Goal: Task Accomplishment & Management: Manage account settings

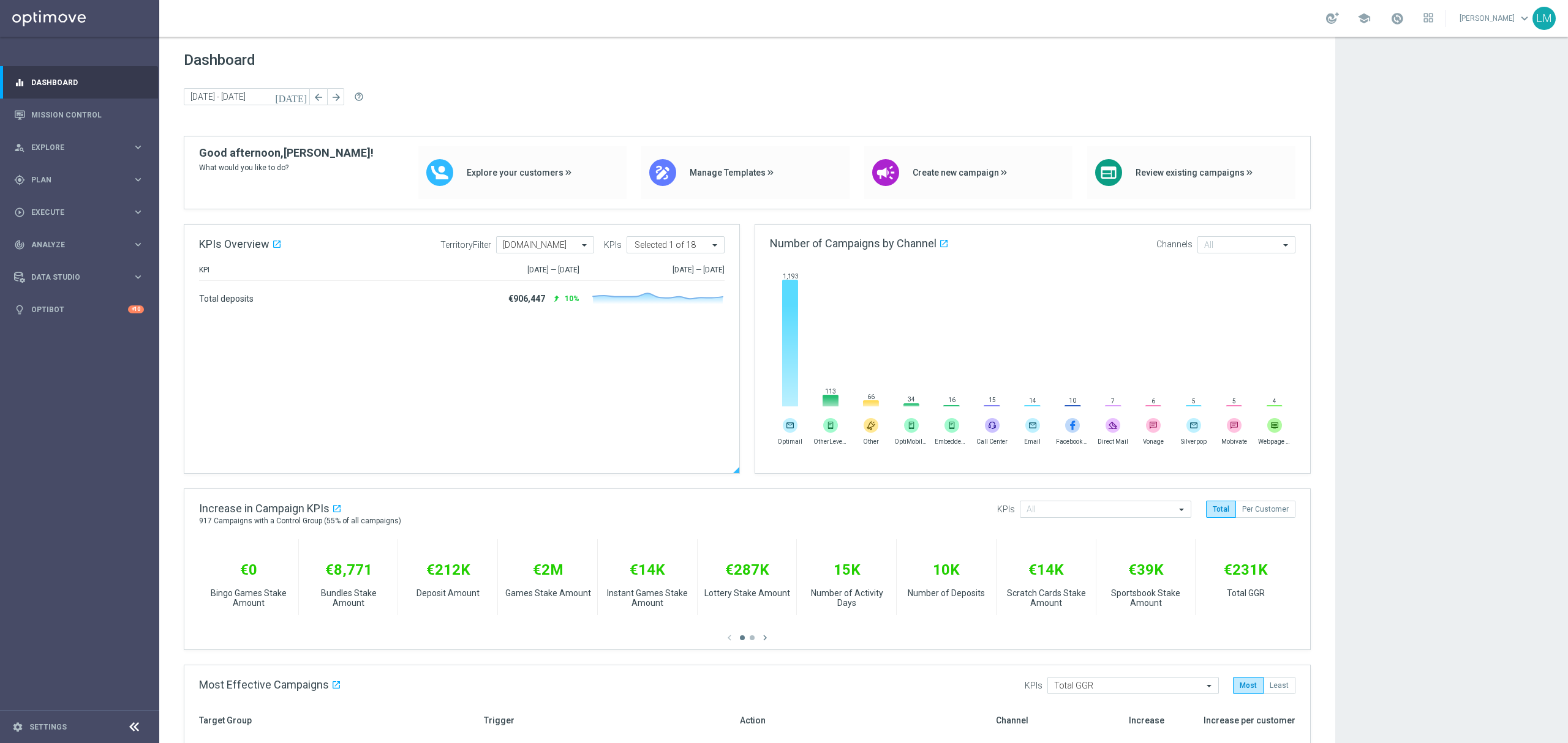
drag, startPoint x: 442, startPoint y: 410, endPoint x: 292, endPoint y: 437, distance: 152.4
click at [292, 437] on div "Total deposits €906,447 reply 10% Created with Highcharts 9.3.3" at bounding box center [462, 378] width 526 height 177
click at [76, 114] on link "Mission Control" at bounding box center [87, 114] width 113 height 32
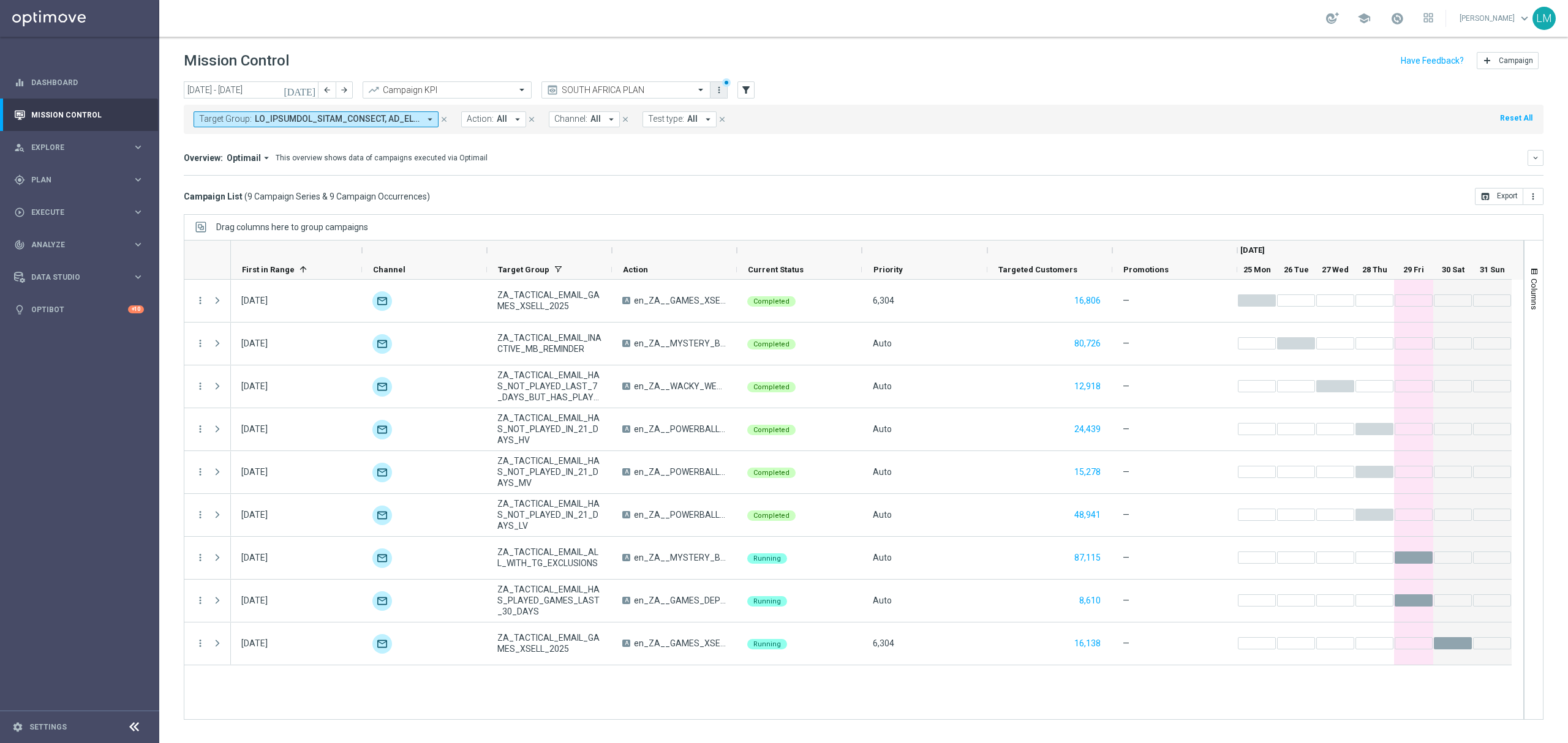
click at [717, 87] on icon "more_vert" at bounding box center [719, 90] width 10 height 10
click at [746, 116] on div "Save view" at bounding box center [782, 112] width 111 height 9
click at [81, 144] on span "Explore" at bounding box center [81, 147] width 101 height 7
click at [65, 171] on link "Customer Explorer" at bounding box center [79, 173] width 95 height 10
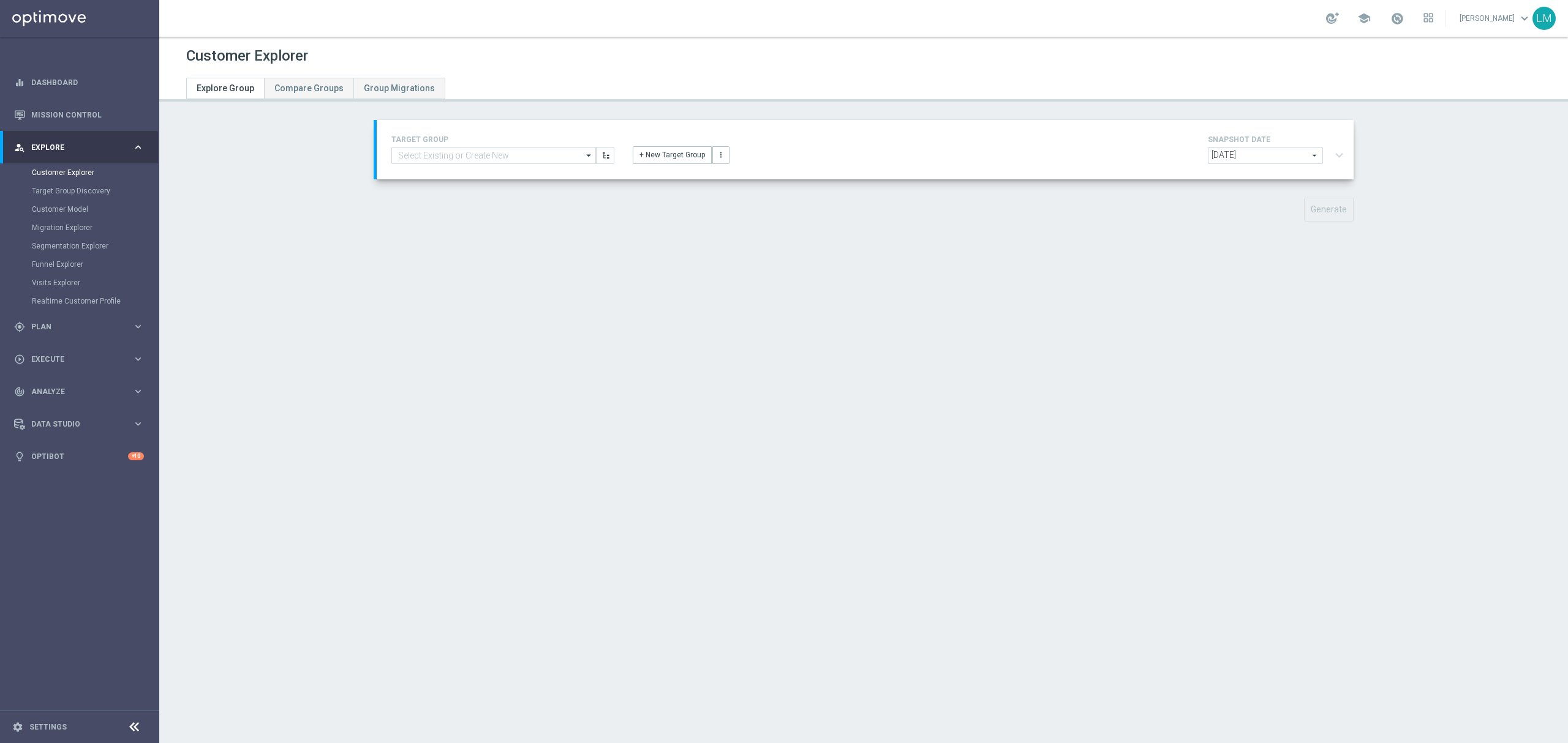
click at [503, 142] on h4 "TARGET GROUP" at bounding box center [502, 140] width 223 height 9
click at [495, 150] on input at bounding box center [493, 155] width 205 height 17
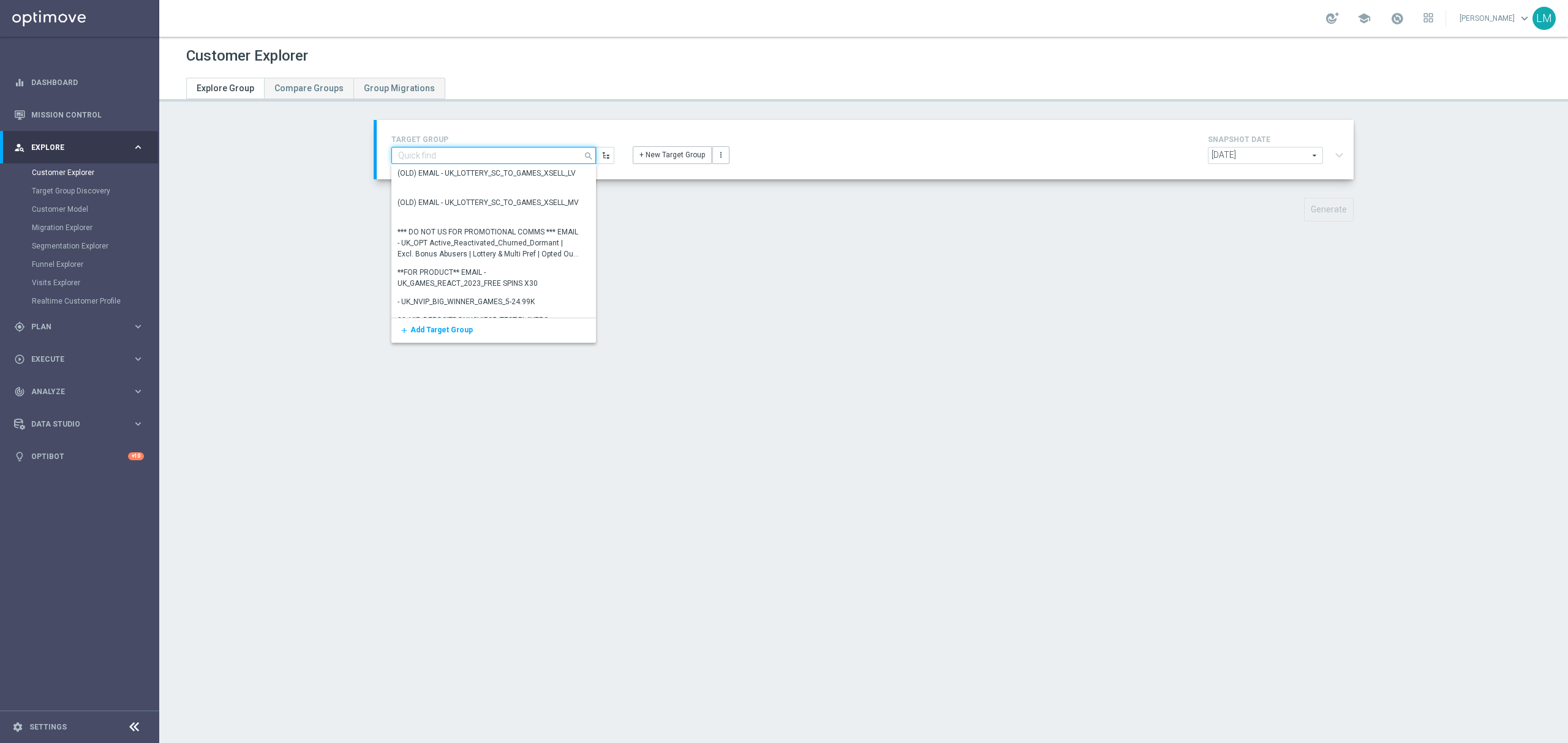
paste input "ZA_TACTICAL_EMAIL_ALL_WITH_TG_EXCLUSIONS_2"
type input "ZA_TACTICAL_EMAIL_ALL_WITH_TG_EXCLUSIONS_2"
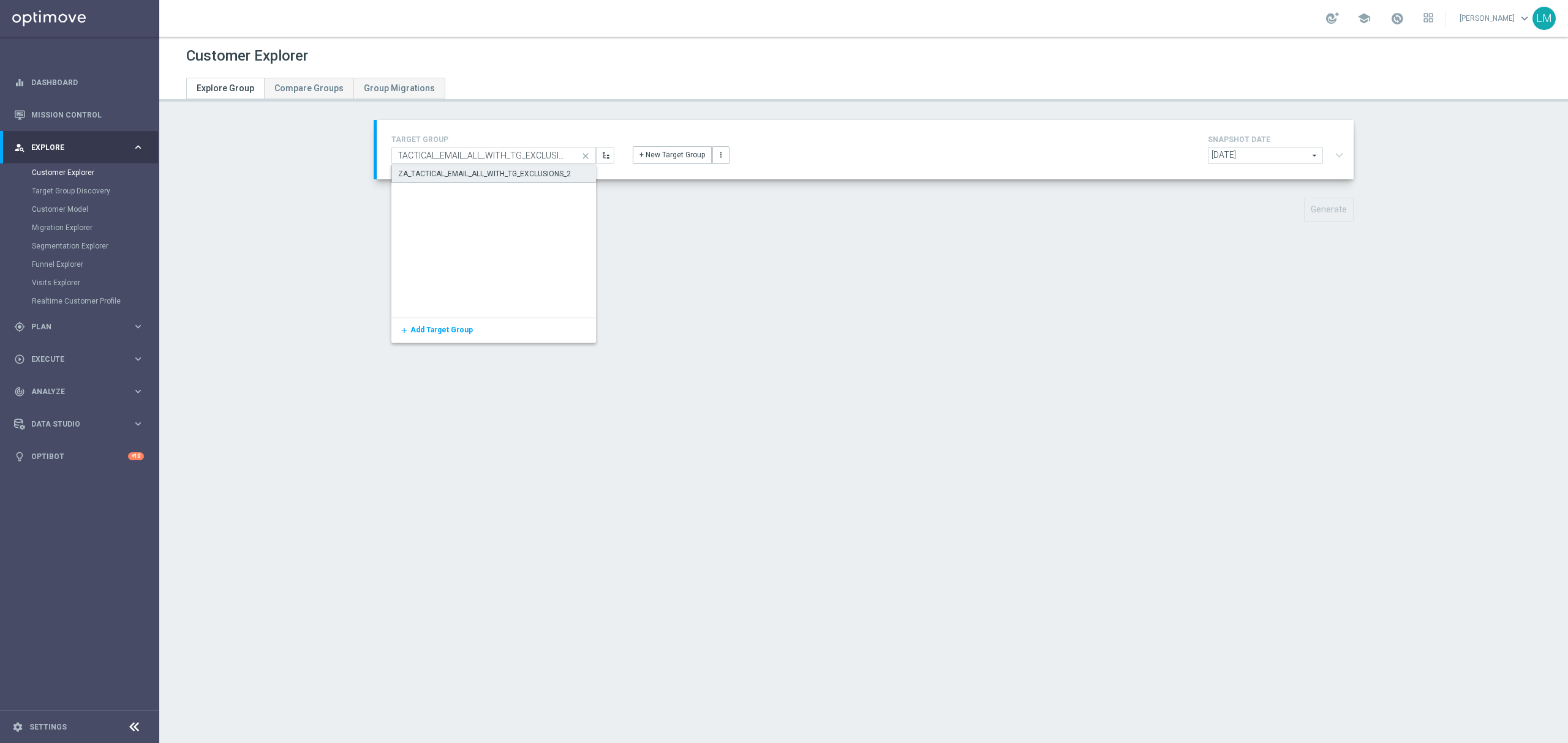
click at [500, 165] on div "ZA_TACTICAL_EMAIL_ALL_WITH_TG_EXCLUSIONS_2" at bounding box center [494, 174] width 205 height 19
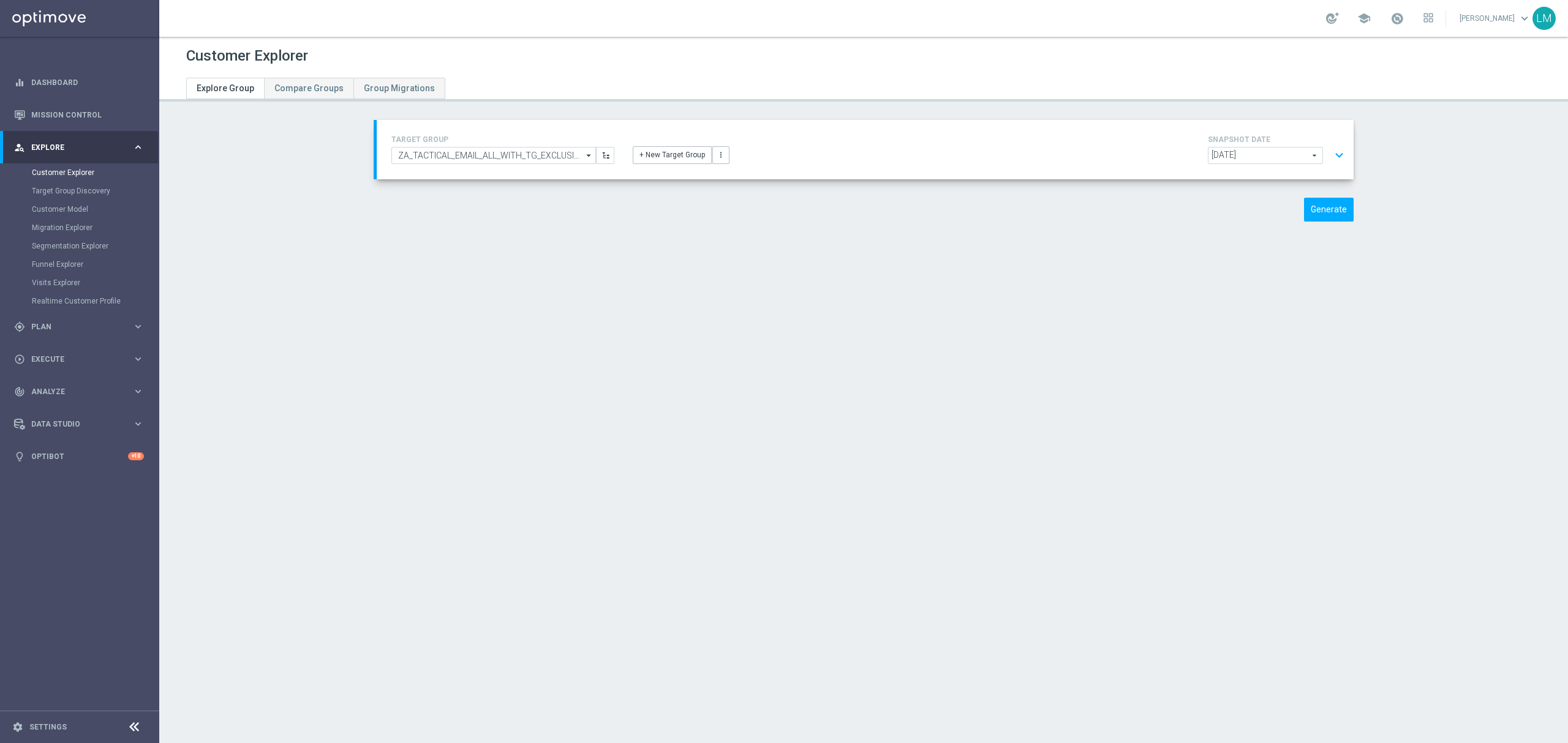
click at [1334, 158] on button "expand_more" at bounding box center [1339, 155] width 18 height 23
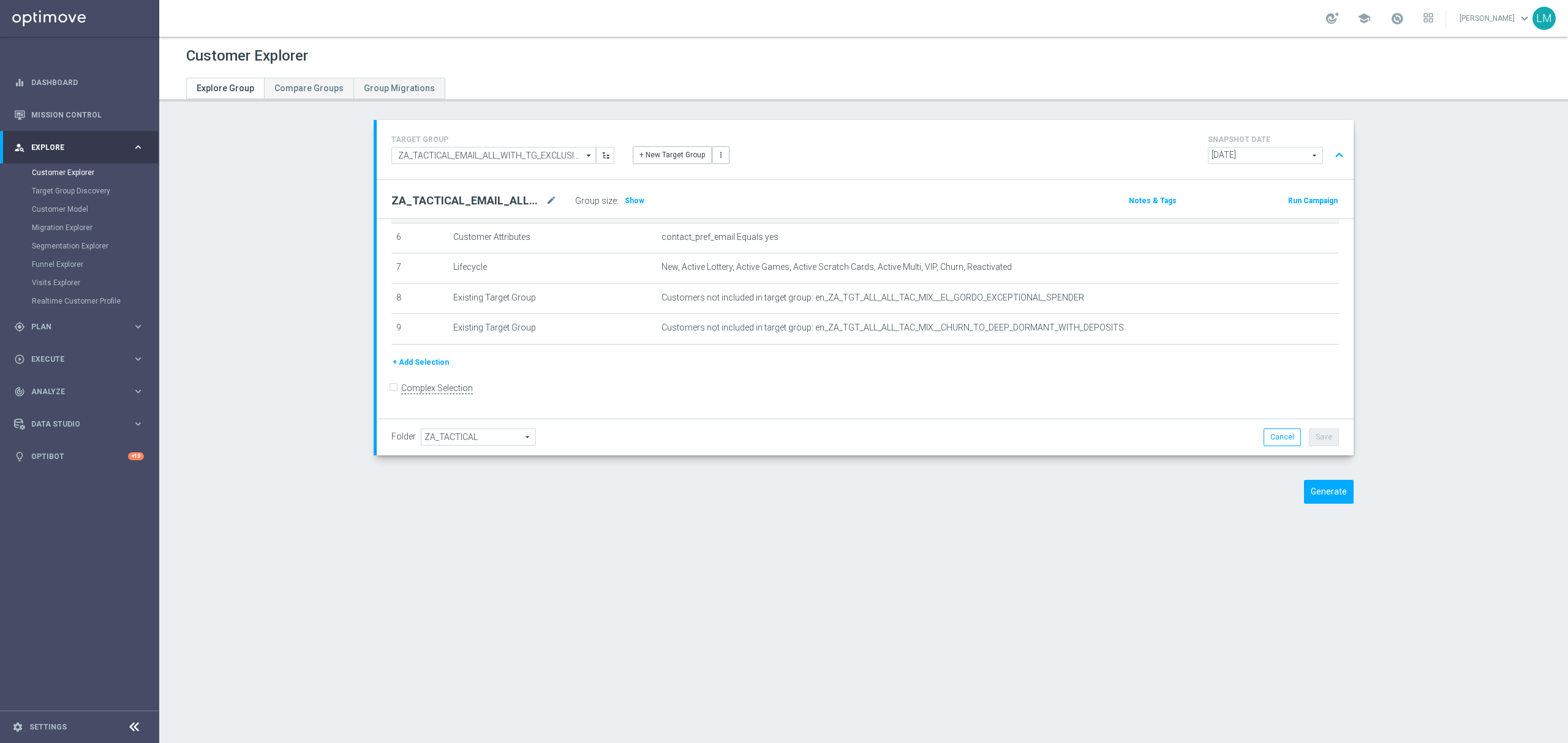
scroll to position [192, 0]
click at [1295, 331] on icon "delete_forever" at bounding box center [1299, 328] width 10 height 10
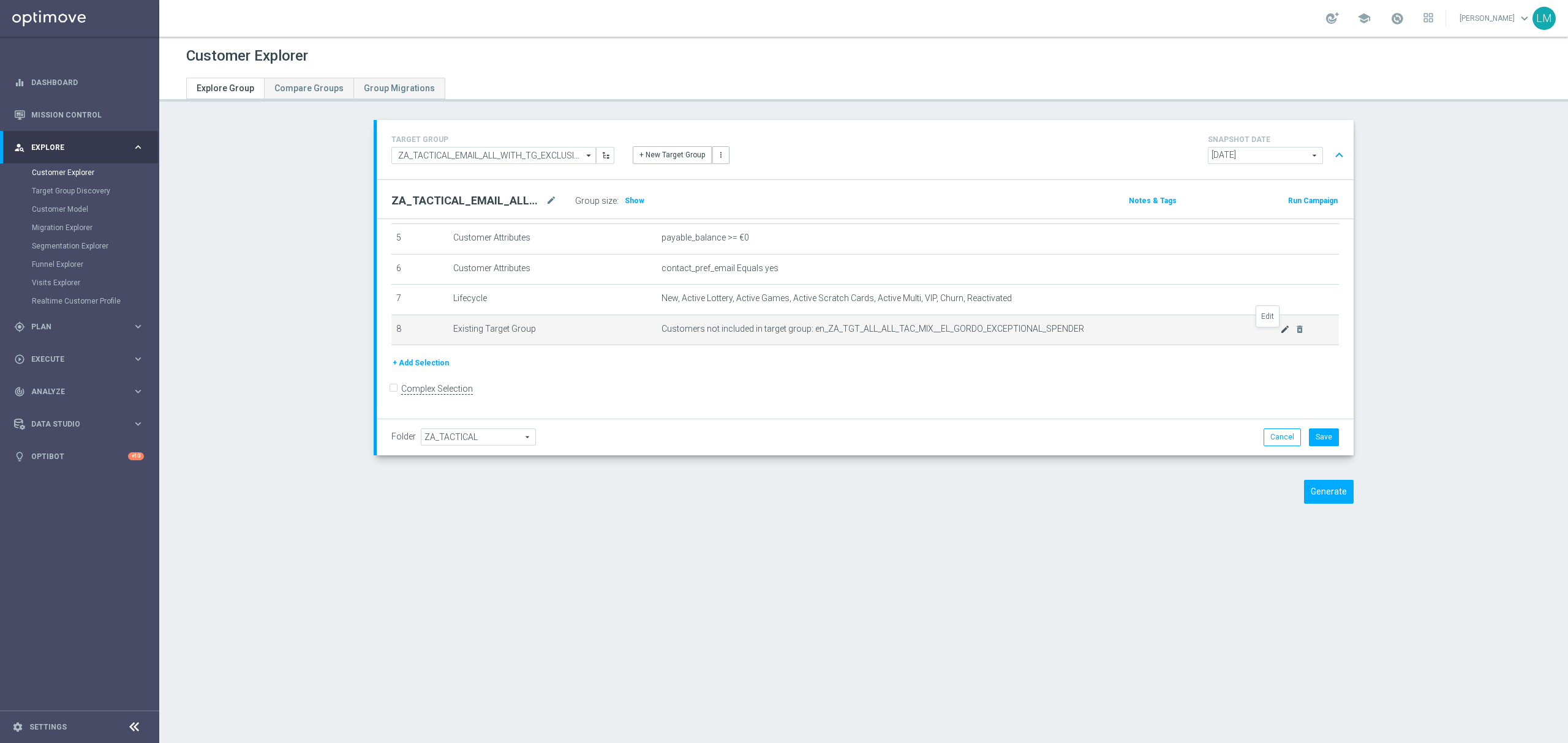
click at [1280, 334] on icon "mode_edit" at bounding box center [1285, 329] width 10 height 10
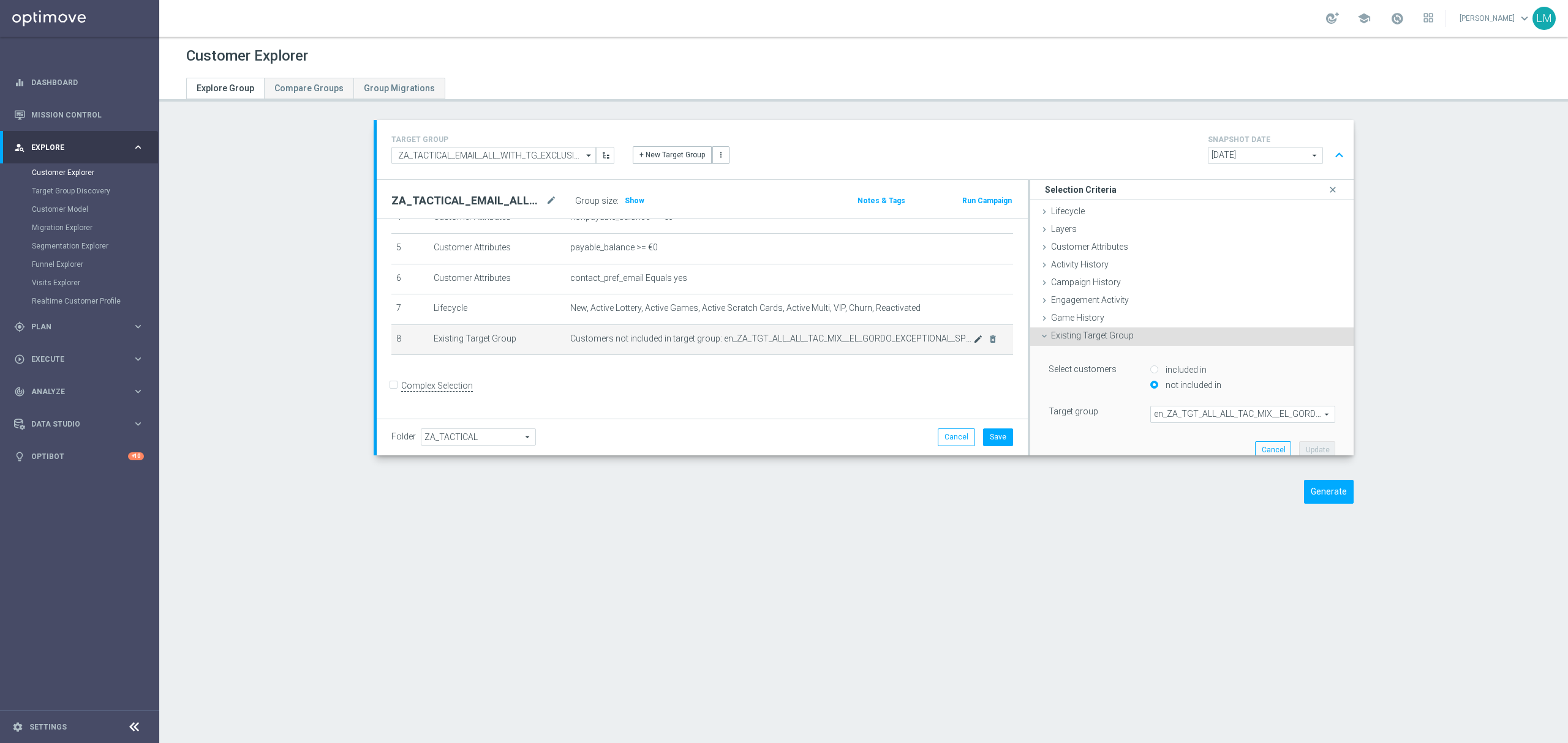
scroll to position [147, 0]
click at [1188, 412] on span "en_ZA_TGT_ALL_ALL_TAC_MIX__EL_GORDO_EXCEPTIONAL_SPENDER" at bounding box center [1243, 414] width 184 height 16
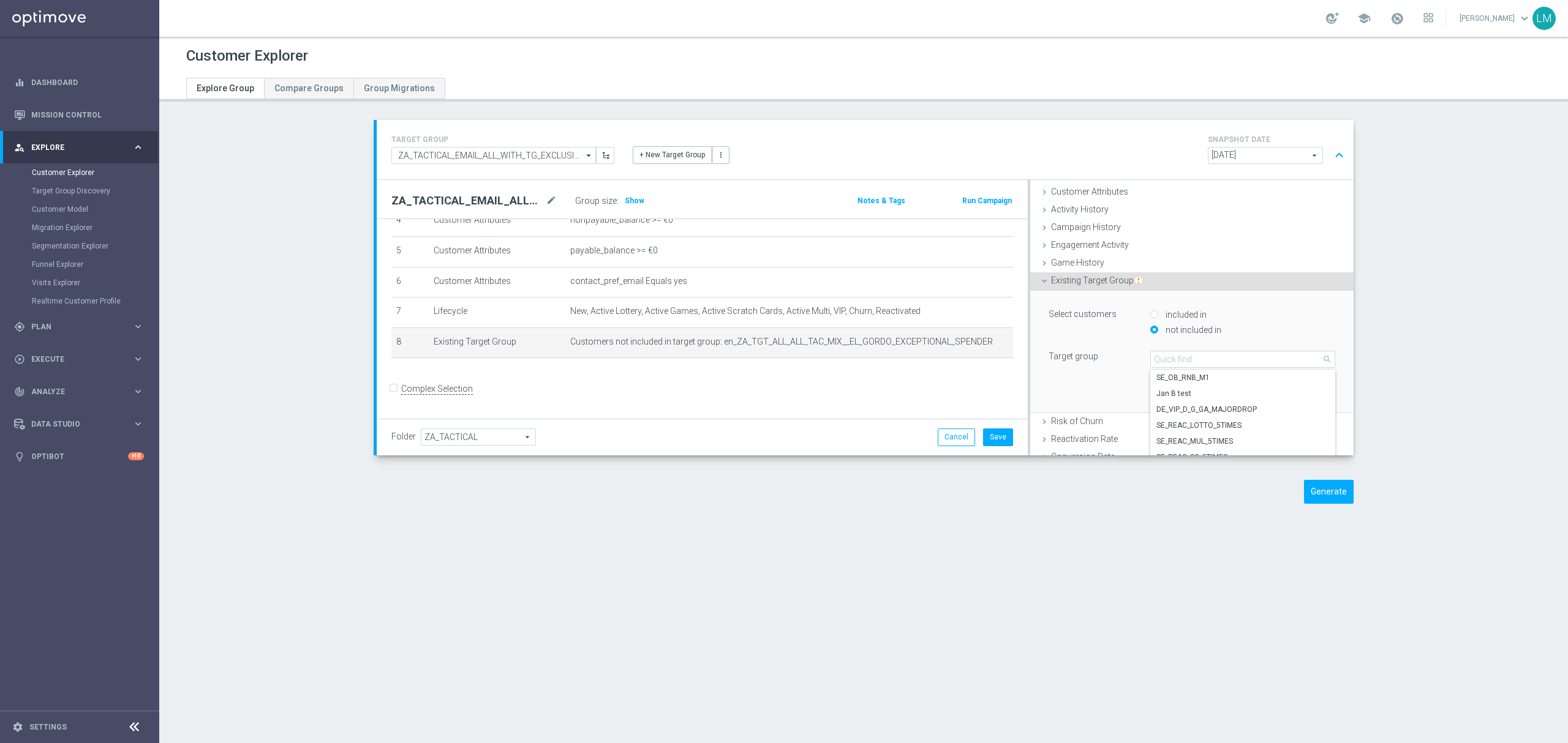
scroll to position [81, 0]
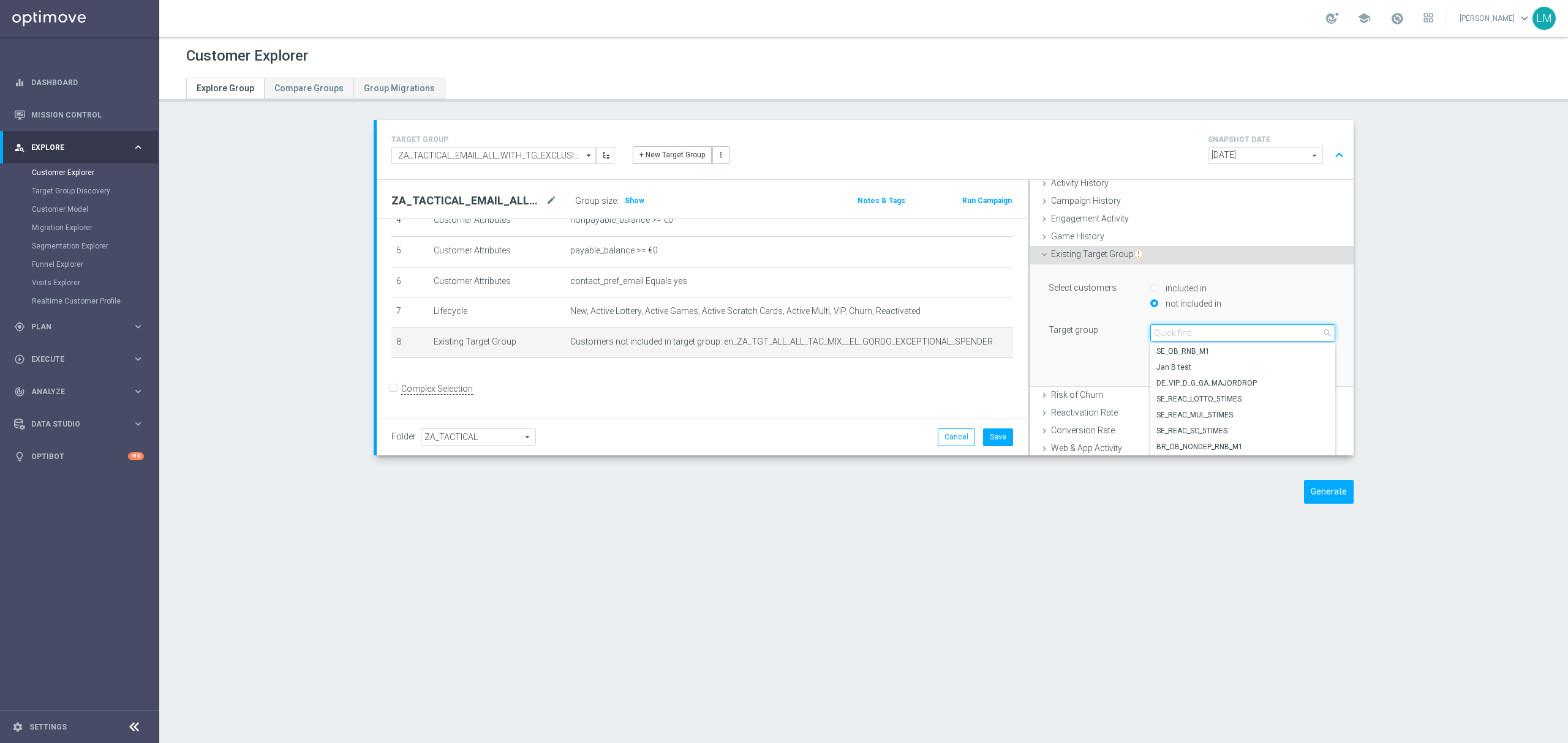
click at [1225, 332] on input "search" at bounding box center [1242, 333] width 185 height 17
paste input "ZA_TACTICAL_EMAIL_GAMES_XSELL_2025"
type input "ZA_TACTICAL_EMAIL_GAMES_XSELL_2025"
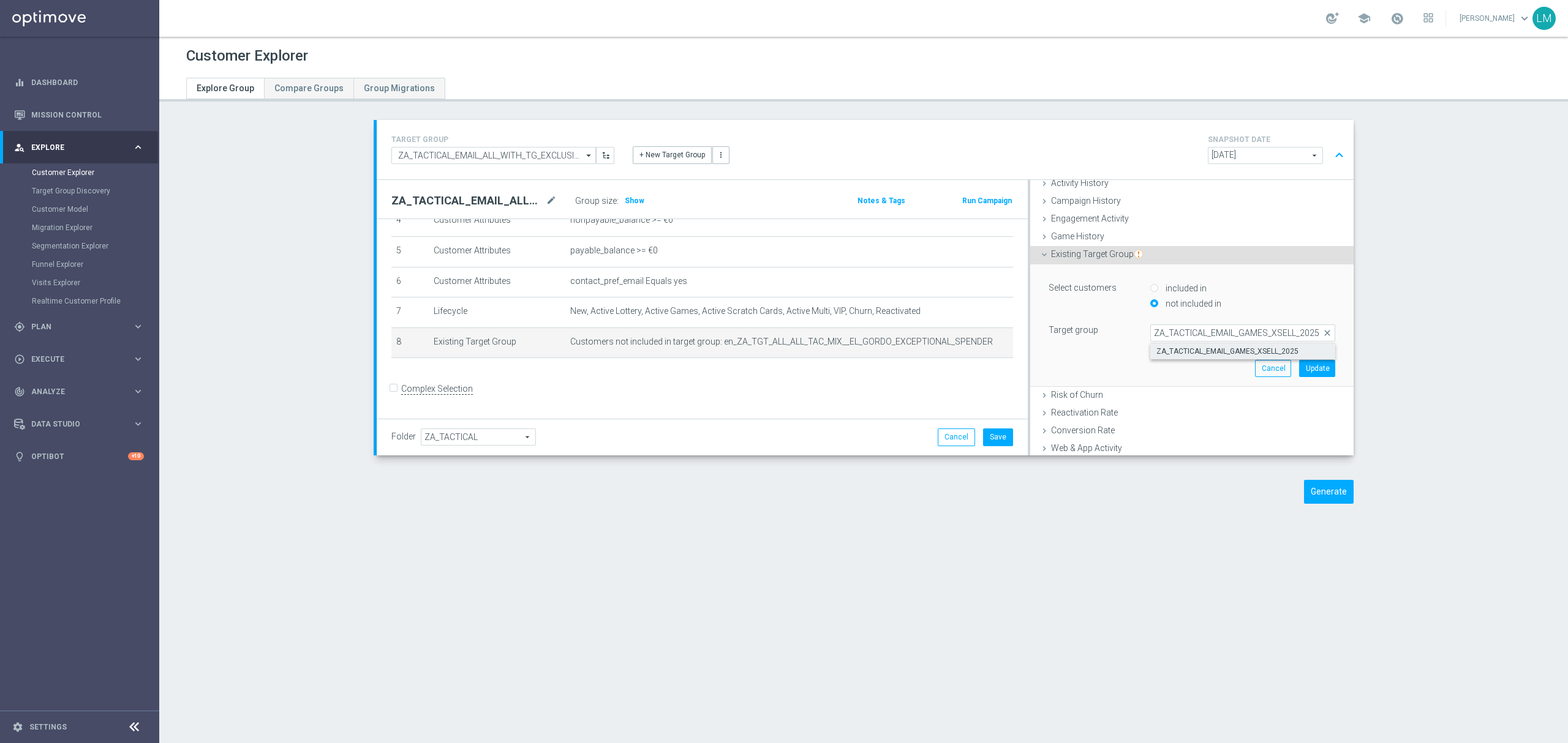
click at [1218, 350] on span "ZA_TACTICAL_EMAIL_GAMES_XSELL_2025" at bounding box center [1242, 351] width 173 height 10
type input "ZA_TACTICAL_EMAIL_GAMES_XSELL_2025"
click at [1299, 371] on button "Update" at bounding box center [1317, 369] width 36 height 17
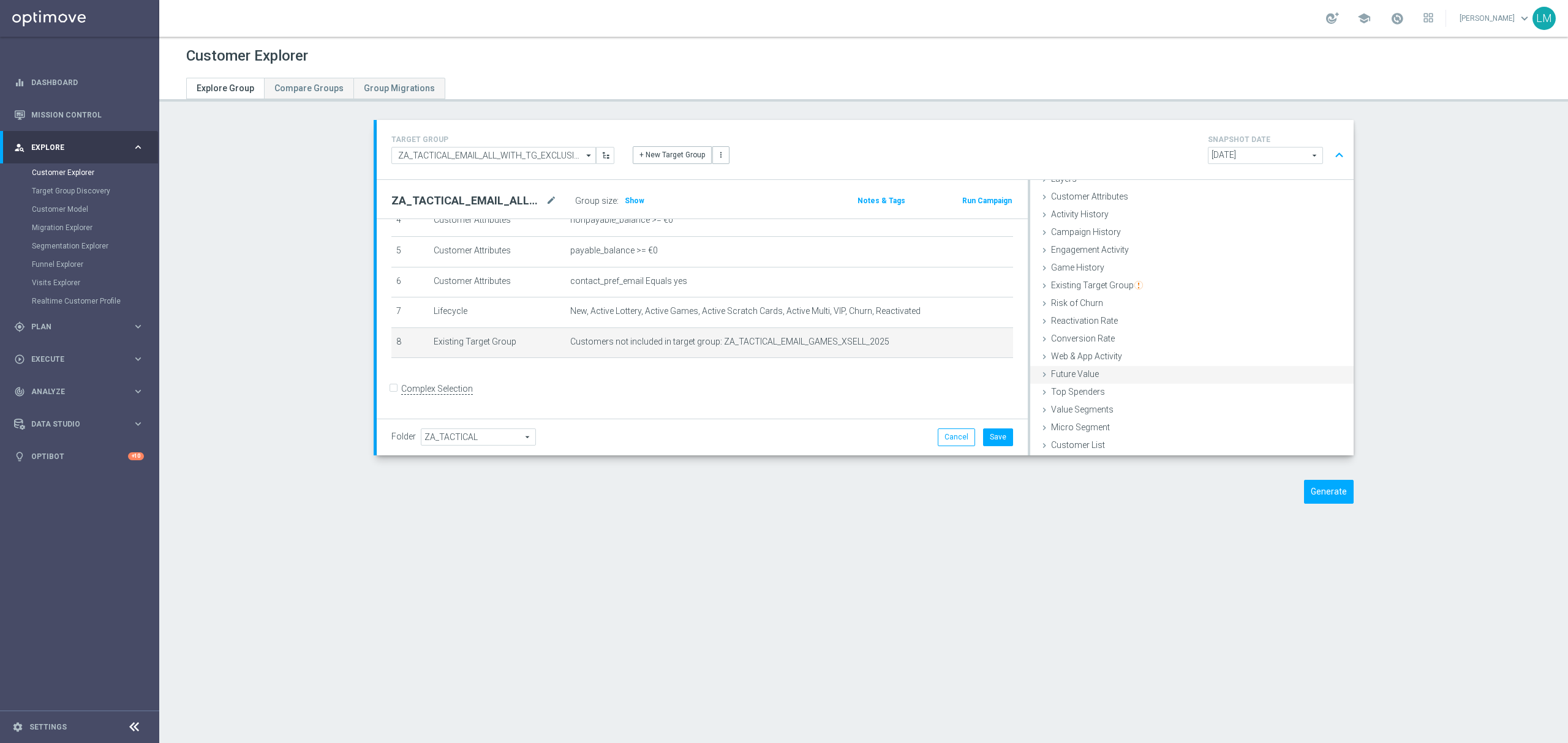
scroll to position [50, 0]
click at [993, 446] on button "Save" at bounding box center [997, 437] width 30 height 17
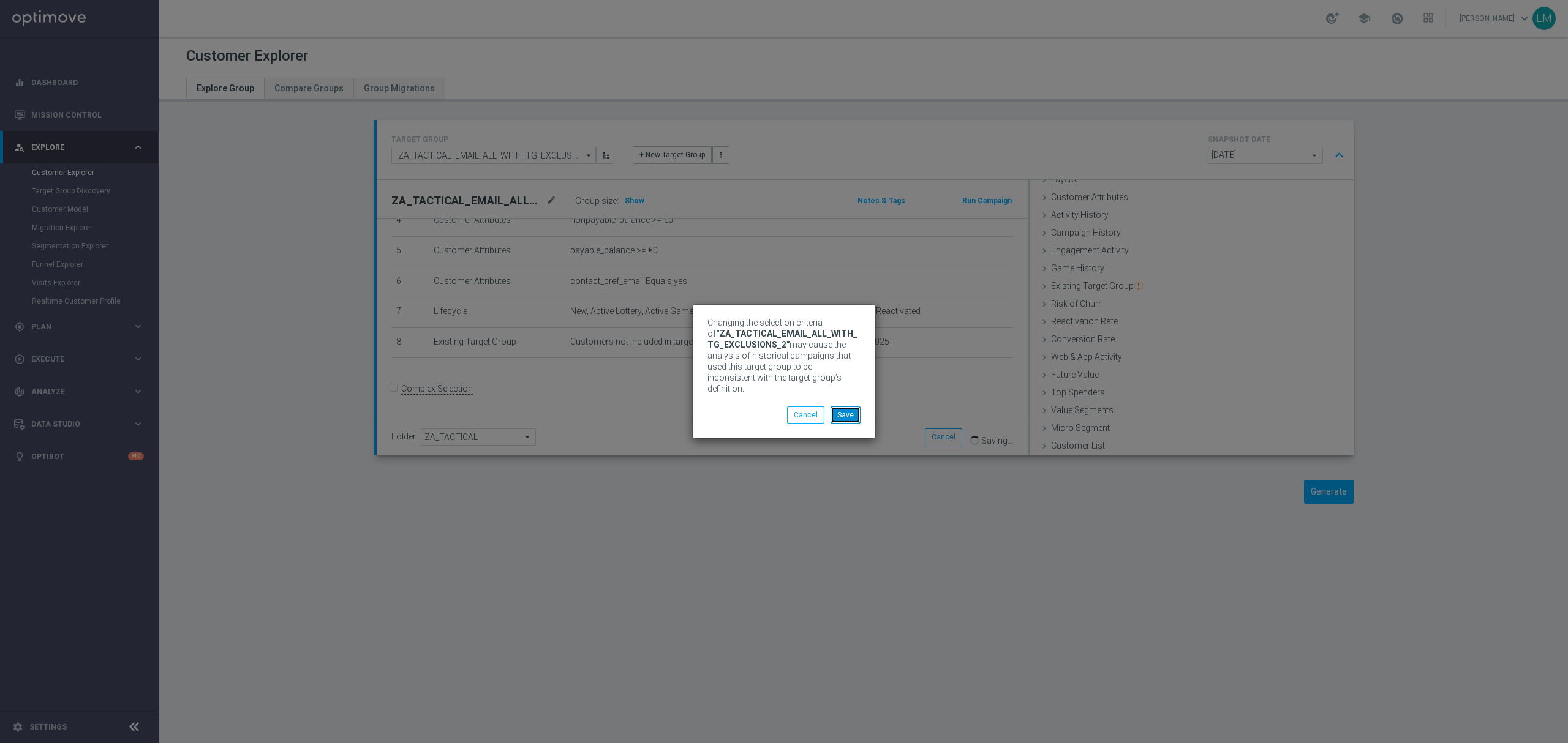
click at [849, 412] on button "Save" at bounding box center [845, 415] width 30 height 17
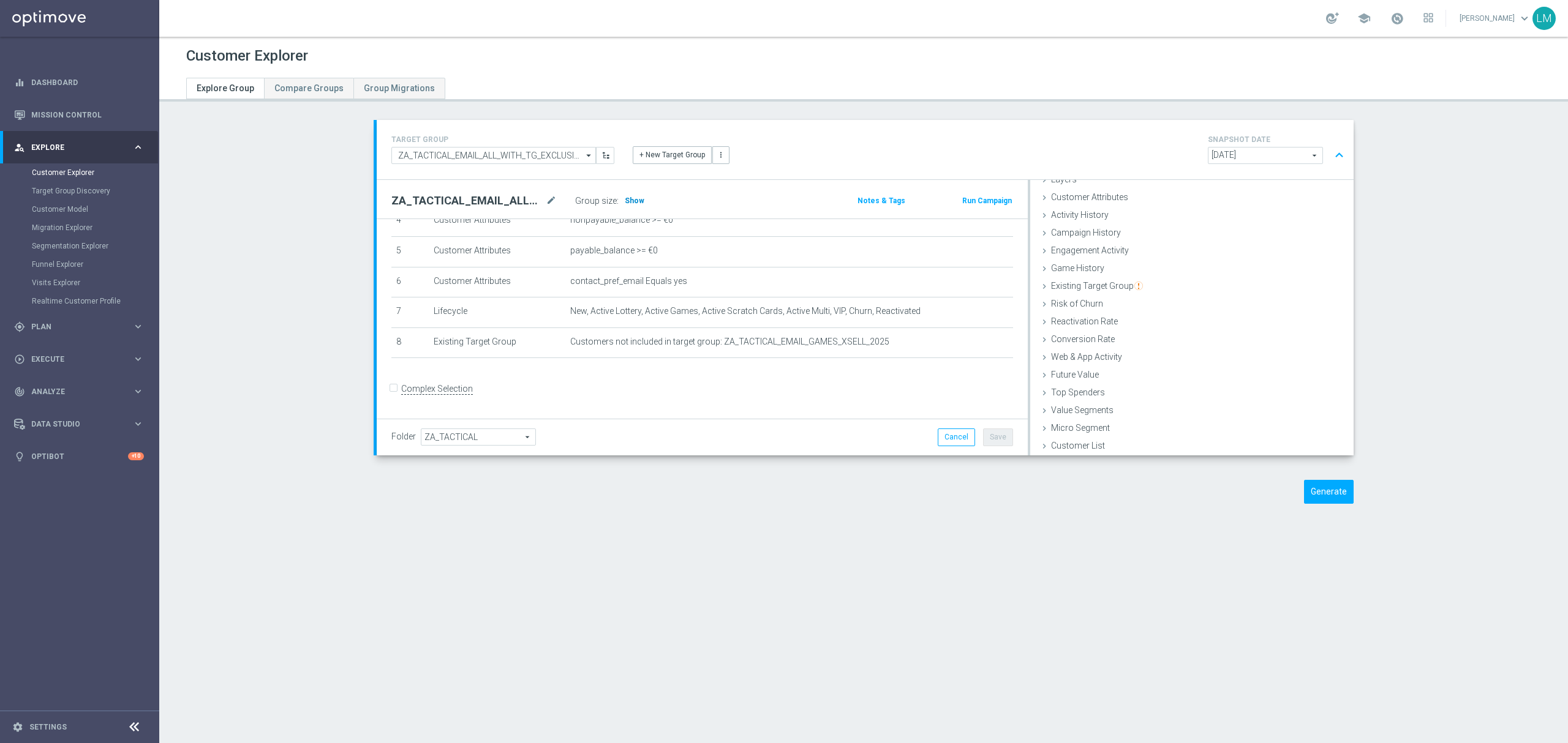
click at [623, 197] on h3 "Show" at bounding box center [634, 200] width 22 height 13
click at [78, 123] on link "Mission Control" at bounding box center [87, 114] width 113 height 32
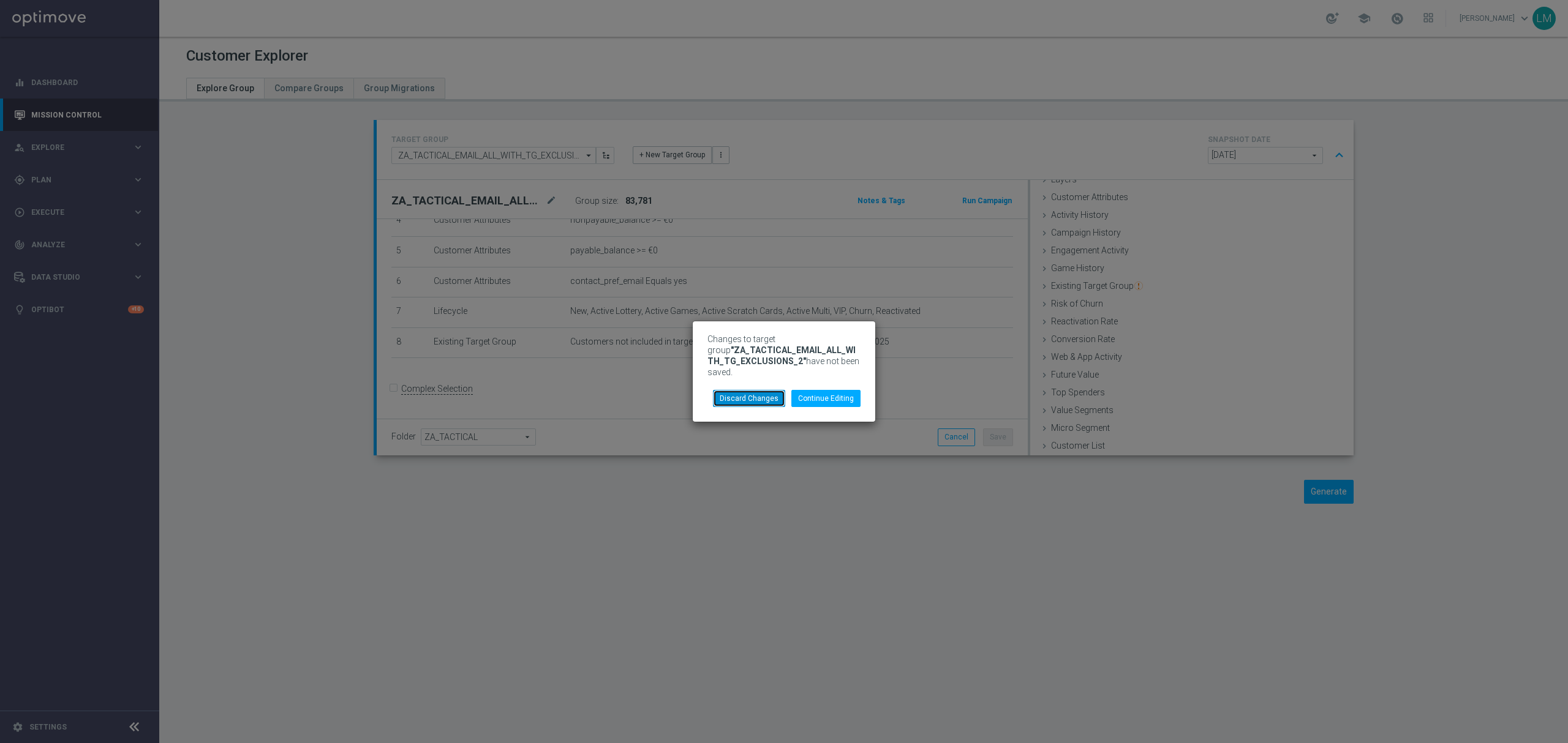
click at [785, 390] on button "Discard Changes" at bounding box center [749, 398] width 72 height 17
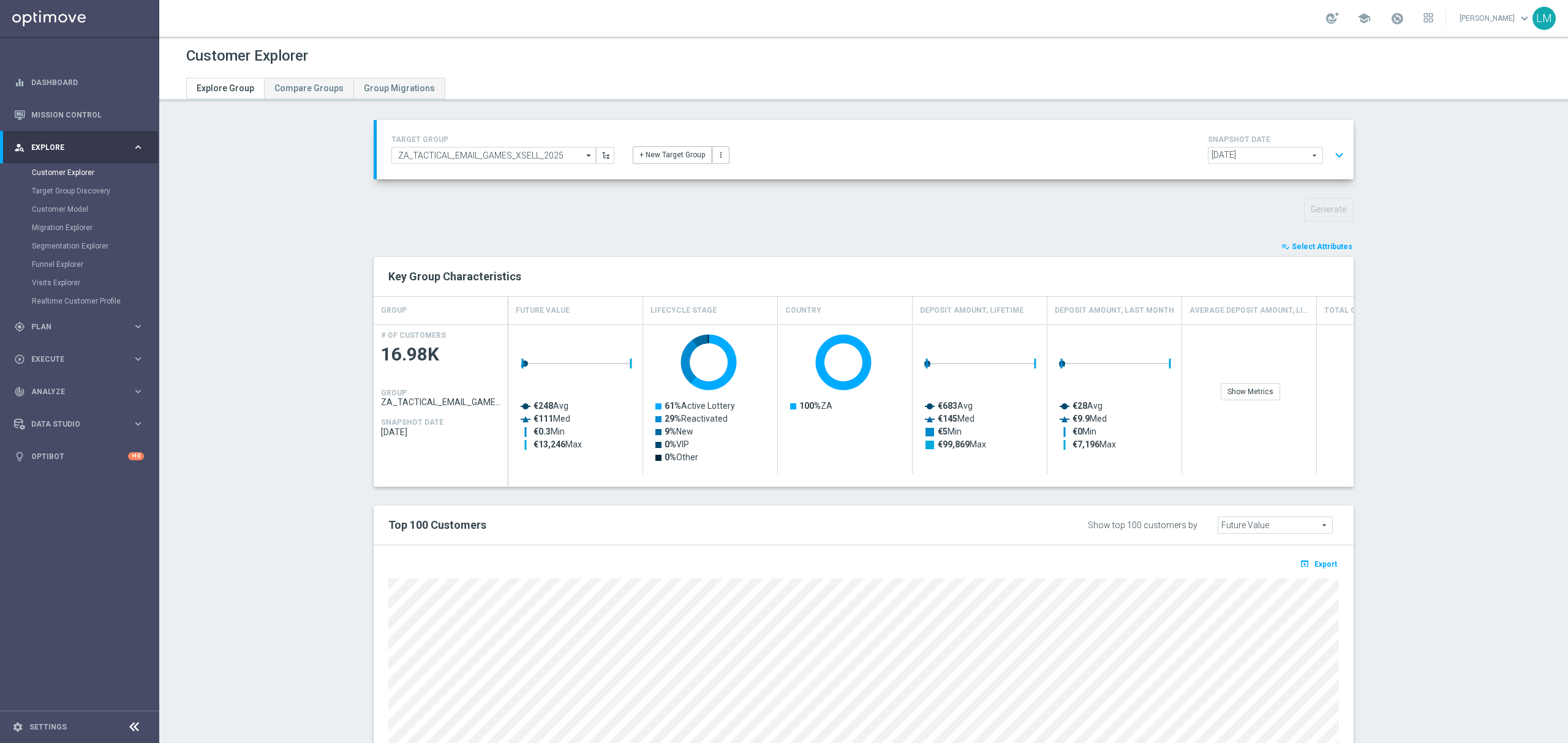
click at [1333, 152] on button "expand_more" at bounding box center [1339, 155] width 18 height 23
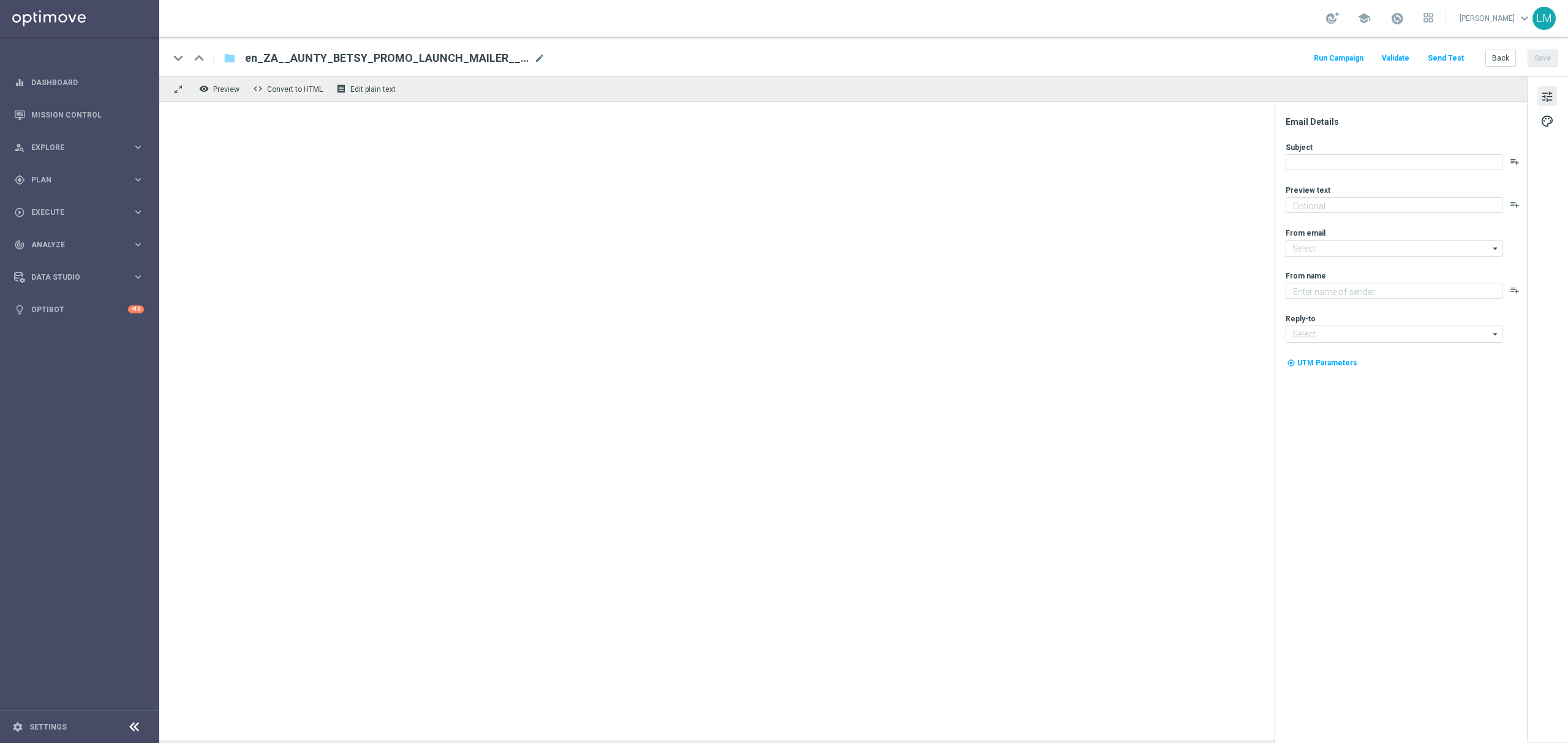
type textarea "Enjoy THREE weekly combo deals and get ready to change lives!"
type input "mail@crm.lottoland.com"
type textarea "Lottoland"
type input "support@lottoland.co.za"
type textarea "Enjoy THREE weekly combo deals and get ready to change lives!"
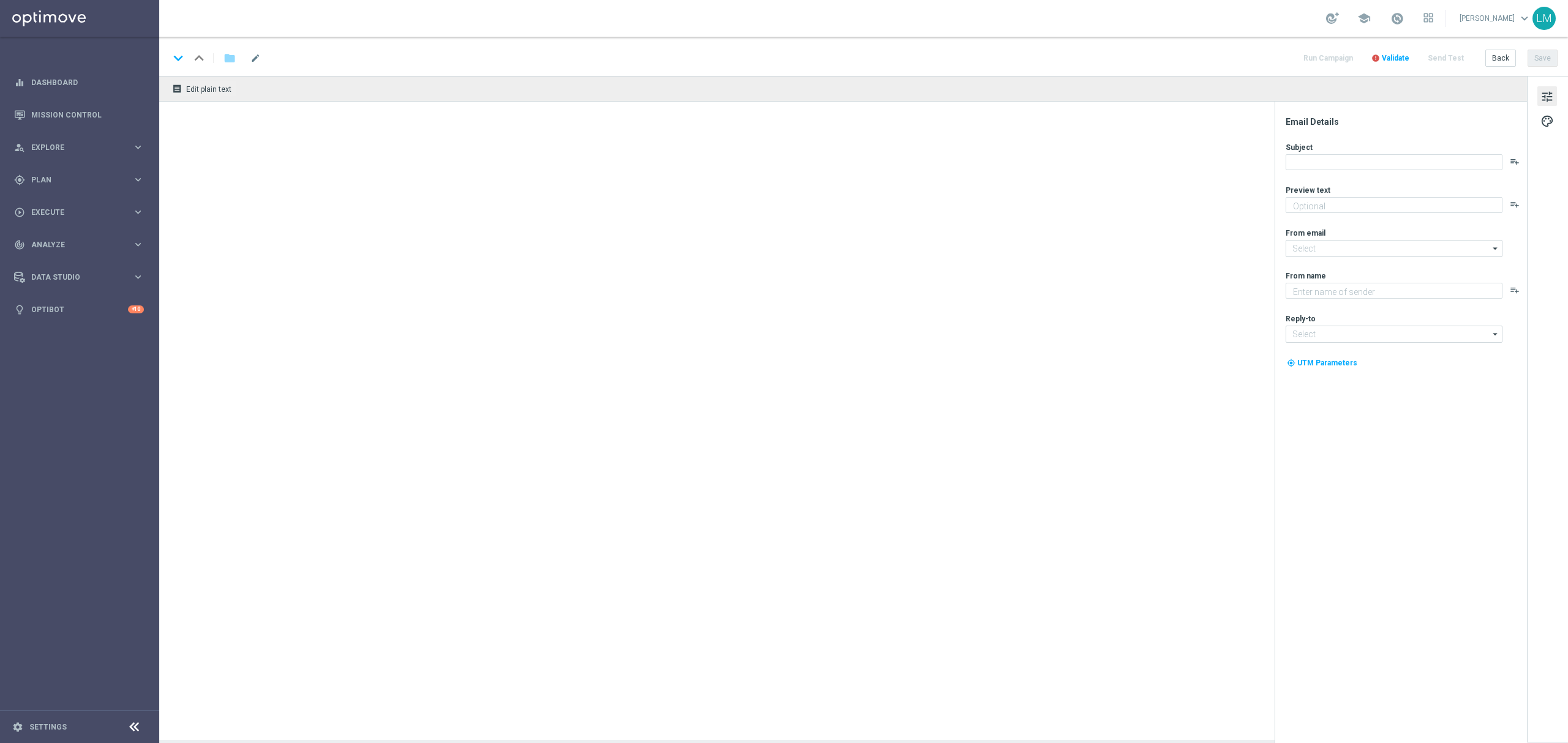
type input "[EMAIL_ADDRESS][DOMAIN_NAME]"
type textarea "Lottoland"
type input "[EMAIL_ADDRESS][DOMAIN_NAME]"
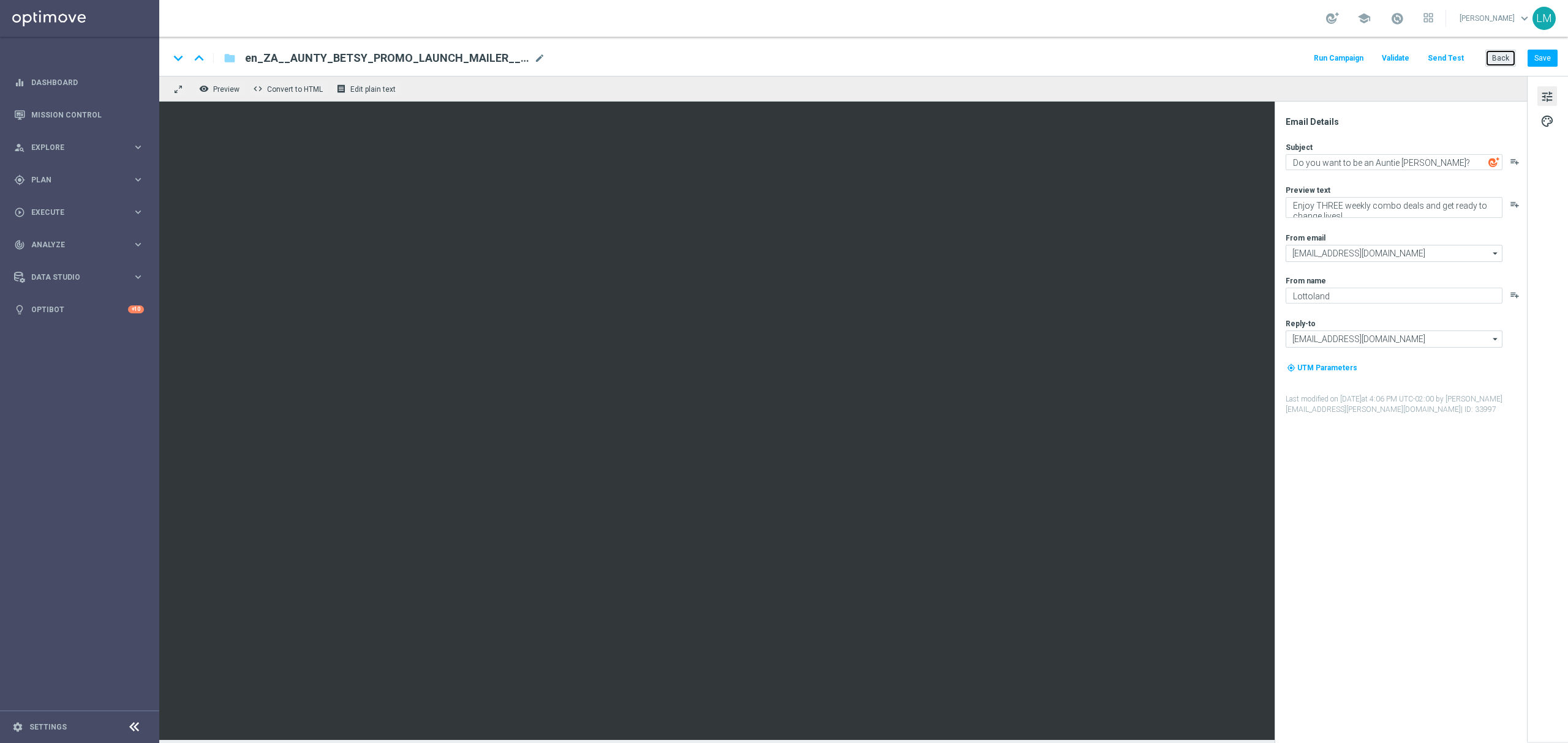
click at [1504, 60] on button "Back" at bounding box center [1500, 58] width 30 height 17
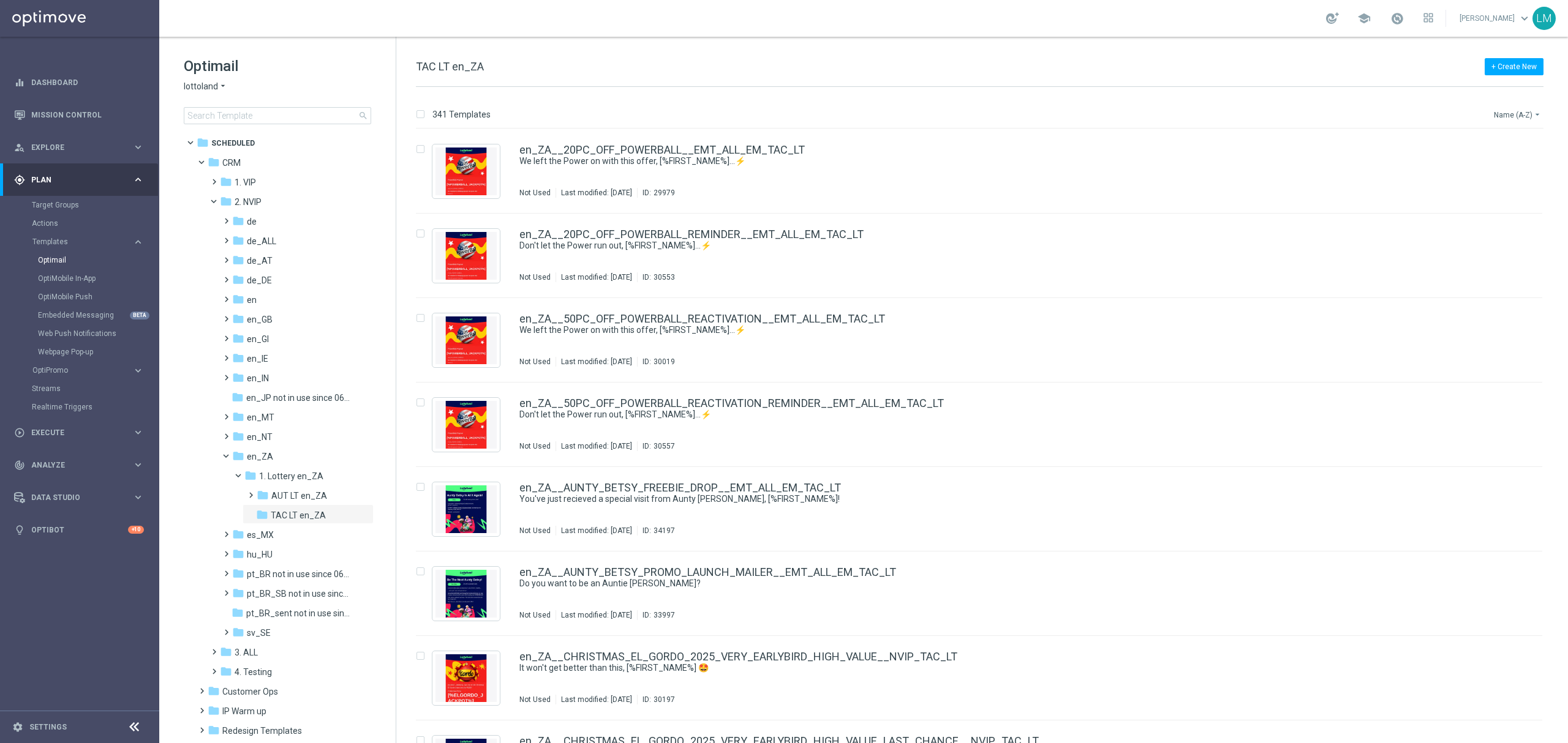
click at [1528, 107] on button "Name (A-Z) arrow_drop_down" at bounding box center [1518, 114] width 51 height 15
click at [1515, 162] on div "Date Modified (Newest)" at bounding box center [1495, 169] width 98 height 17
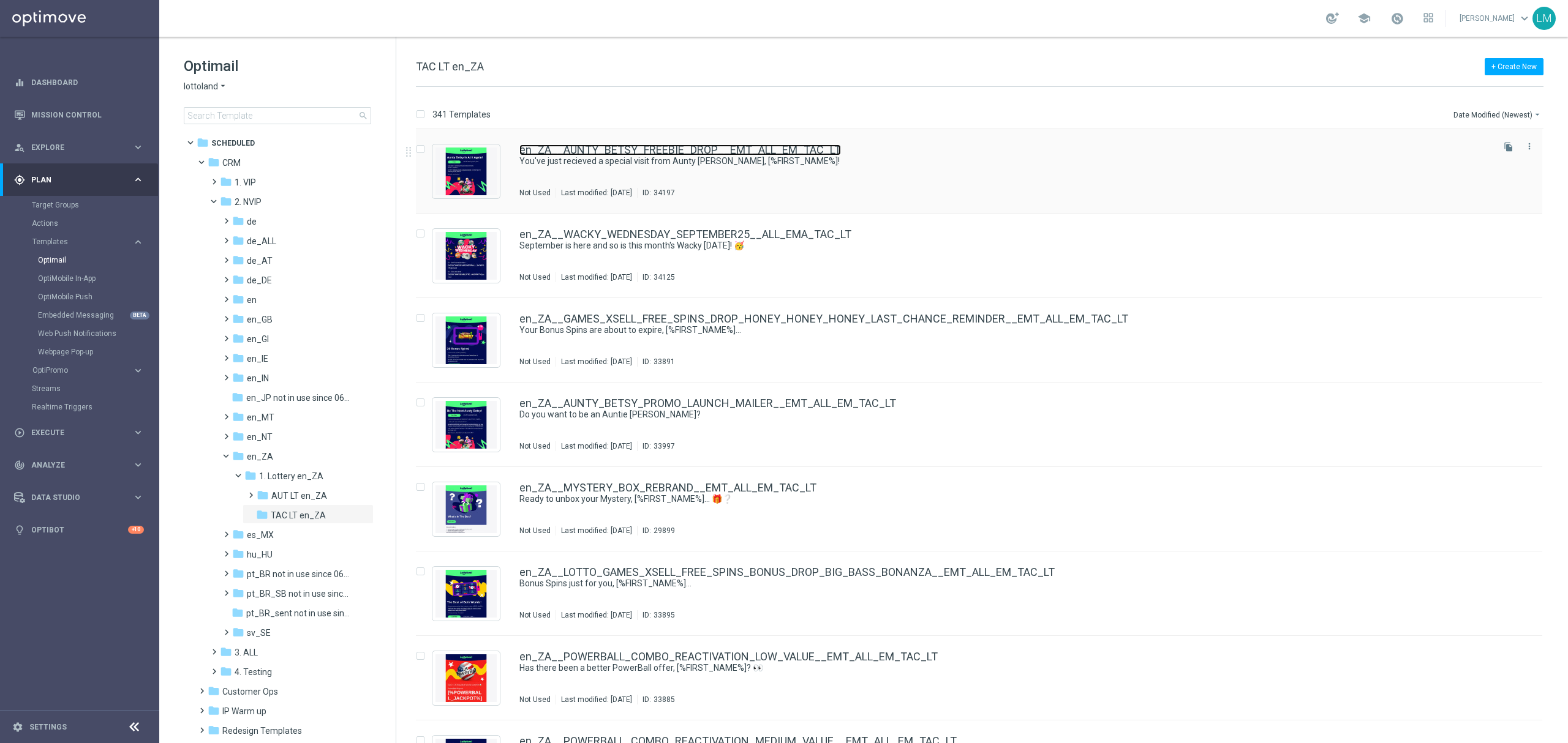
click at [714, 150] on link "en_ZA__AUNTY_BETSY_FREEBIE_DROP__EMT_ALL_EM_TAC_LT" at bounding box center [680, 150] width 322 height 11
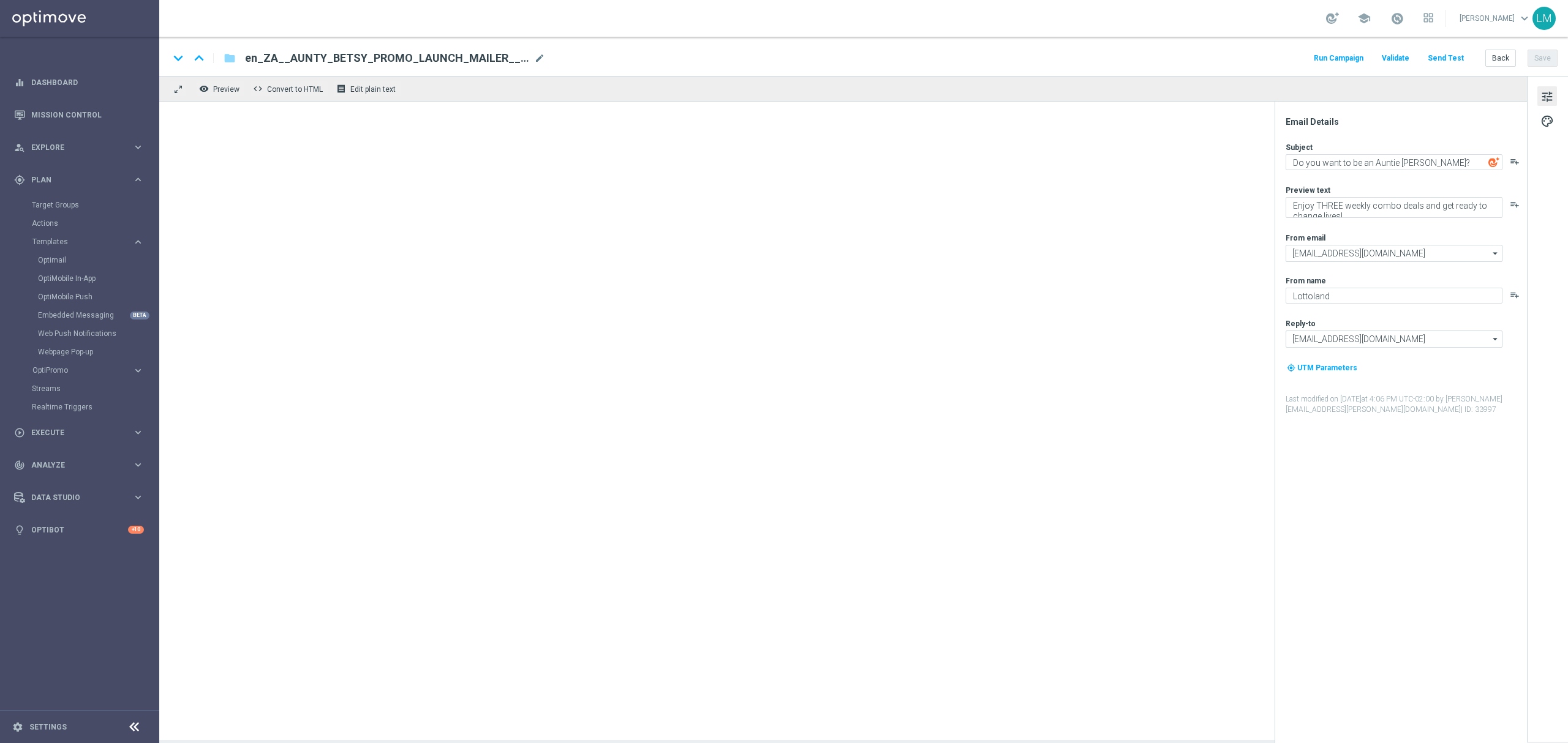
type textarea "You've just recieved a special visit from Aunty Betsy, [%FIRST_NAME%]!"
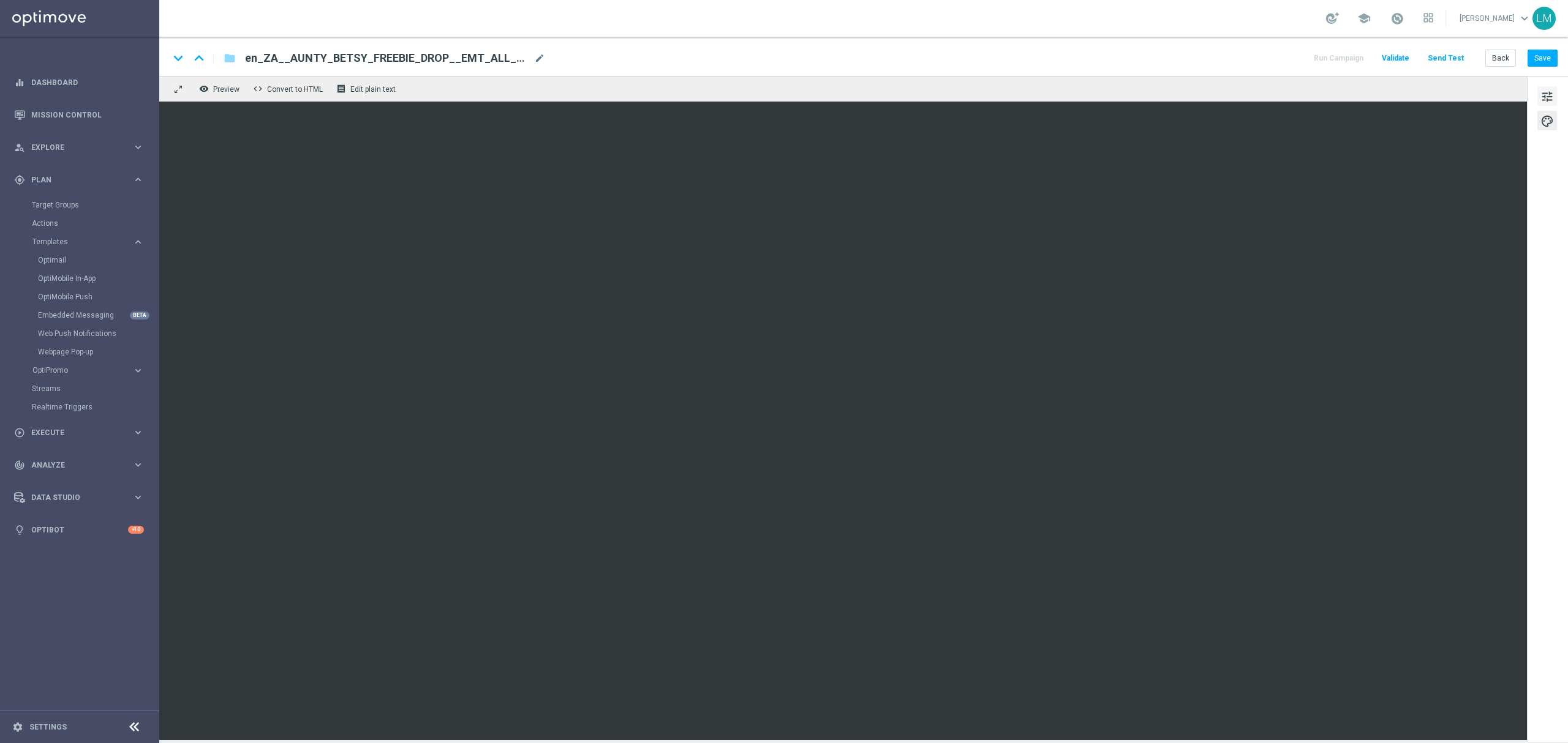
click at [1554, 87] on button "tune" at bounding box center [1547, 96] width 20 height 20
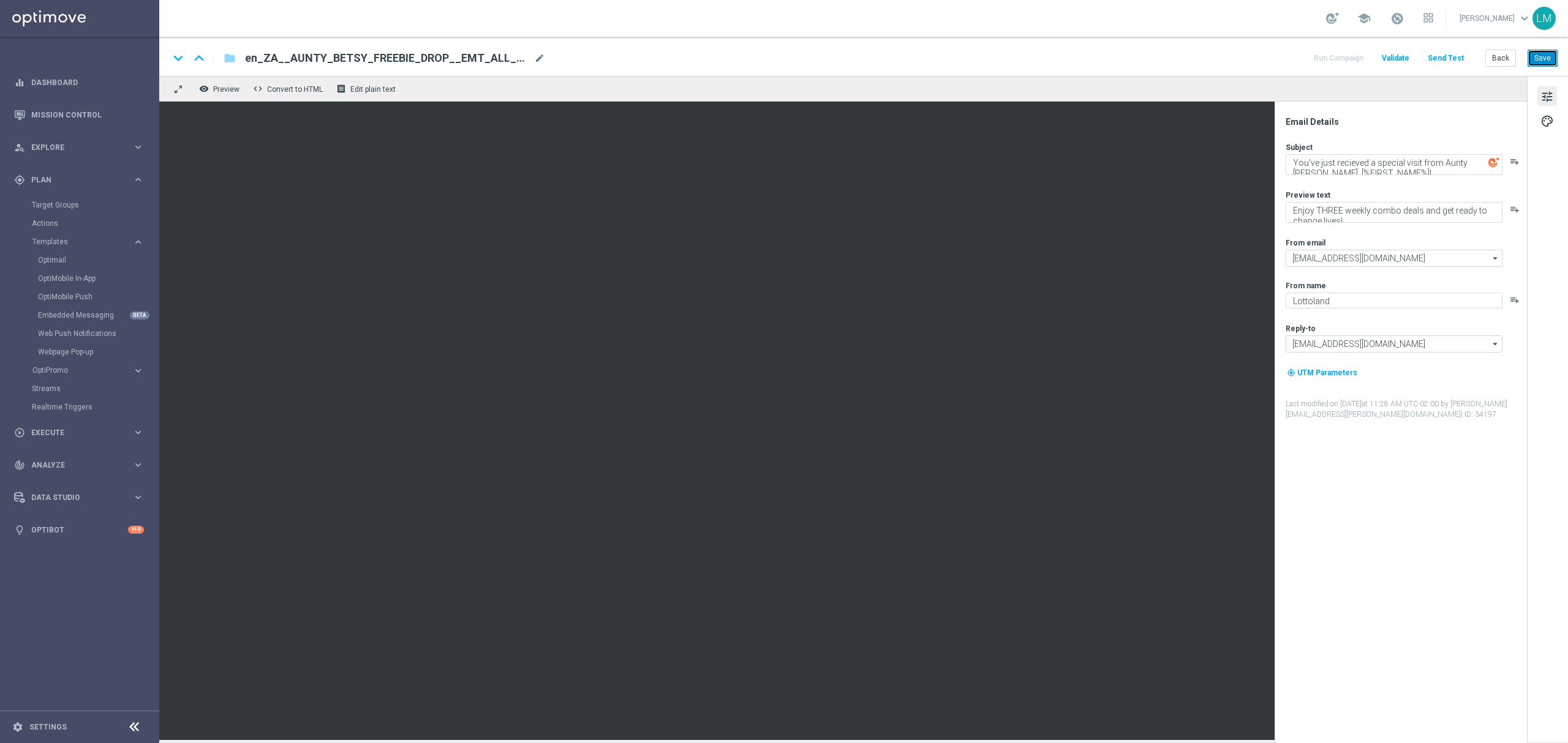
click at [1546, 55] on button "Save" at bounding box center [1542, 58] width 30 height 17
click at [1437, 53] on button "Send Test" at bounding box center [1446, 58] width 40 height 17
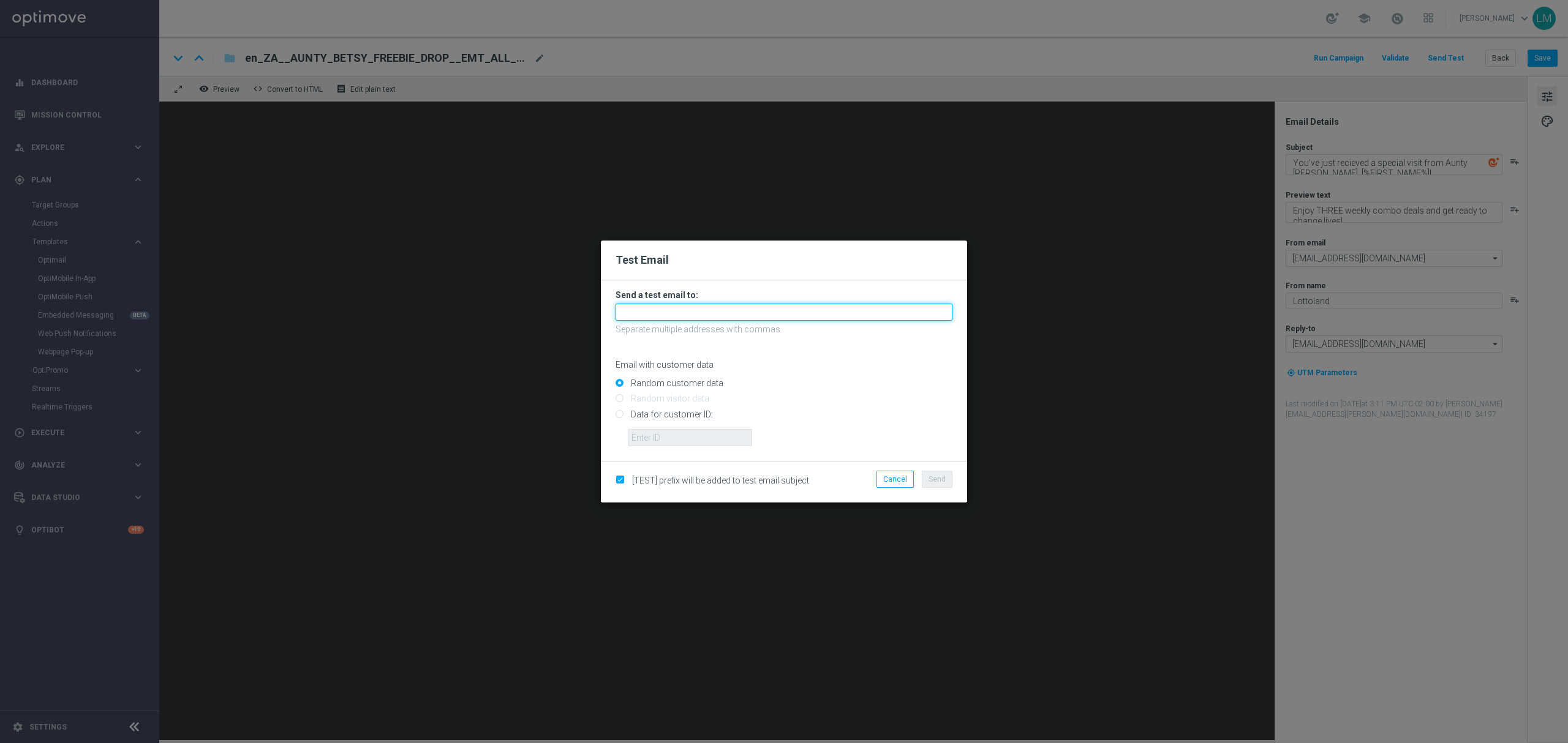
click at [702, 307] on input "text" at bounding box center [784, 312] width 337 height 17
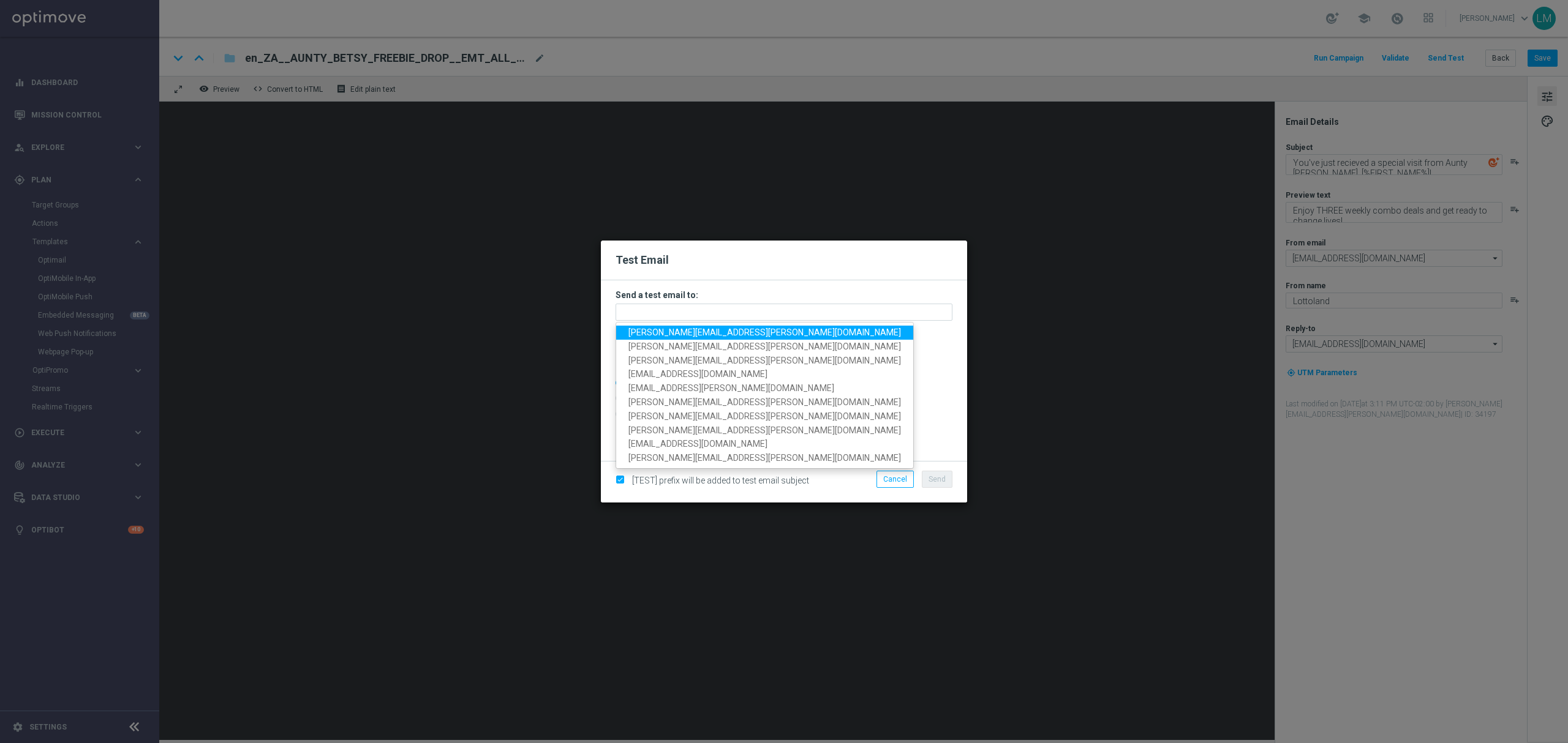
click at [686, 328] on span "[PERSON_NAME][EMAIL_ADDRESS][PERSON_NAME][DOMAIN_NAME]" at bounding box center [764, 332] width 273 height 10
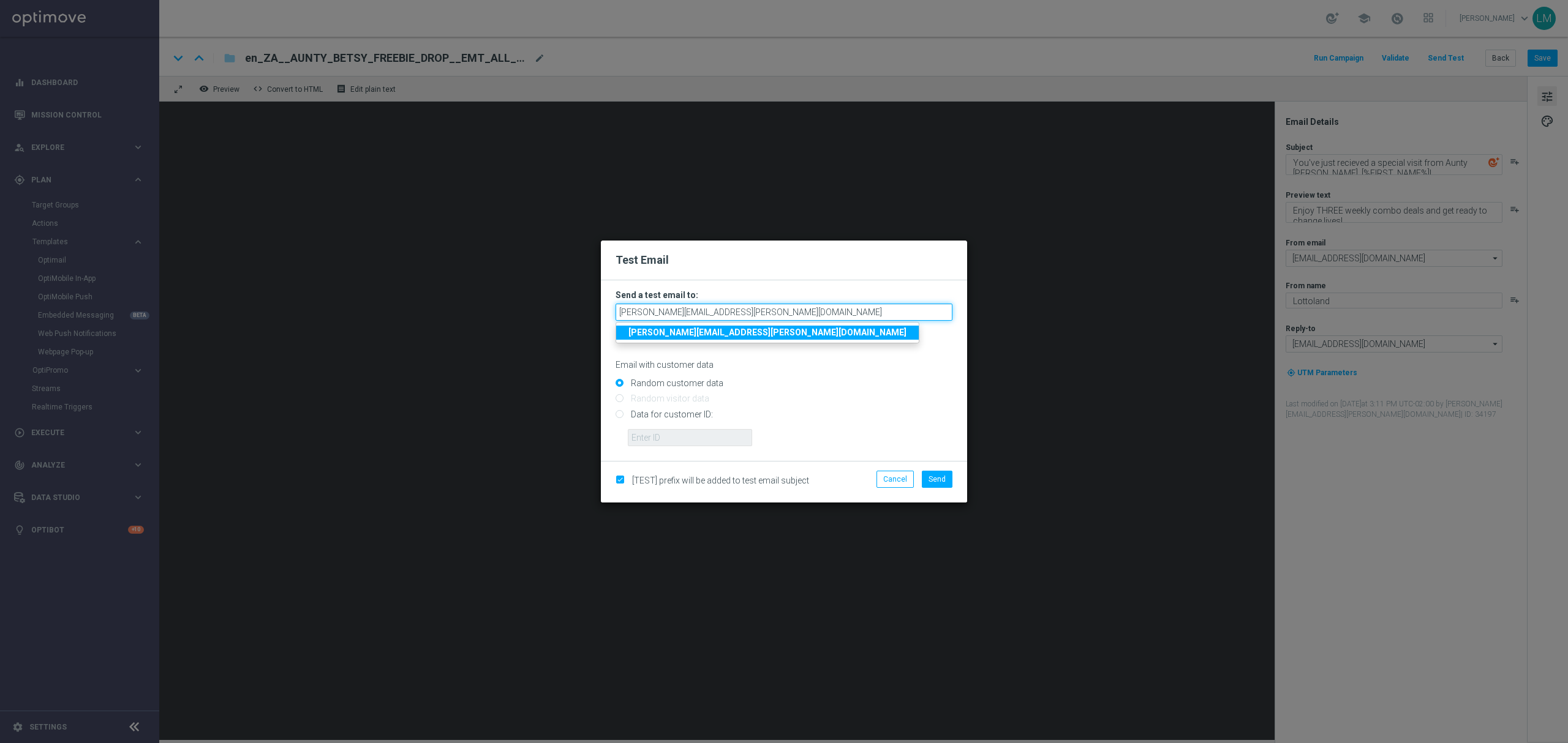
click at [772, 308] on input "[PERSON_NAME][EMAIL_ADDRESS][PERSON_NAME][DOMAIN_NAME]" at bounding box center [784, 312] width 337 height 17
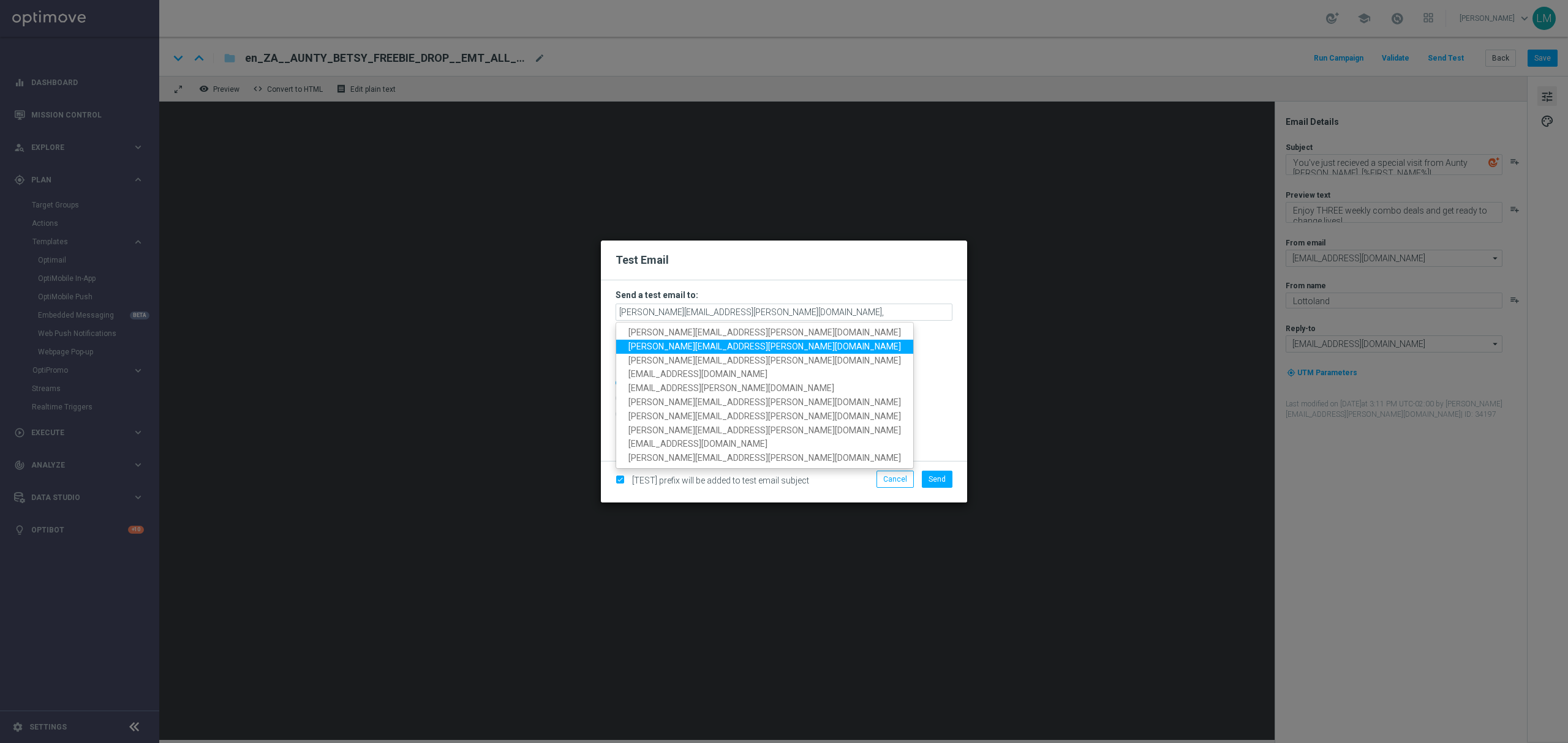
click at [686, 346] on span "[PERSON_NAME][EMAIL_ADDRESS][PERSON_NAME][DOMAIN_NAME]" at bounding box center [764, 346] width 273 height 10
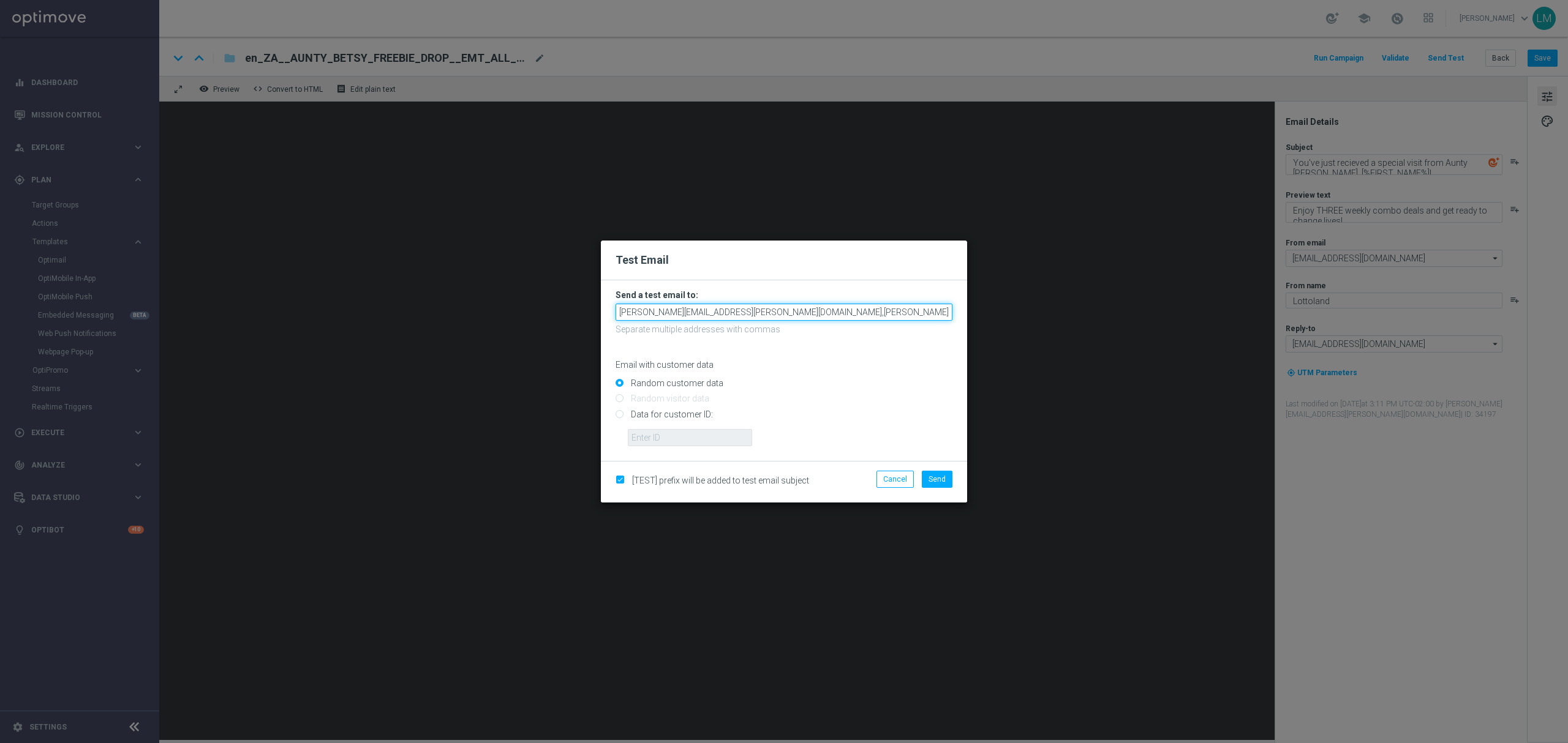
click at [870, 314] on input "[PERSON_NAME][EMAIL_ADDRESS][PERSON_NAME][DOMAIN_NAME],[PERSON_NAME][DOMAIN_NAM…" at bounding box center [784, 312] width 337 height 17
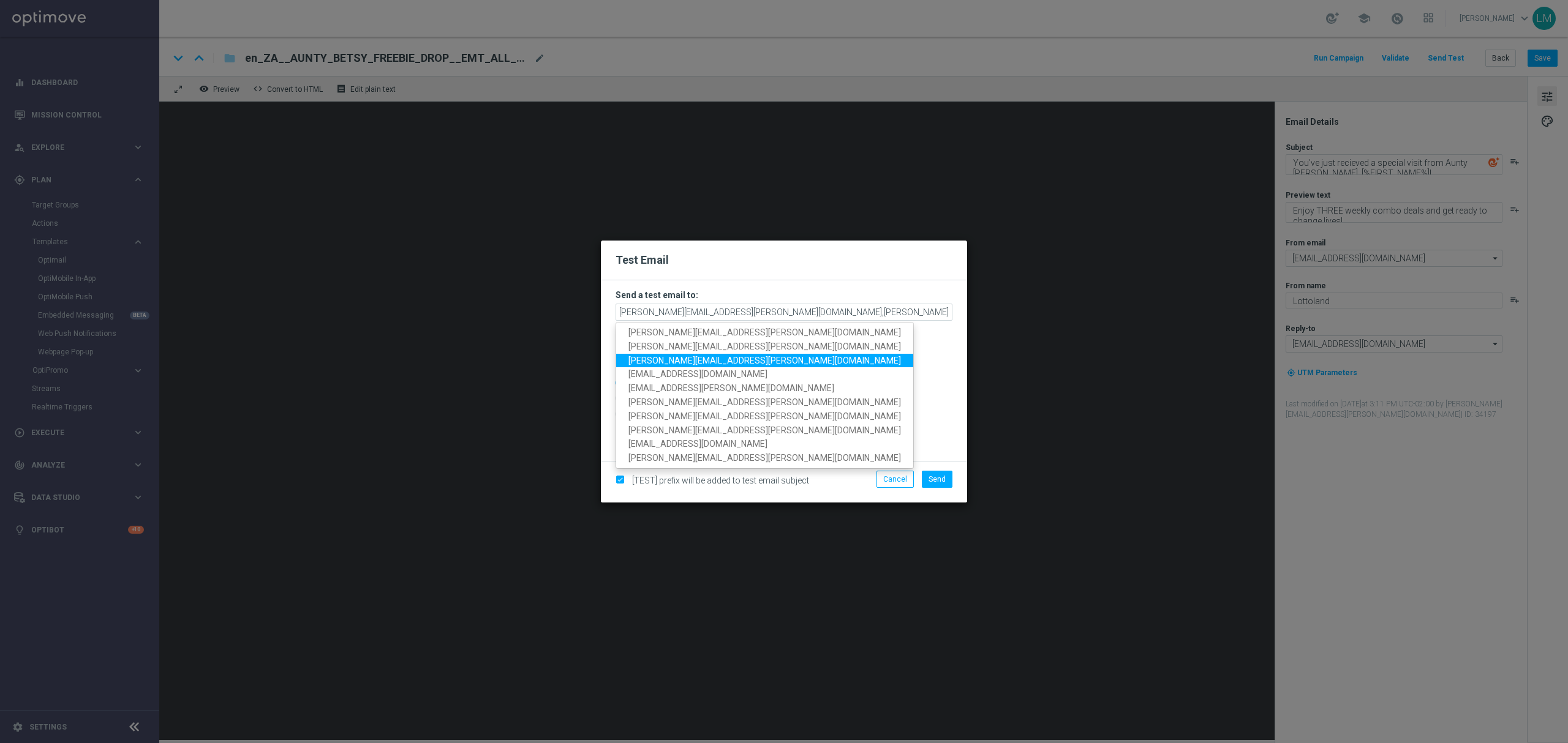
click at [650, 353] on link "[PERSON_NAME][EMAIL_ADDRESS][PERSON_NAME][DOMAIN_NAME]" at bounding box center [764, 360] width 297 height 14
type input "[PERSON_NAME][EMAIL_ADDRESS][PERSON_NAME][DOMAIN_NAME],[PERSON_NAME][DOMAIN_NAM…"
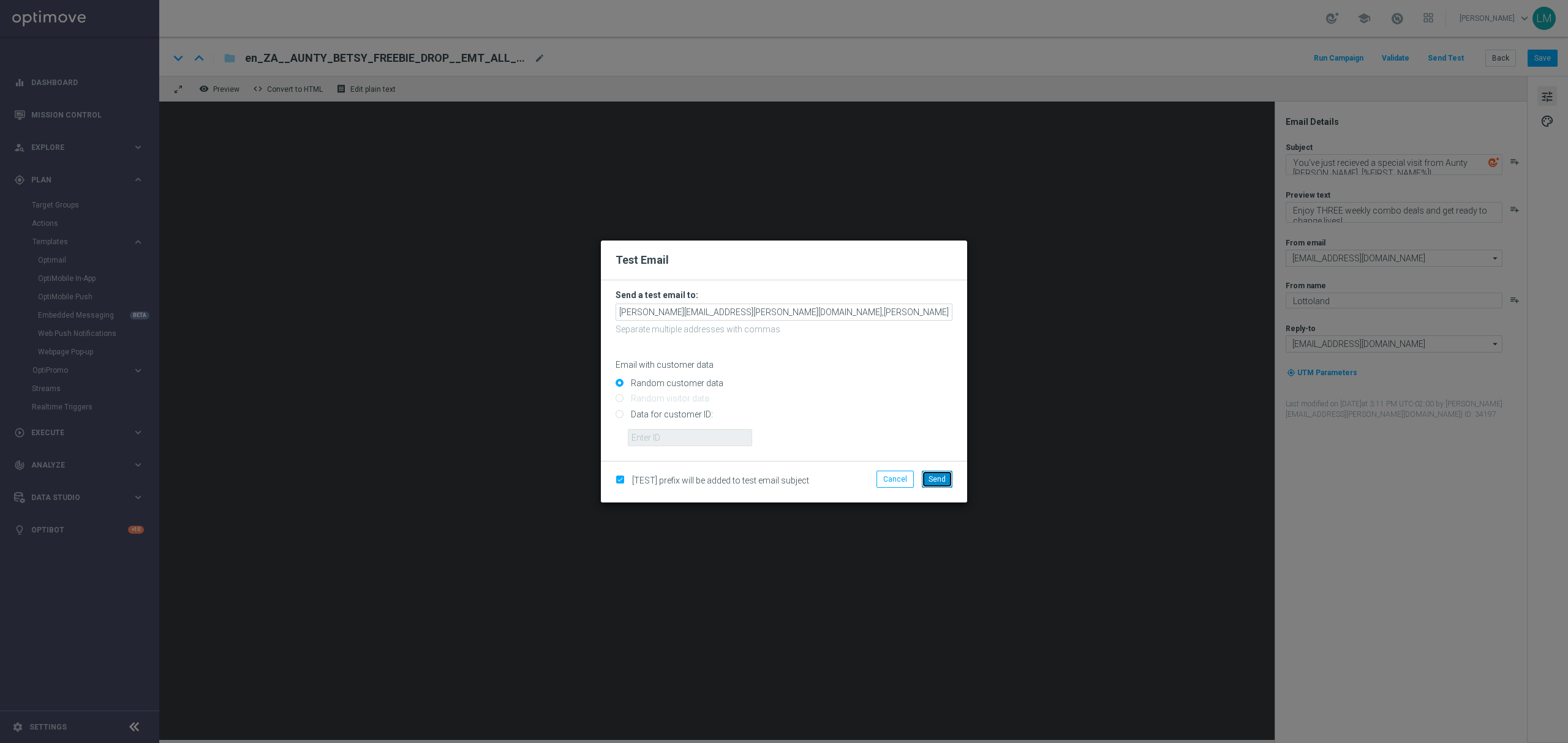
click at [940, 480] on span "Send" at bounding box center [937, 479] width 17 height 9
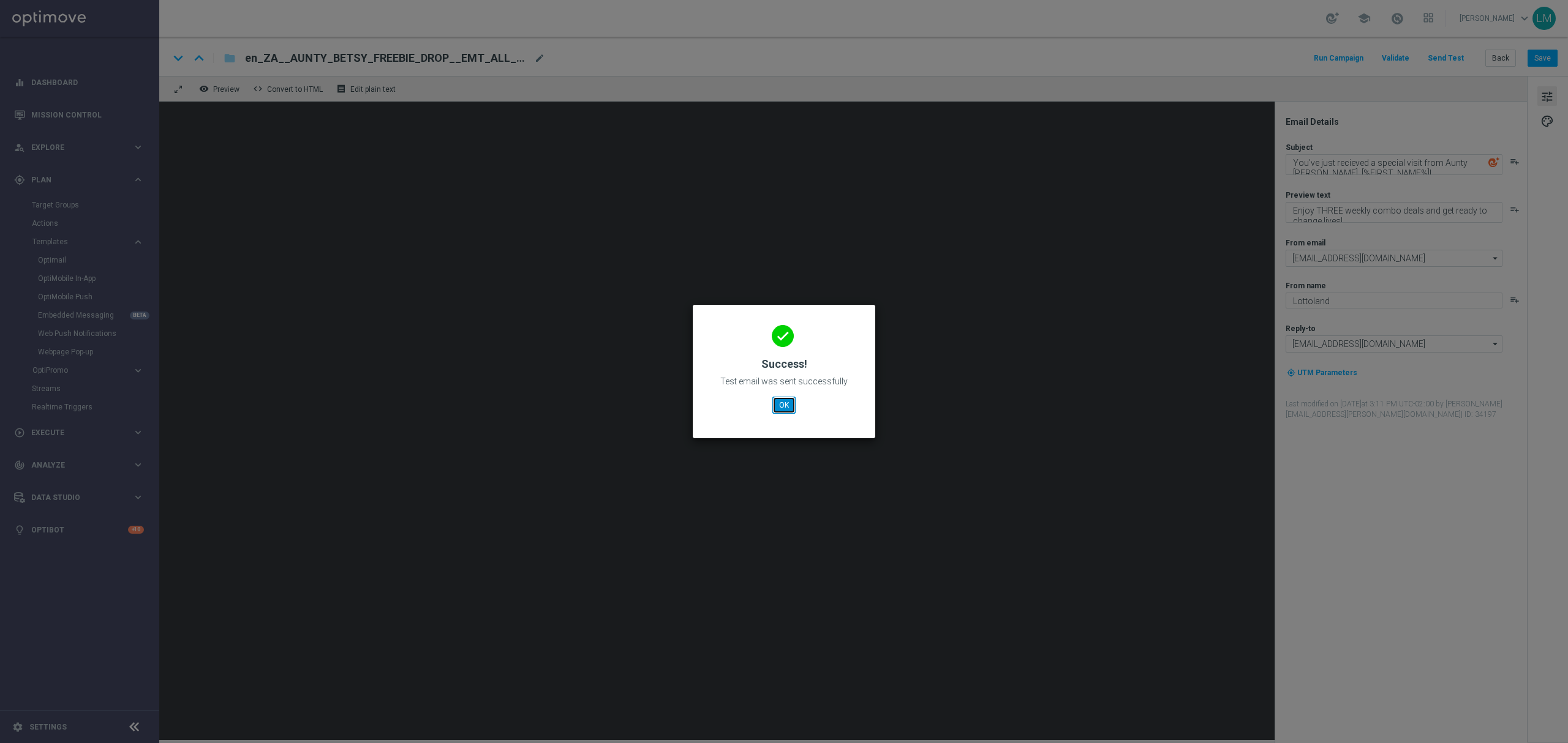
click at [789, 408] on button "OK" at bounding box center [784, 406] width 23 height 17
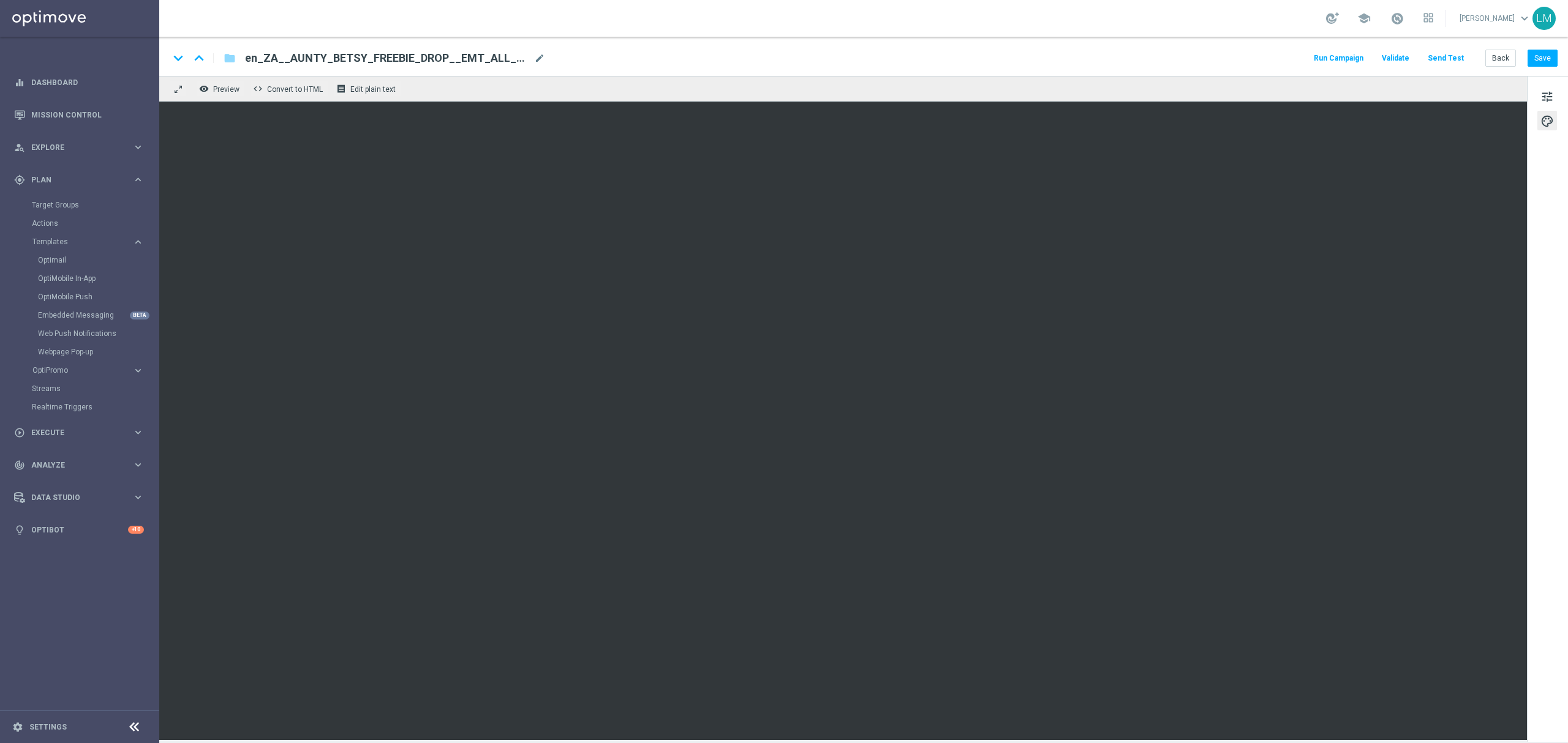
click at [1558, 60] on div "keyboard_arrow_down keyboard_arrow_up folder en_ZA__AUNTY_BETSY_FREEBIE_DROP__E…" at bounding box center [864, 56] width 1408 height 39
click at [1553, 56] on button "Save" at bounding box center [1542, 58] width 30 height 17
click at [1447, 56] on button "Send Test" at bounding box center [1446, 58] width 40 height 17
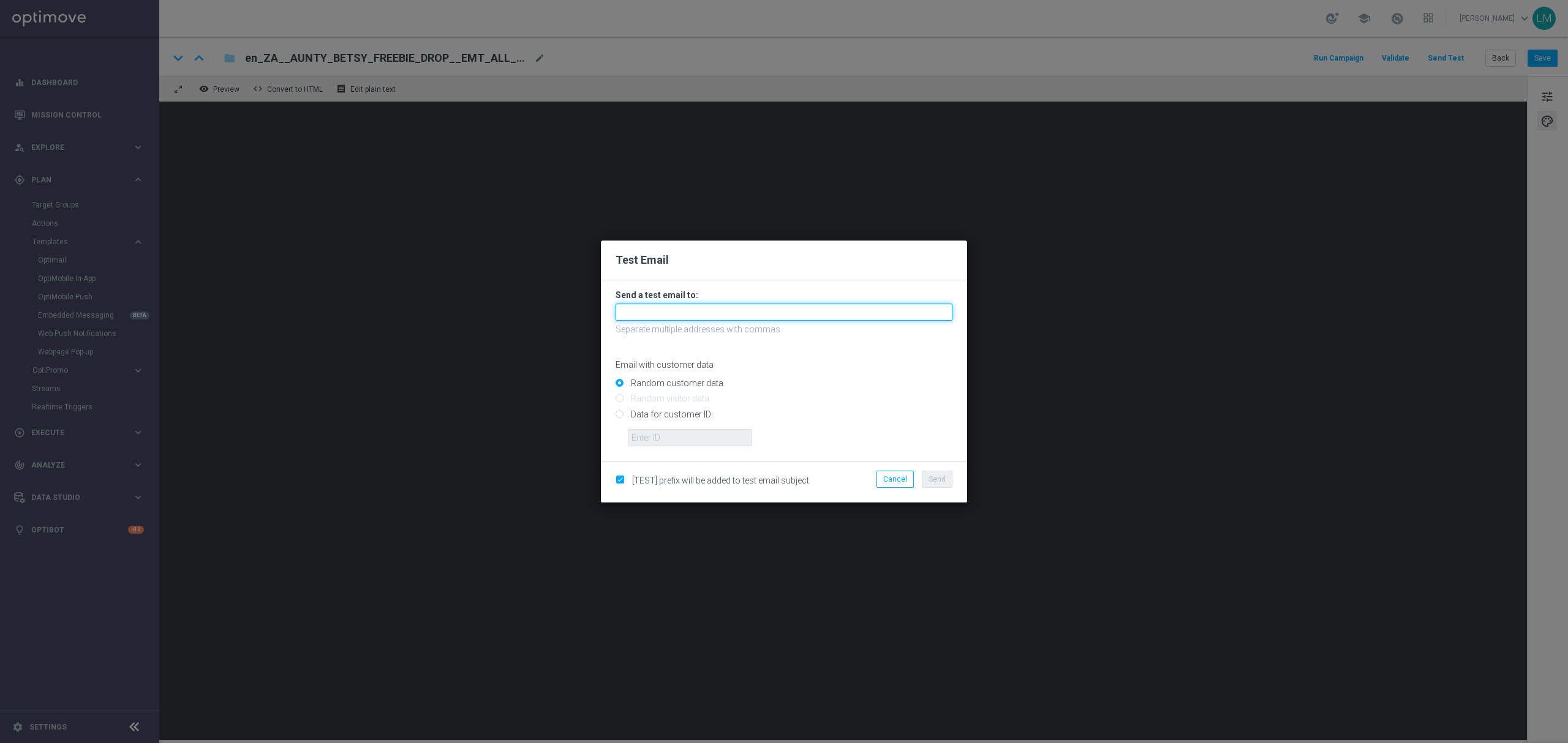
click at [696, 308] on input "text" at bounding box center [784, 312] width 337 height 17
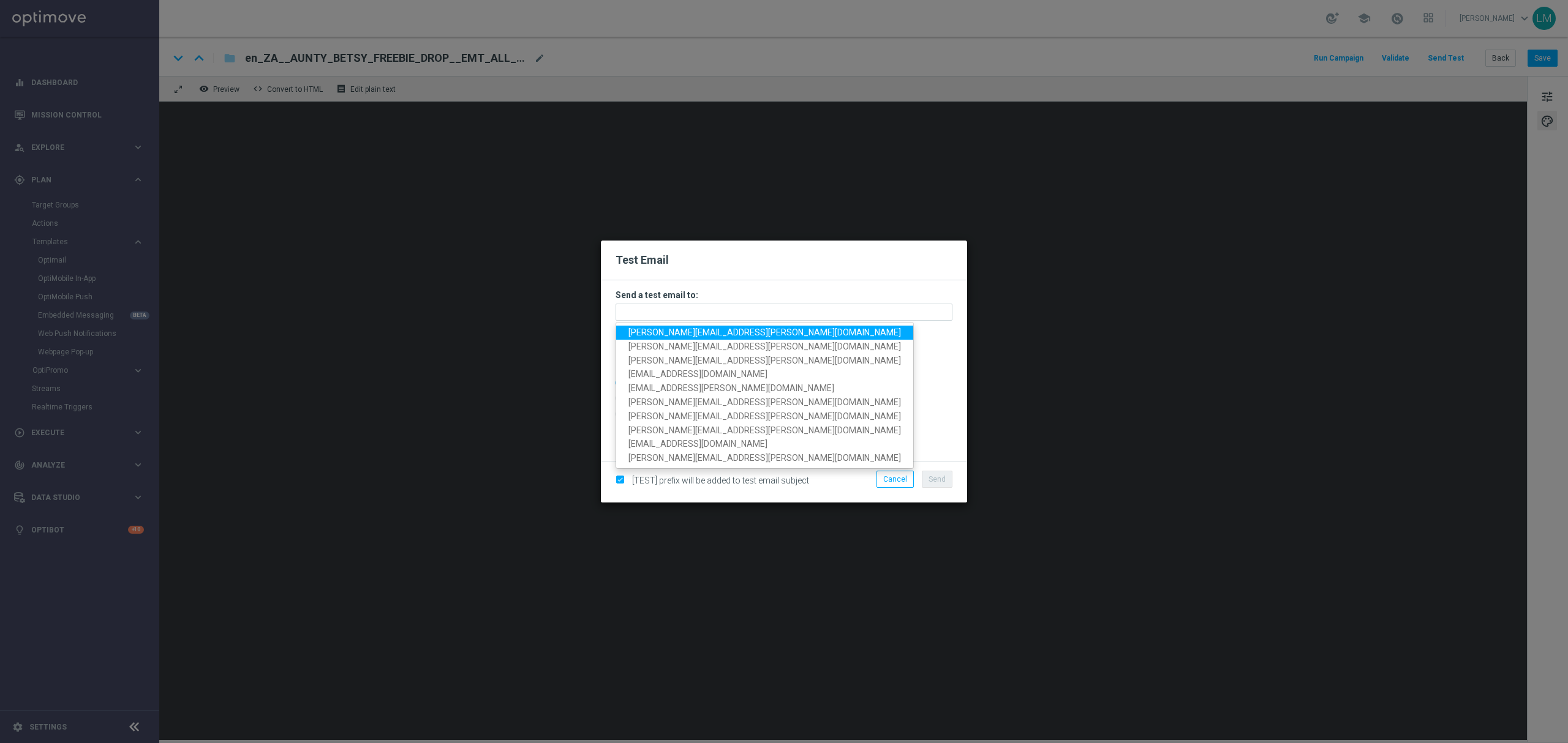
click at [684, 331] on span "[PERSON_NAME][EMAIL_ADDRESS][PERSON_NAME][DOMAIN_NAME]" at bounding box center [764, 332] width 273 height 10
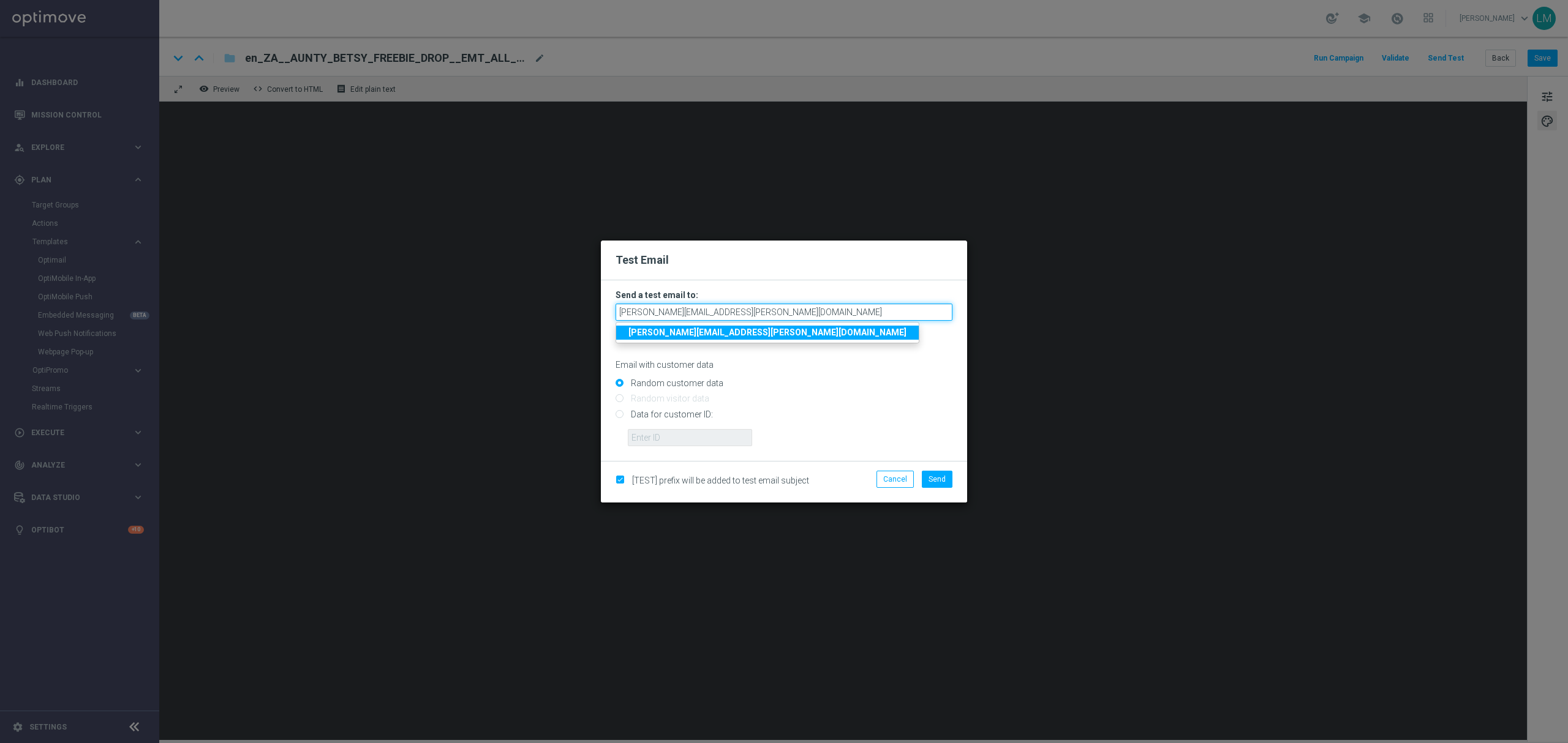
click at [782, 308] on input "[PERSON_NAME][EMAIL_ADDRESS][PERSON_NAME][DOMAIN_NAME]" at bounding box center [784, 312] width 337 height 17
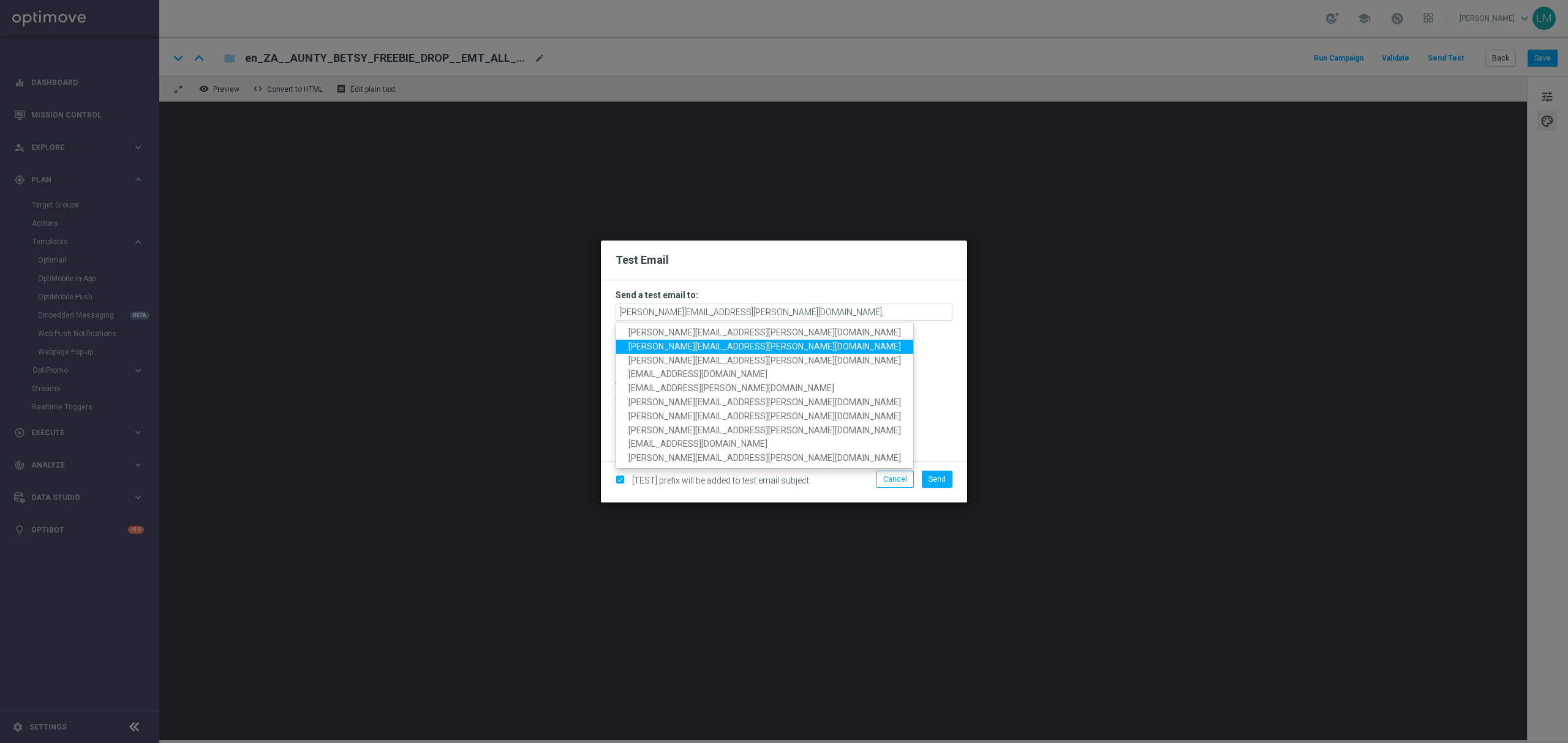
click at [712, 343] on span "[PERSON_NAME][EMAIL_ADDRESS][PERSON_NAME][DOMAIN_NAME]" at bounding box center [764, 346] width 273 height 10
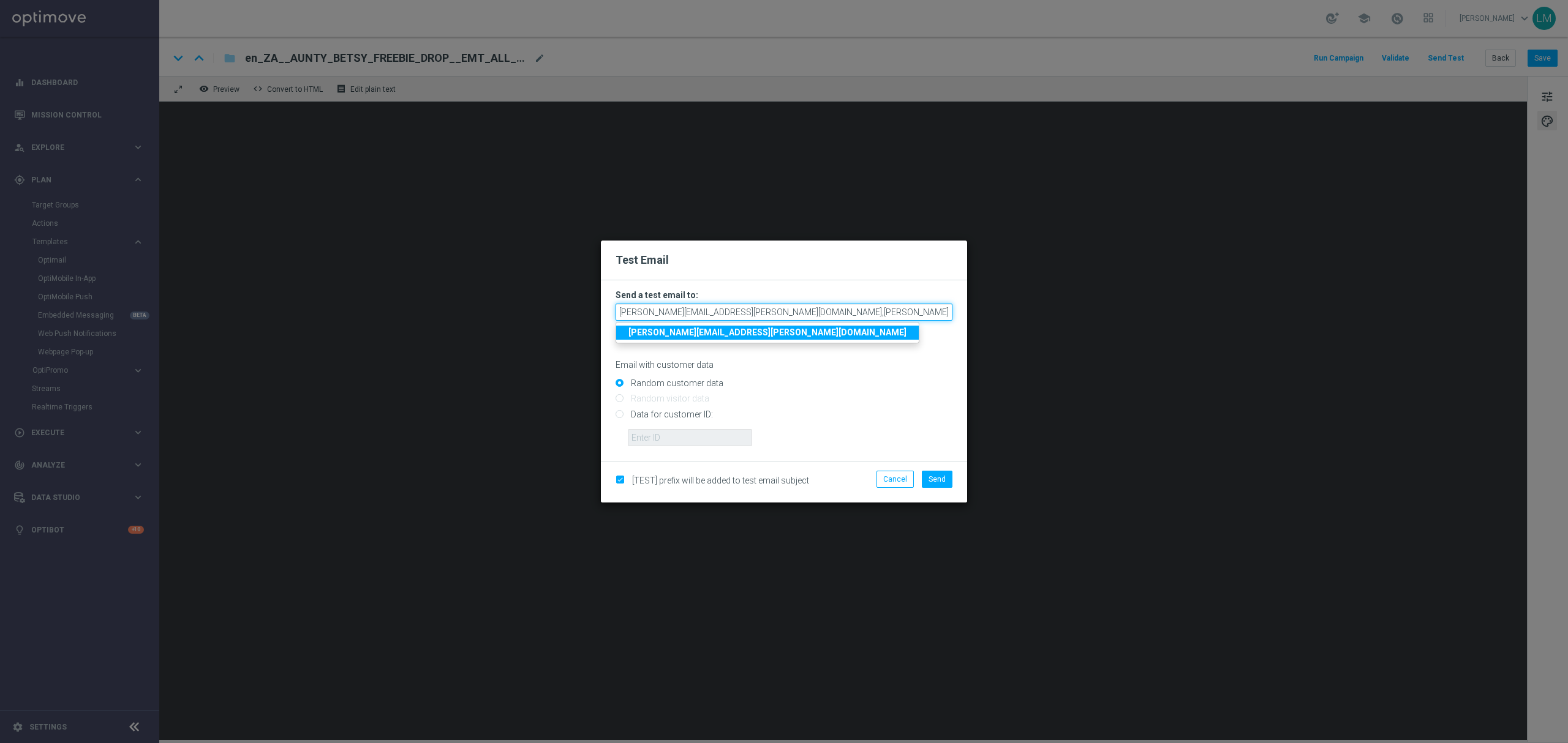
click at [866, 309] on input "[PERSON_NAME][EMAIL_ADDRESS][PERSON_NAME][DOMAIN_NAME],[PERSON_NAME][DOMAIN_NAM…" at bounding box center [784, 312] width 337 height 17
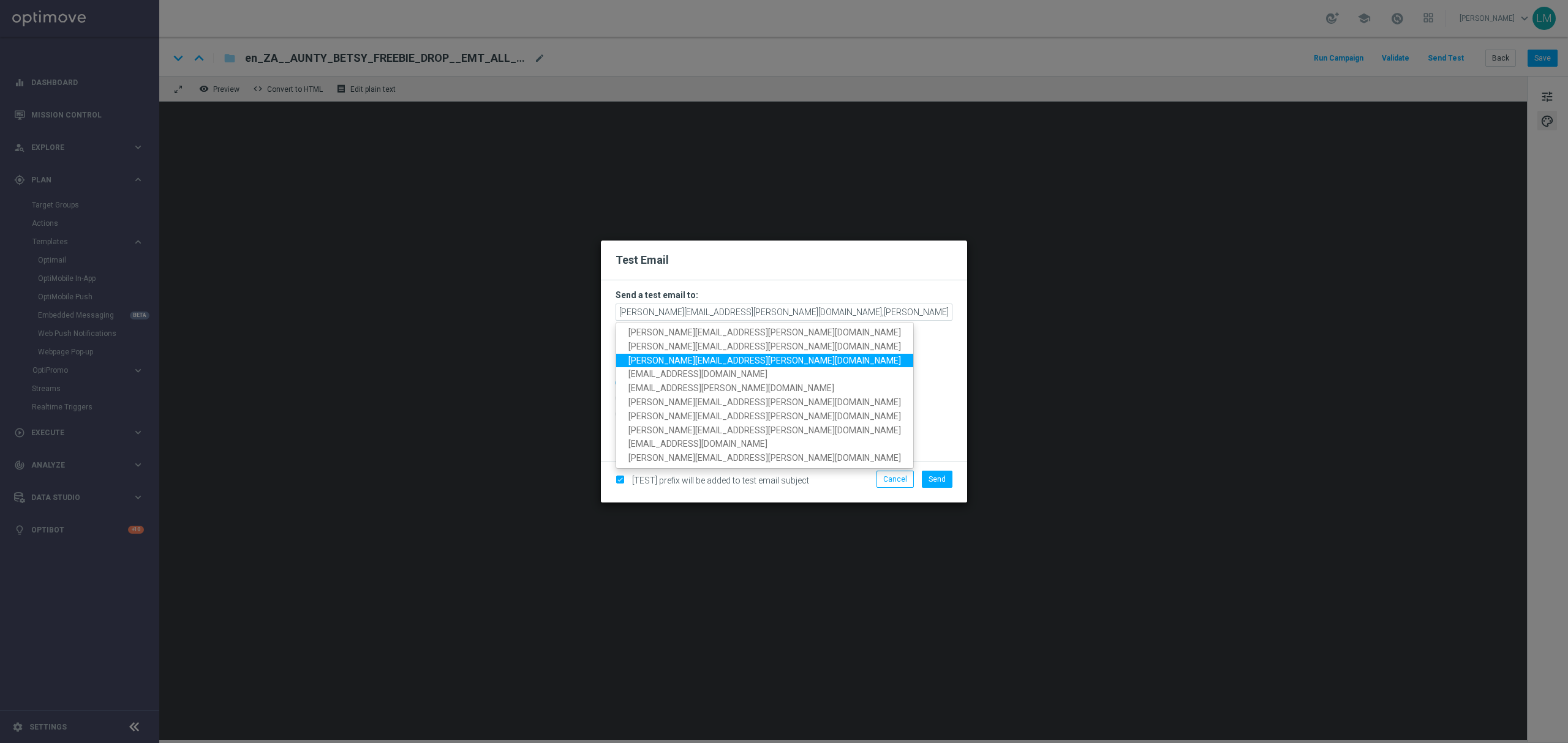
click at [696, 365] on span "[PERSON_NAME][EMAIL_ADDRESS][PERSON_NAME][DOMAIN_NAME]" at bounding box center [764, 360] width 273 height 10
type input "[PERSON_NAME][EMAIL_ADDRESS][PERSON_NAME][DOMAIN_NAME],[PERSON_NAME][DOMAIN_NAM…"
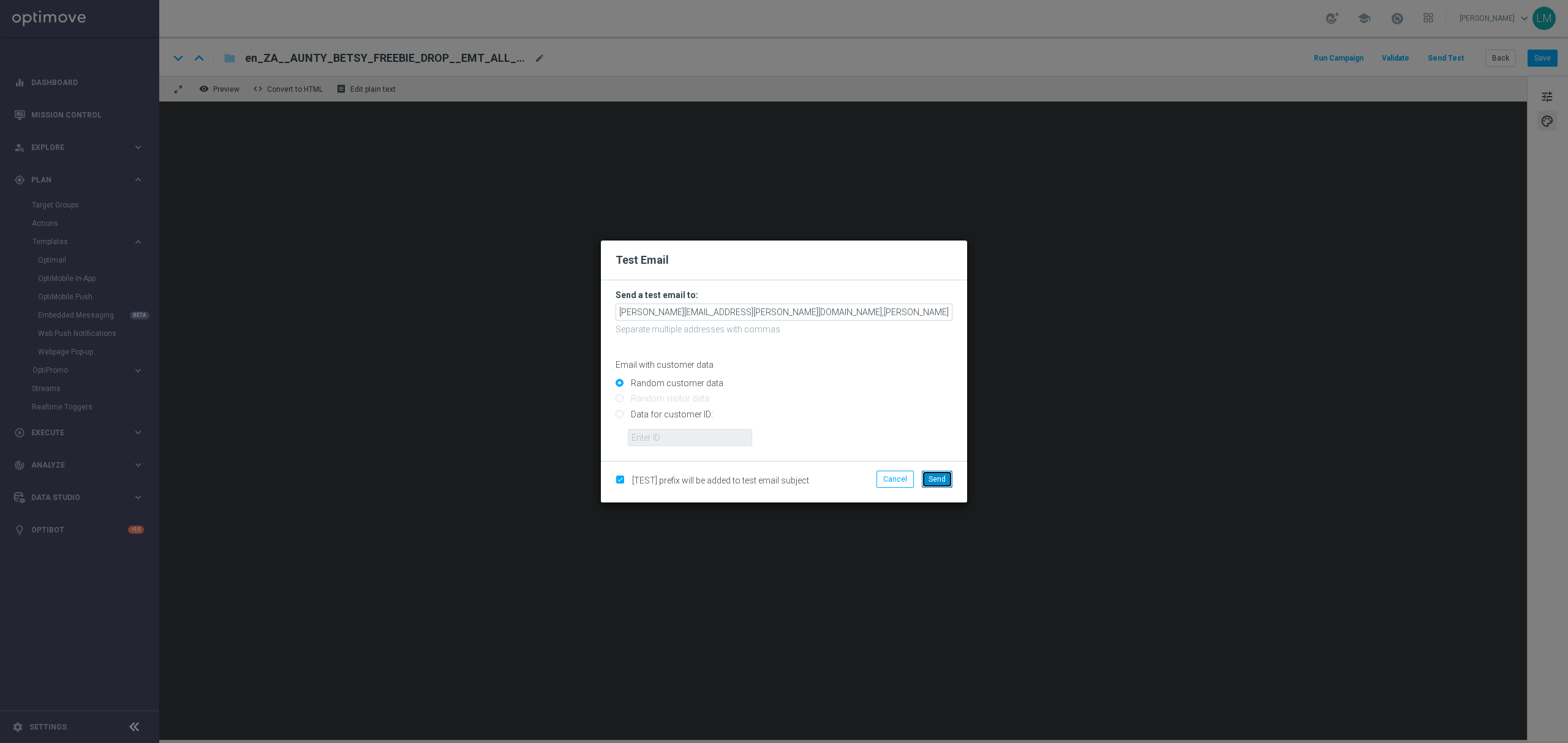
click at [939, 476] on span "Send" at bounding box center [937, 479] width 17 height 9
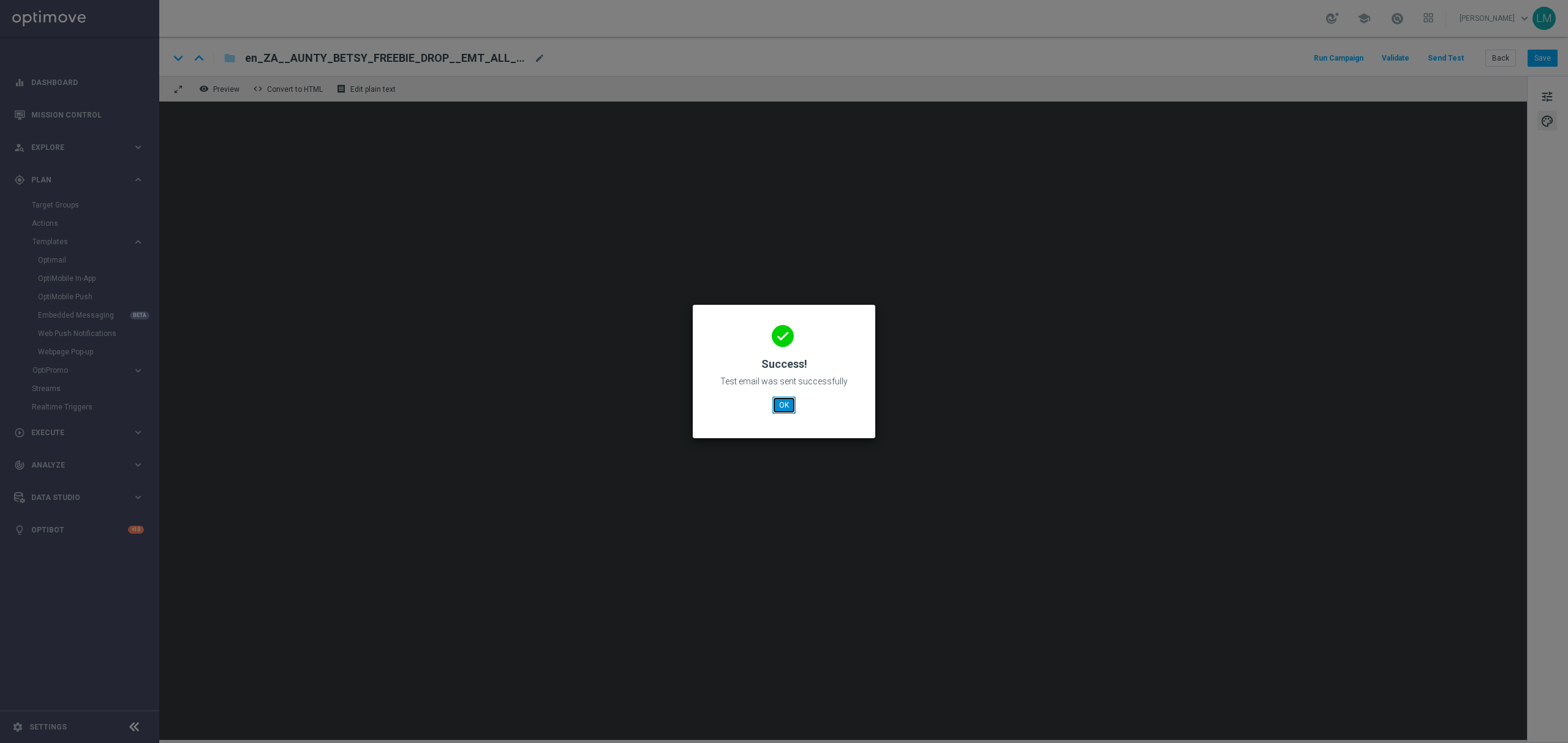
click at [782, 410] on button "OK" at bounding box center [784, 406] width 23 height 17
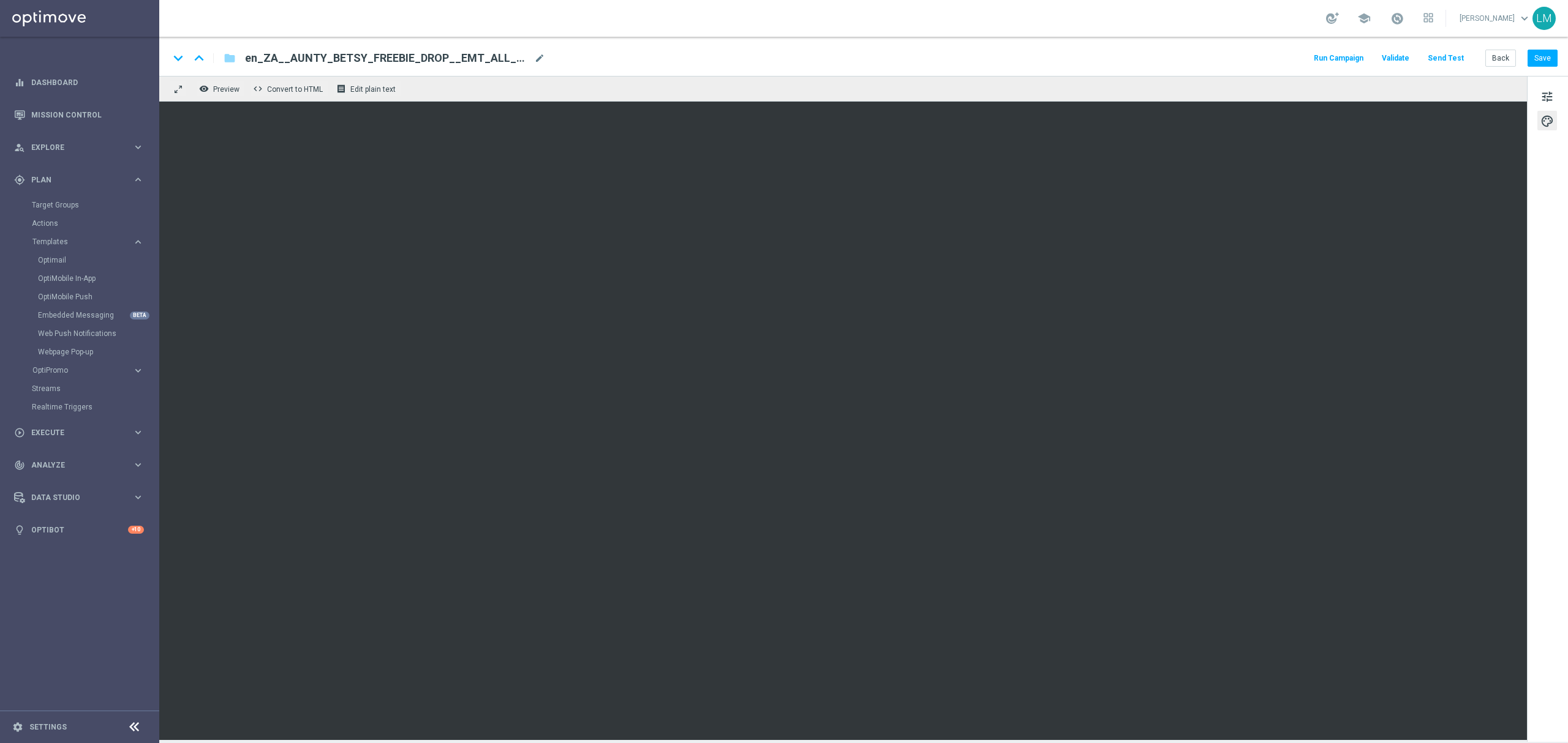
click at [1546, 524] on div "tune palette" at bounding box center [1547, 409] width 41 height 666
click at [1549, 55] on button "Save" at bounding box center [1542, 58] width 30 height 17
click at [1440, 54] on button "Send Test" at bounding box center [1446, 58] width 40 height 17
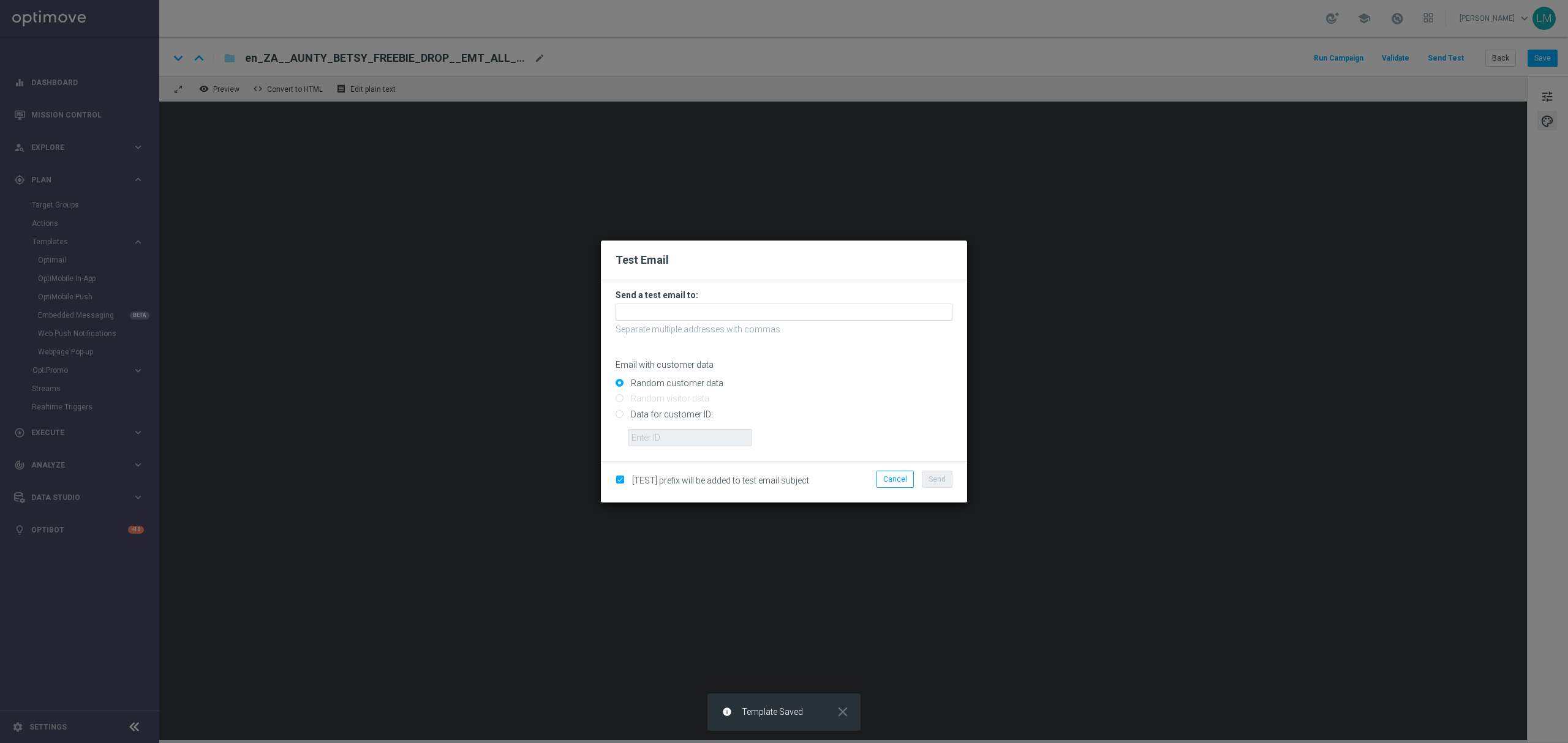
click at [612, 310] on form "Send a test email to: Separate multiple addresses with commas Email with custom…" at bounding box center [784, 371] width 366 height 181
click at [620, 314] on input "text" at bounding box center [784, 312] width 337 height 17
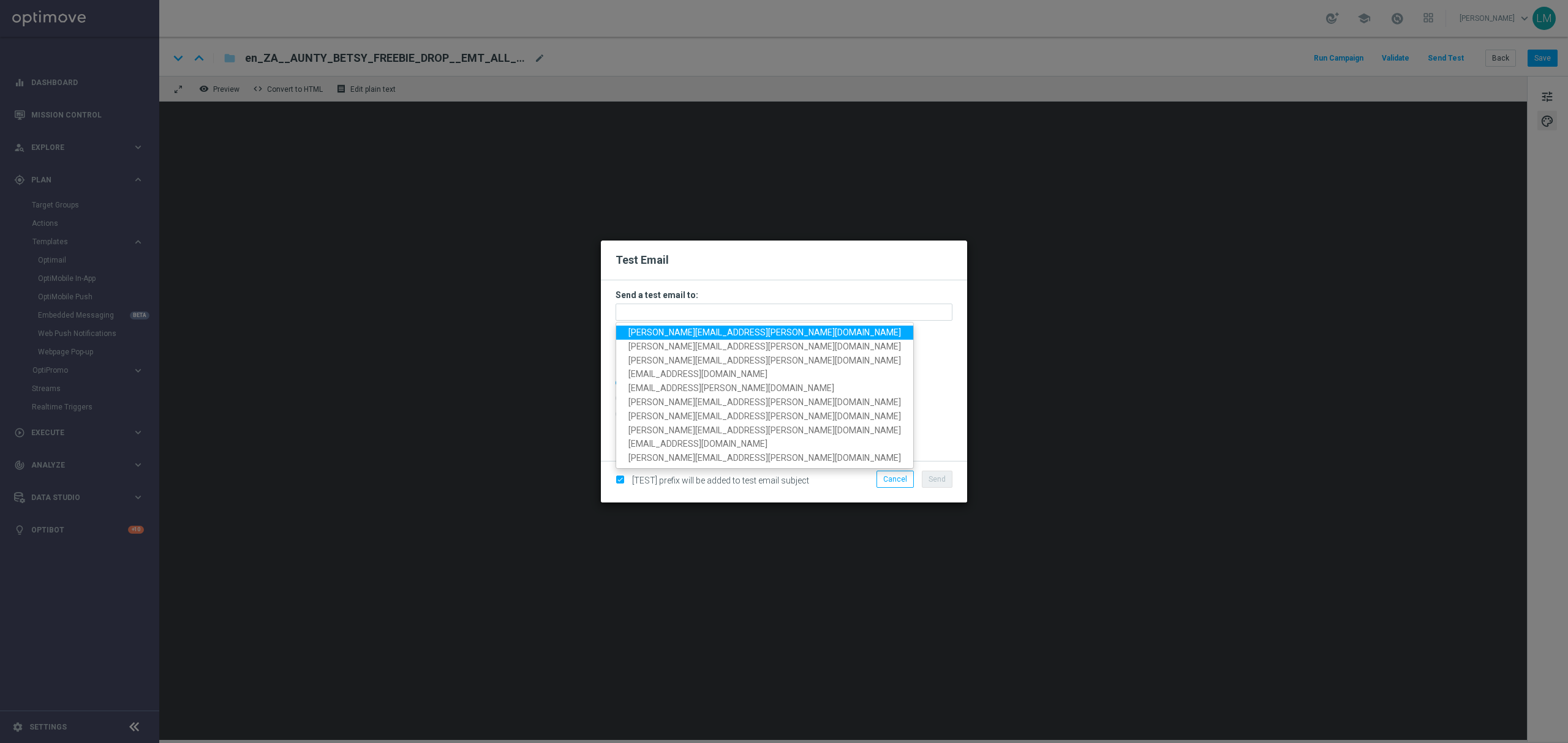
click at [639, 334] on span "[PERSON_NAME][EMAIL_ADDRESS][PERSON_NAME][DOMAIN_NAME]" at bounding box center [764, 332] width 273 height 10
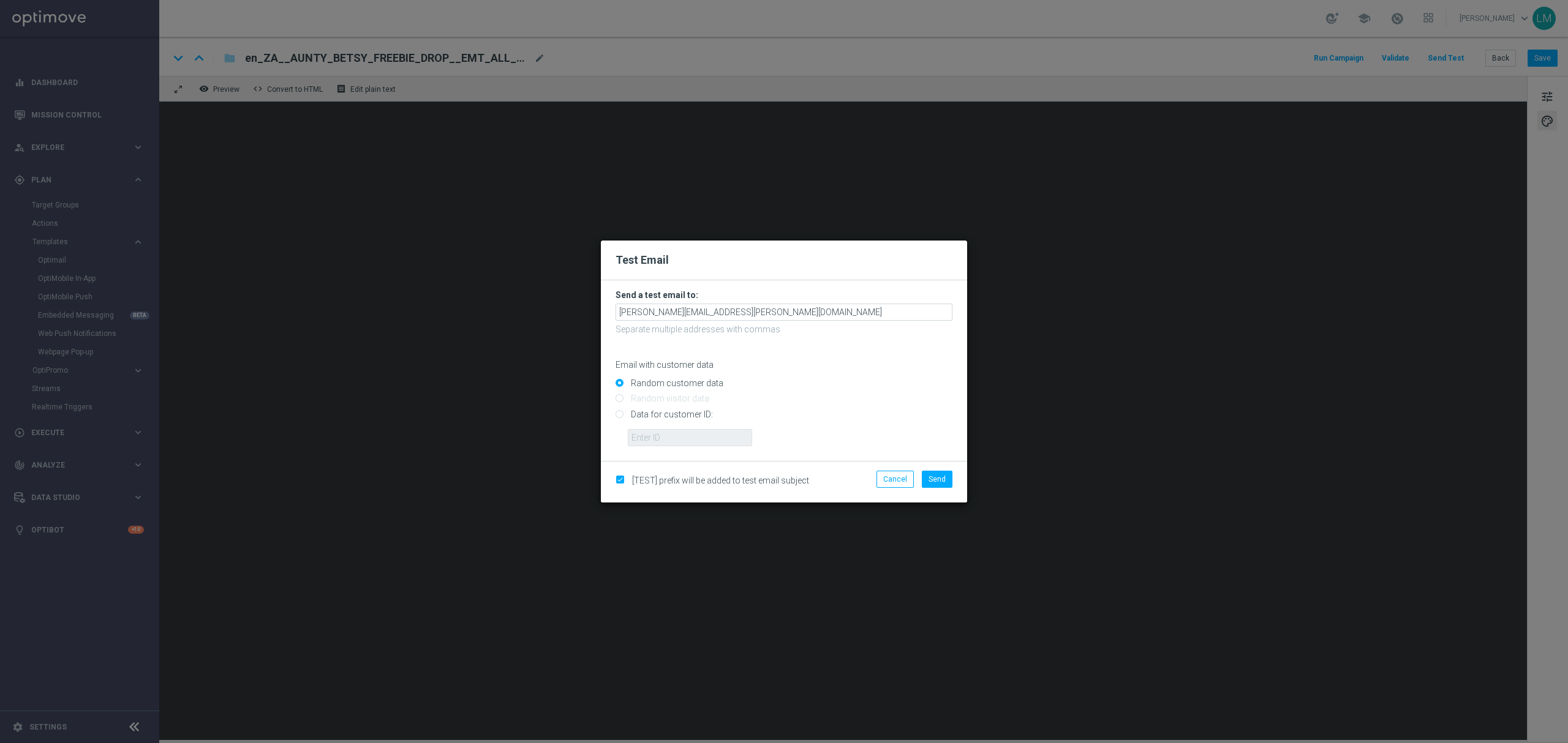
click at [752, 324] on p "Separate multiple addresses with commas" at bounding box center [784, 329] width 337 height 11
click at [750, 320] on input "[PERSON_NAME][EMAIL_ADDRESS][PERSON_NAME][DOMAIN_NAME]" at bounding box center [784, 312] width 337 height 17
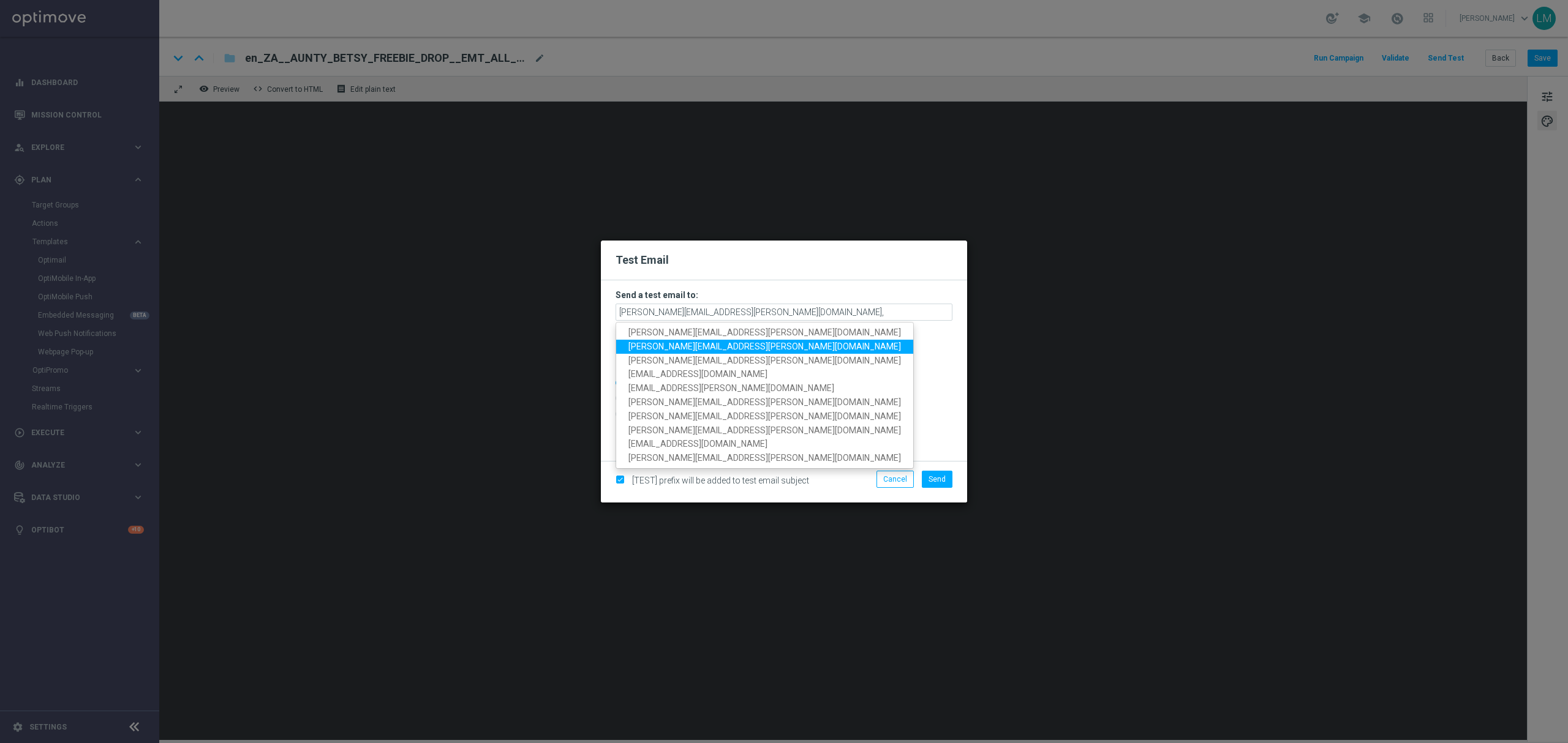
click at [719, 341] on span "[PERSON_NAME][EMAIL_ADDRESS][PERSON_NAME][DOMAIN_NAME]" at bounding box center [764, 346] width 273 height 10
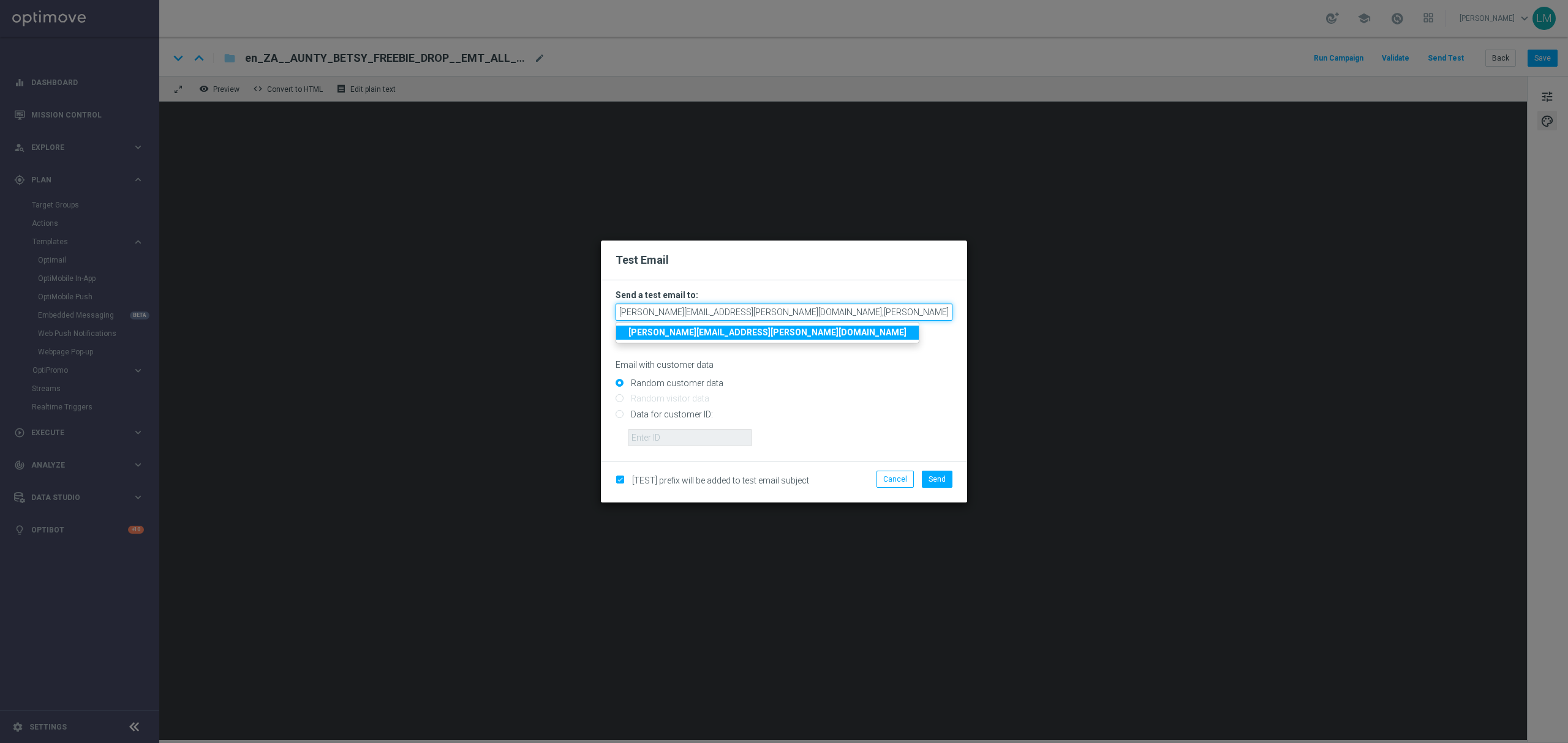
click at [866, 312] on input "[PERSON_NAME][EMAIL_ADDRESS][PERSON_NAME][DOMAIN_NAME],[PERSON_NAME][DOMAIN_NAM…" at bounding box center [784, 312] width 337 height 17
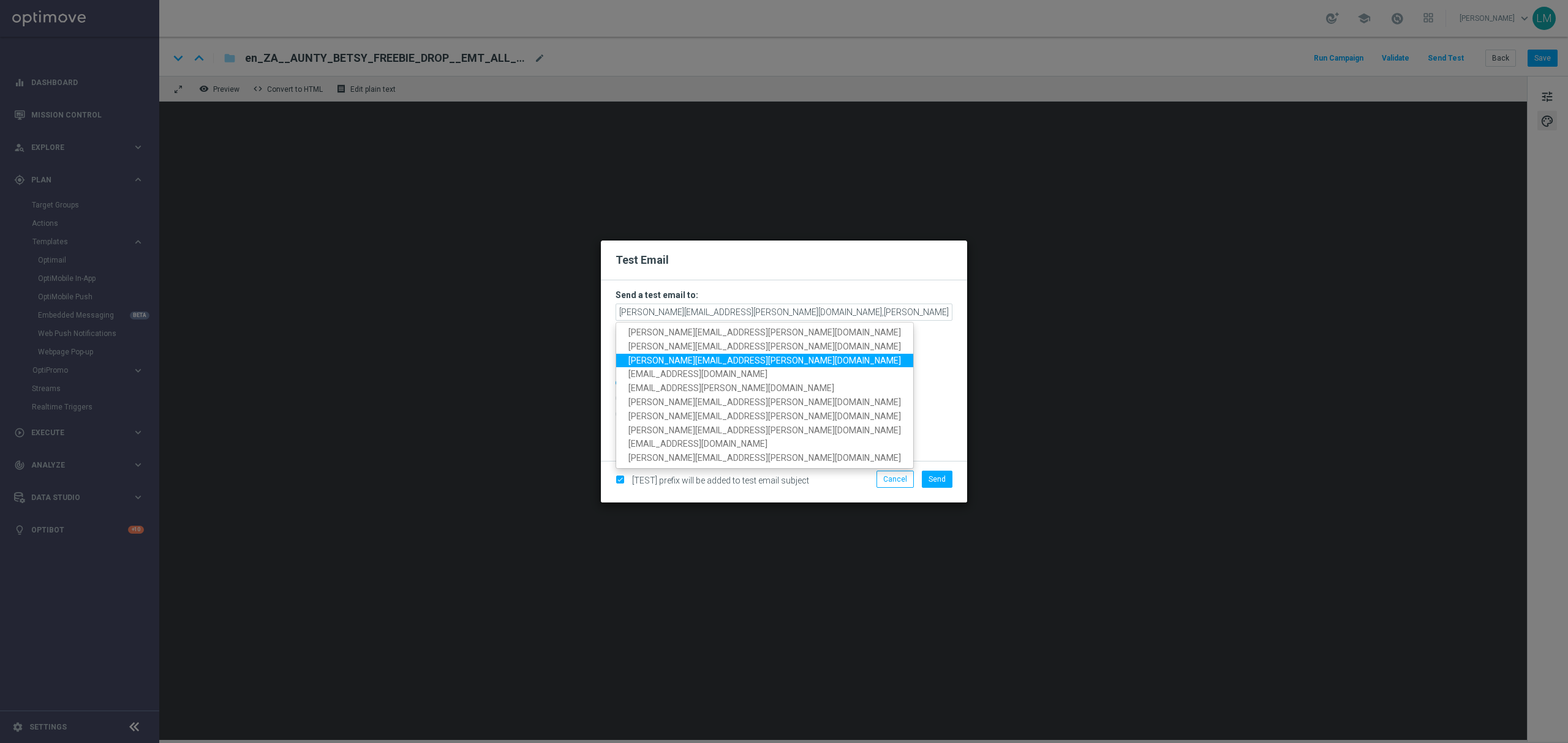
click at [710, 357] on span "[PERSON_NAME][EMAIL_ADDRESS][PERSON_NAME][DOMAIN_NAME]" at bounding box center [764, 360] width 273 height 10
type input "[PERSON_NAME][EMAIL_ADDRESS][PERSON_NAME][DOMAIN_NAME],[PERSON_NAME][DOMAIN_NAM…"
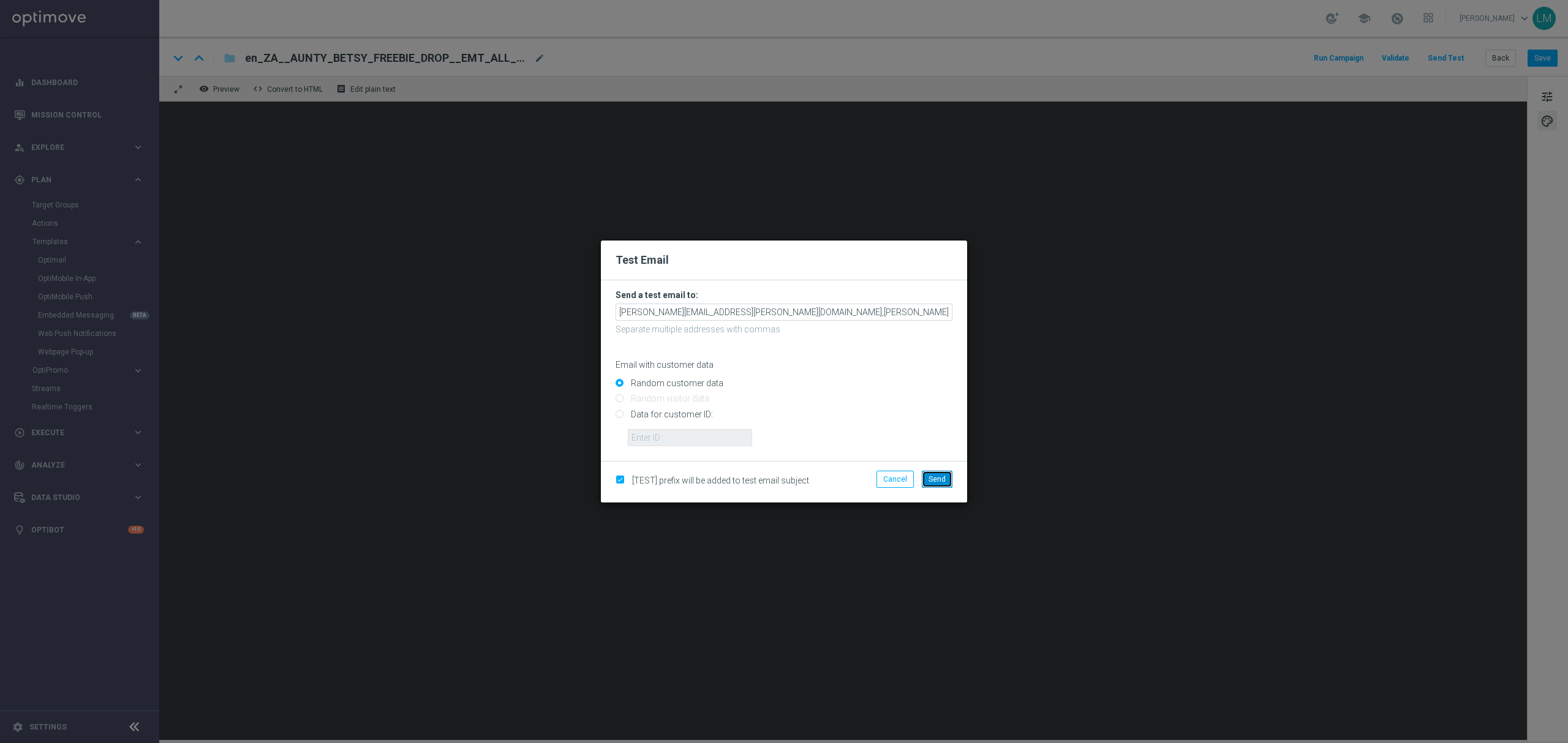
click at [922, 481] on button "Send" at bounding box center [937, 480] width 30 height 17
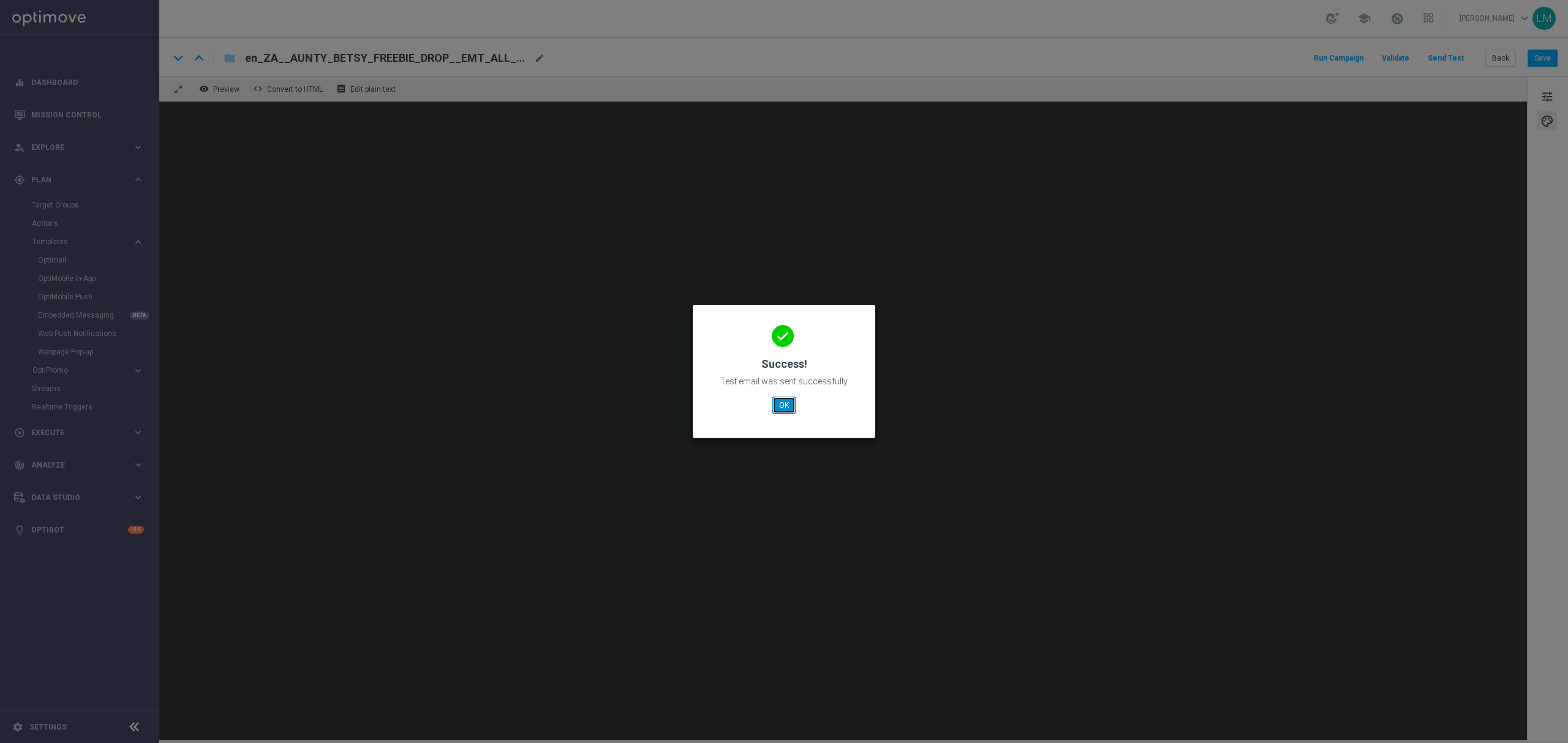
click at [790, 414] on button "OK" at bounding box center [784, 406] width 23 height 17
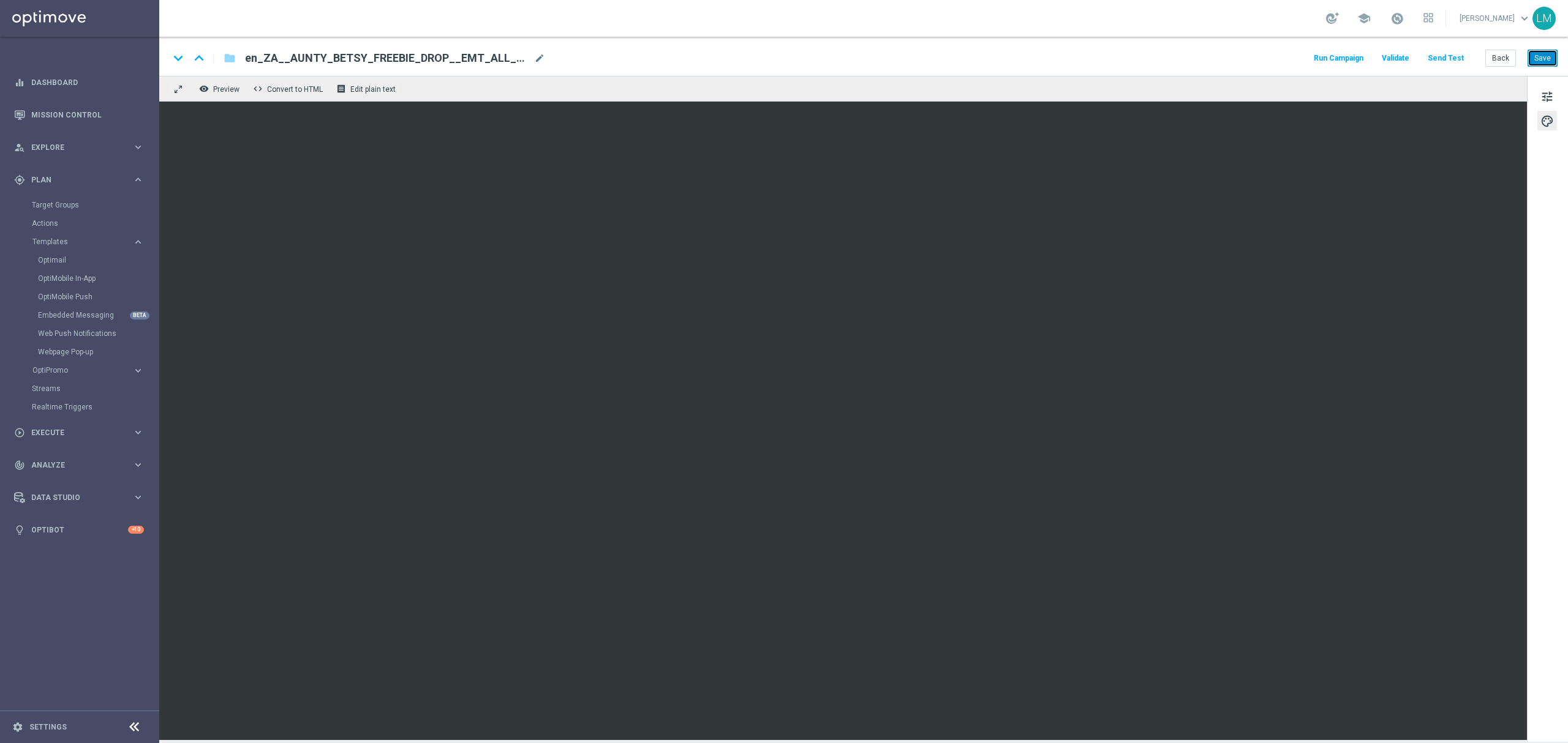
click at [1539, 56] on button "Save" at bounding box center [1542, 58] width 30 height 17
click at [1548, 99] on span "tune" at bounding box center [1547, 97] width 13 height 16
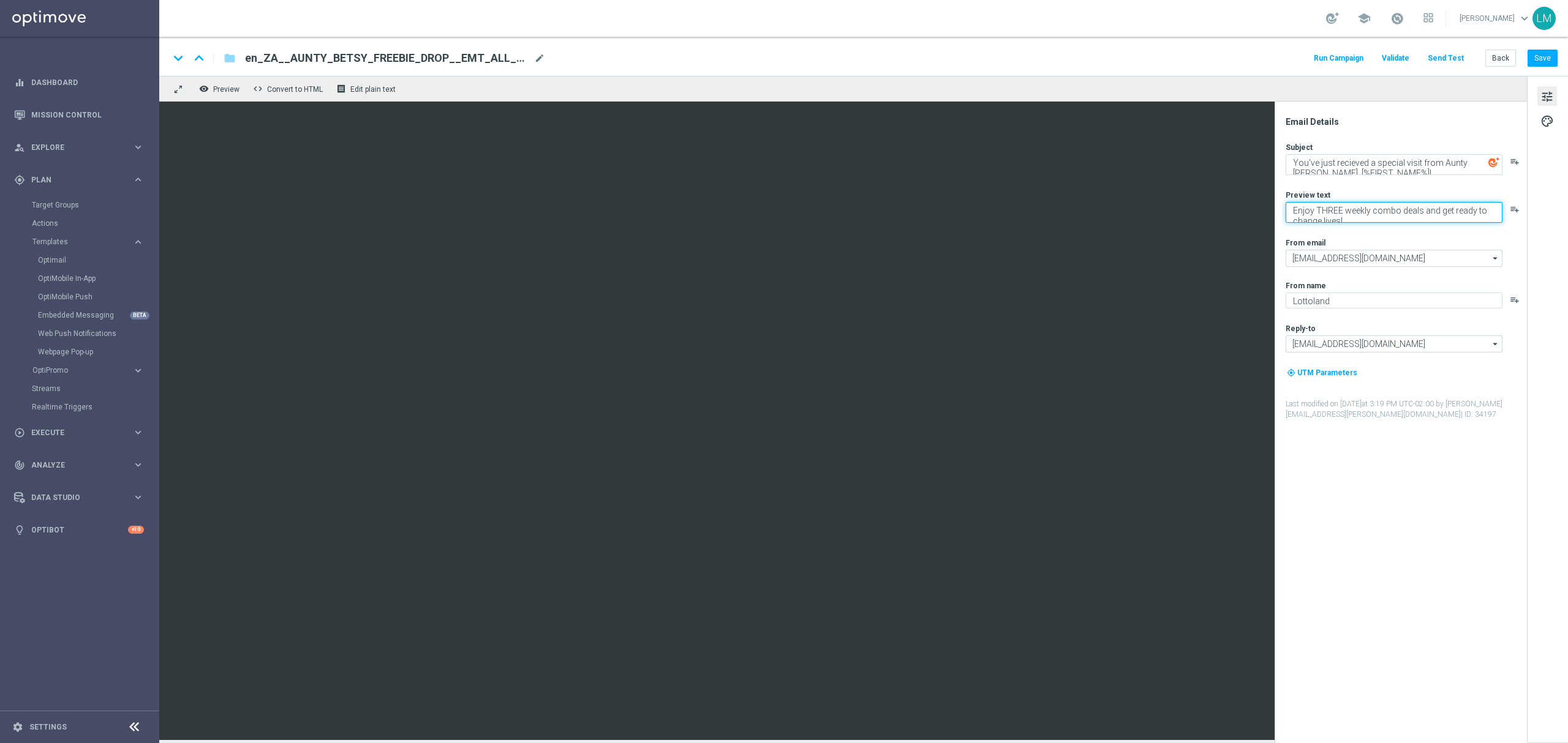
click at [1382, 206] on textarea "Enjoy THREE weekly combo deals and get ready to change lives!" at bounding box center [1394, 212] width 217 height 21
paste textarea "We hope you enjoy"
drag, startPoint x: 1395, startPoint y: 220, endPoint x: 1399, endPoint y: 230, distance: 10.8
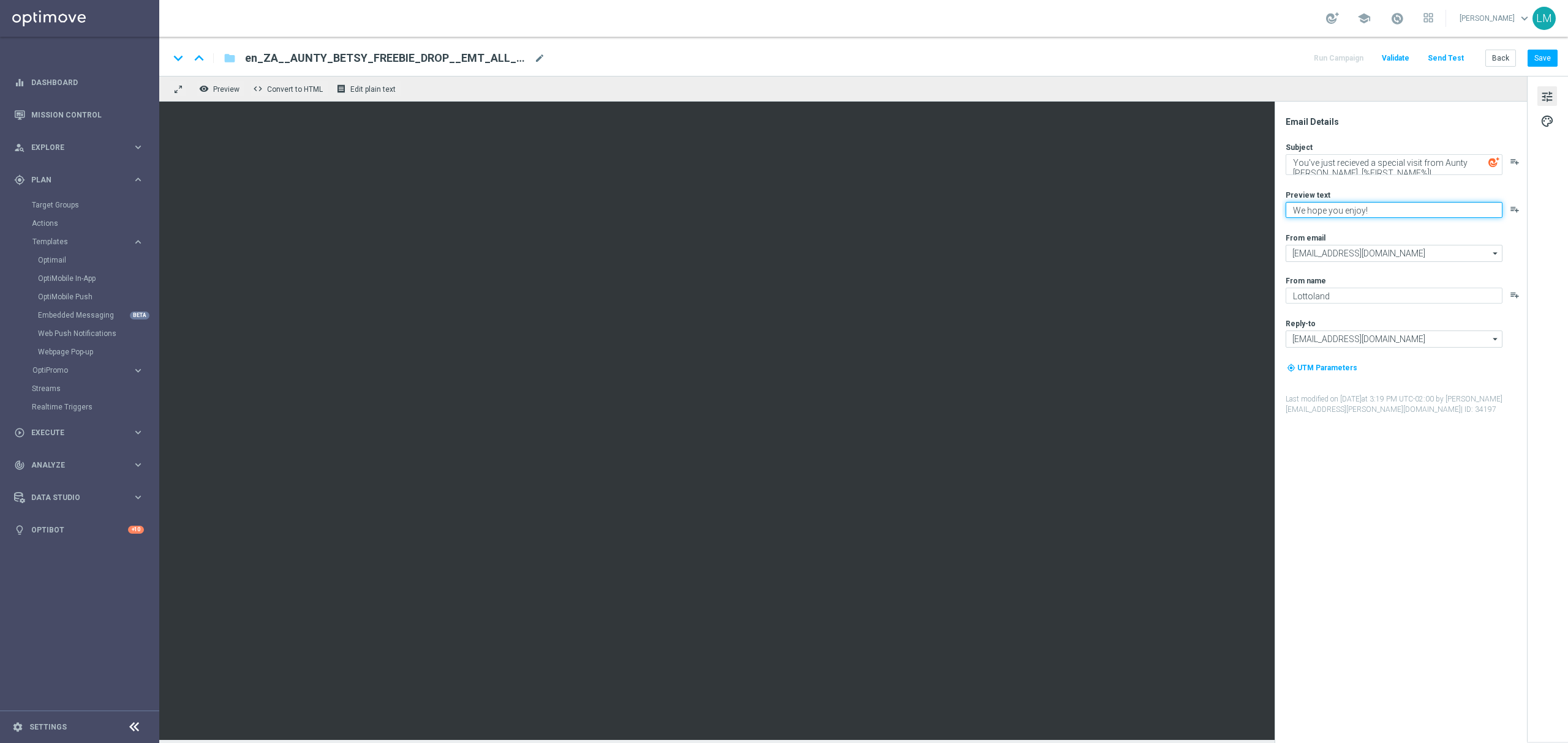
click at [1399, 230] on div "Subject You've just recieved a special visit from Aunty Betsy, [%FIRST_NAME%]! …" at bounding box center [1405, 279] width 240 height 273
type textarea "We hope you enjoy!"
click at [1399, 230] on div "Subject You've just recieved a special visit from Aunty Betsy, [%FIRST_NAME%]! …" at bounding box center [1405, 279] width 240 height 273
click at [1548, 62] on button "Save" at bounding box center [1542, 58] width 30 height 17
click at [1546, 62] on button "Save" at bounding box center [1542, 58] width 30 height 17
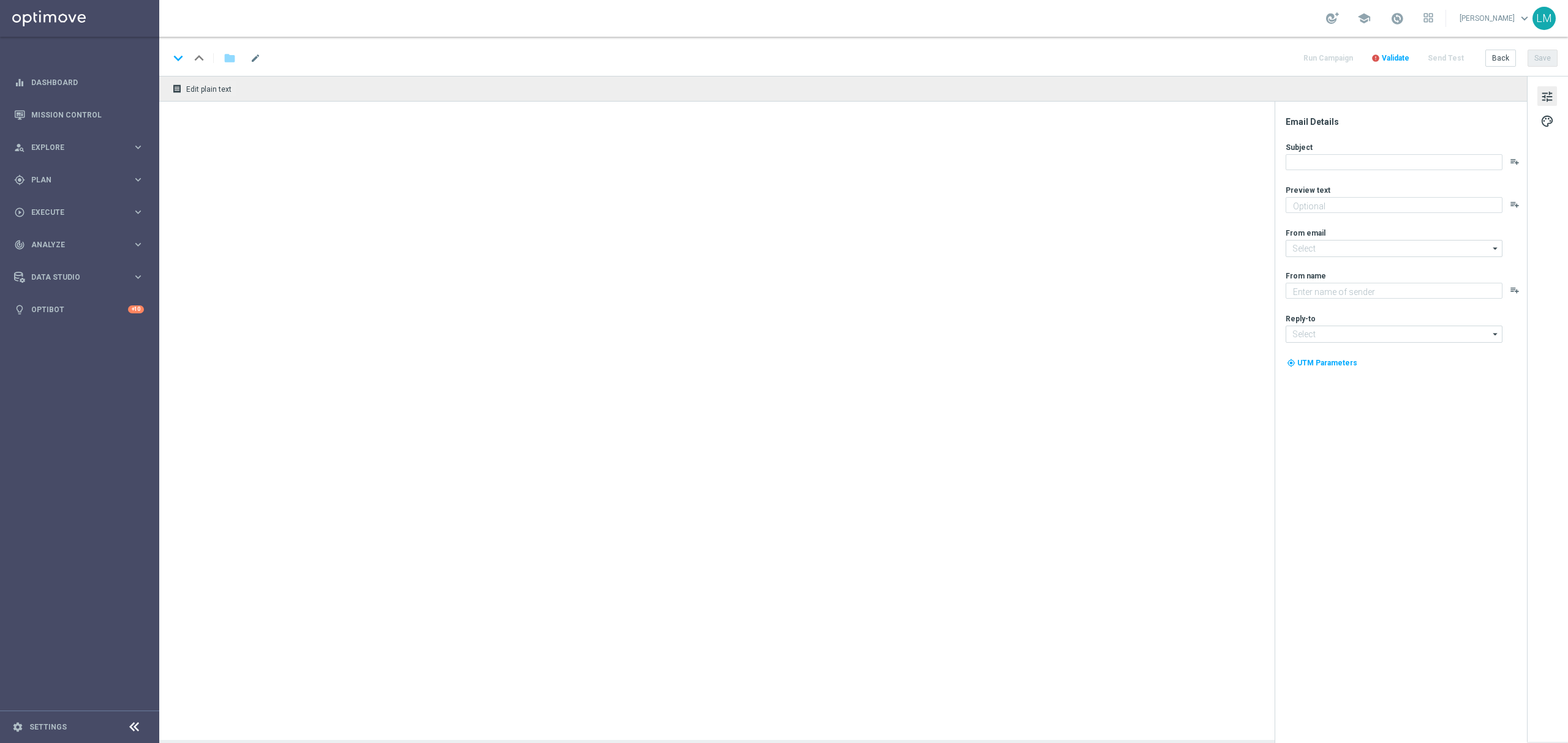
type textarea "Enjoy THREE weekly combo deals and get ready to change lives!"
type input "[EMAIL_ADDRESS][DOMAIN_NAME]"
type textarea "Lottoland"
type input "[EMAIL_ADDRESS][DOMAIN_NAME]"
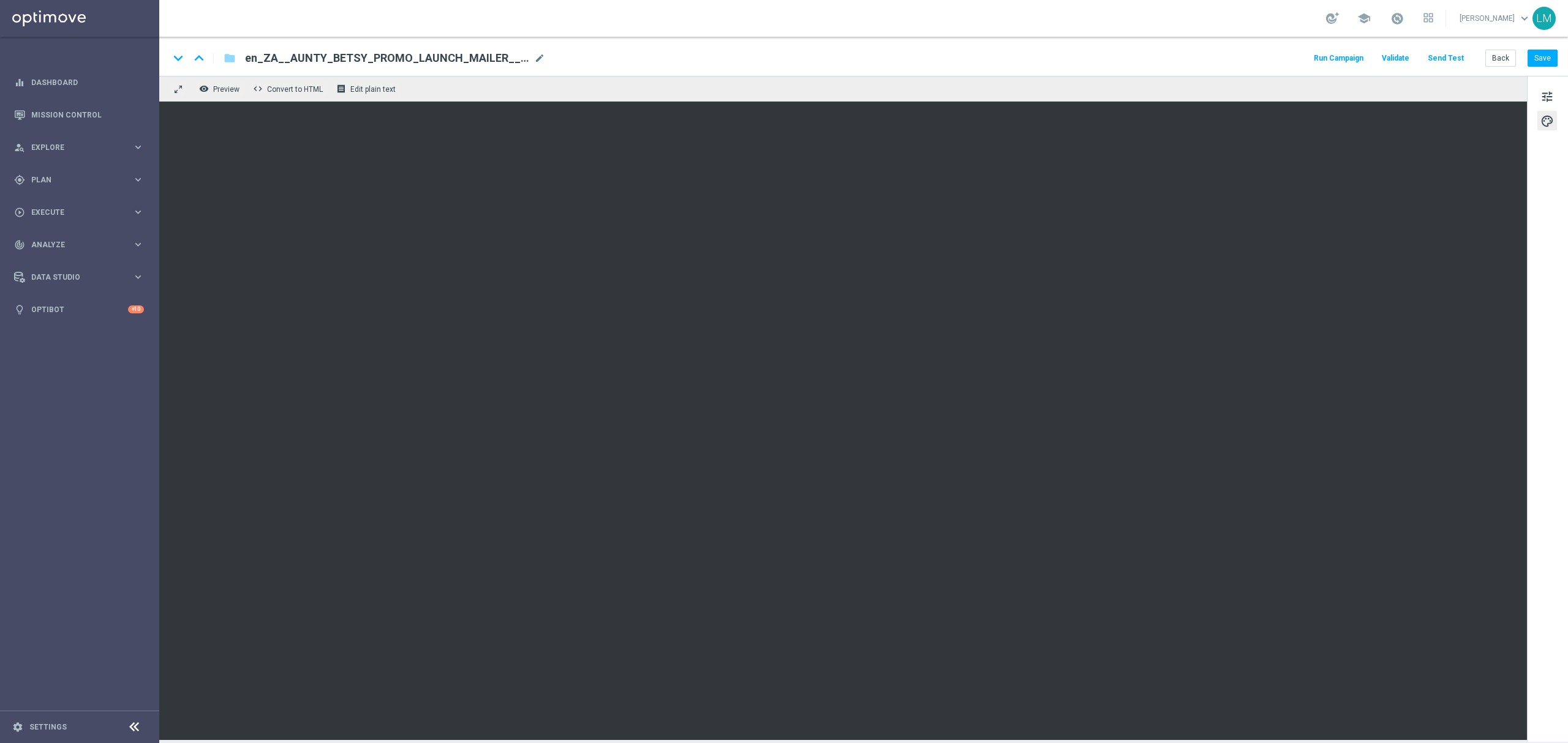
click at [1444, 60] on button "Send Test" at bounding box center [1446, 58] width 40 height 17
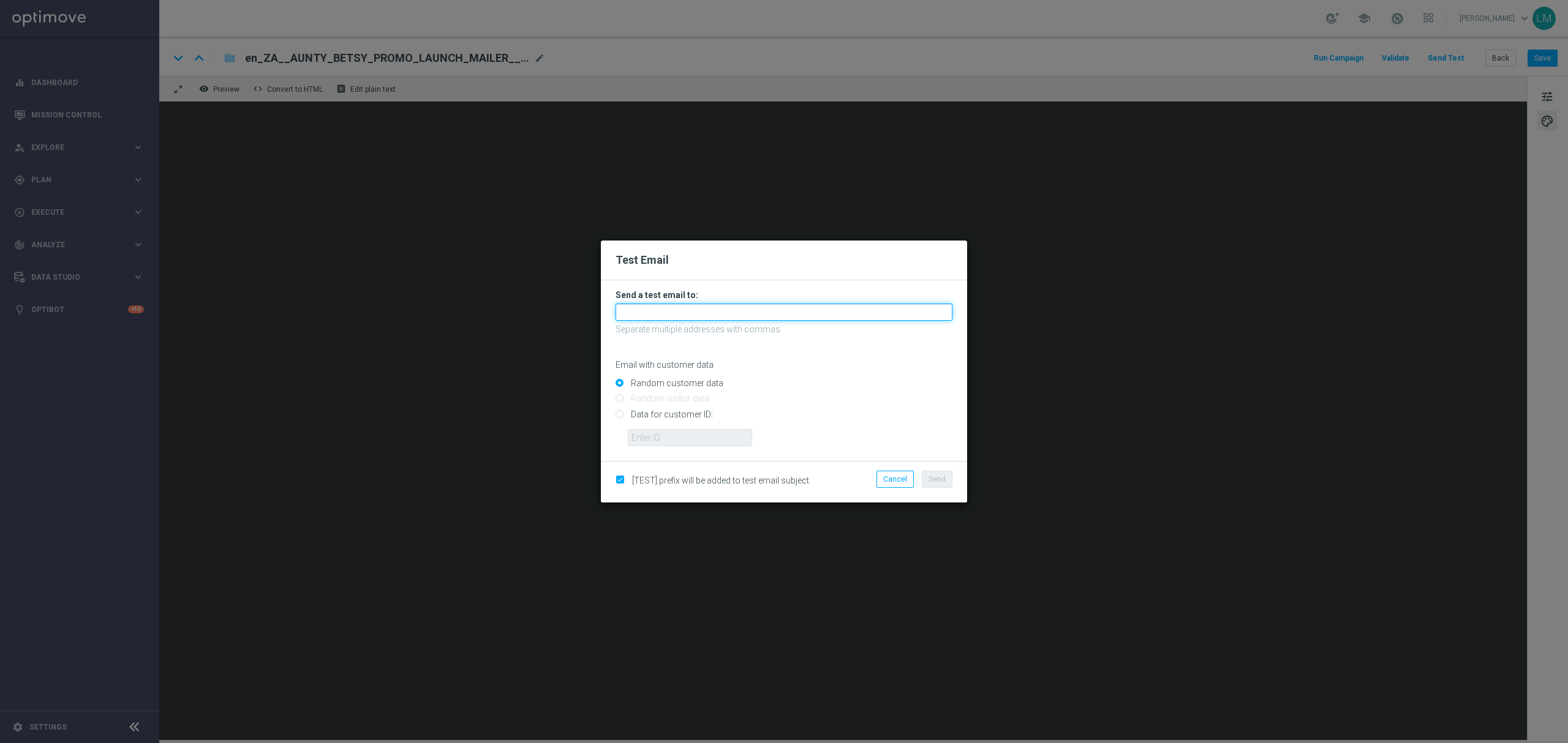
click at [712, 312] on input "text" at bounding box center [784, 312] width 337 height 17
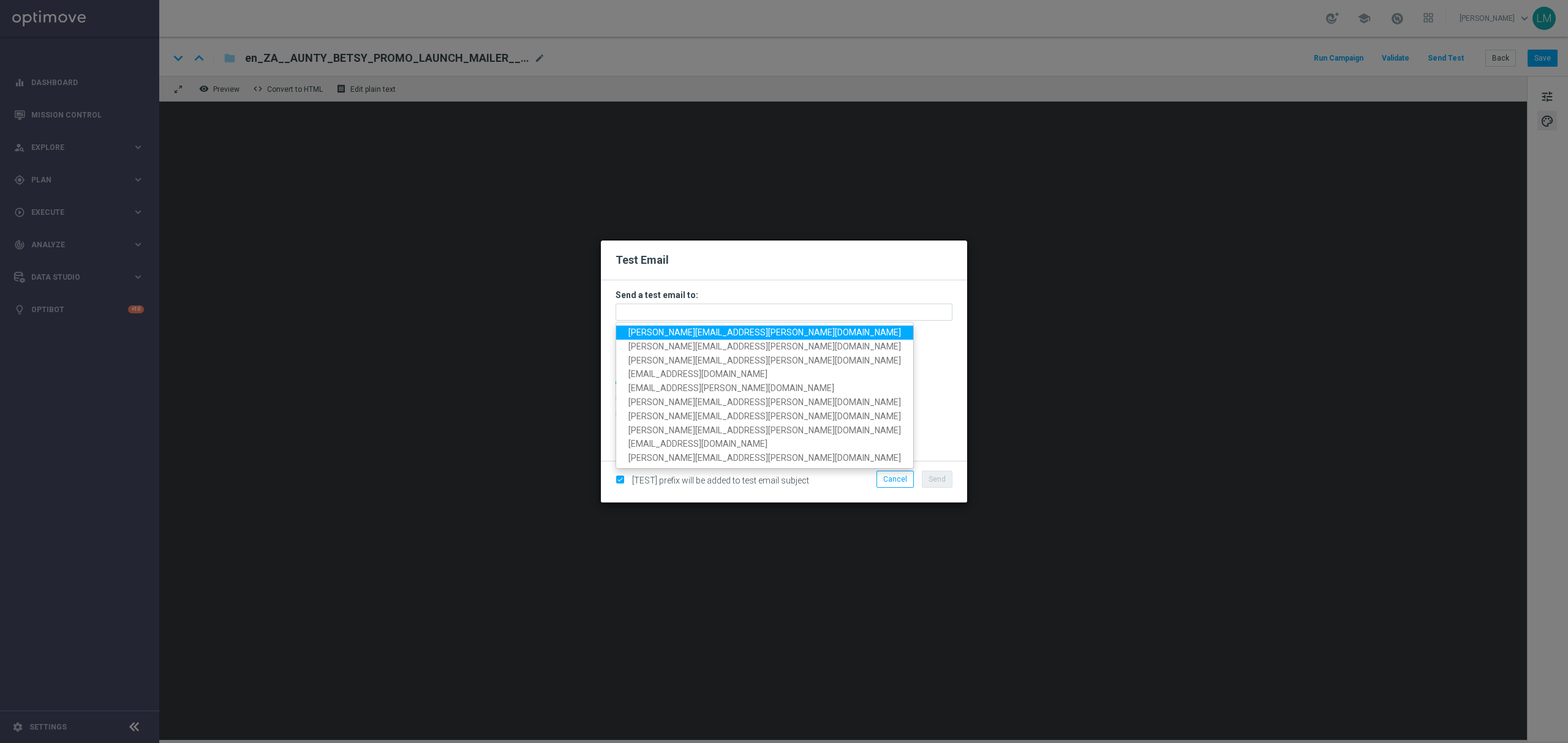
click at [694, 331] on span "[PERSON_NAME][EMAIL_ADDRESS][PERSON_NAME][DOMAIN_NAME]" at bounding box center [764, 332] width 273 height 10
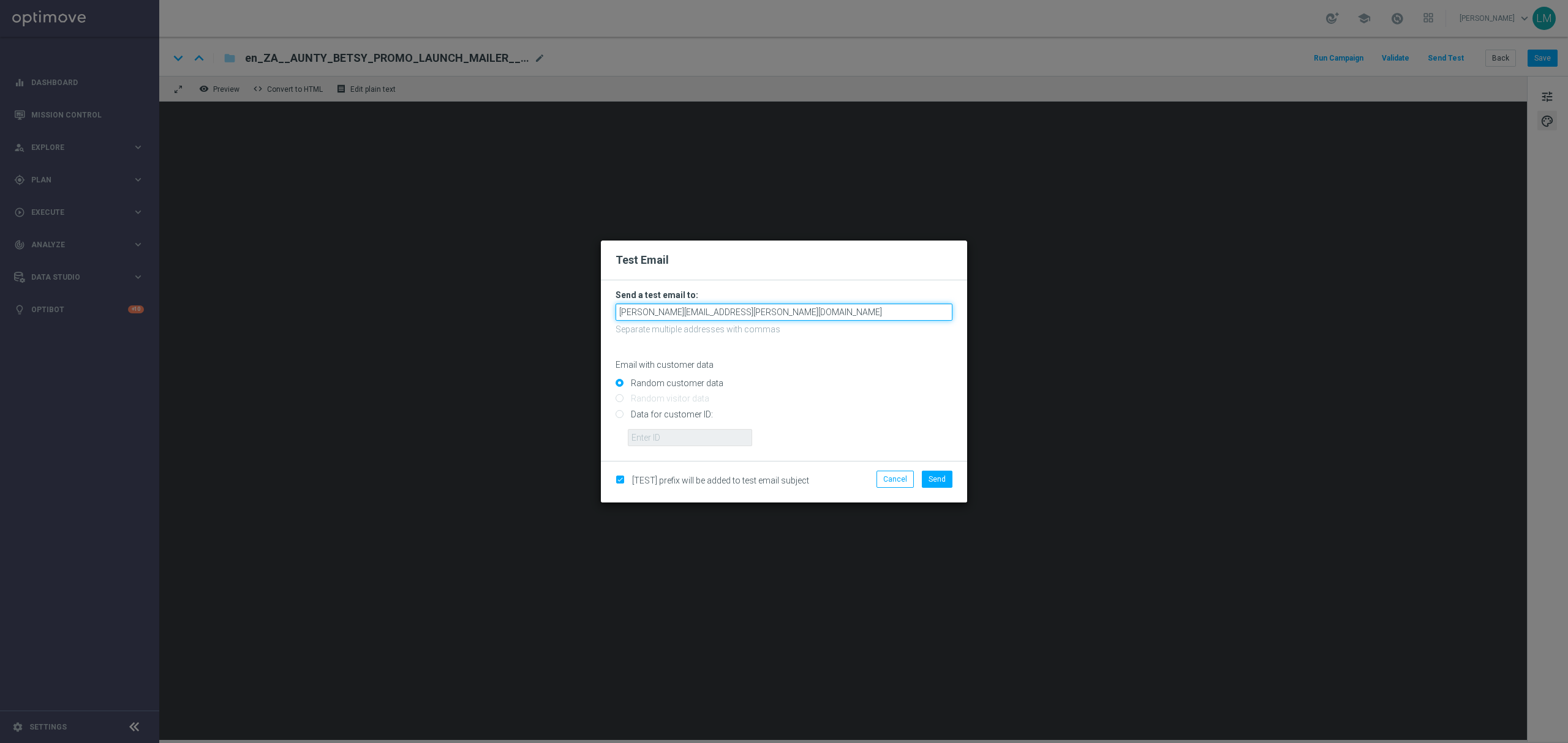
click at [770, 312] on input "[PERSON_NAME][EMAIL_ADDRESS][PERSON_NAME][DOMAIN_NAME]" at bounding box center [784, 312] width 337 height 17
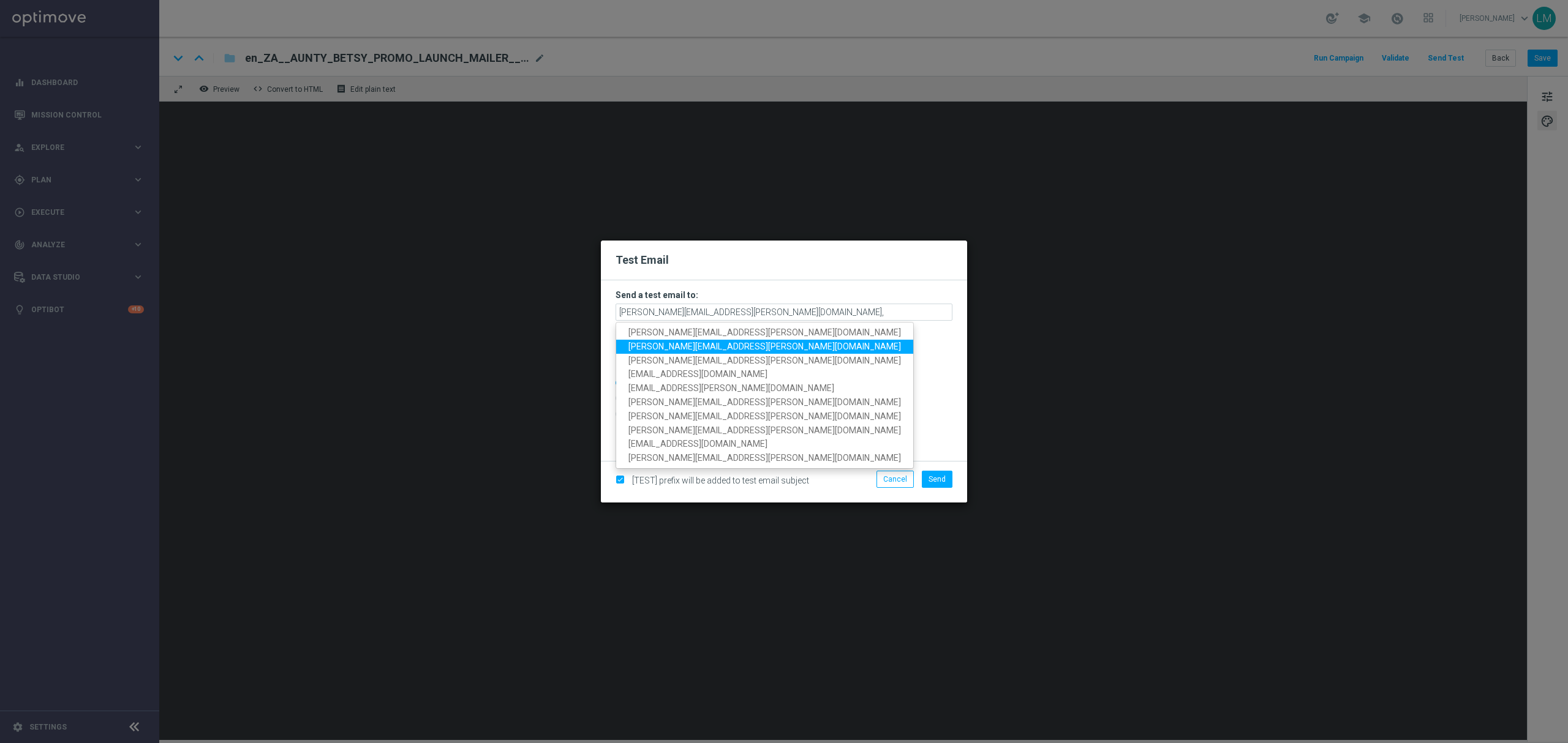
click at [706, 349] on span "[PERSON_NAME][EMAIL_ADDRESS][PERSON_NAME][DOMAIN_NAME]" at bounding box center [764, 346] width 273 height 10
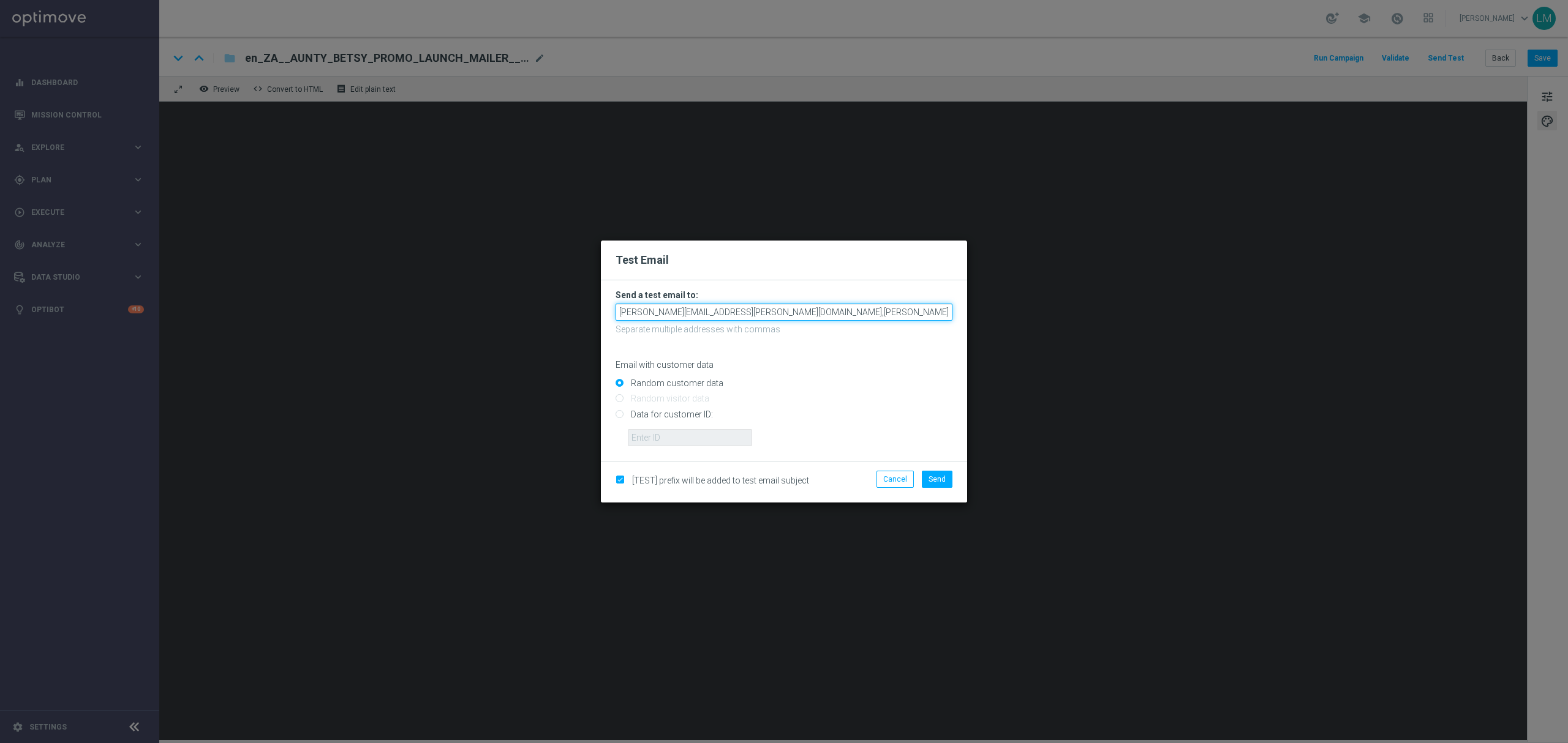
click at [858, 305] on input "[PERSON_NAME][EMAIL_ADDRESS][PERSON_NAME][DOMAIN_NAME],[PERSON_NAME][DOMAIN_NAM…" at bounding box center [784, 312] width 337 height 17
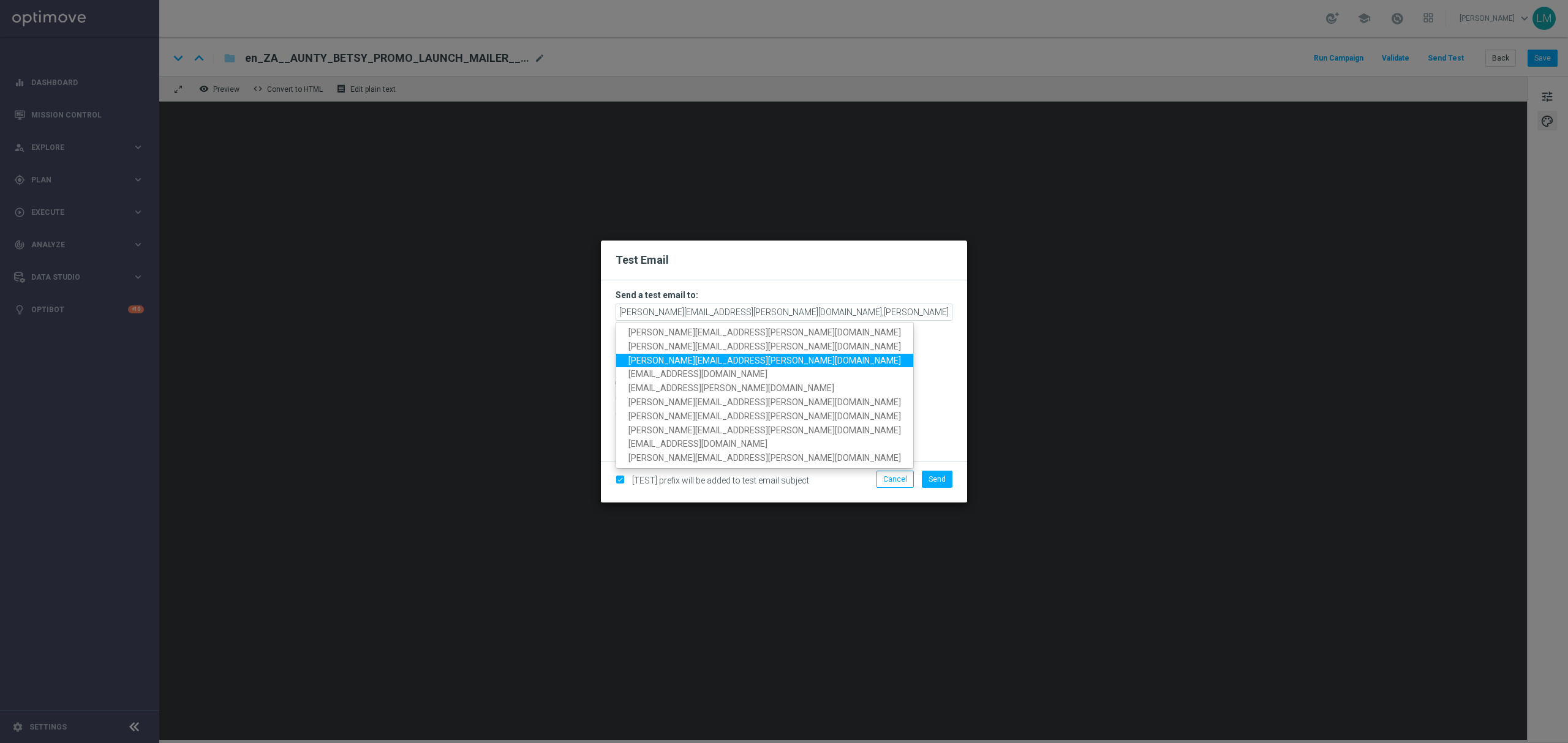
click at [707, 355] on span "[PERSON_NAME][EMAIL_ADDRESS][PERSON_NAME][DOMAIN_NAME]" at bounding box center [764, 360] width 273 height 10
type input "[PERSON_NAME][EMAIL_ADDRESS][PERSON_NAME][DOMAIN_NAME],[PERSON_NAME][DOMAIN_NAM…"
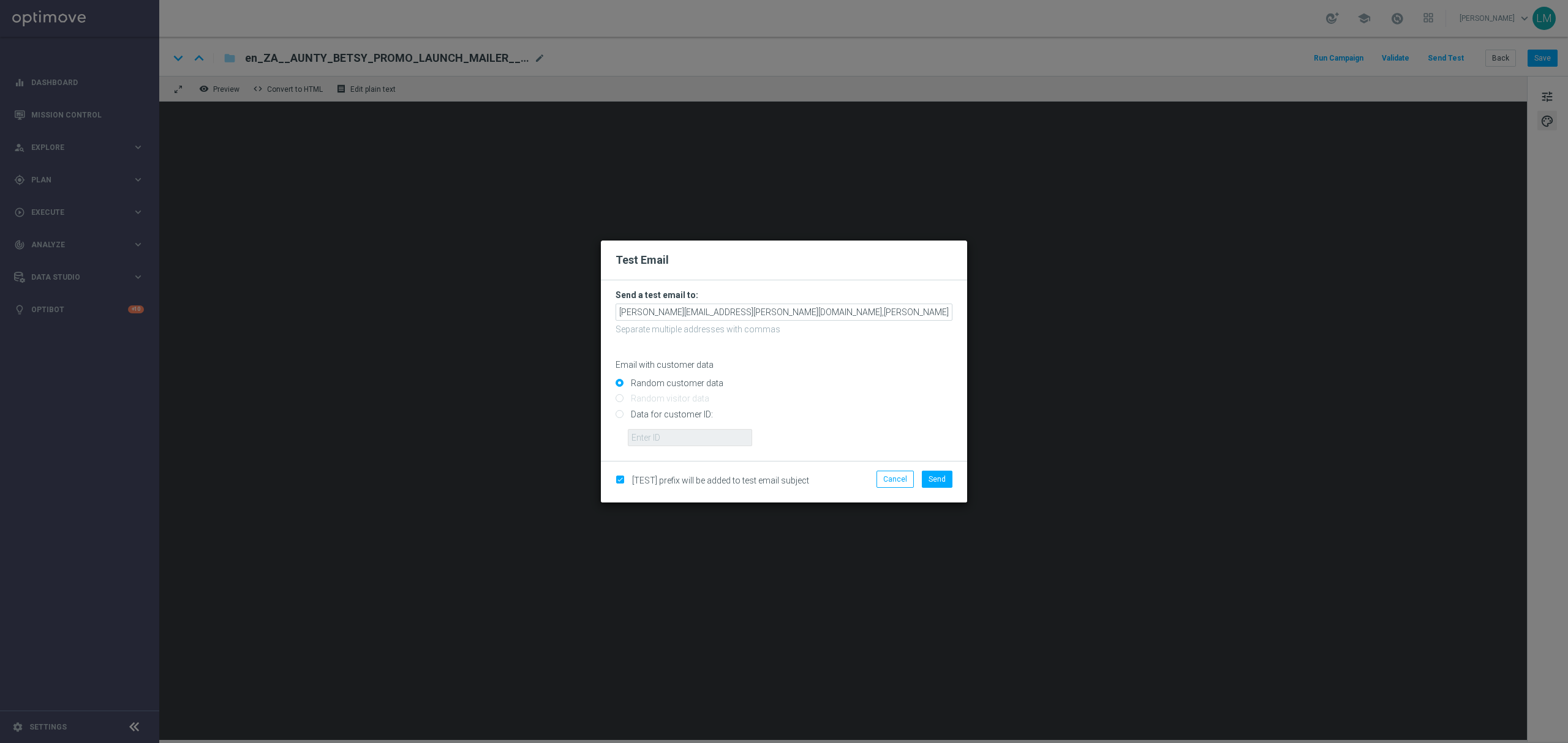
click at [675, 417] on input "Data for customer ID:" at bounding box center [784, 419] width 337 height 17
radio input "true"
click at [680, 380] on input "Random customer data" at bounding box center [784, 389] width 337 height 17
radio input "true"
click at [929, 469] on div "[TEST] prefix will be added to test email subject Cancel Send" at bounding box center [784, 482] width 366 height 42
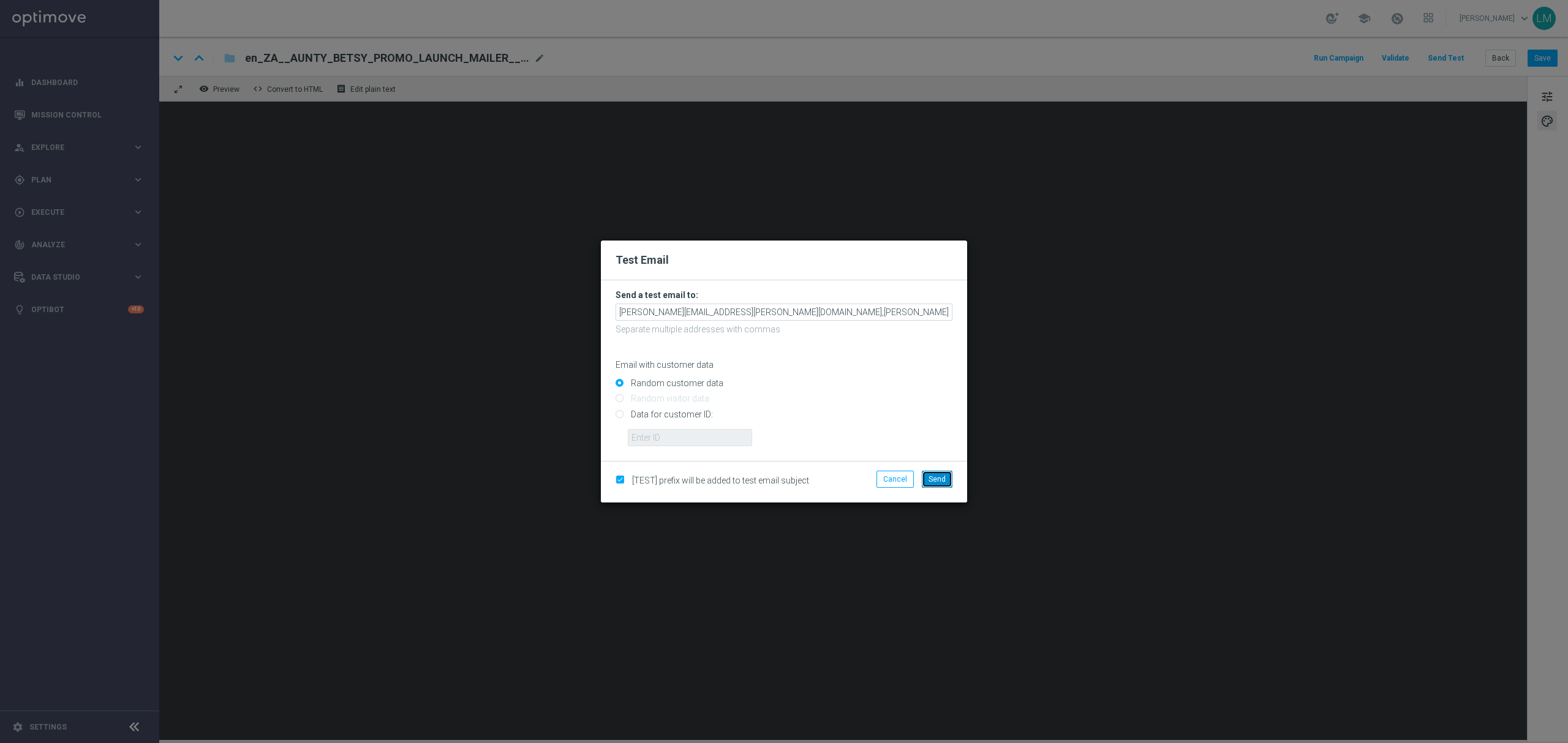
click at [929, 472] on button "Send" at bounding box center [937, 480] width 30 height 17
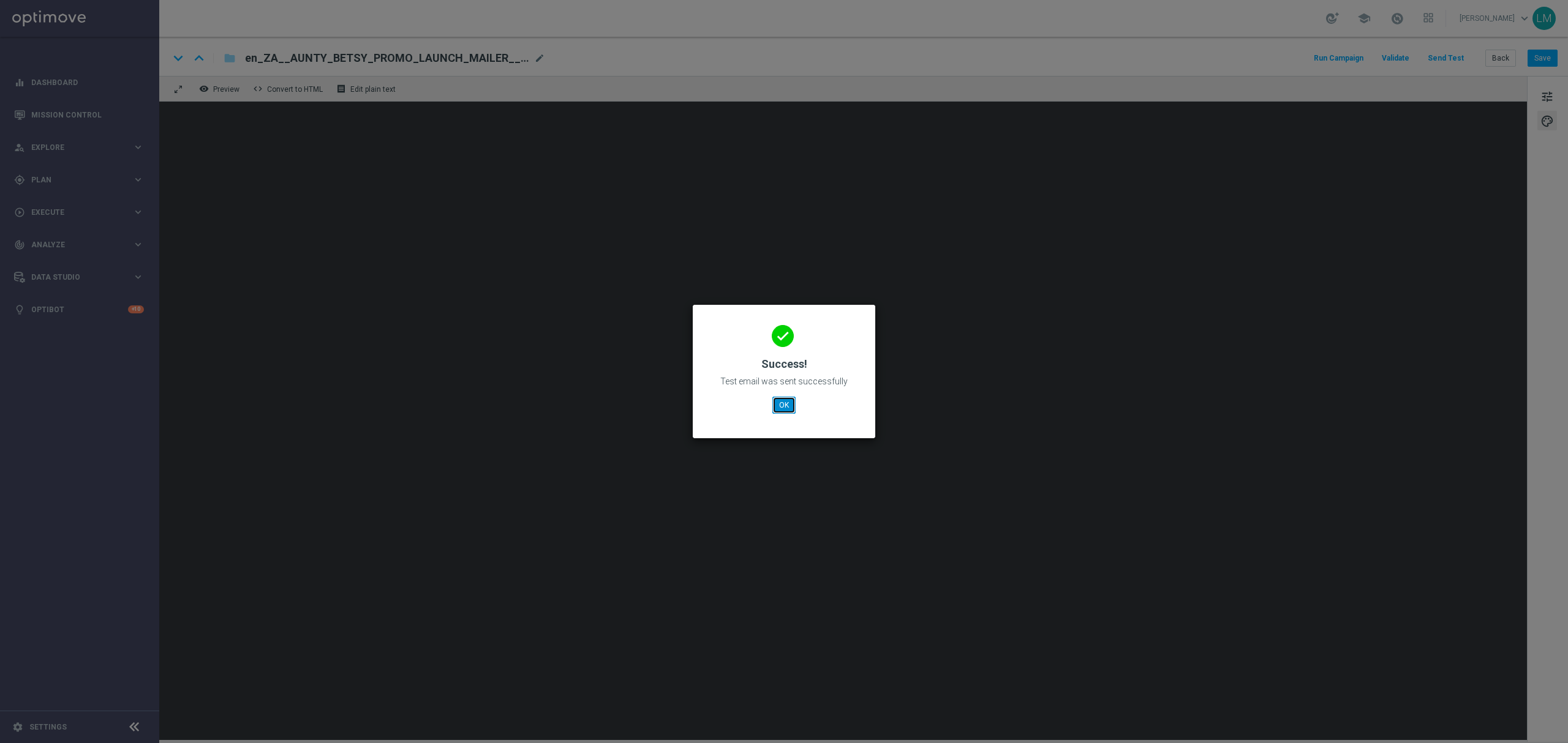
click at [794, 412] on button "OK" at bounding box center [784, 406] width 23 height 17
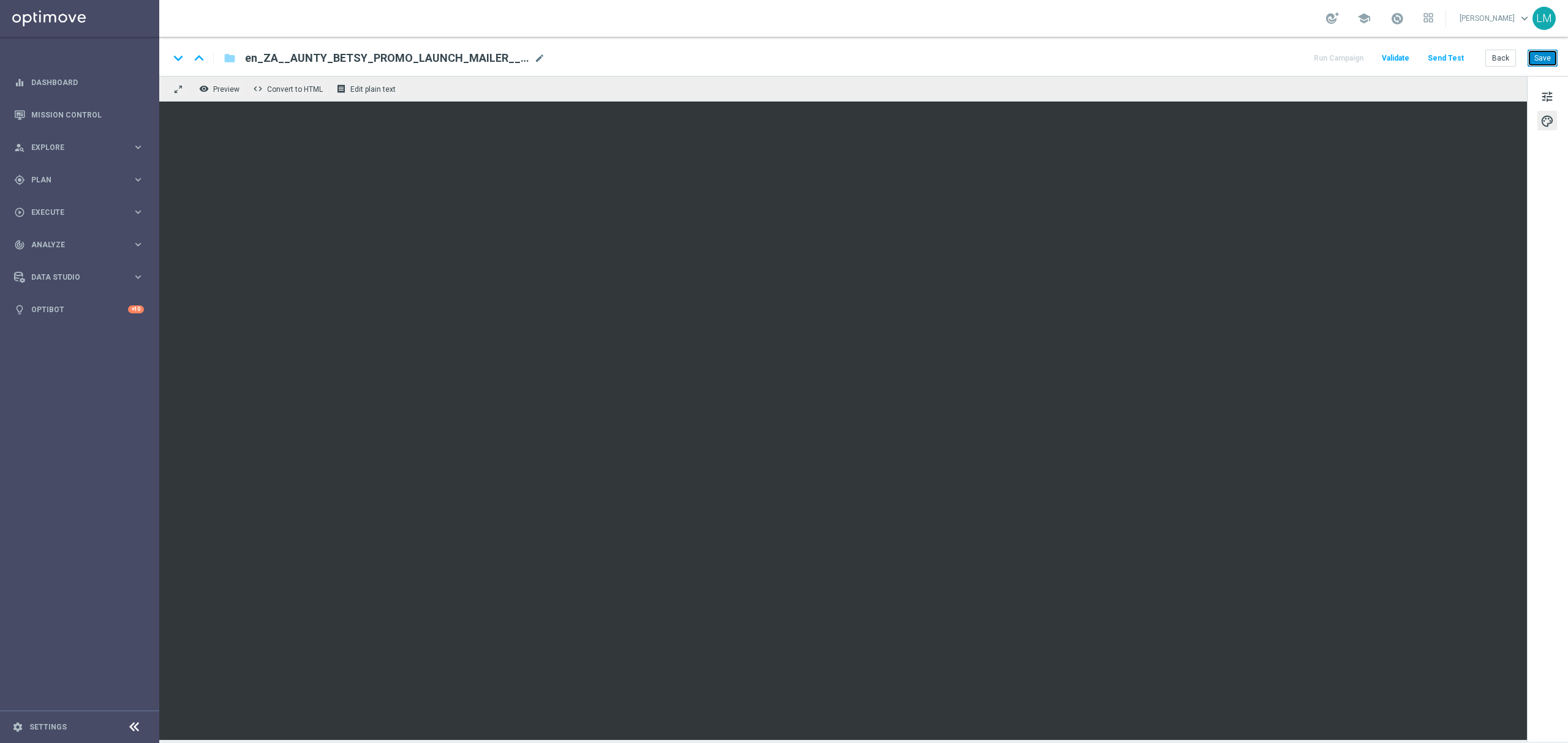
click at [1530, 60] on button "Save" at bounding box center [1542, 58] width 30 height 17
click at [1457, 58] on button "Send Test" at bounding box center [1446, 58] width 40 height 17
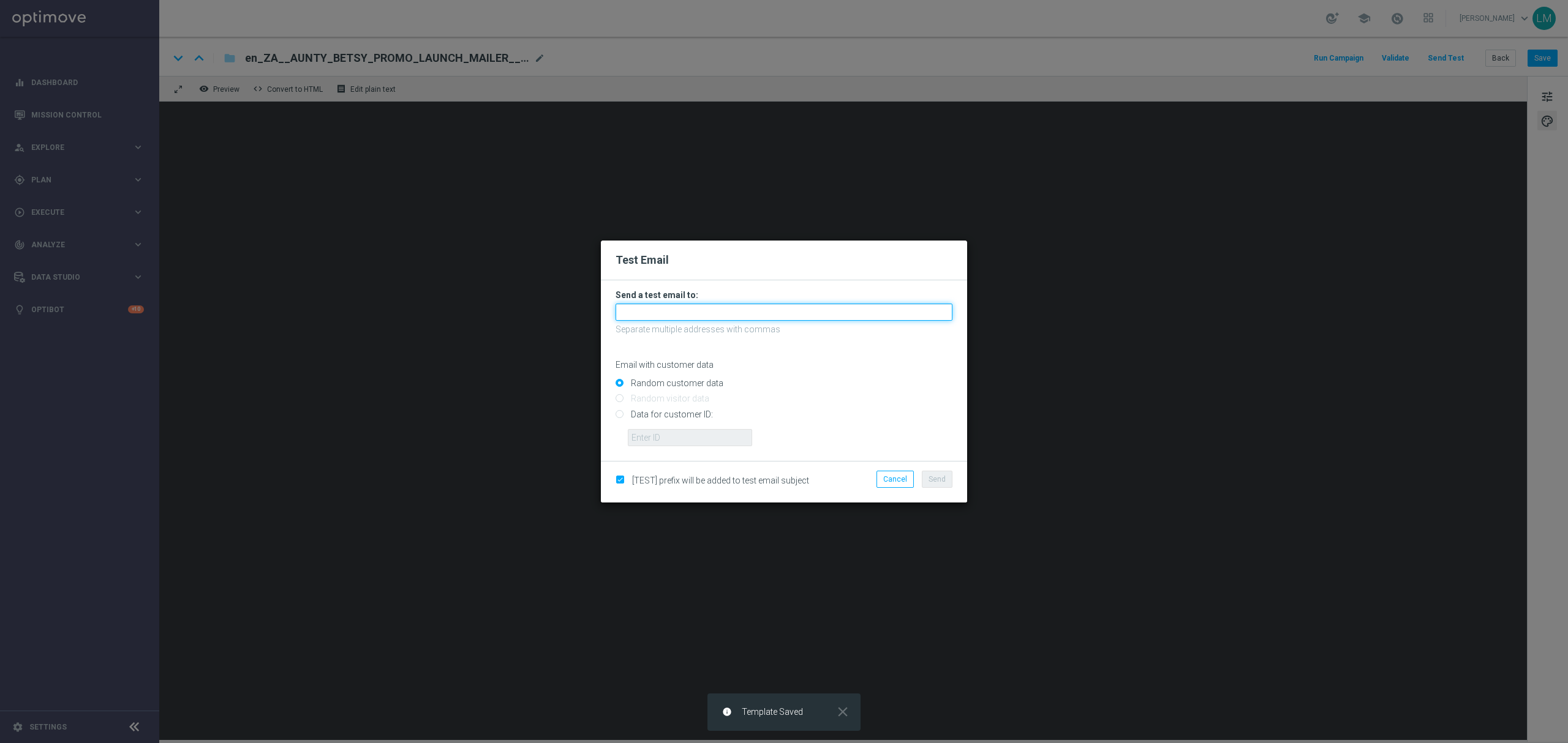
click at [700, 311] on input "text" at bounding box center [784, 312] width 337 height 17
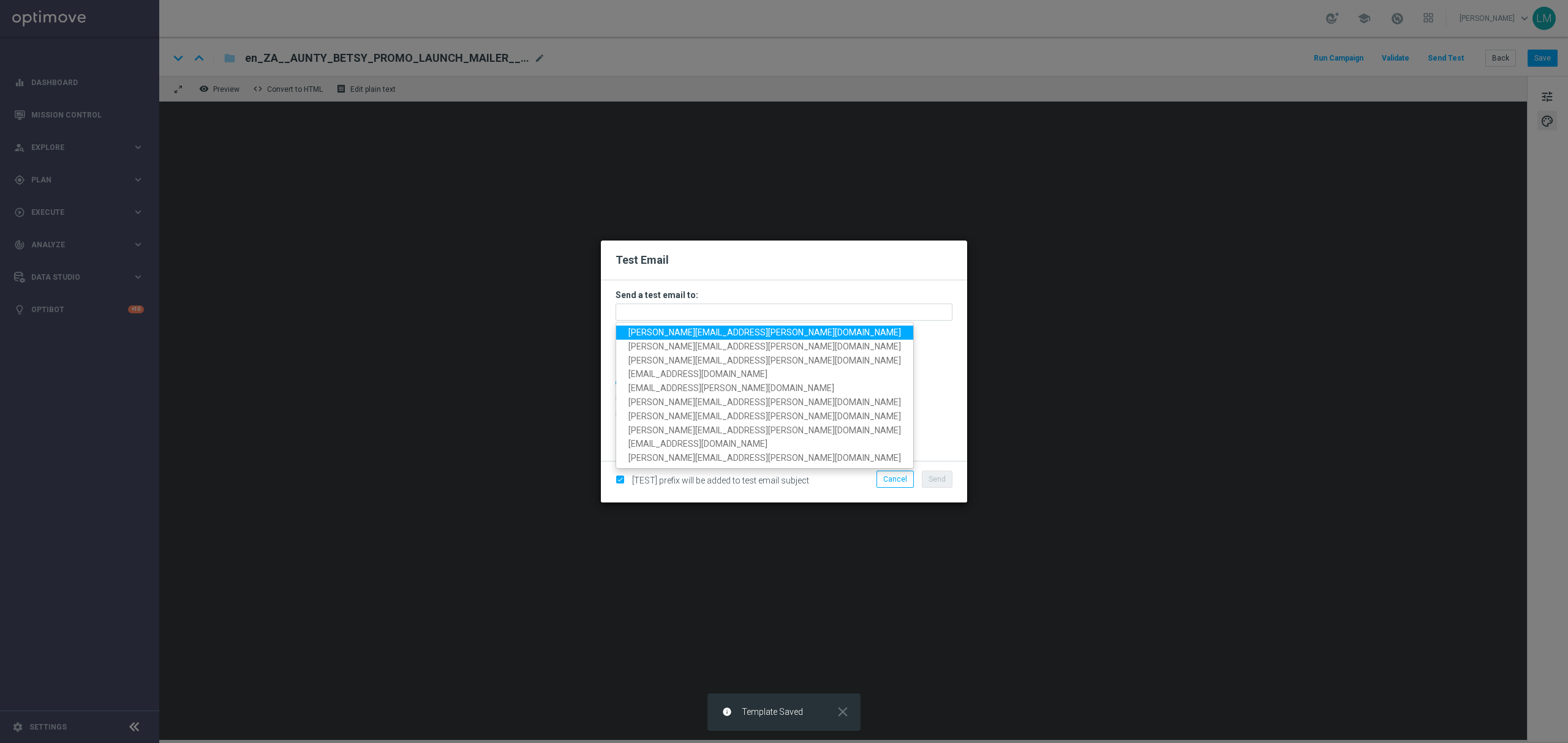
click at [692, 334] on span "leslie.martinez@lottoland.com" at bounding box center [764, 332] width 273 height 10
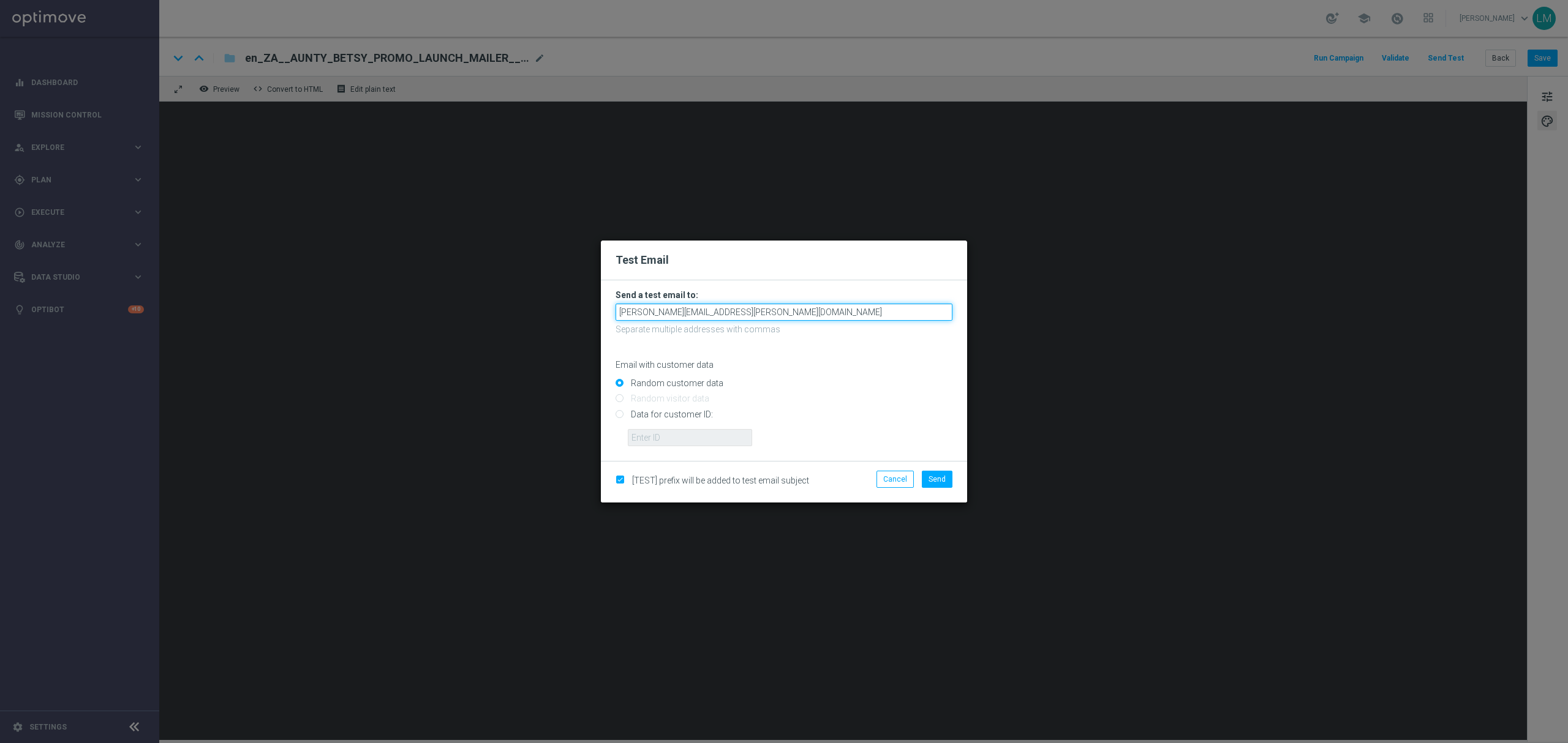
click at [772, 308] on input "leslie.martinez@lottoland.com" at bounding box center [784, 312] width 337 height 17
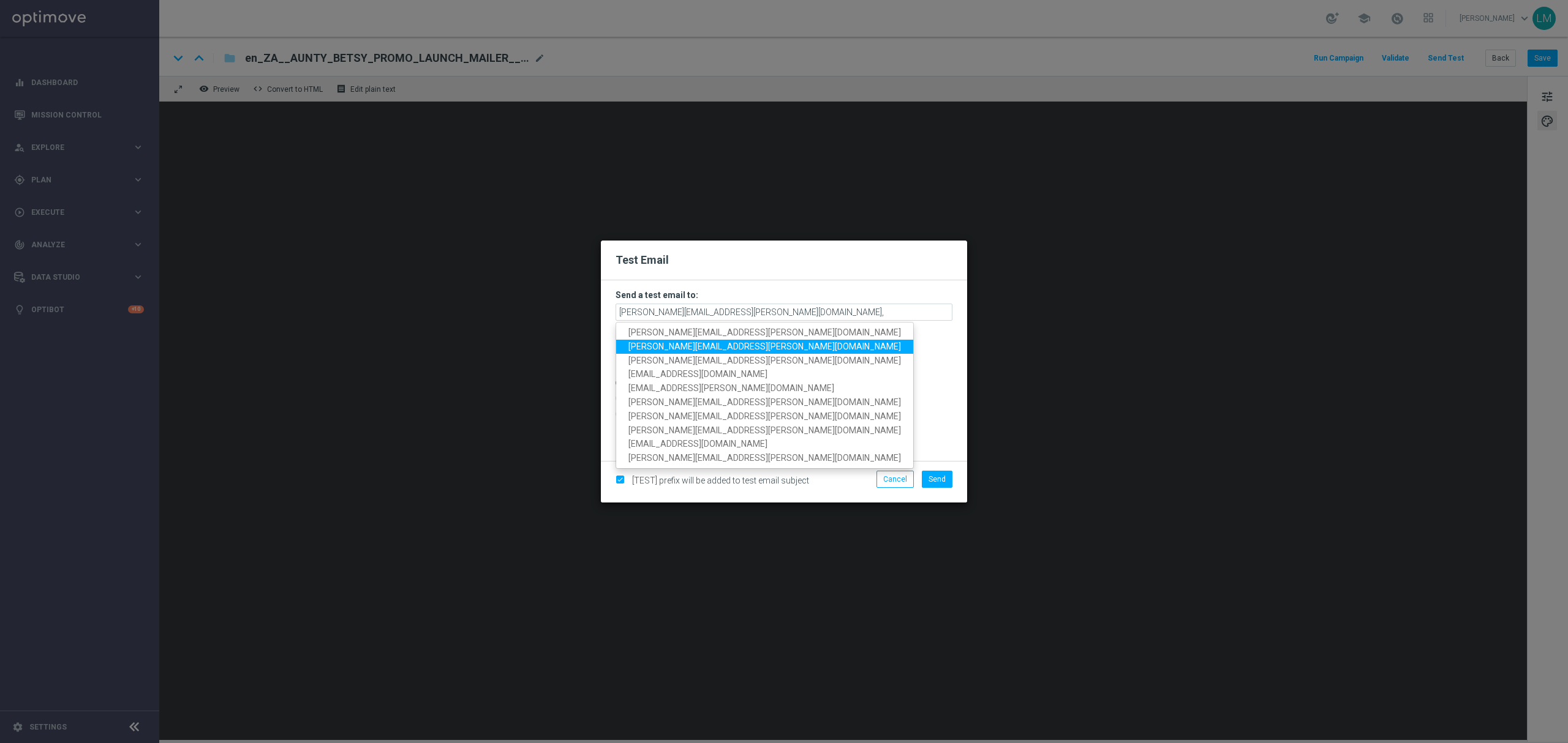
click at [719, 345] on span "ricky.hubbard@lottoland.com" at bounding box center [764, 346] width 273 height 10
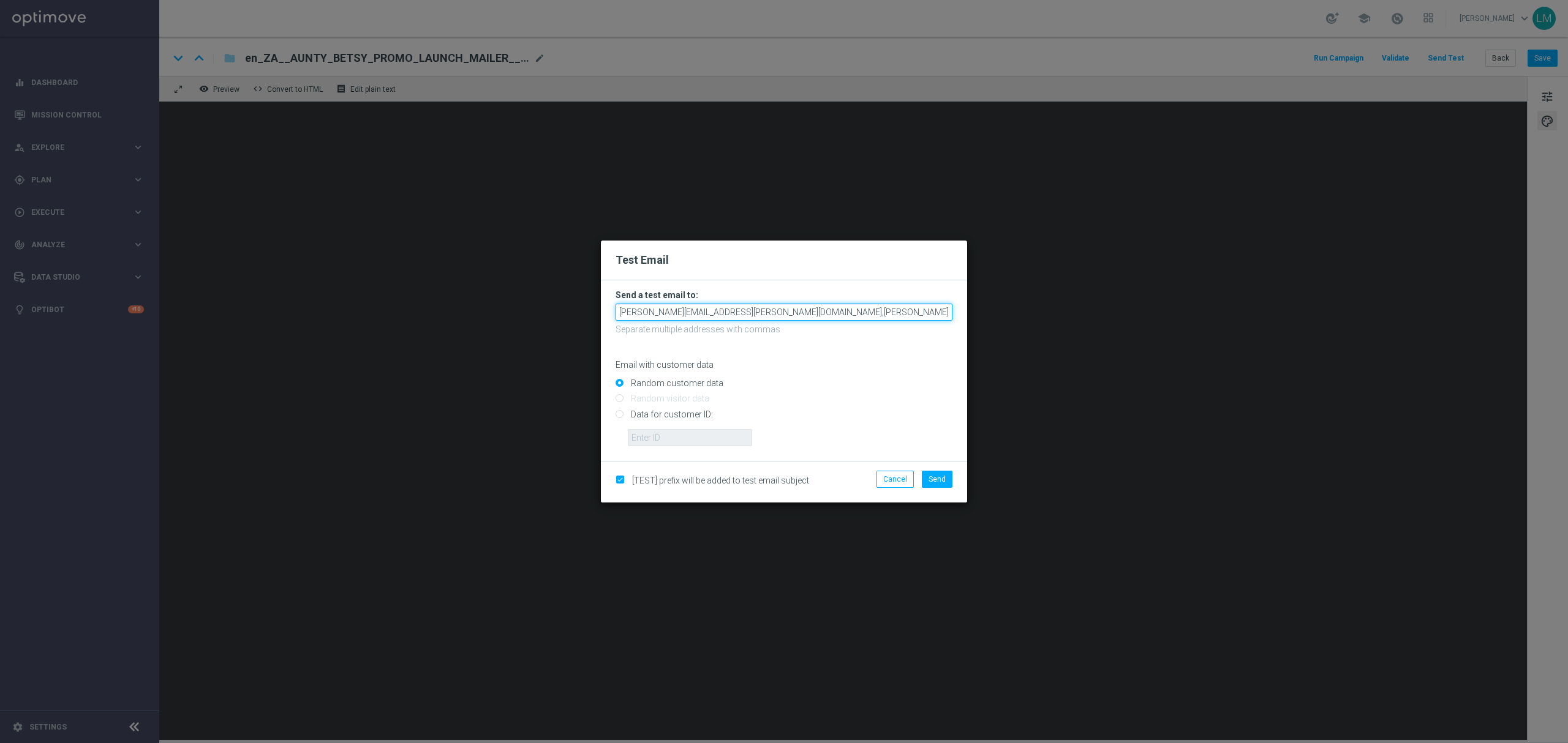
click at [851, 308] on input "leslie.martinez@lottoland.com,ricky.hubbard@lottoland.com" at bounding box center [784, 312] width 337 height 17
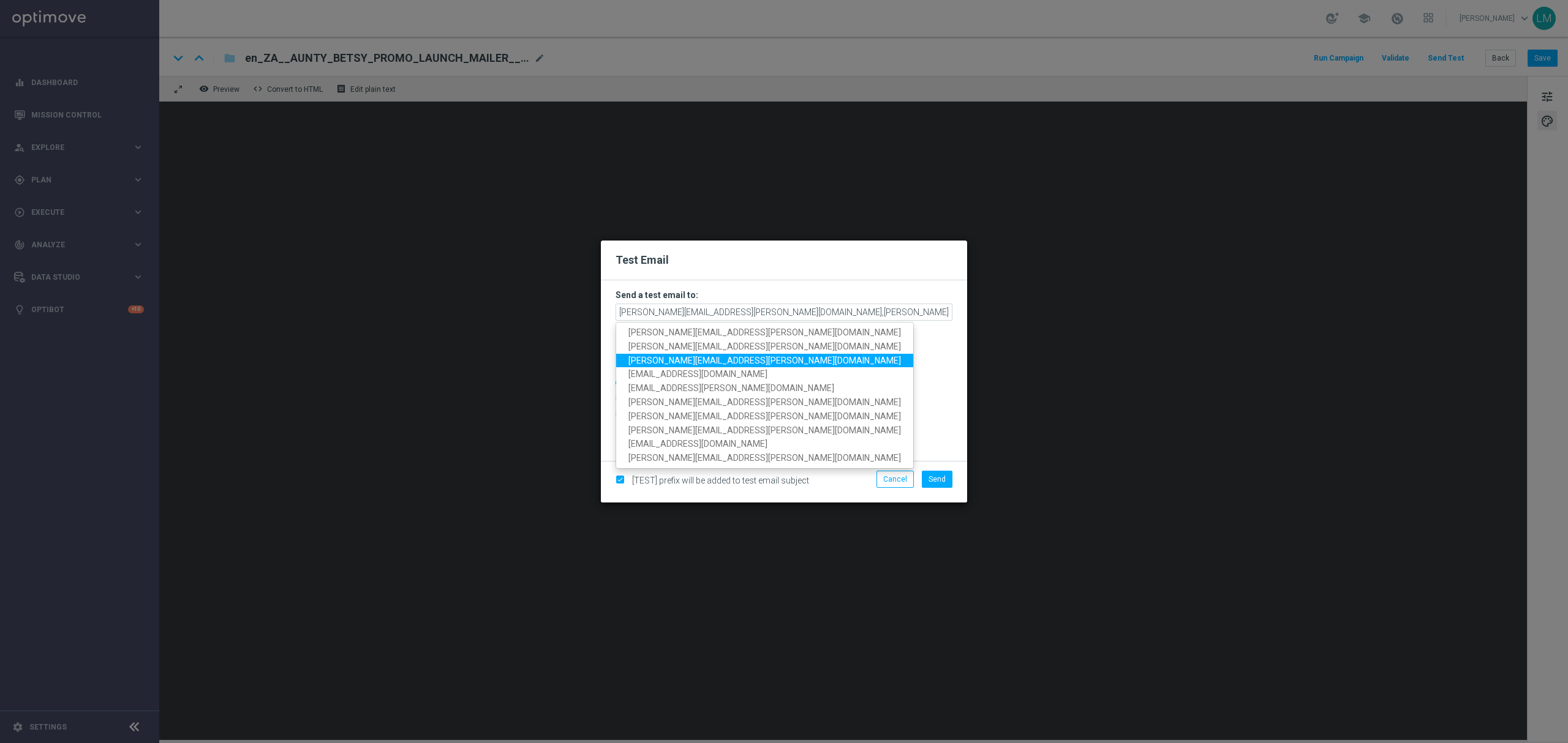
click at [723, 358] on span "millie.purcell@lottoland.com" at bounding box center [764, 360] width 273 height 10
type input "leslie.martinez@lottoland.com,ricky.hubbard@lottoland.com,millie.purcell@lottol…"
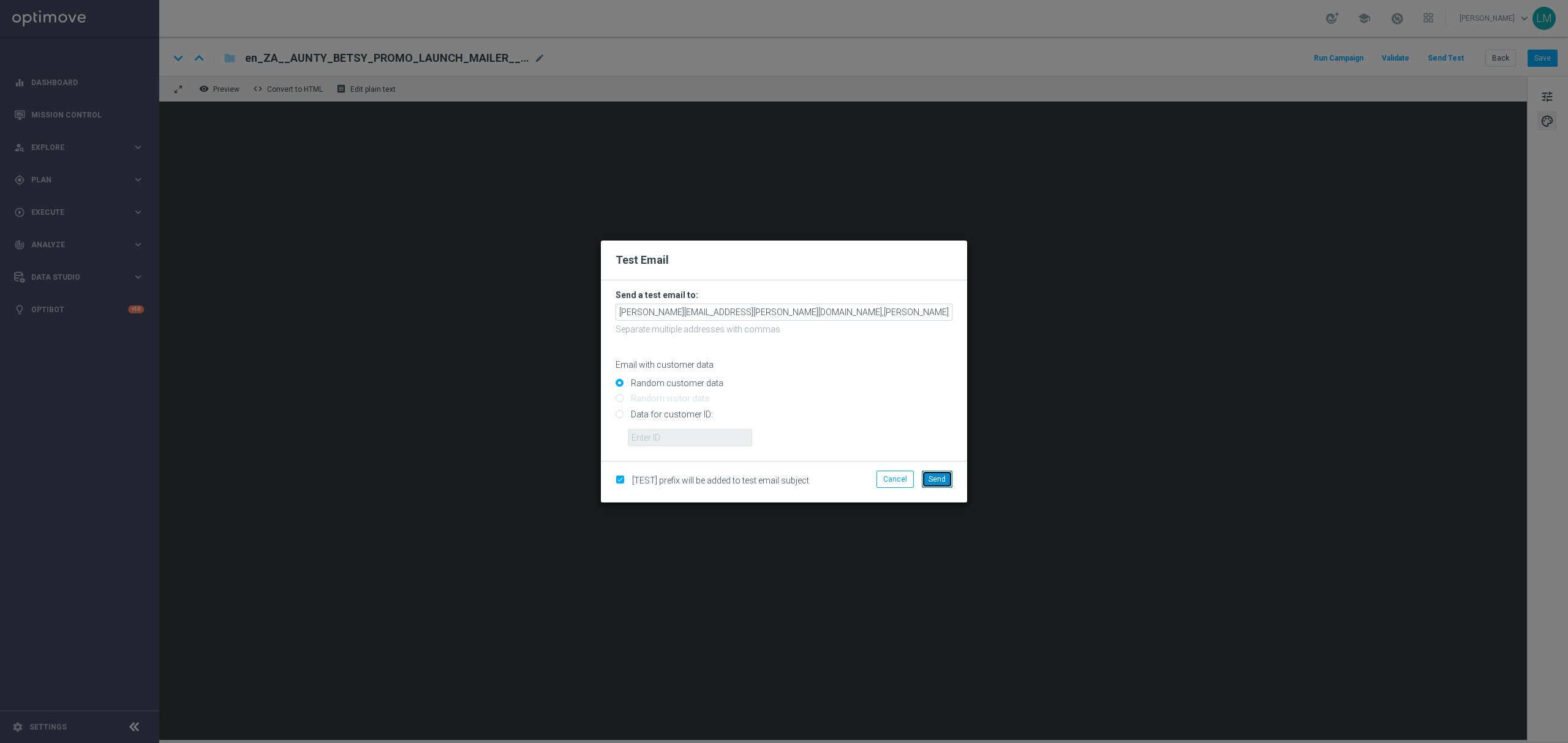
click at [942, 485] on button "Send" at bounding box center [937, 480] width 30 height 17
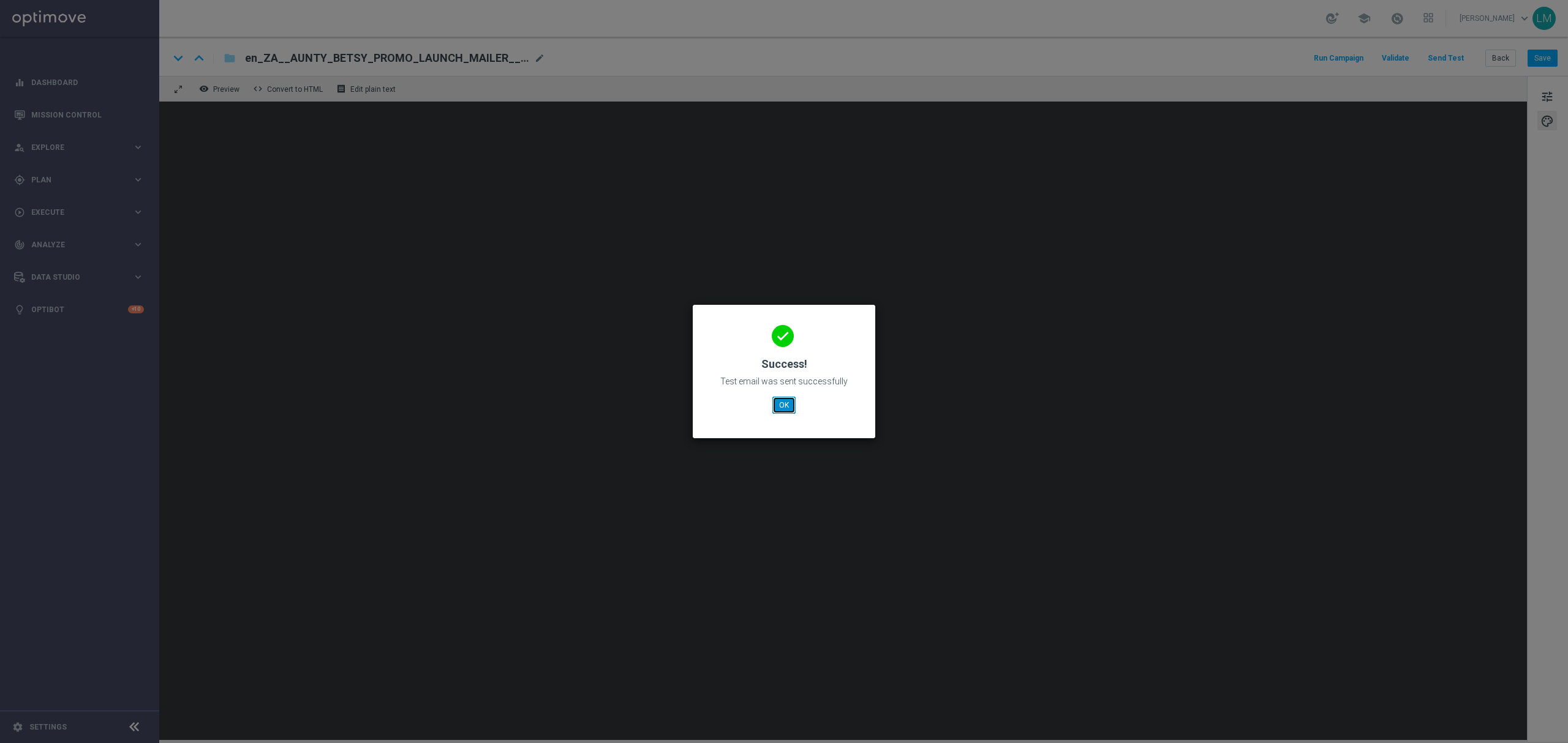
click at [783, 400] on button "OK" at bounding box center [784, 406] width 23 height 17
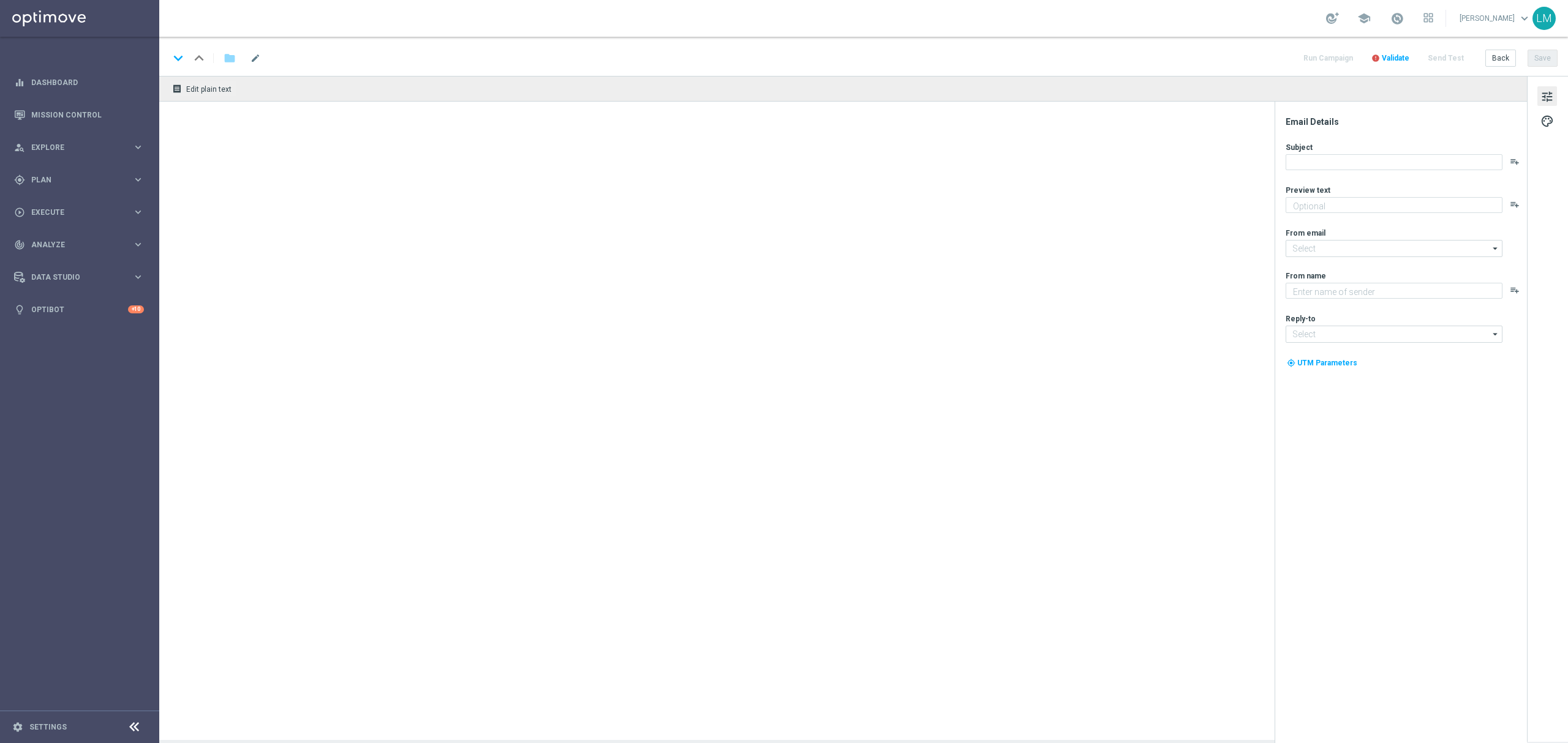
type textarea "Midweek madness as it's best..."
type textarea "Lottoland"
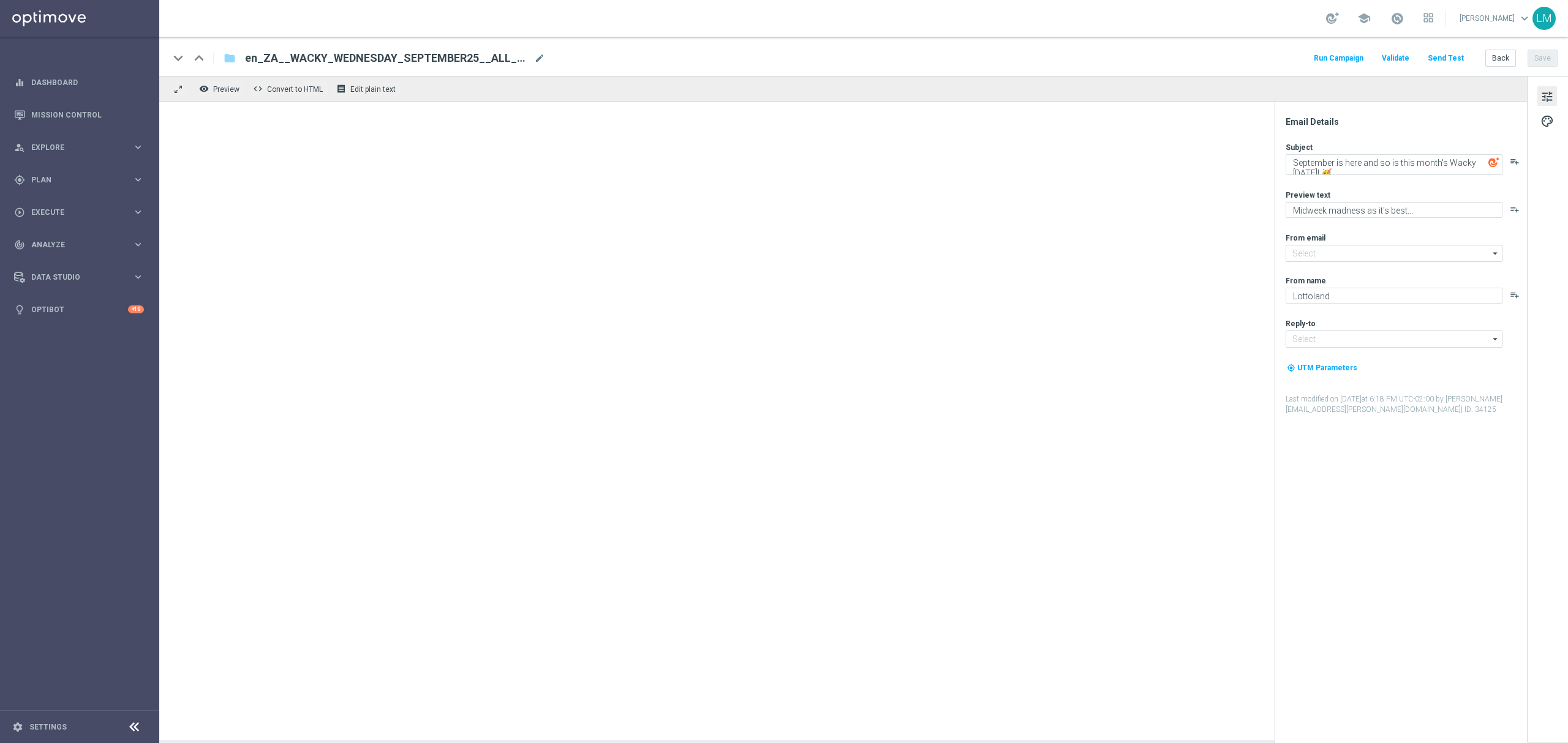
type input "[EMAIL_ADDRESS][DOMAIN_NAME]"
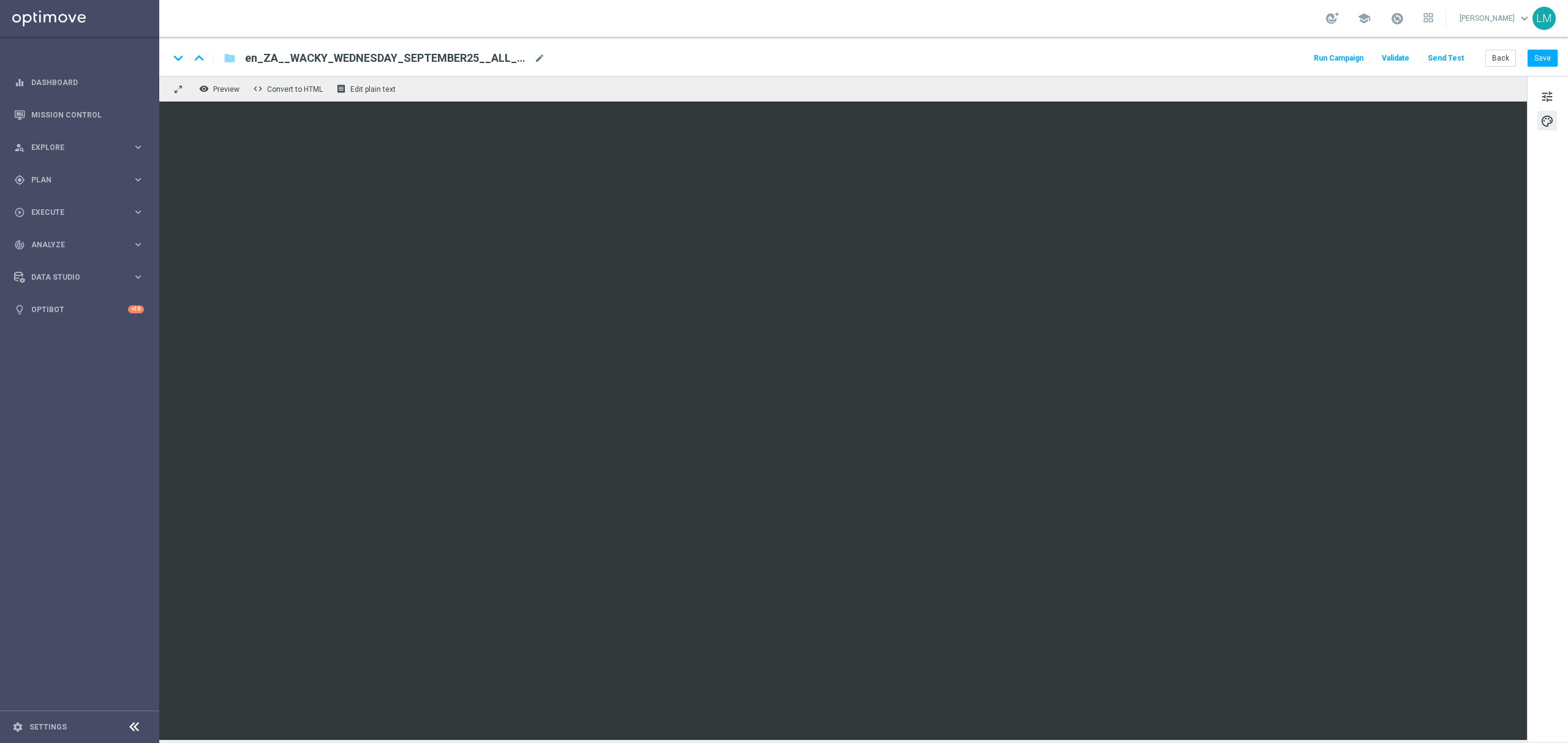
click at [1437, 60] on button "Send Test" at bounding box center [1446, 58] width 40 height 17
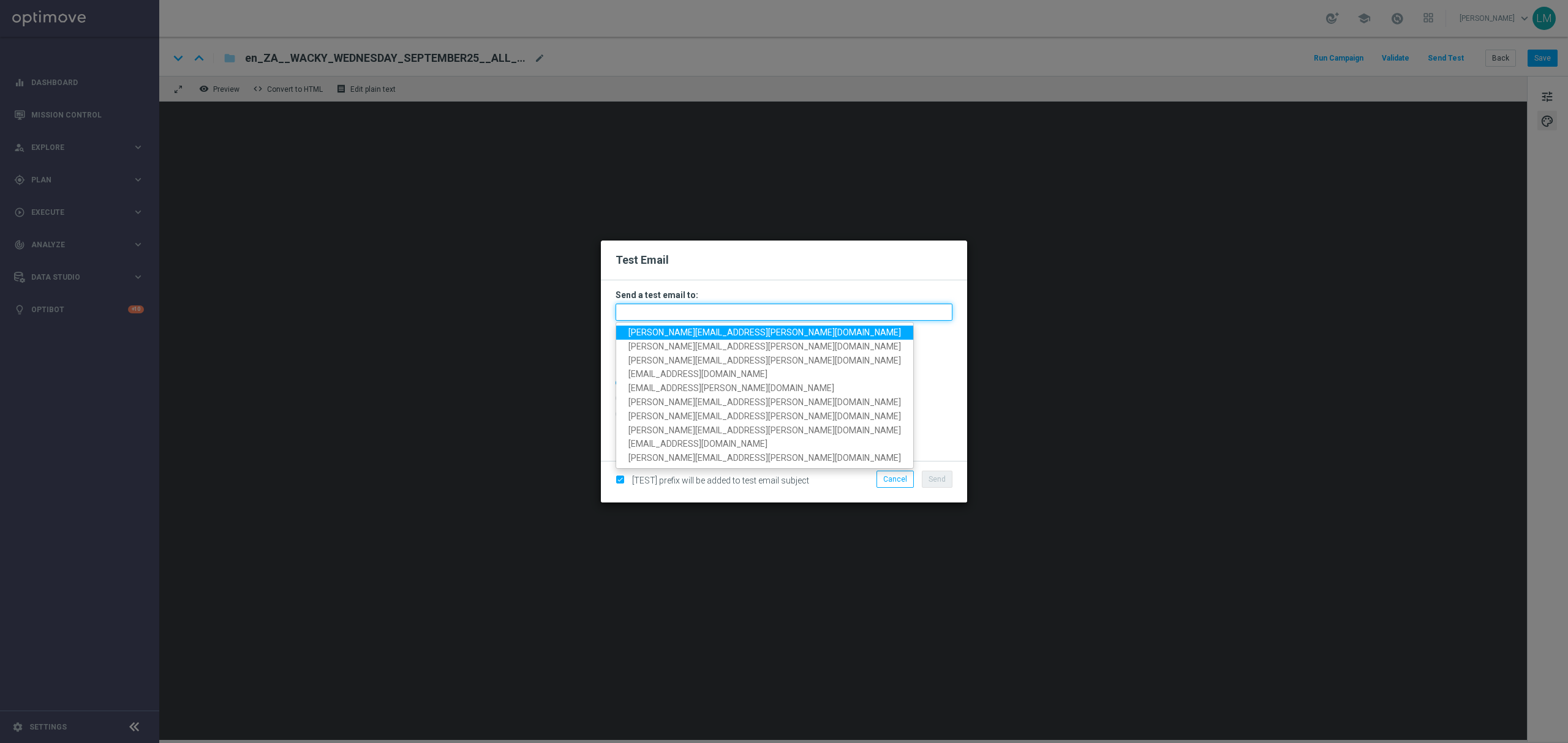
click at [676, 318] on input "text" at bounding box center [784, 312] width 337 height 17
click at [679, 326] on link "[PERSON_NAME][EMAIL_ADDRESS][PERSON_NAME][DOMAIN_NAME]" at bounding box center [764, 332] width 297 height 14
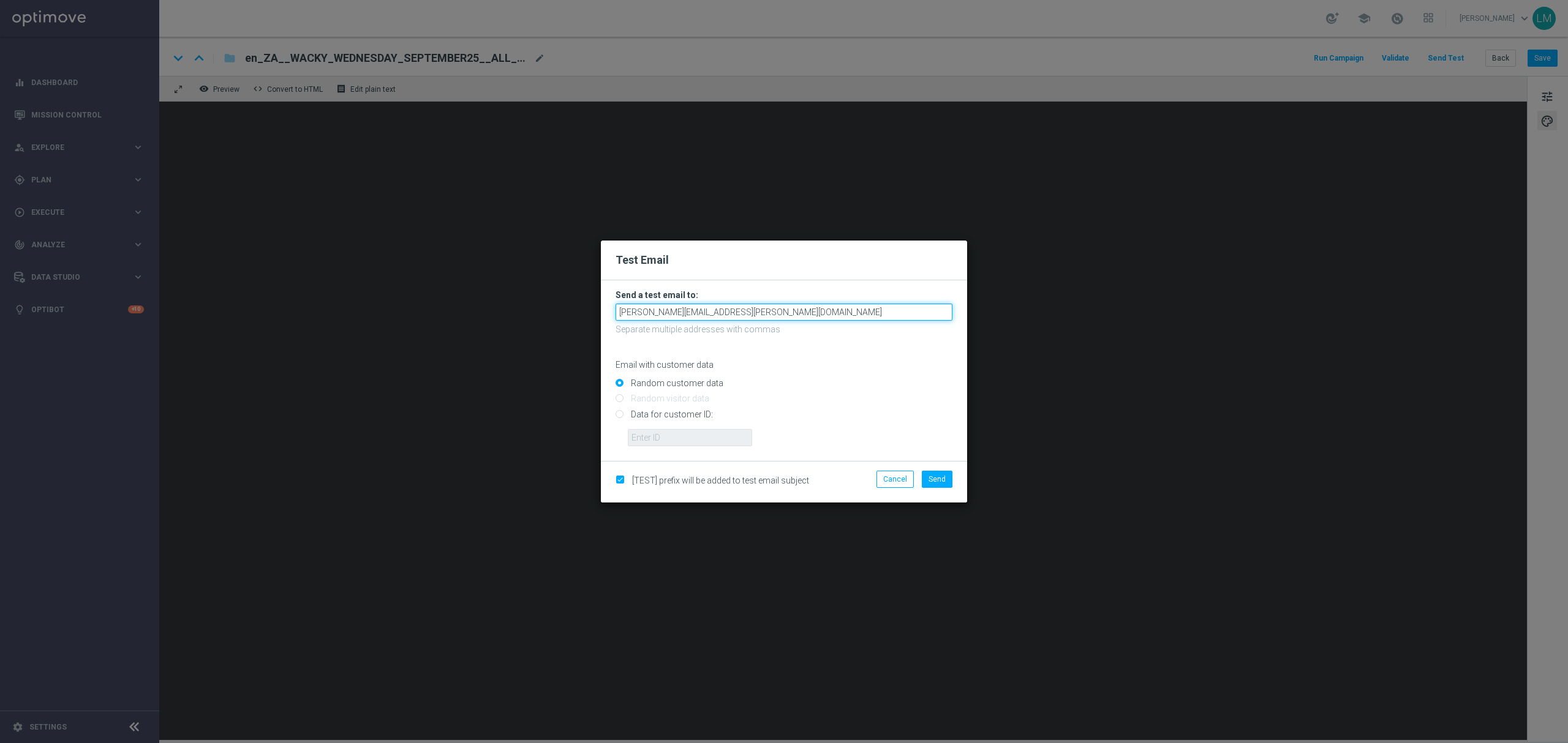
click at [756, 304] on input "[PERSON_NAME][EMAIL_ADDRESS][PERSON_NAME][DOMAIN_NAME]" at bounding box center [784, 312] width 337 height 17
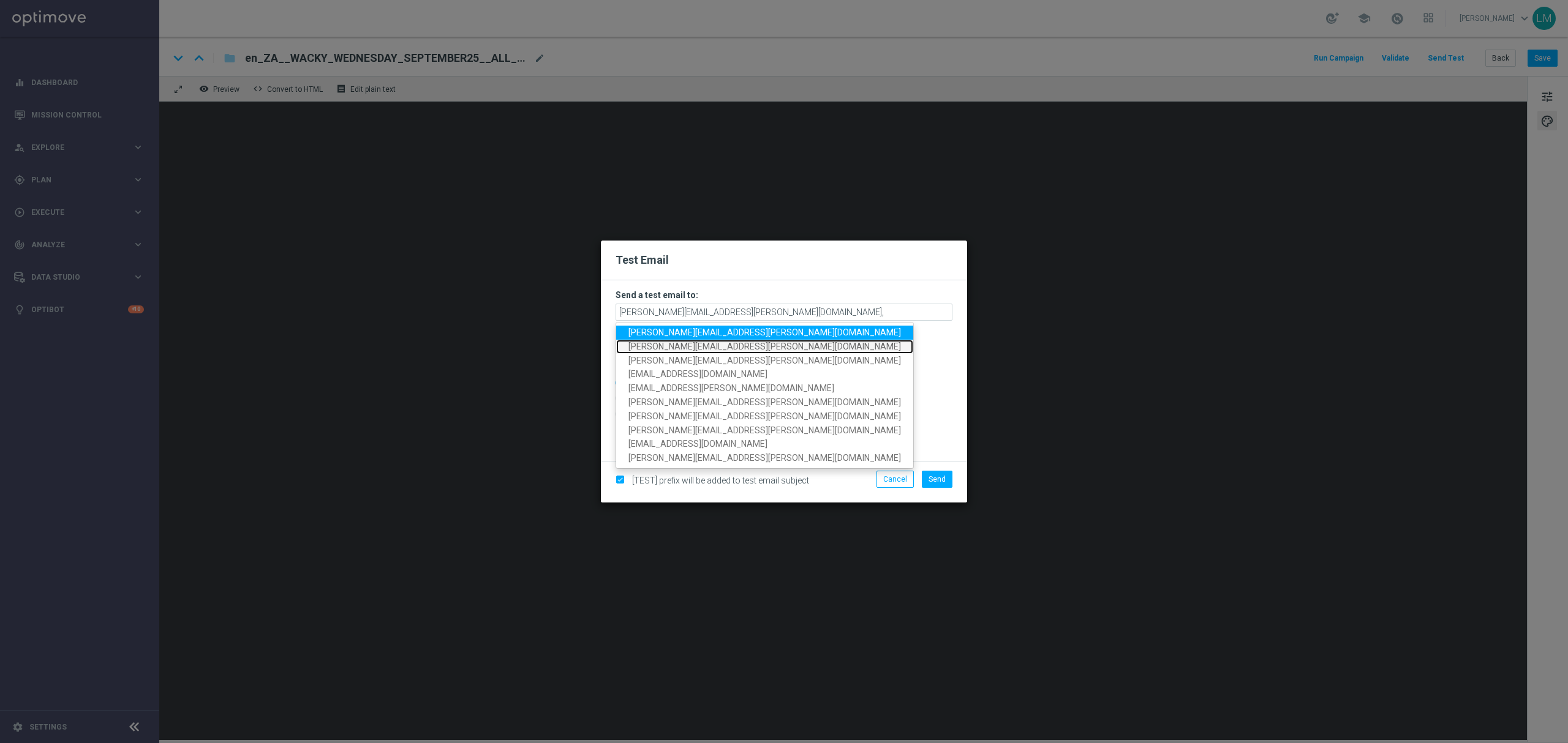
click at [686, 344] on span "[PERSON_NAME][EMAIL_ADDRESS][PERSON_NAME][DOMAIN_NAME]" at bounding box center [764, 346] width 273 height 10
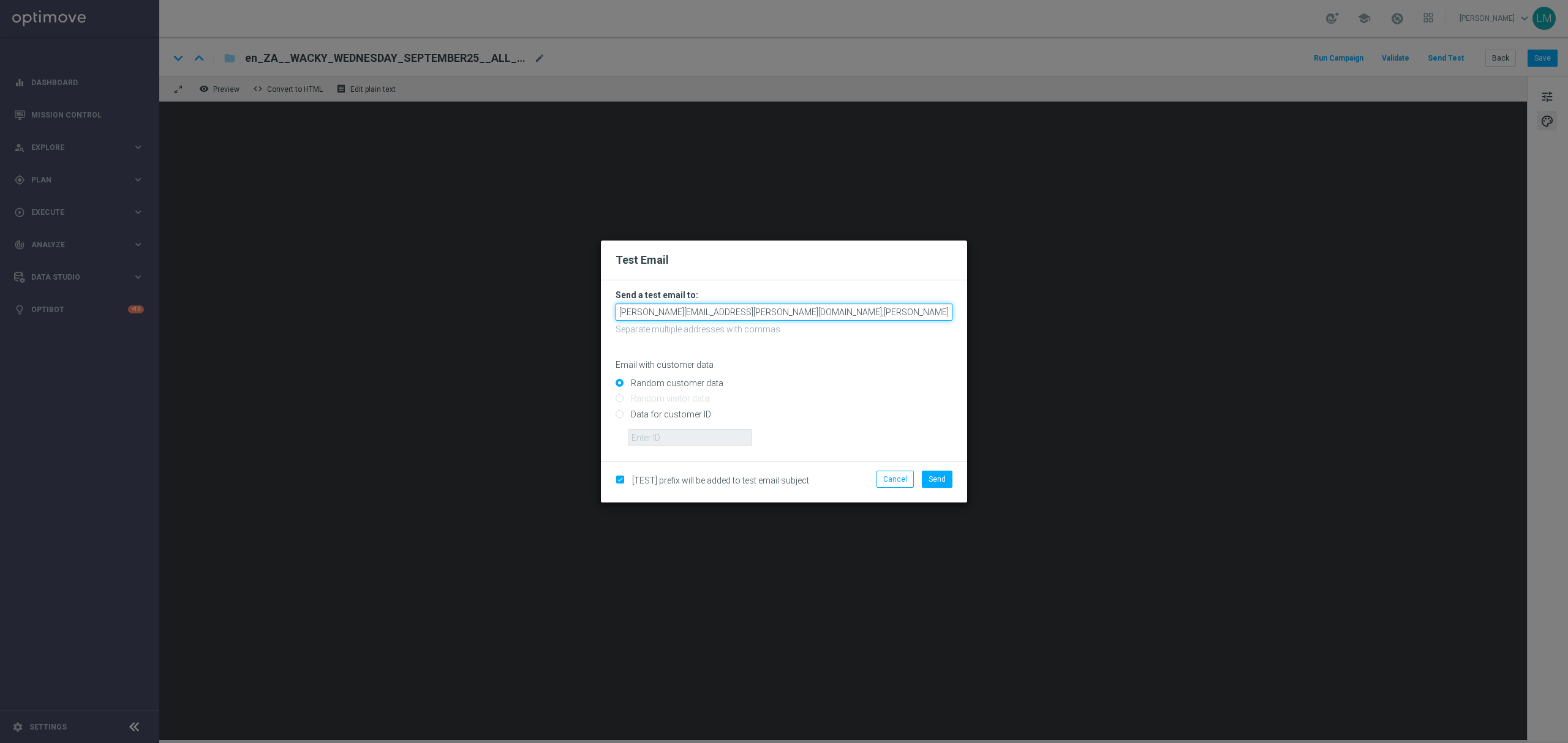
click at [863, 316] on input "[PERSON_NAME][EMAIL_ADDRESS][PERSON_NAME][DOMAIN_NAME],[PERSON_NAME][DOMAIN_NAM…" at bounding box center [784, 312] width 337 height 17
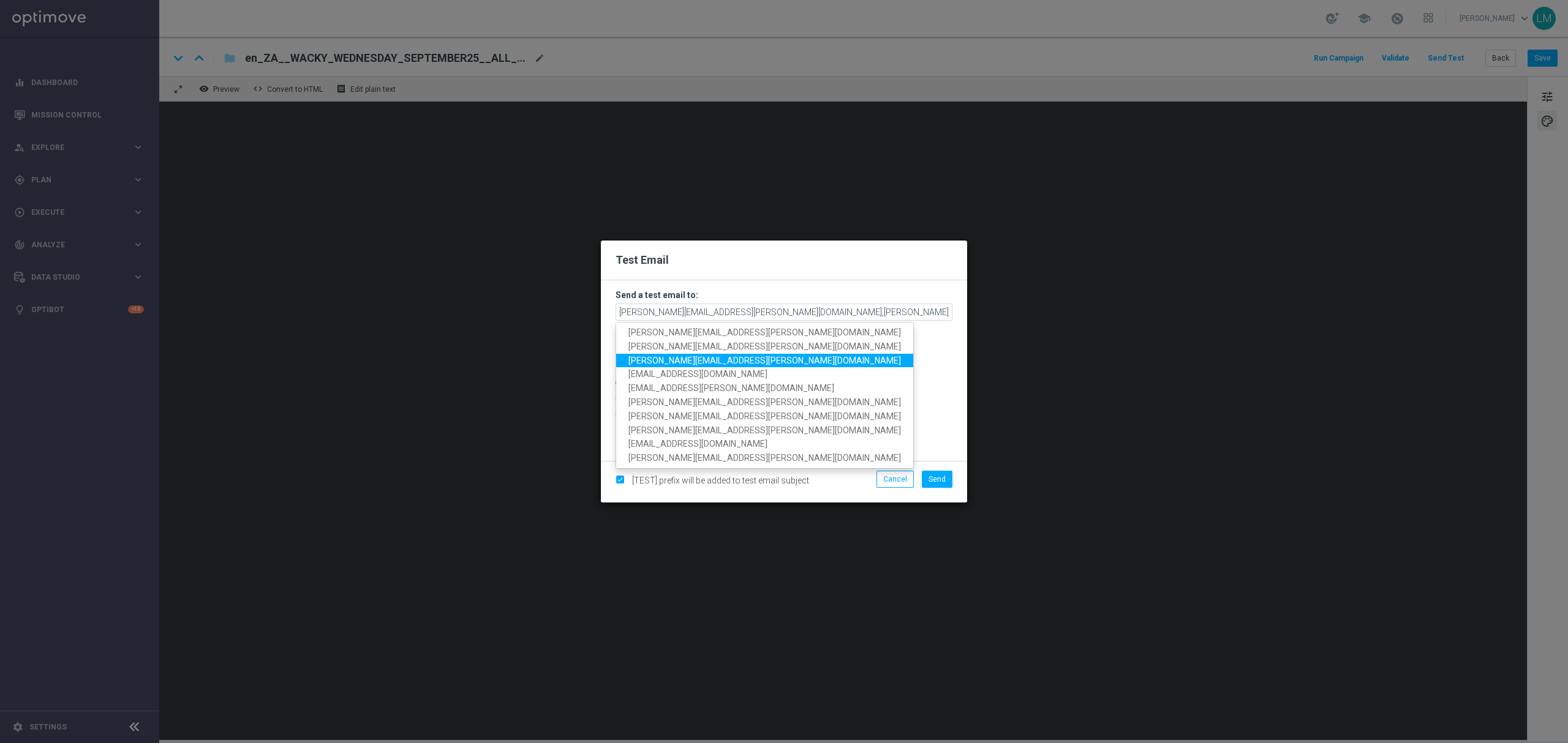
click at [703, 361] on span "[PERSON_NAME][EMAIL_ADDRESS][PERSON_NAME][DOMAIN_NAME]" at bounding box center [764, 360] width 273 height 10
type input "[PERSON_NAME][EMAIL_ADDRESS][PERSON_NAME][DOMAIN_NAME],[PERSON_NAME][DOMAIN_NAM…"
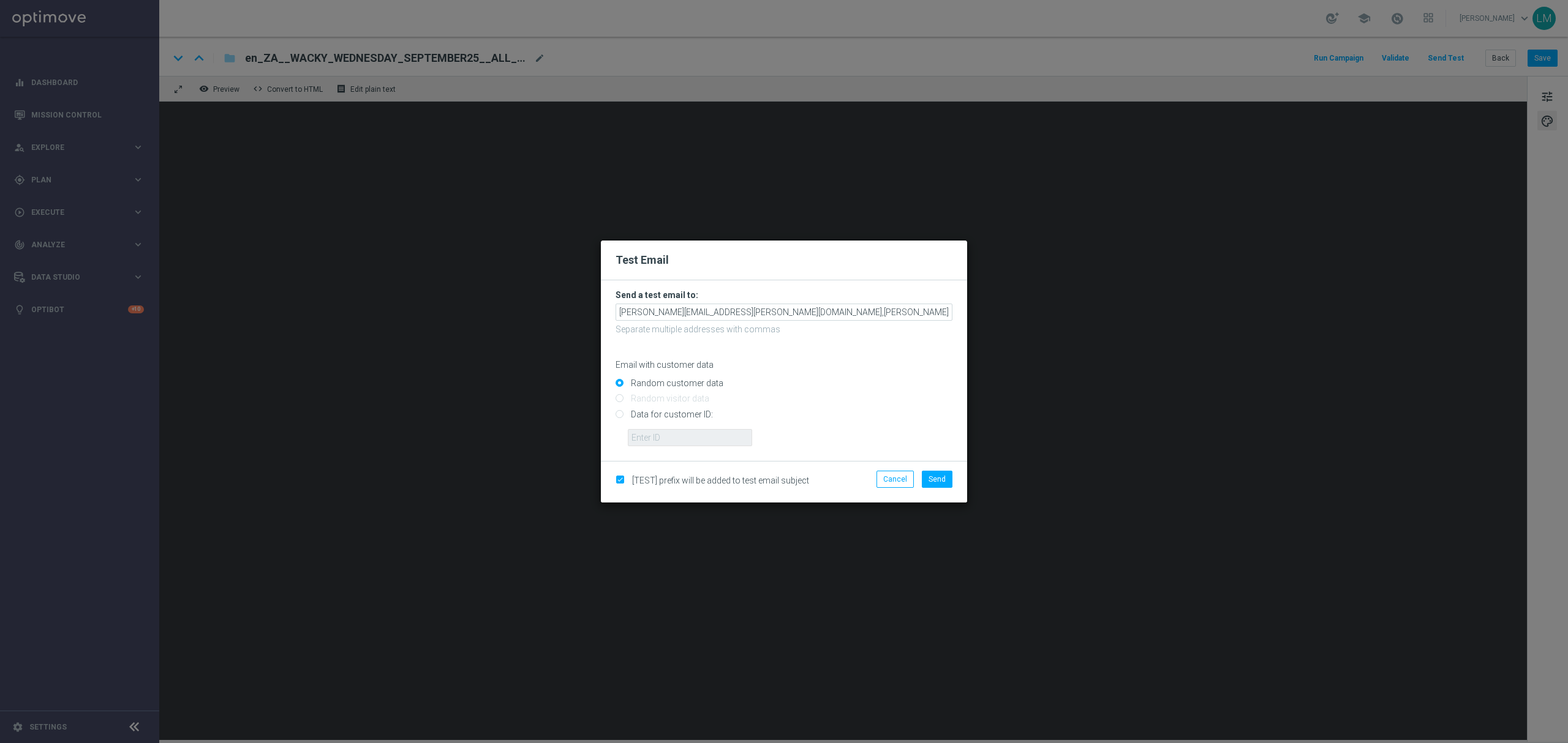
click at [685, 420] on input "Data for customer ID:" at bounding box center [784, 419] width 337 height 17
radio input "true"
click at [690, 431] on input "text" at bounding box center [690, 438] width 124 height 17
type input "10505907"
click at [949, 475] on button "Send" at bounding box center [937, 480] width 30 height 17
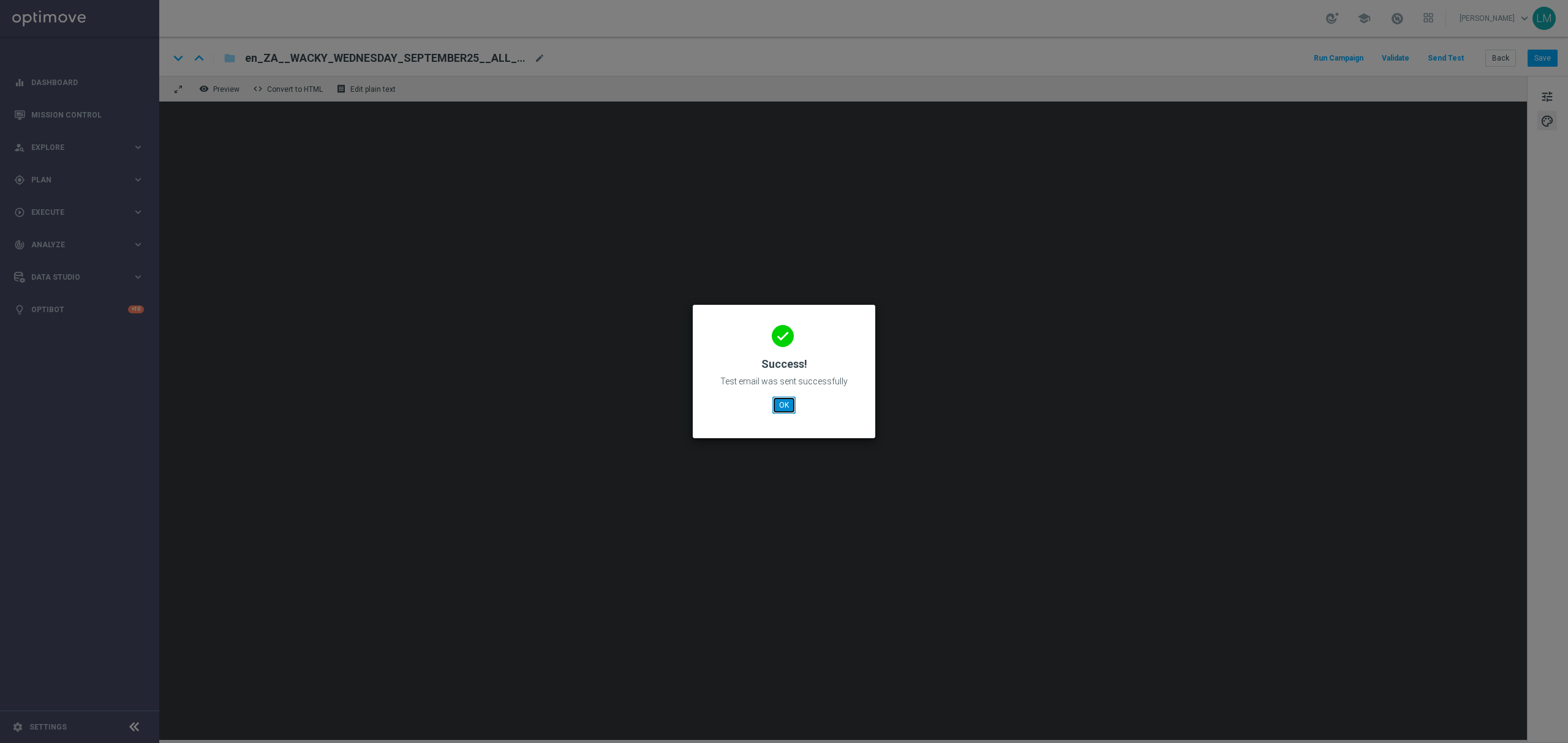
click at [772, 405] on button "OK" at bounding box center [784, 406] width 23 height 17
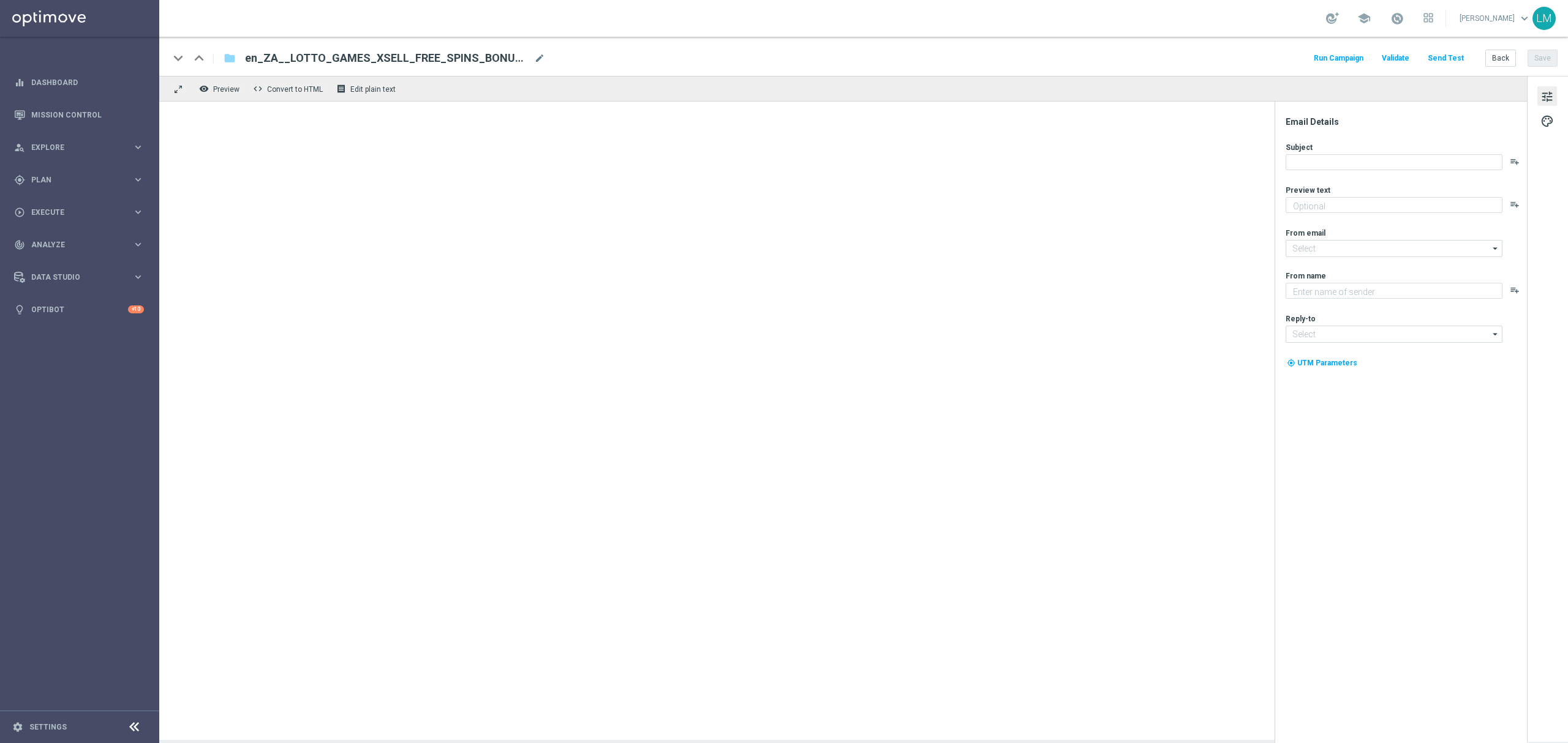
type textarea "Games are here to stay!"
type input "[EMAIL_ADDRESS][DOMAIN_NAME]"
type textarea "Lottoland"
type input "[EMAIL_ADDRESS][DOMAIN_NAME]"
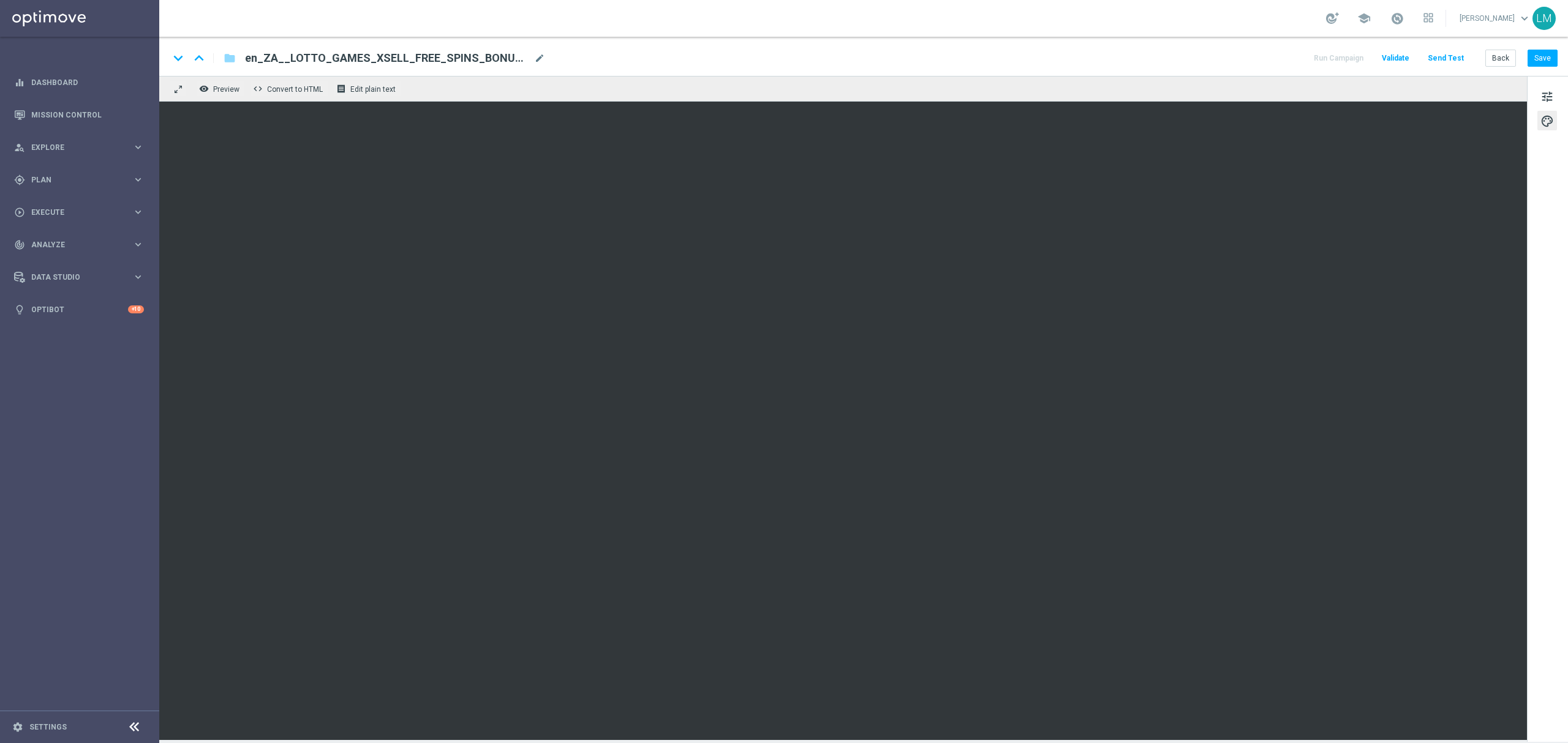
click at [1561, 94] on div "tune palette" at bounding box center [1547, 409] width 41 height 666
click at [1552, 95] on span "tune" at bounding box center [1547, 97] width 13 height 16
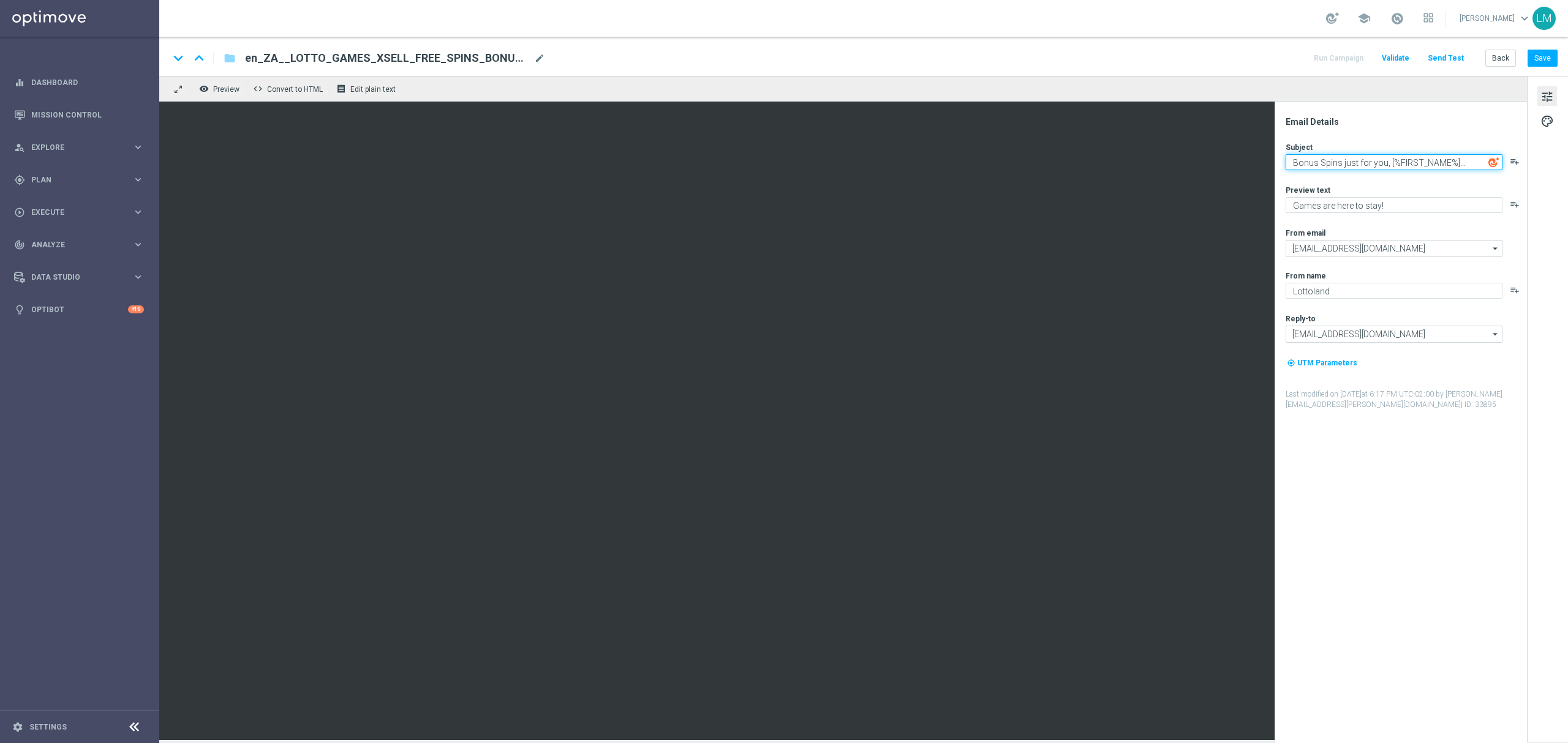
click at [1350, 159] on textarea "Bonus Spins just for you, [%FIRST_NAME%]..." at bounding box center [1394, 162] width 217 height 16
paste textarea "Claim your Lotto Bonus and Bonus Spins, [%FIRST_NAME%]!"
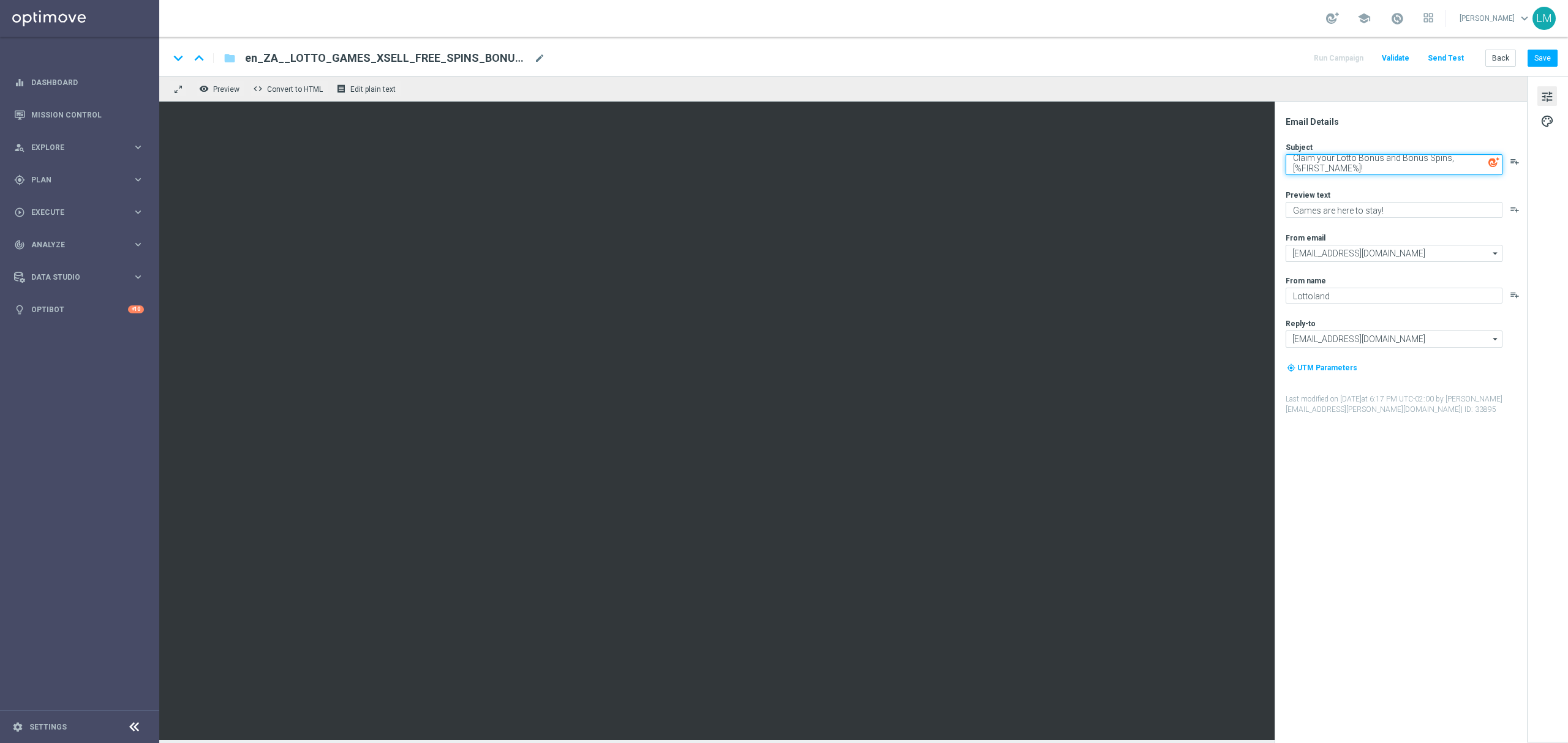
type textarea "Claim your Lotto Bonus and Bonus Spins, [%FIRST_NAME%]!"
click at [1387, 199] on div "Preview text" at bounding box center [1405, 195] width 240 height 10
click at [1537, 62] on button "Save" at bounding box center [1542, 58] width 30 height 17
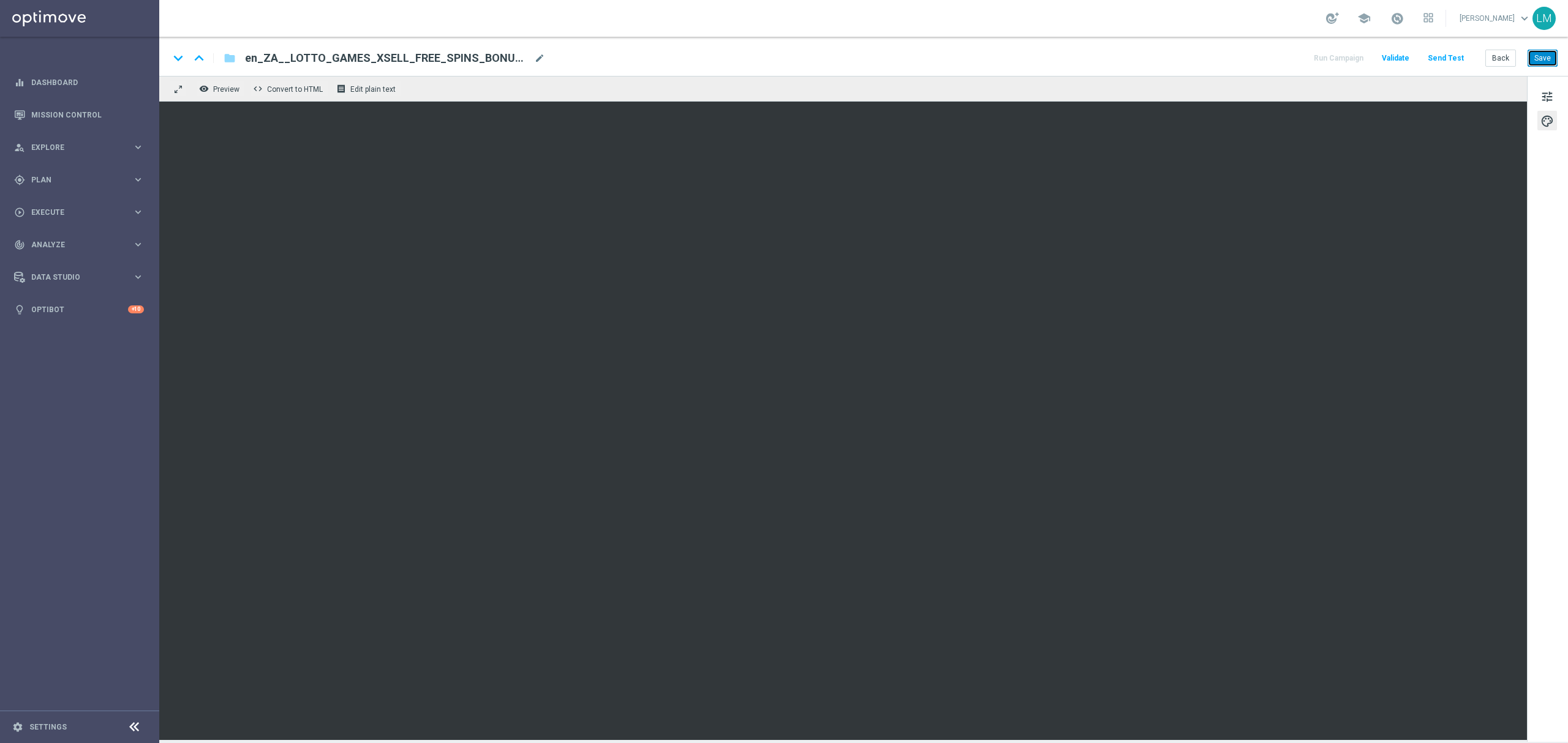
click at [1542, 62] on button "Save" at bounding box center [1542, 58] width 30 height 17
click at [1548, 89] on span "tune" at bounding box center [1547, 97] width 13 height 16
click at [1544, 59] on button "Save" at bounding box center [1542, 58] width 30 height 17
click at [1548, 60] on button "Save" at bounding box center [1542, 58] width 30 height 17
click at [1456, 58] on button "Send Test" at bounding box center [1446, 58] width 40 height 17
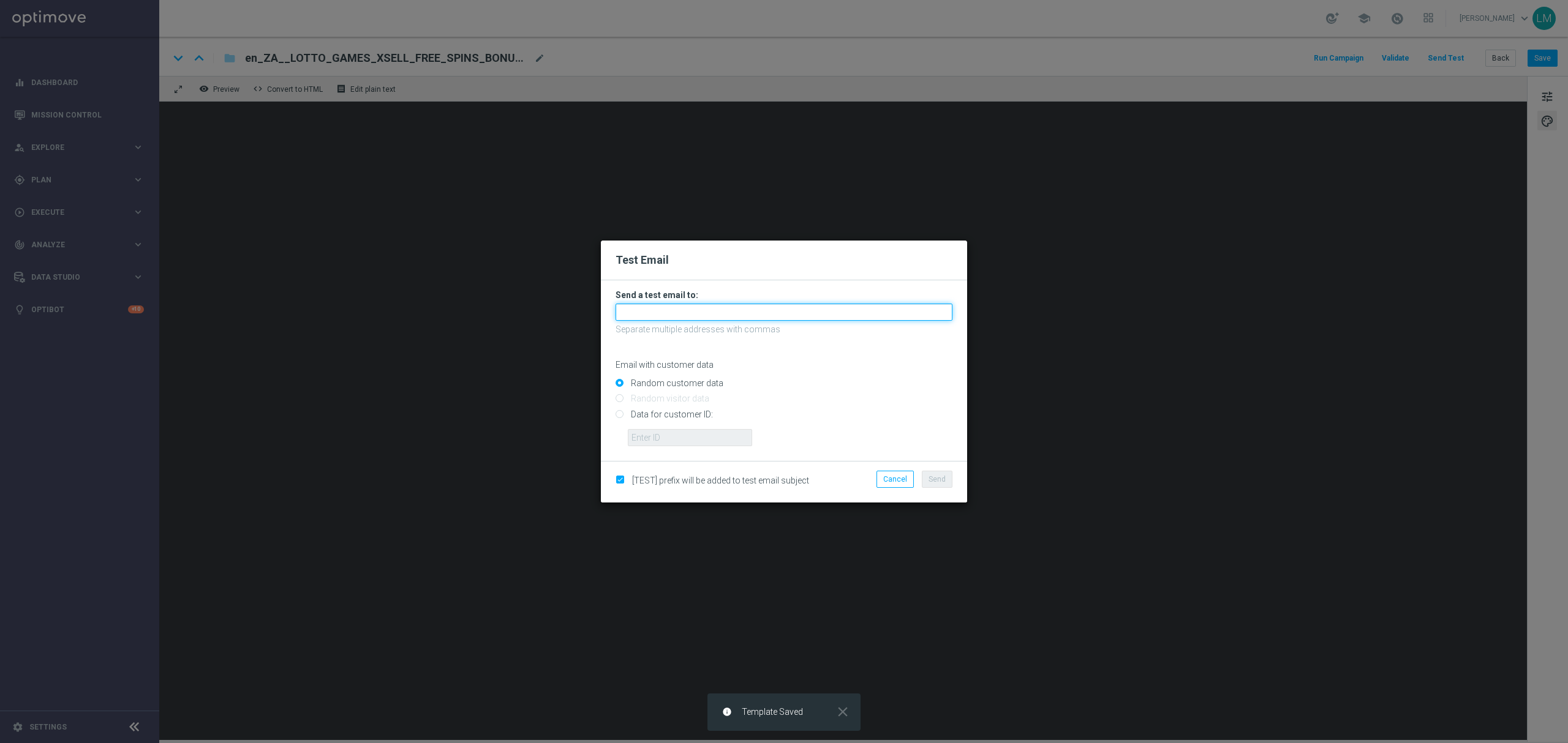
click at [661, 319] on input "text" at bounding box center [784, 312] width 337 height 17
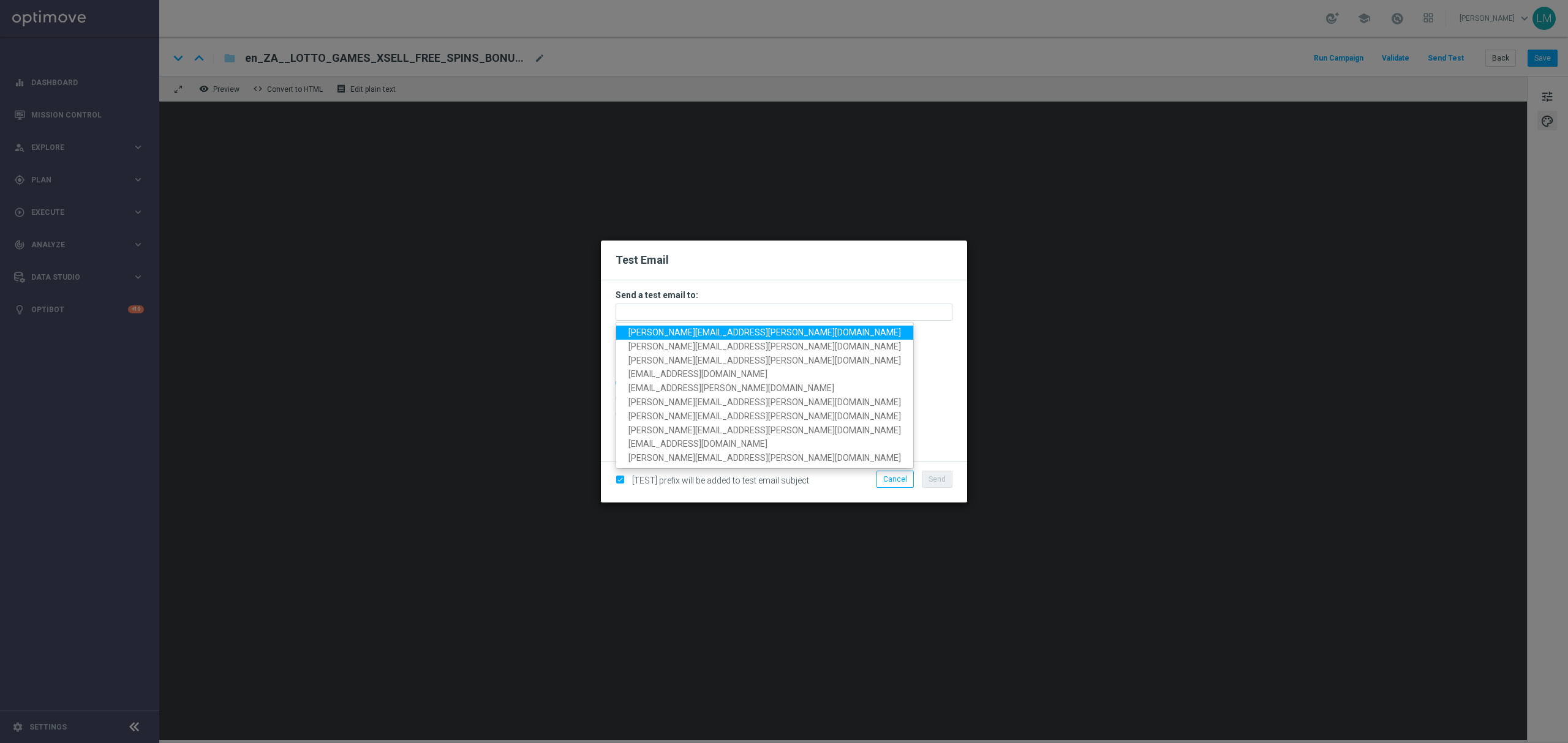
click at [659, 329] on span "[PERSON_NAME][EMAIL_ADDRESS][PERSON_NAME][DOMAIN_NAME]" at bounding box center [764, 332] width 273 height 10
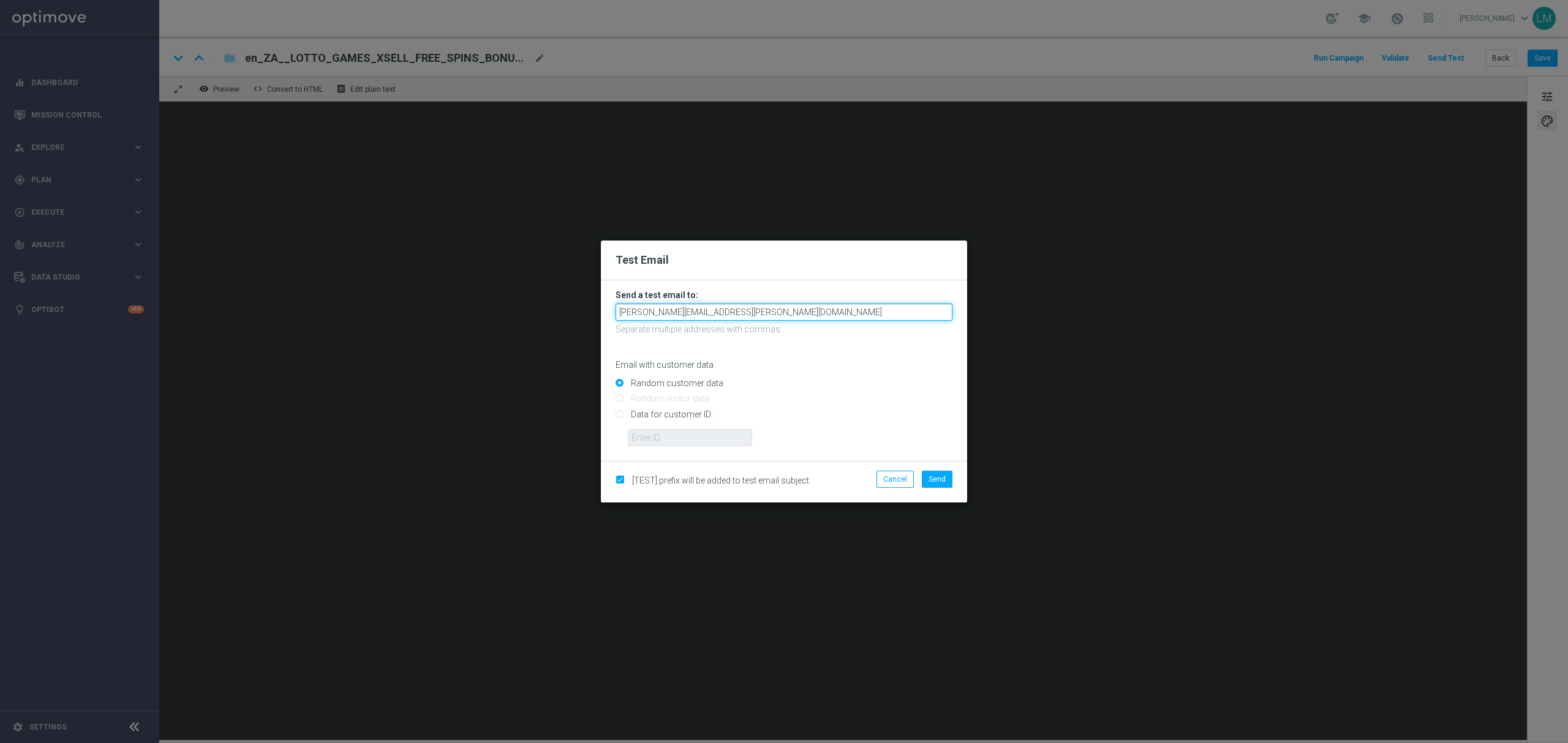
click at [750, 311] on input "[PERSON_NAME][EMAIL_ADDRESS][PERSON_NAME][DOMAIN_NAME]" at bounding box center [784, 312] width 337 height 17
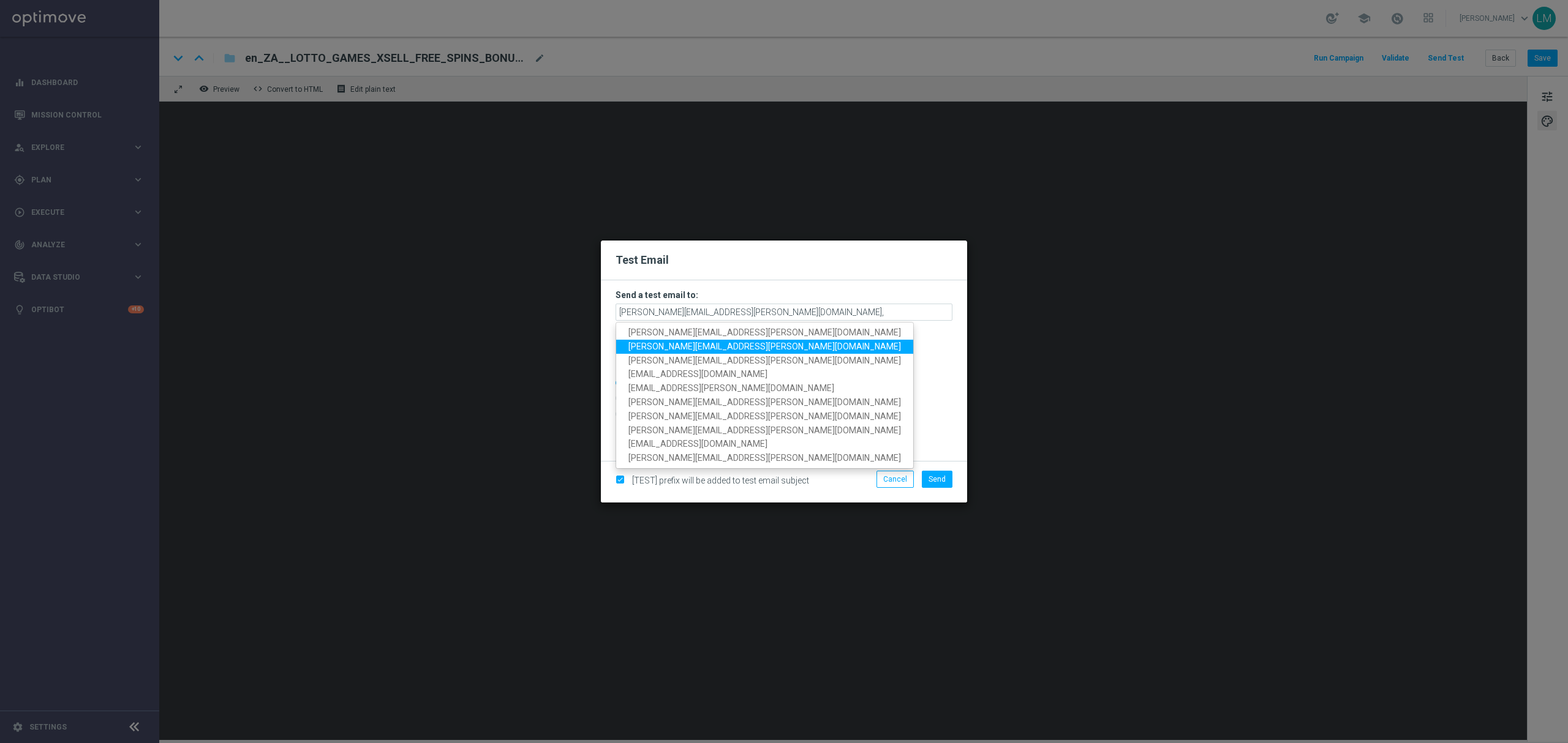
click at [692, 343] on span "[PERSON_NAME][EMAIL_ADDRESS][PERSON_NAME][DOMAIN_NAME]" at bounding box center [764, 346] width 273 height 10
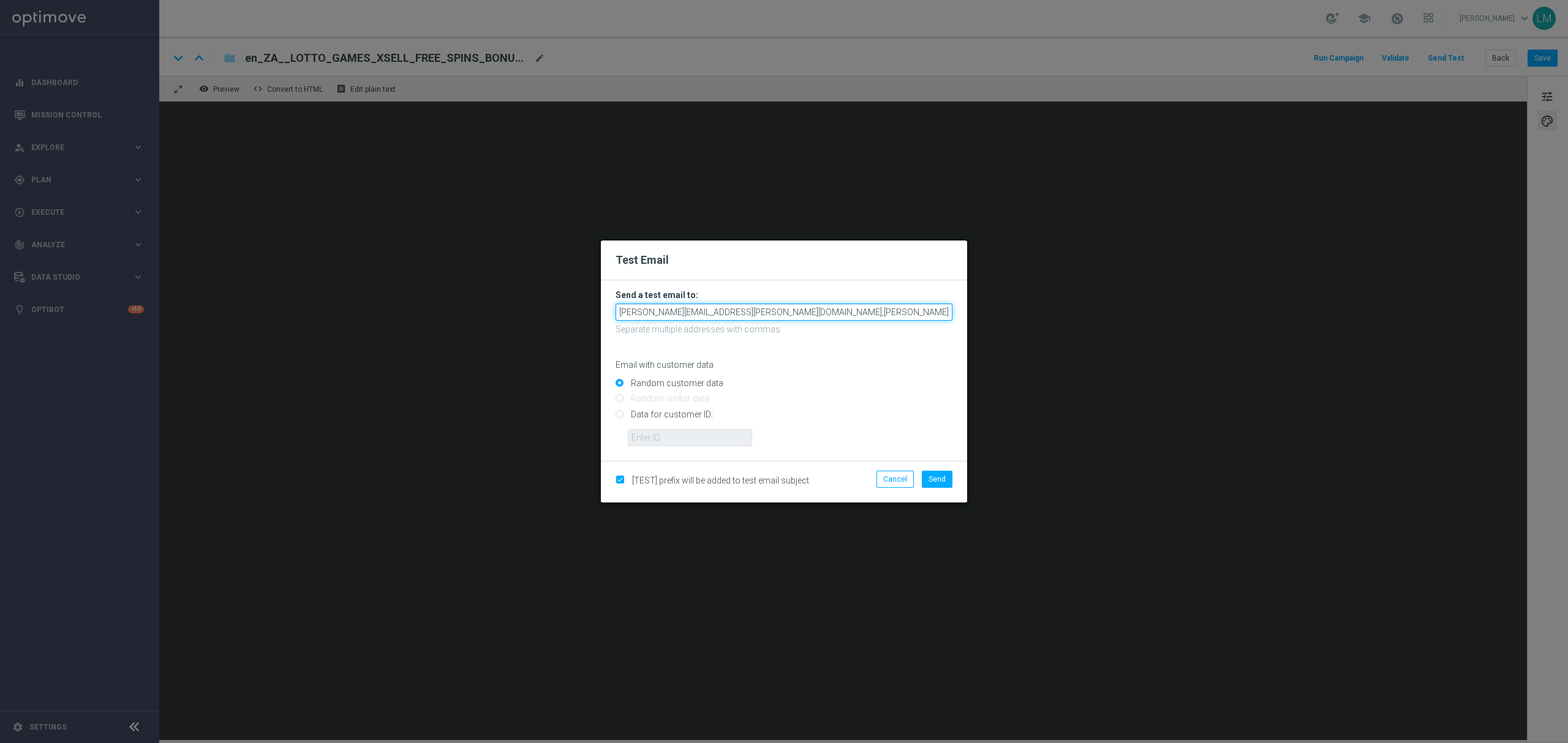
click at [876, 308] on input "[PERSON_NAME][EMAIL_ADDRESS][PERSON_NAME][DOMAIN_NAME],[PERSON_NAME][DOMAIN_NAM…" at bounding box center [784, 312] width 337 height 17
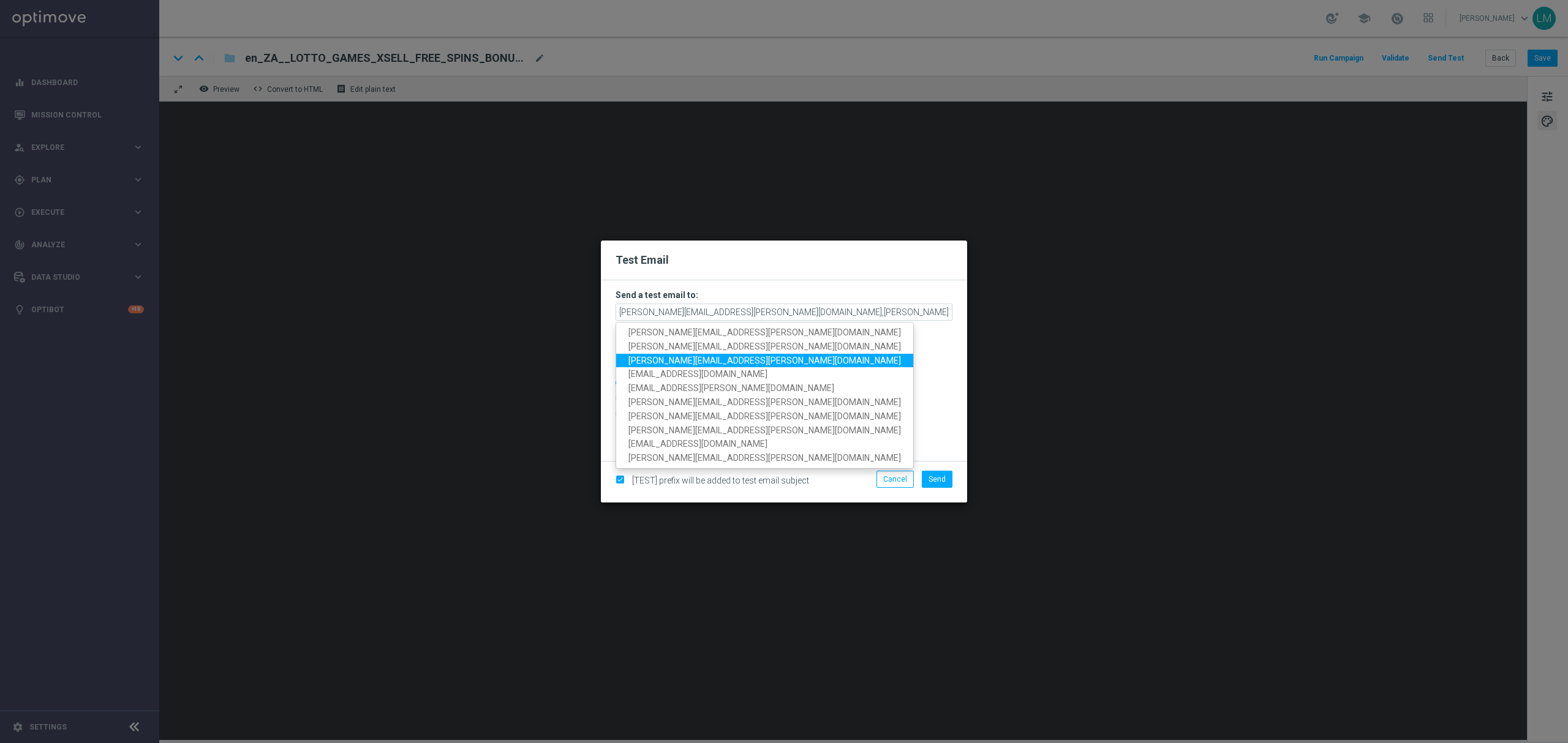
click at [708, 363] on span "[PERSON_NAME][EMAIL_ADDRESS][PERSON_NAME][DOMAIN_NAME]" at bounding box center [764, 360] width 273 height 10
type input "[PERSON_NAME][EMAIL_ADDRESS][PERSON_NAME][DOMAIN_NAME],[PERSON_NAME][DOMAIN_NAM…"
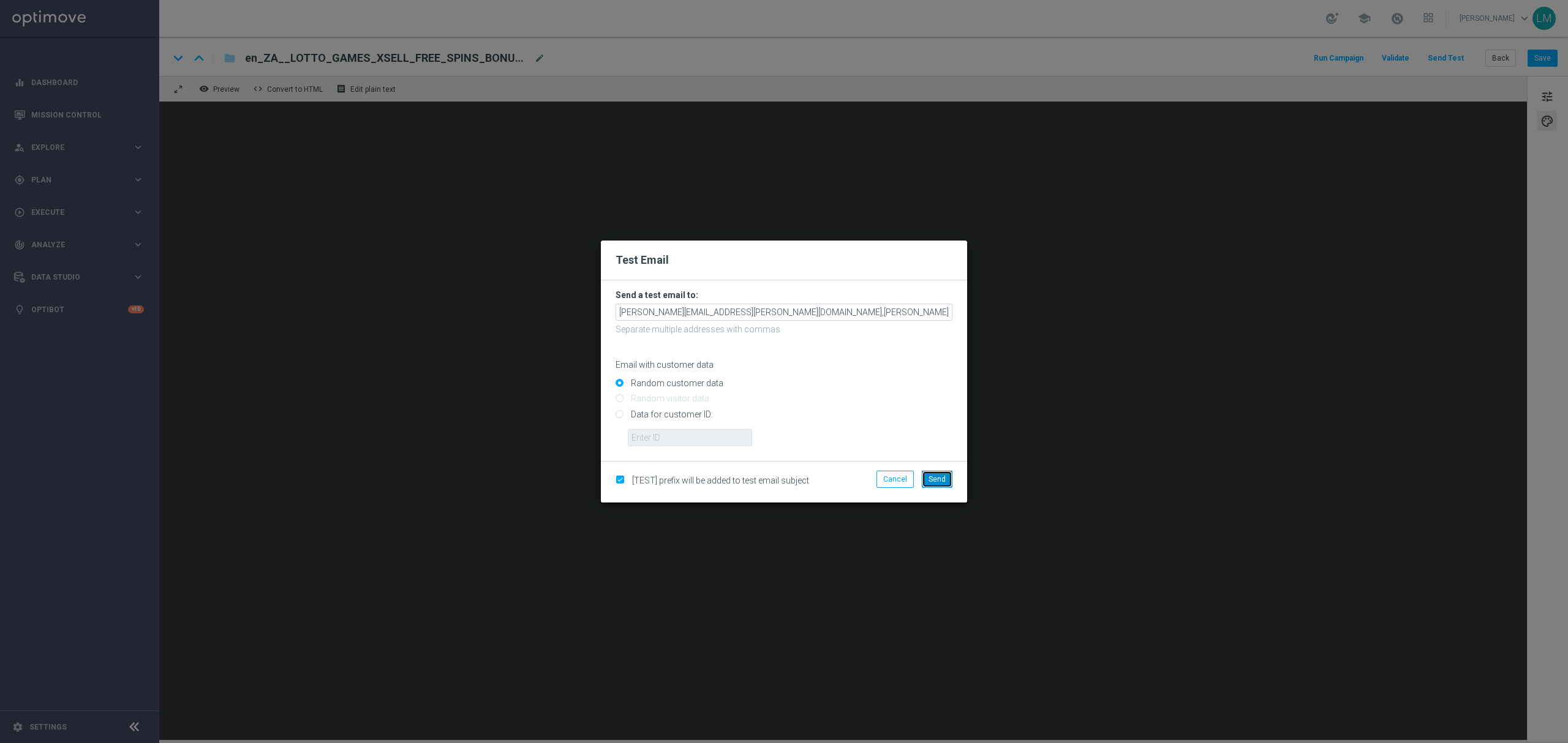
click at [939, 480] on span "Send" at bounding box center [937, 479] width 17 height 9
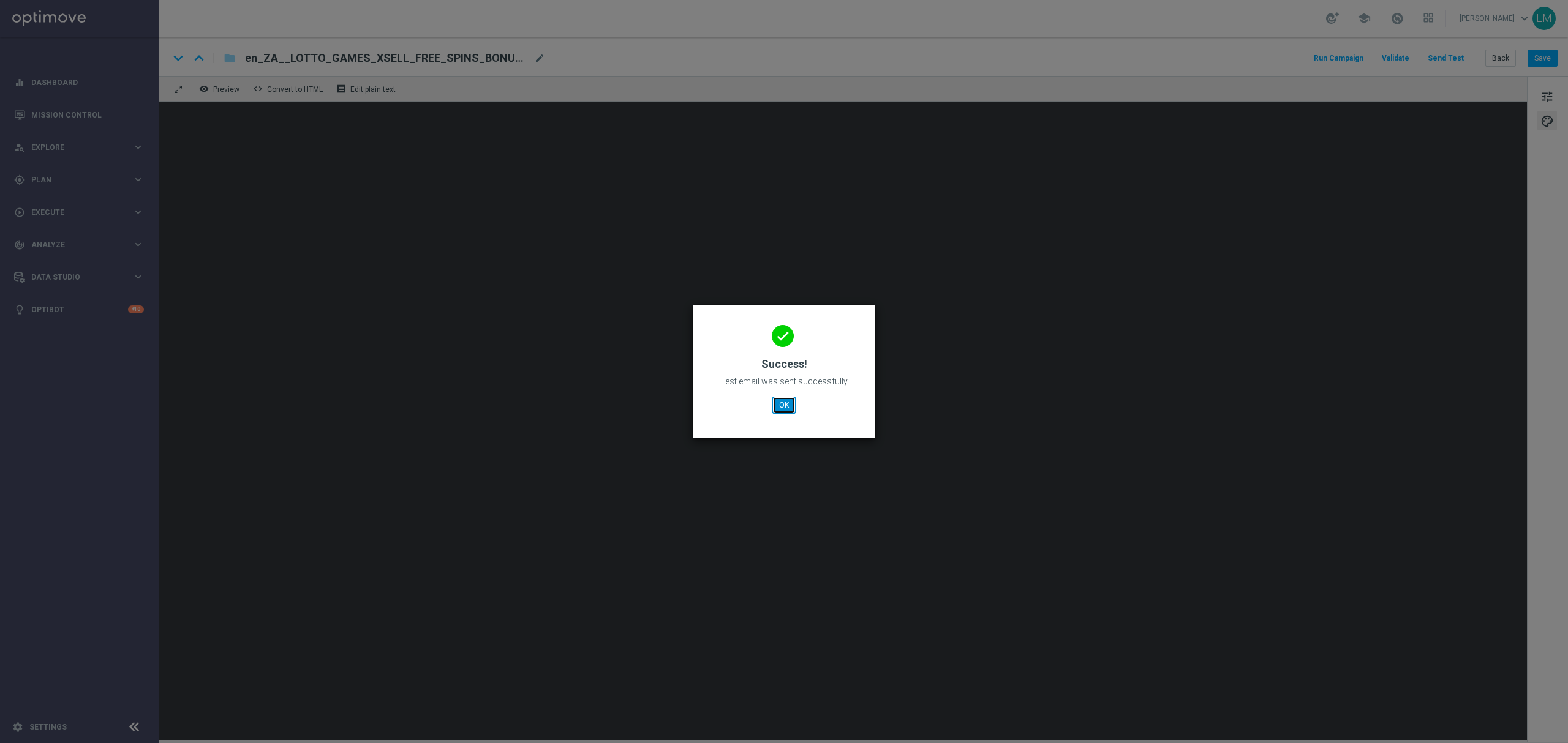
click at [785, 408] on button "OK" at bounding box center [784, 406] width 23 height 17
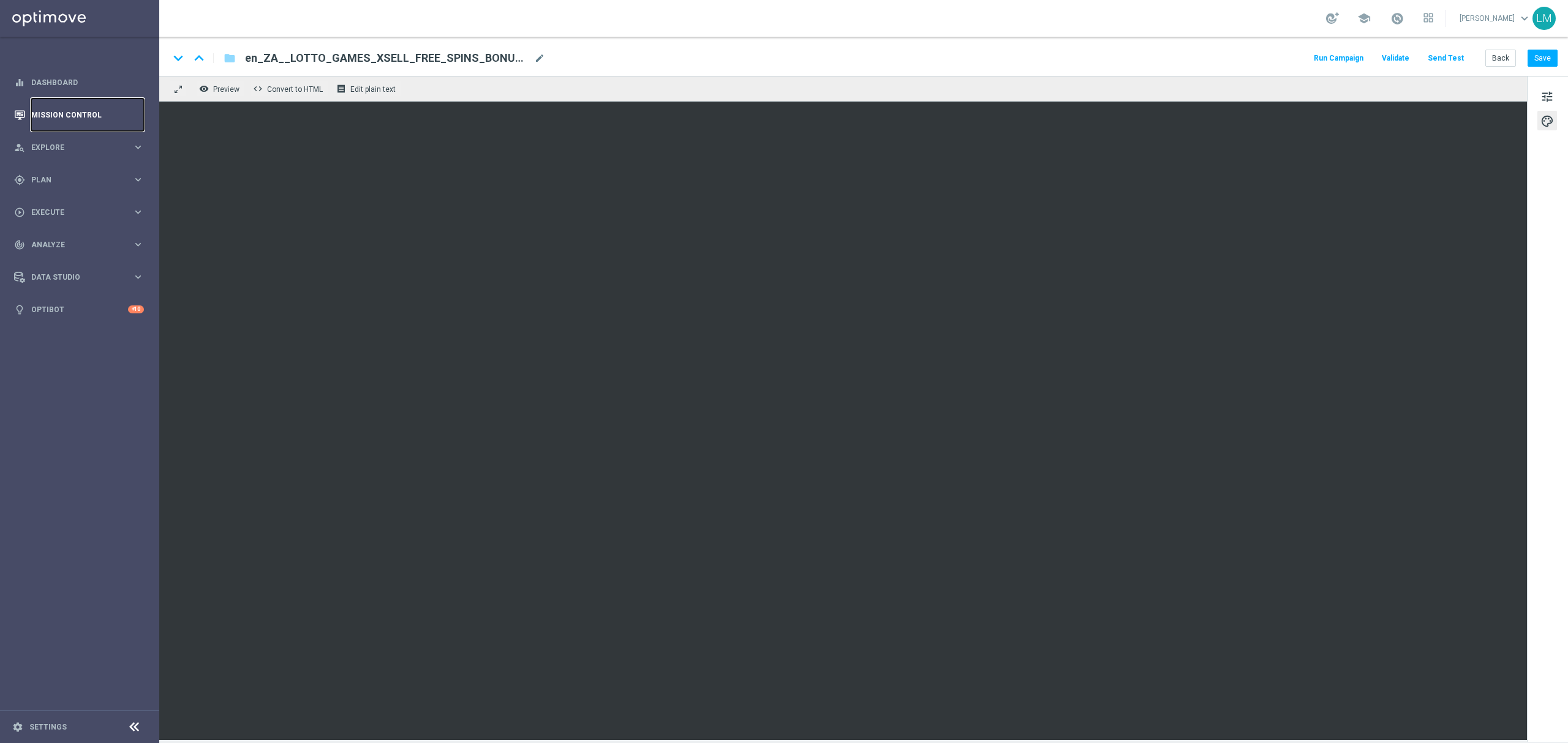
click at [87, 118] on link "Mission Control" at bounding box center [87, 114] width 113 height 32
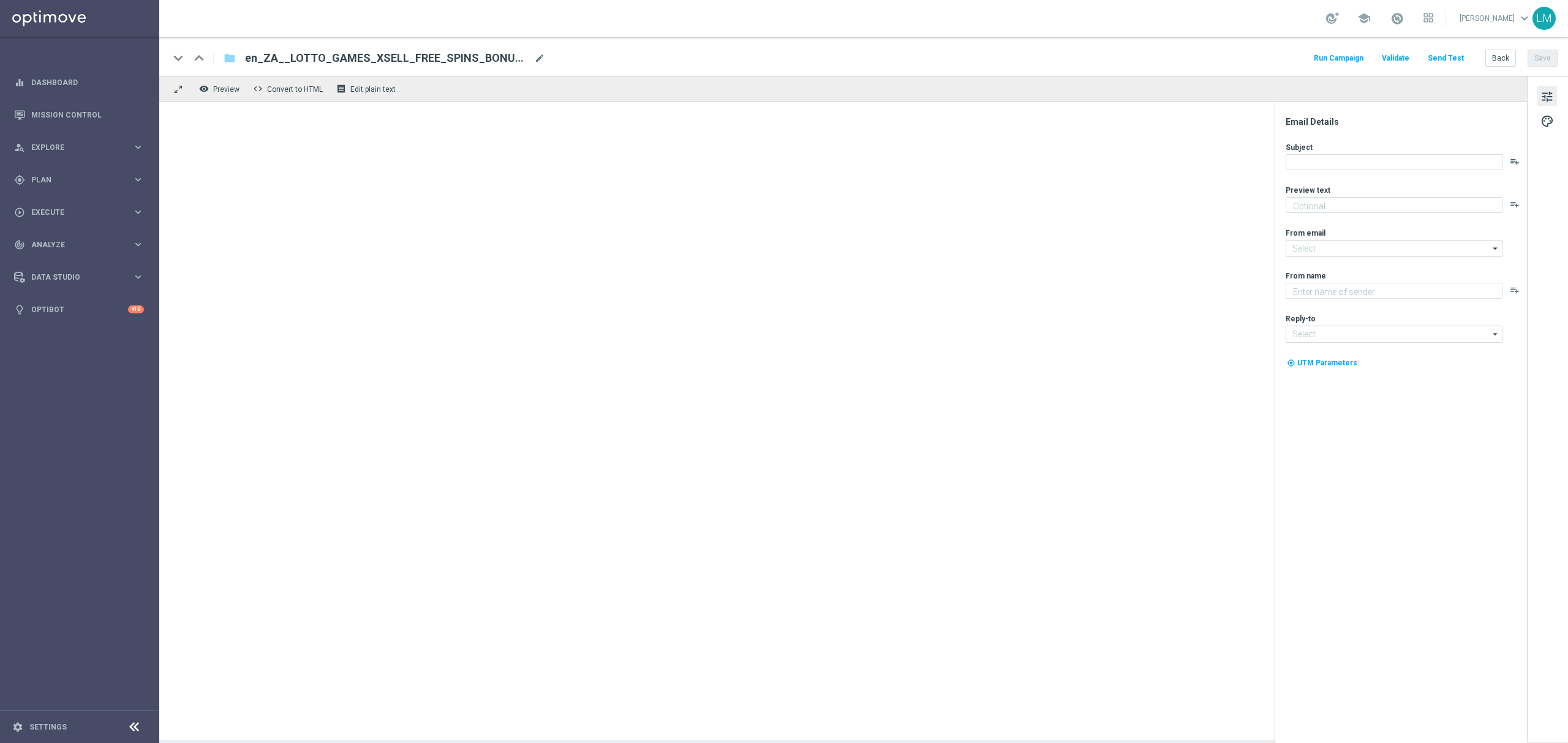
type textarea "Games are here to stay!"
type input "[EMAIL_ADDRESS][DOMAIN_NAME]"
type textarea "Lottoland"
type input "[EMAIL_ADDRESS][DOMAIN_NAME]"
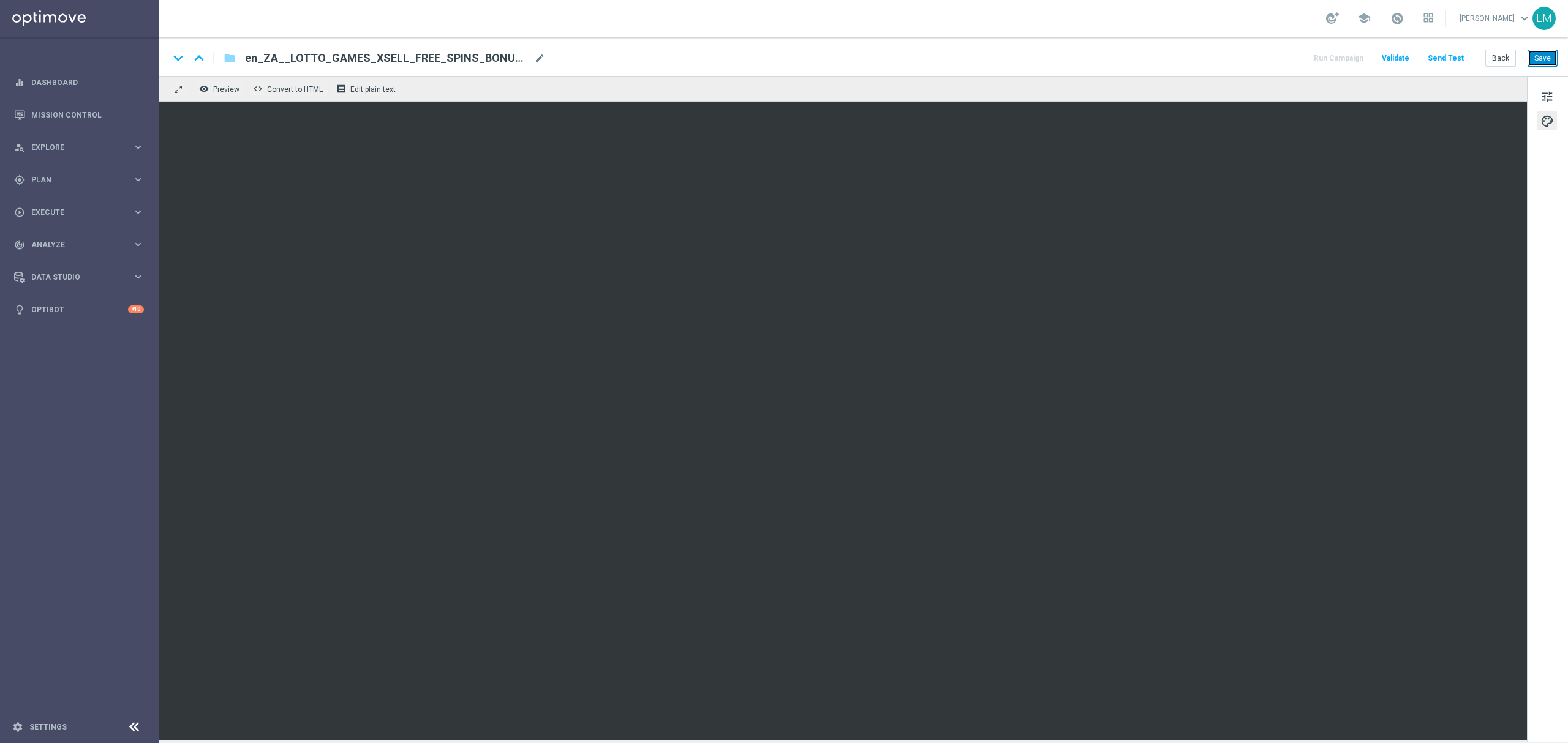
click at [1539, 54] on button "Save" at bounding box center [1542, 58] width 30 height 17
click at [1536, 54] on button "Save" at bounding box center [1542, 58] width 30 height 17
click at [1547, 99] on span "tune" at bounding box center [1547, 97] width 13 height 16
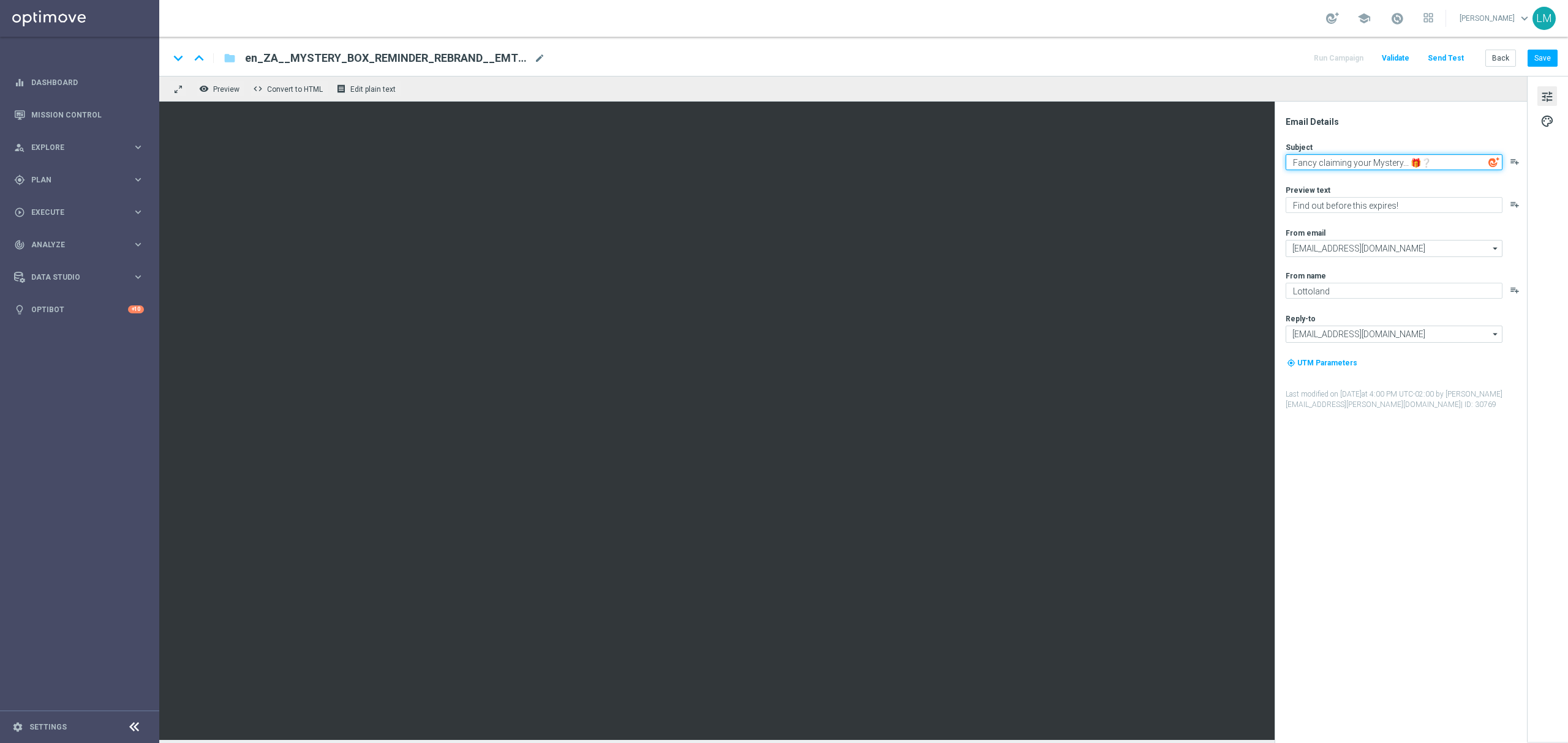
click at [1350, 167] on textarea "Fancy claiming your Mystery... 🎁❔" at bounding box center [1394, 162] width 217 height 16
paste textarea "Your Mystery is waiting"
type textarea "Your Mystery is waiting... 🎁❔"
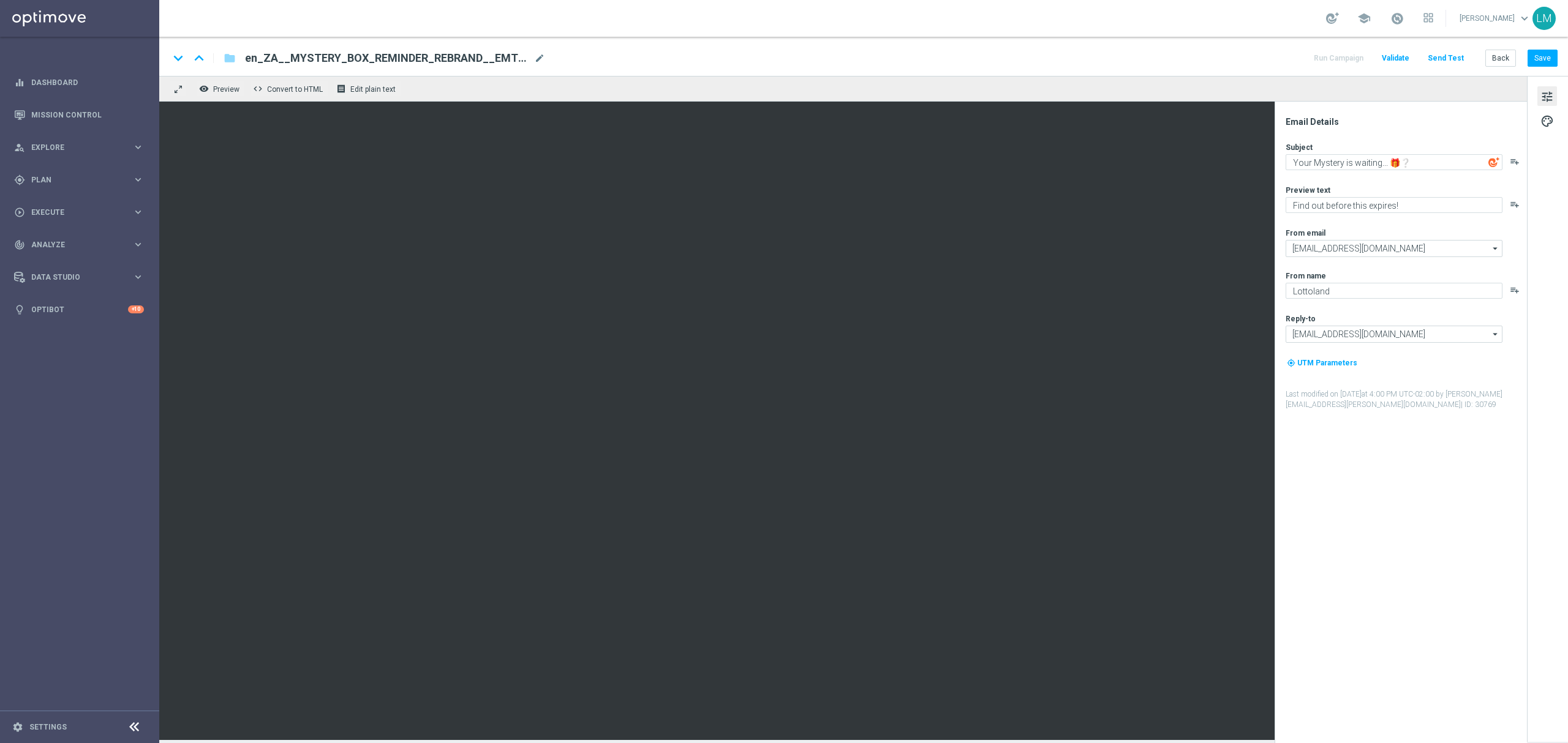
click at [1391, 181] on div "Subject Your Mystery is waiting... 🎁❔ playlist_add Preview text Find out before…" at bounding box center [1405, 276] width 240 height 268
click at [1545, 62] on button "Save" at bounding box center [1542, 58] width 30 height 17
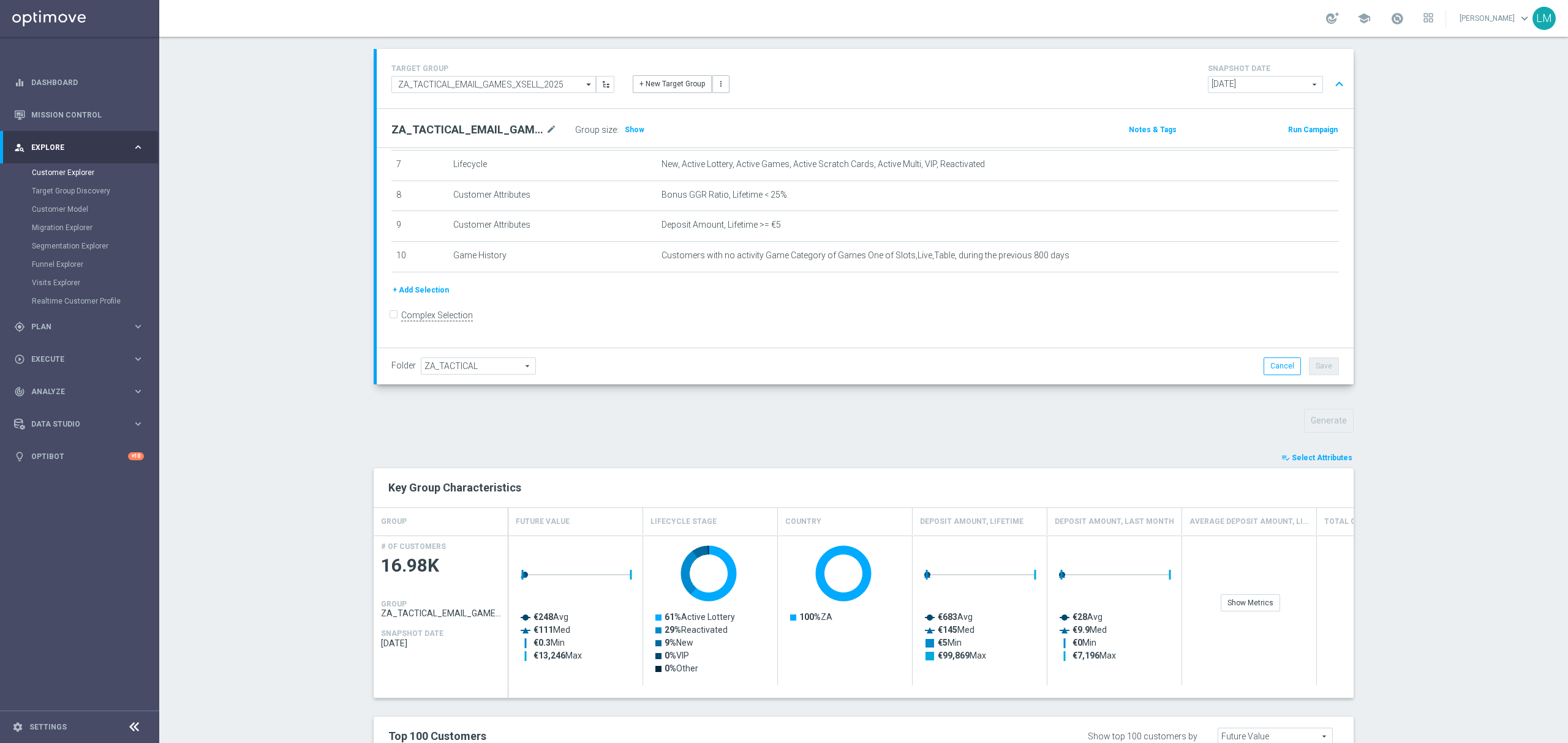
scroll to position [81, 0]
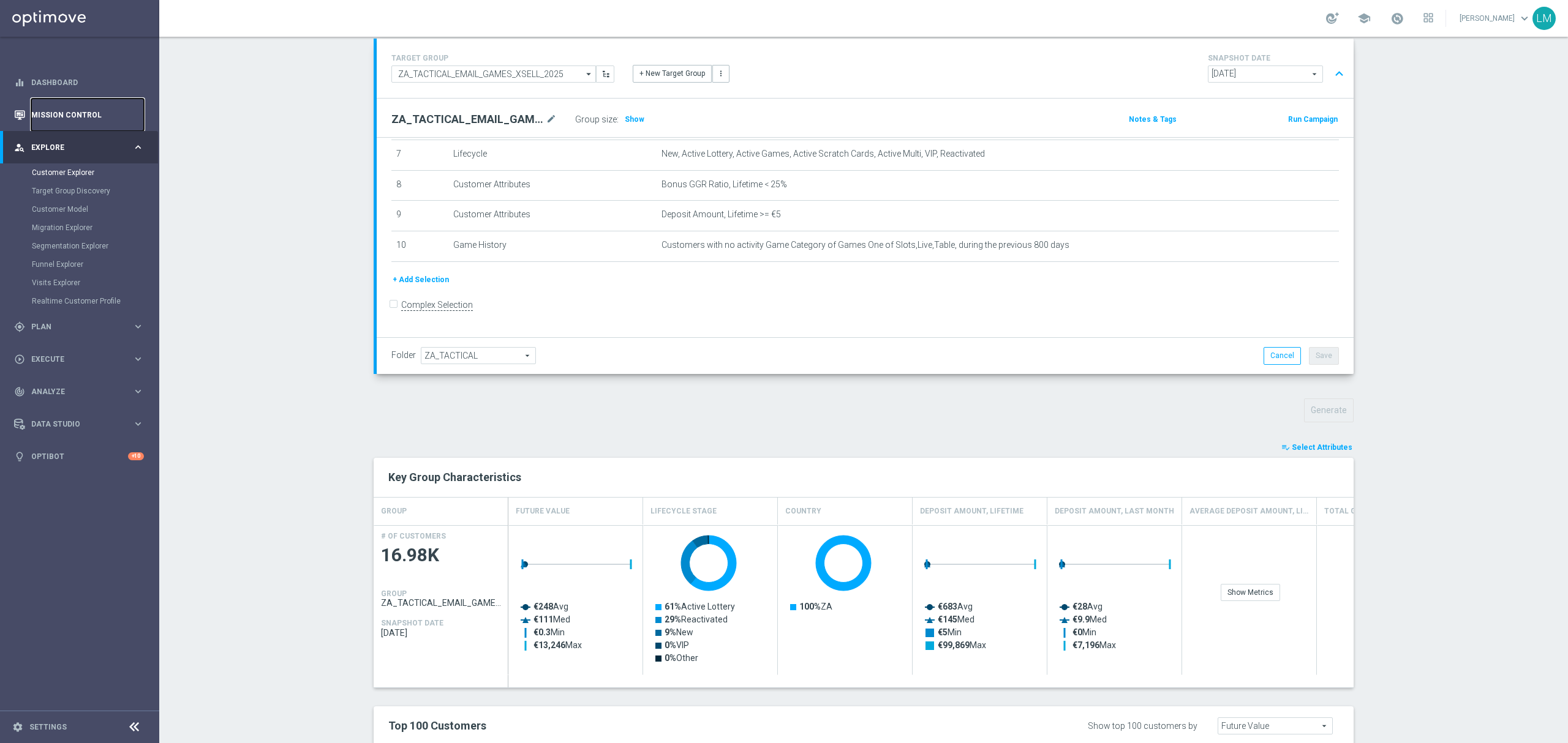
click at [119, 111] on link "Mission Control" at bounding box center [87, 114] width 113 height 32
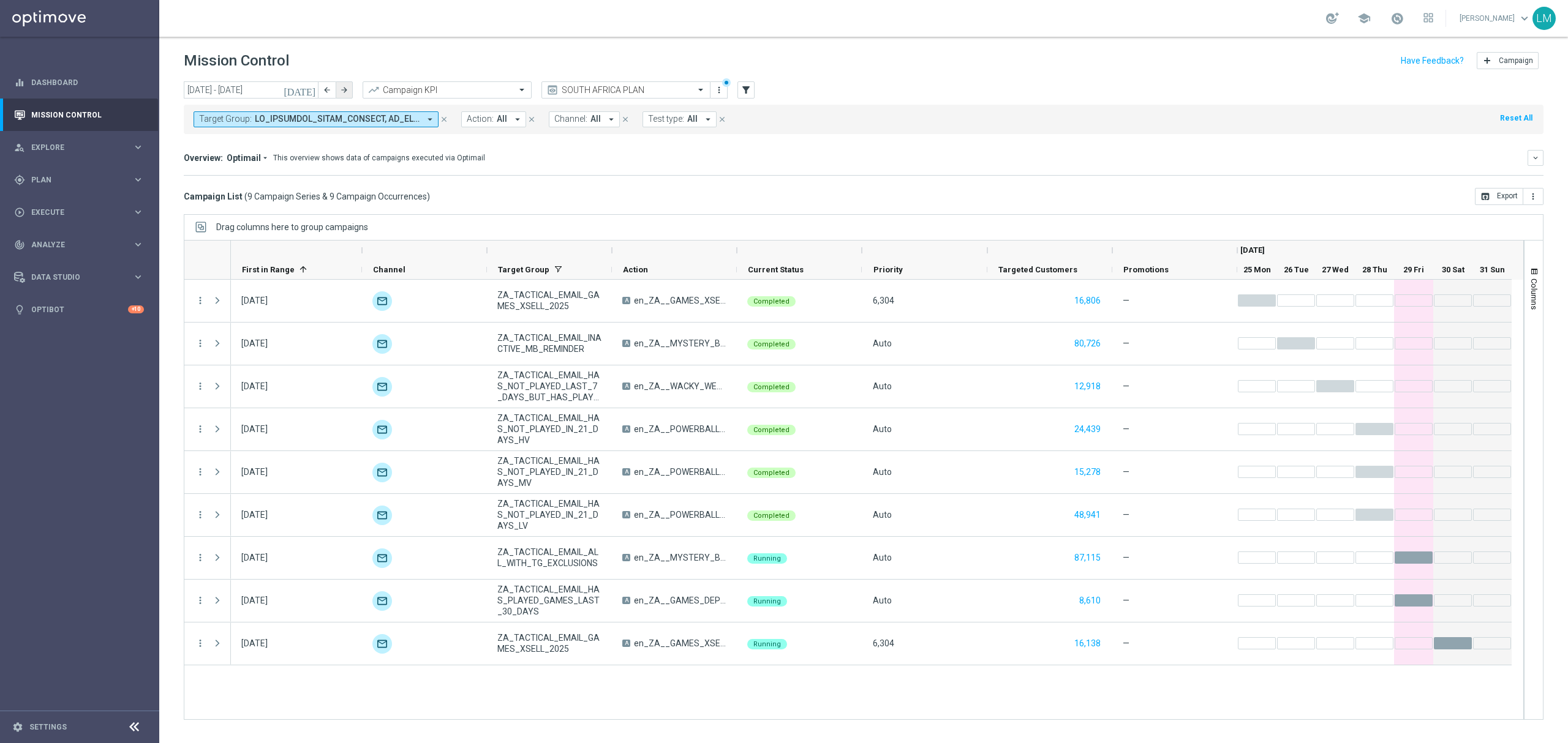
click at [348, 94] on button "arrow_forward" at bounding box center [344, 90] width 17 height 17
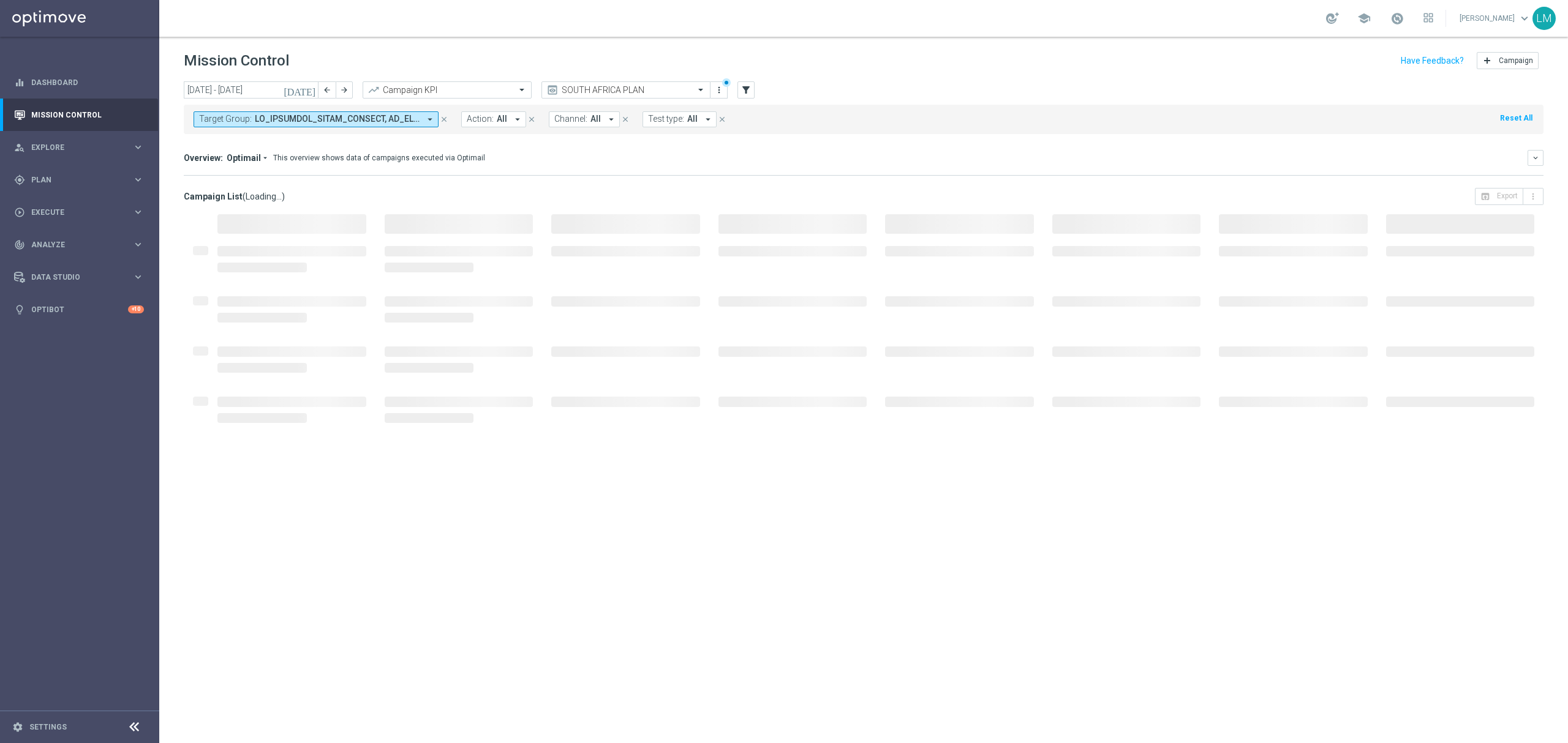
type input "[DATE] - [DATE]"
click at [717, 92] on icon "more_vert" at bounding box center [719, 90] width 10 height 10
click at [735, 107] on div "bookmark Save view Primary views can not be edited" at bounding box center [777, 112] width 135 height 17
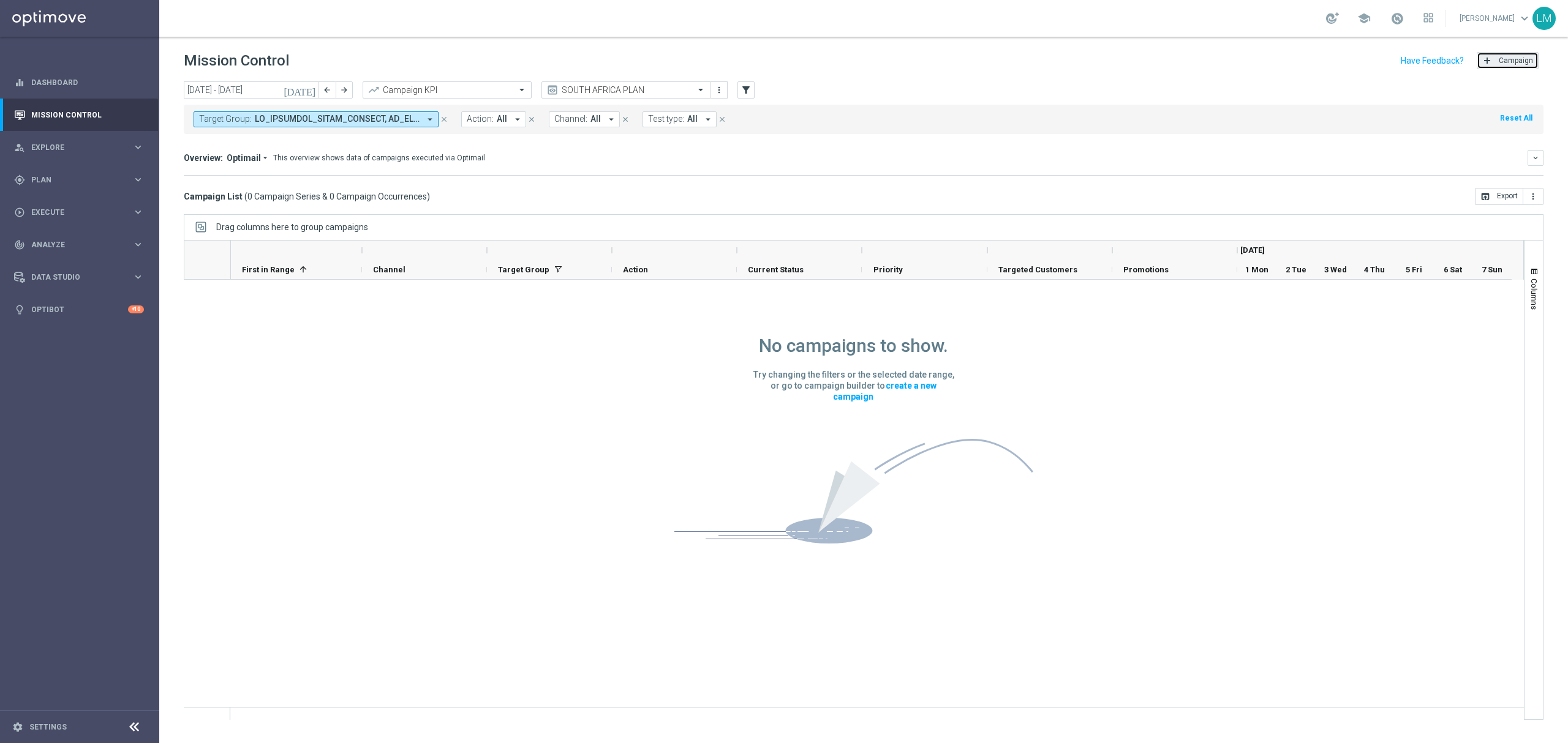
click at [1514, 65] on button "add Campaign" at bounding box center [1507, 61] width 62 height 17
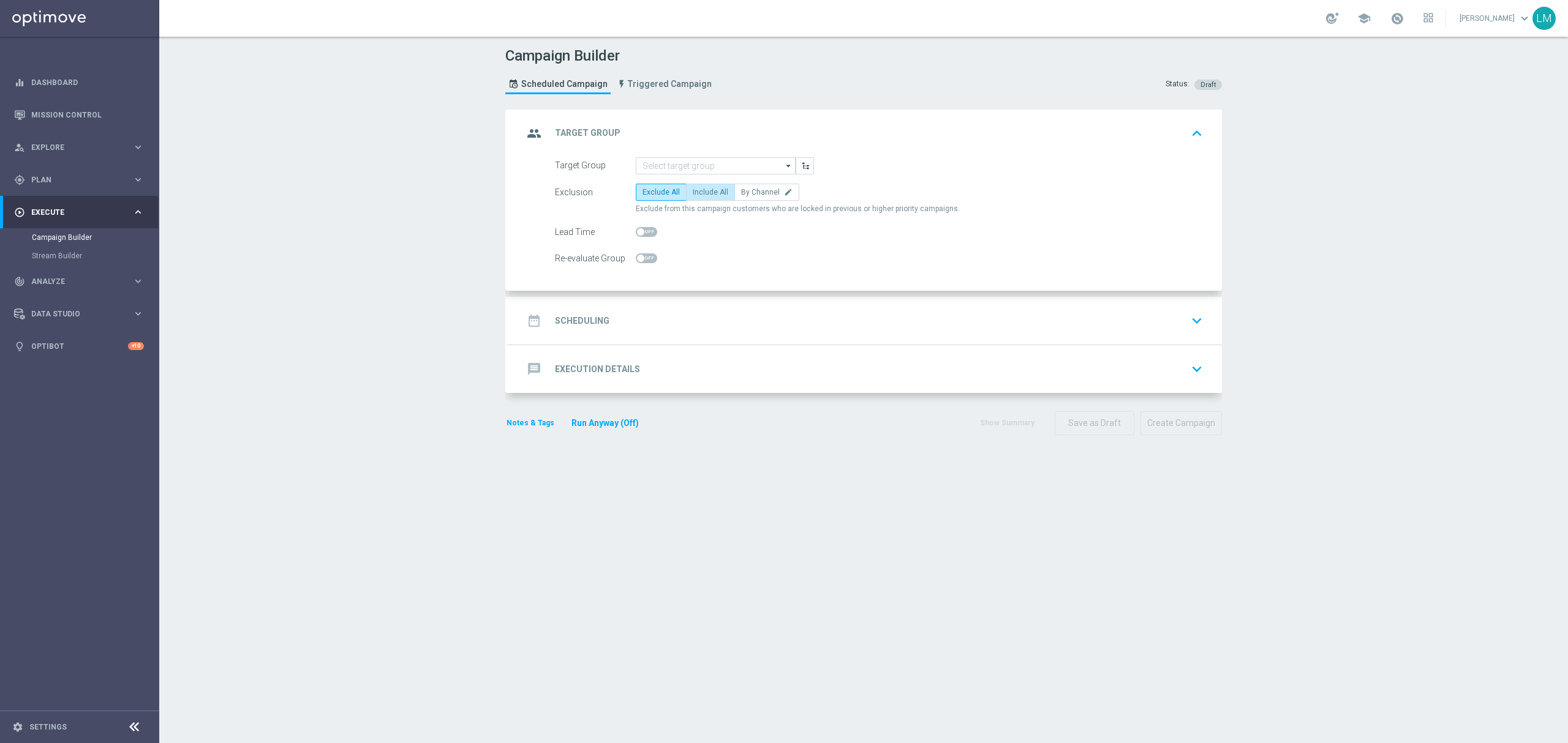
click at [689, 197] on label "Include All" at bounding box center [710, 193] width 49 height 17
click at [693, 197] on input "Include All" at bounding box center [697, 195] width 8 height 8
radio input "true"
click at [690, 160] on input at bounding box center [716, 166] width 160 height 17
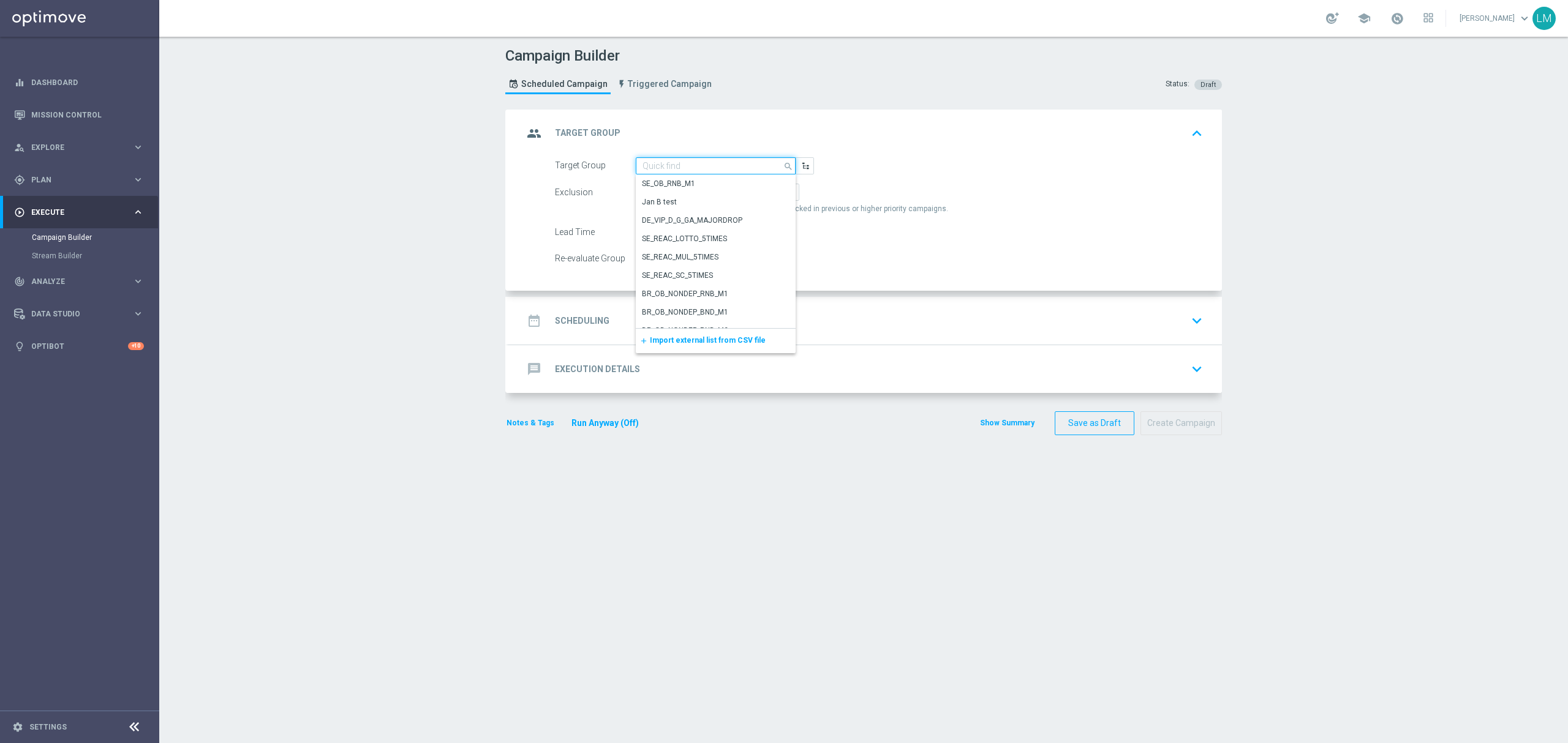
paste input "ZA_TACTICAL_EMAIL_ALL_EX_INC_1"
click at [692, 178] on div "ZA_TACTICAL_EMAIL_ALL_EX_INC_1" at bounding box center [702, 183] width 120 height 11
type input "ZA_TACTICAL_EMAIL_ALL_EX_INC_1"
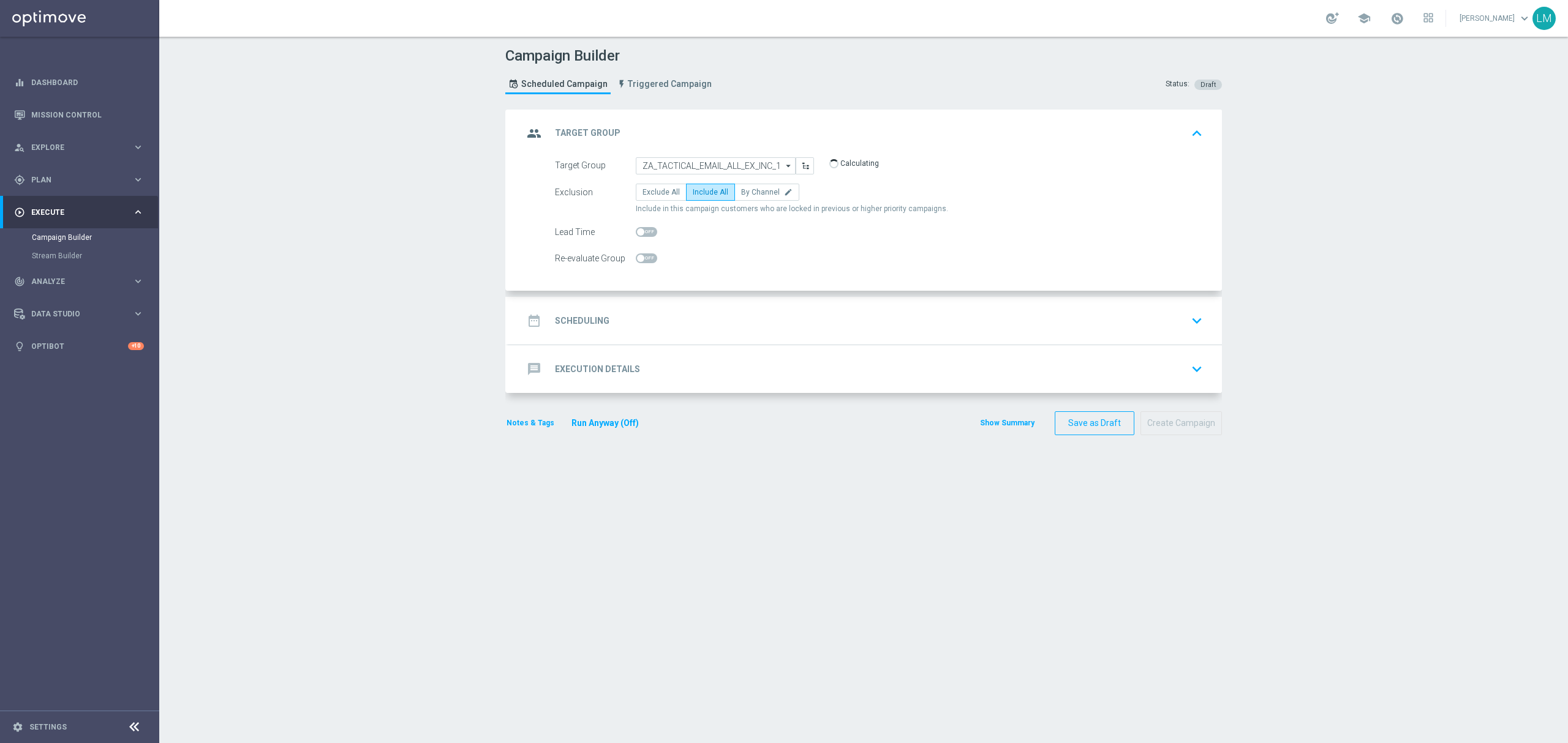
click at [747, 318] on div "date_range Scheduling keyboard_arrow_down" at bounding box center [865, 320] width 684 height 23
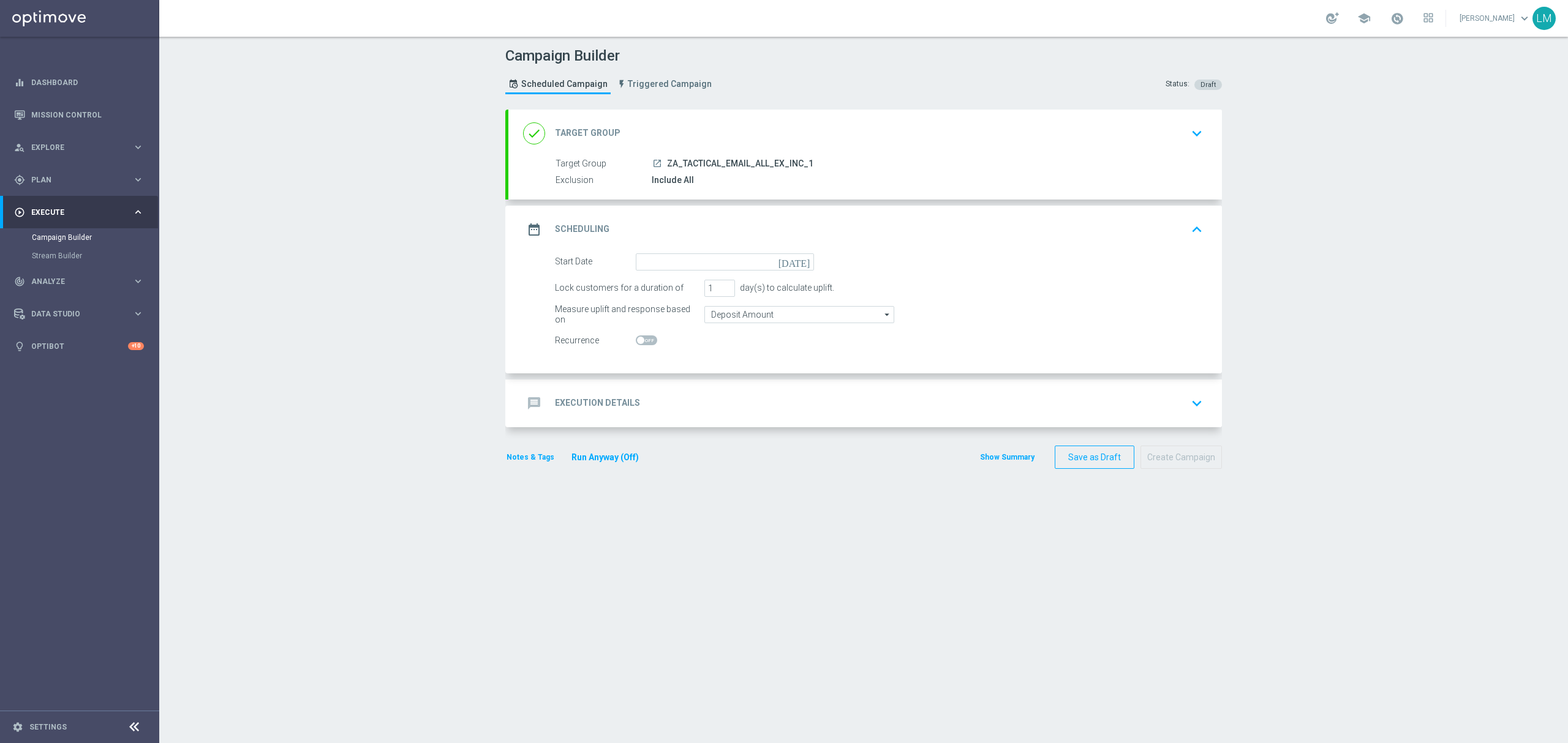
click at [796, 261] on icon "[DATE]" at bounding box center [796, 260] width 36 height 13
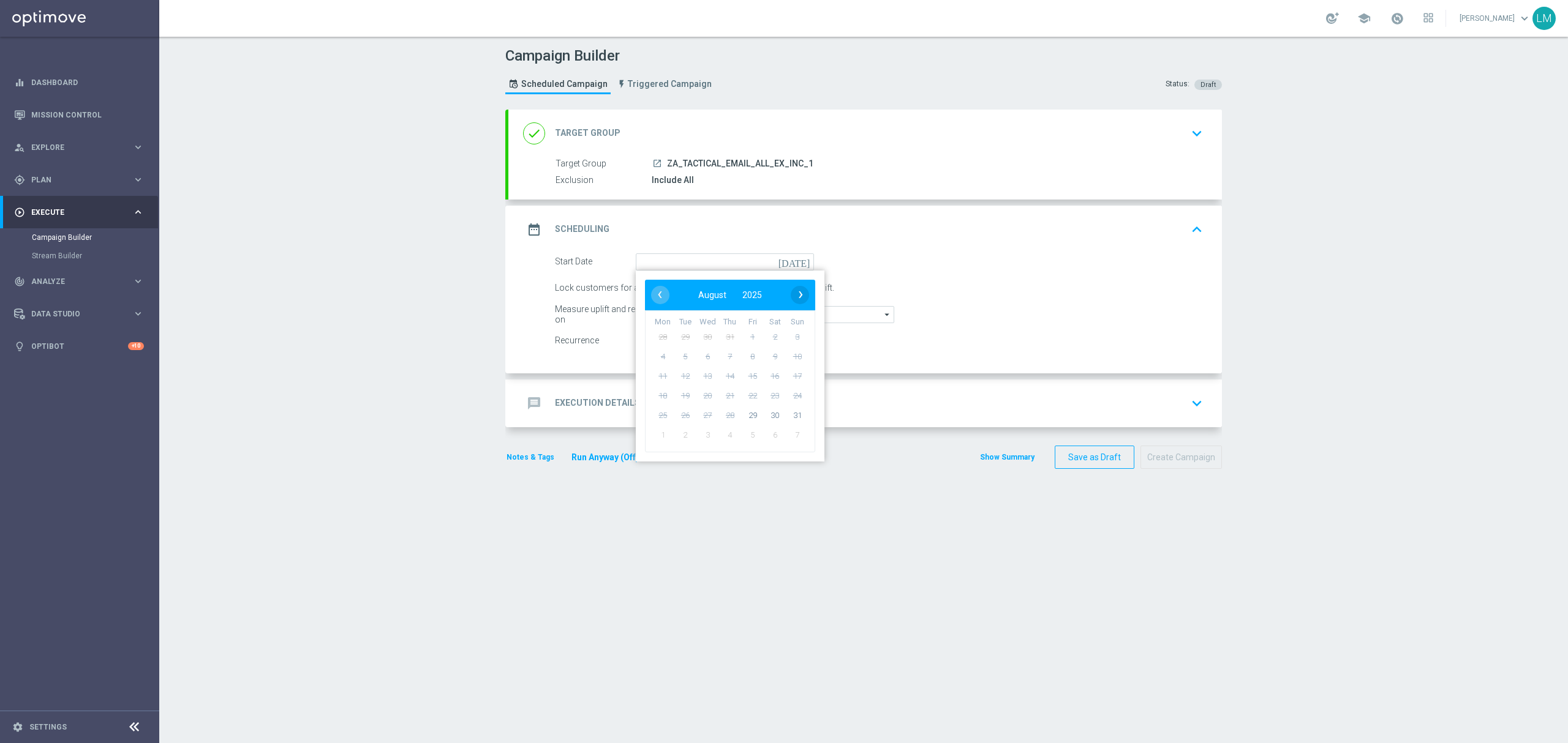
click at [792, 292] on span "›" at bounding box center [801, 294] width 19 height 19
click at [655, 339] on span "1" at bounding box center [663, 337] width 20 height 20
type input "[DATE]"
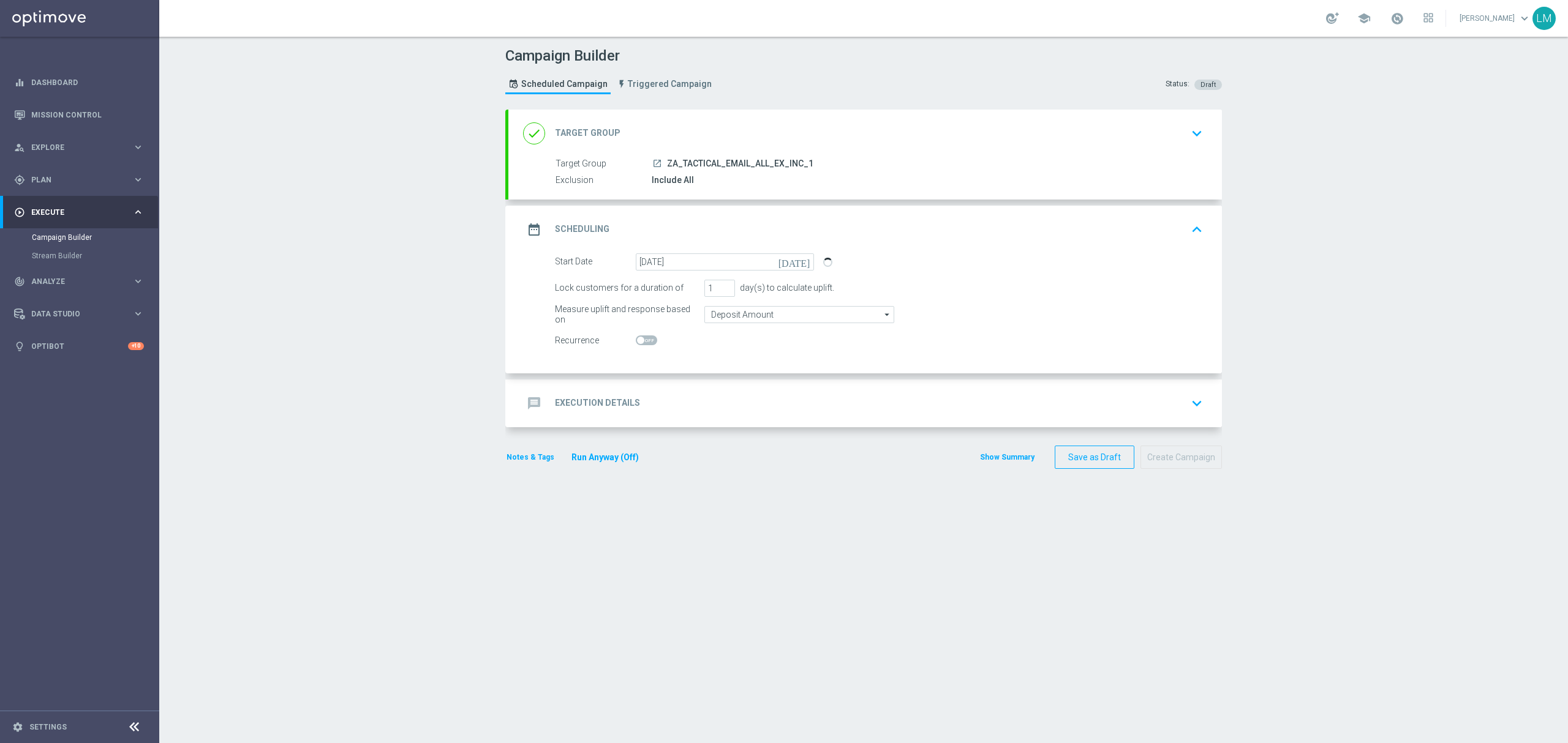
click at [707, 399] on div "message Execution Details keyboard_arrow_down" at bounding box center [865, 403] width 684 height 23
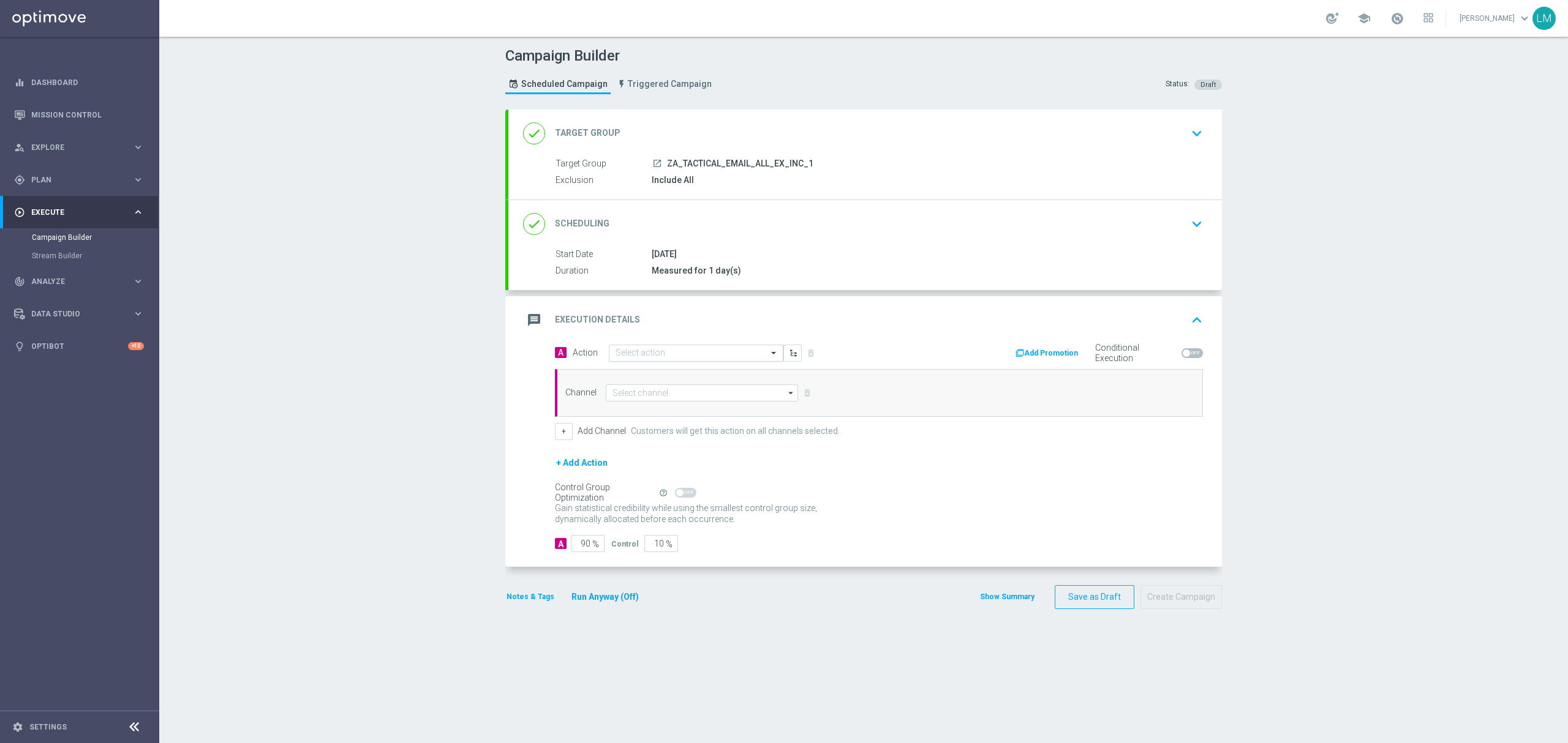
click at [670, 349] on div "Select action" at bounding box center [688, 353] width 158 height 11
paste input "en_ZA__AUNTY_BETSY_PROMO_LAUNCH_MAILER__EMT_ALL_EM_TAC_LT"
type input "en_ZA__AUNTY_BETSY_PROMO_LAUNCH_MAILER__EMT_ALL_EM_TAC_LT"
click at [661, 386] on button "add_new Create new action" at bounding box center [694, 391] width 169 height 14
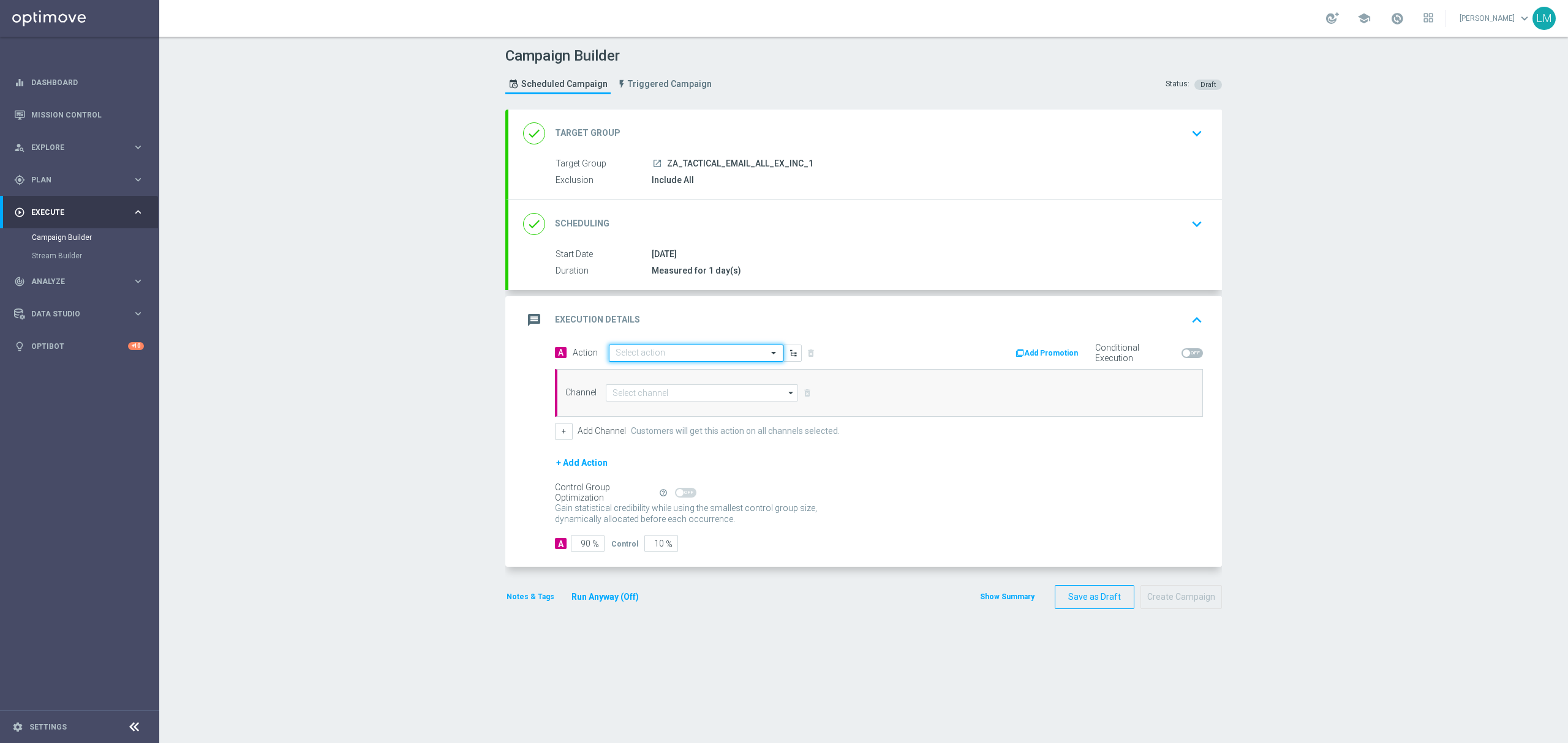
scroll to position [0, 0]
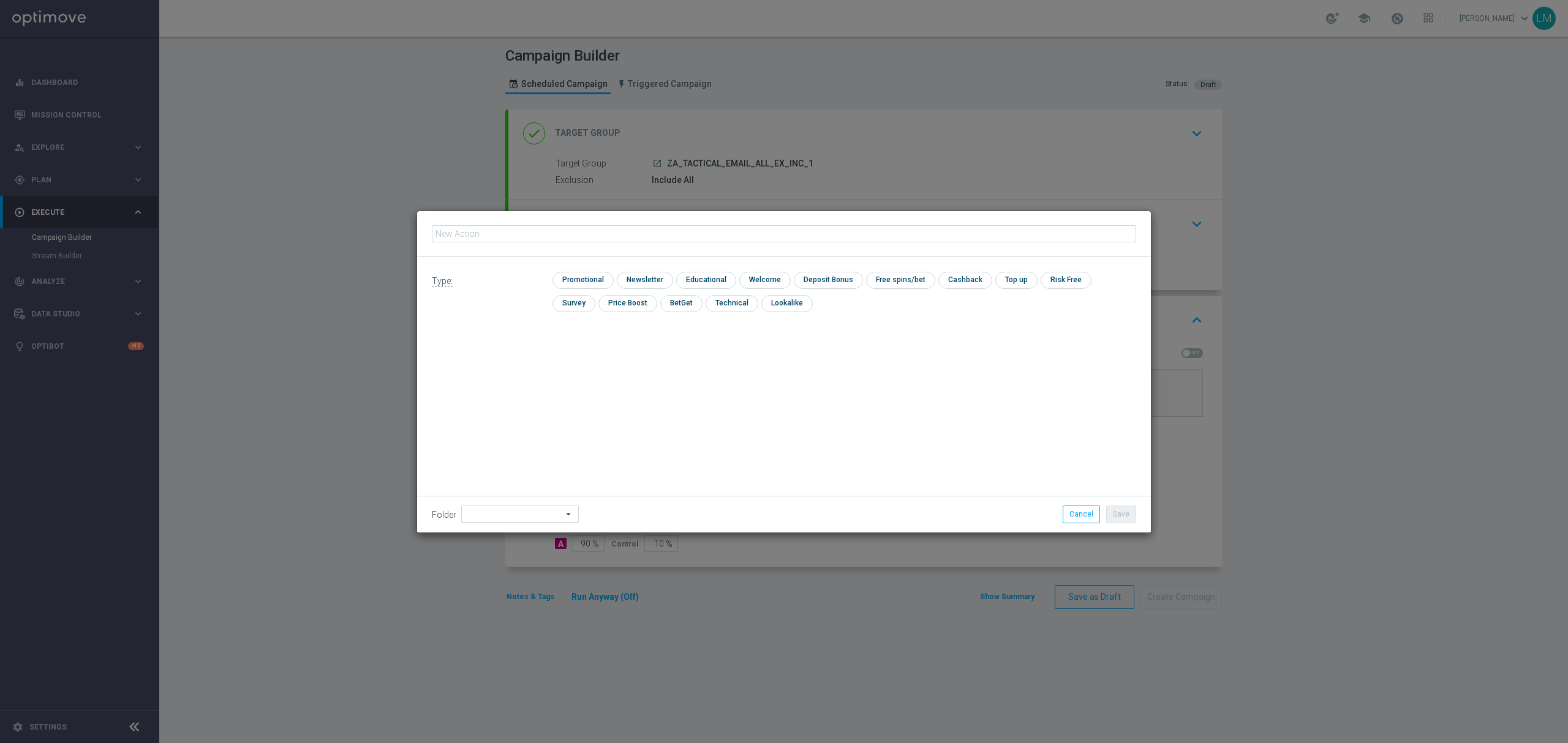
type input "en_ZA__AUNTY_BETSY_PROMO_LAUNCH_MAILER__EMT_ALL_EM_TAC_LT"
click at [601, 284] on input "checkbox" at bounding box center [582, 280] width 58 height 17
checkbox input "true"
click at [658, 283] on input "checkbox" at bounding box center [655, 280] width 54 height 17
checkbox input "true"
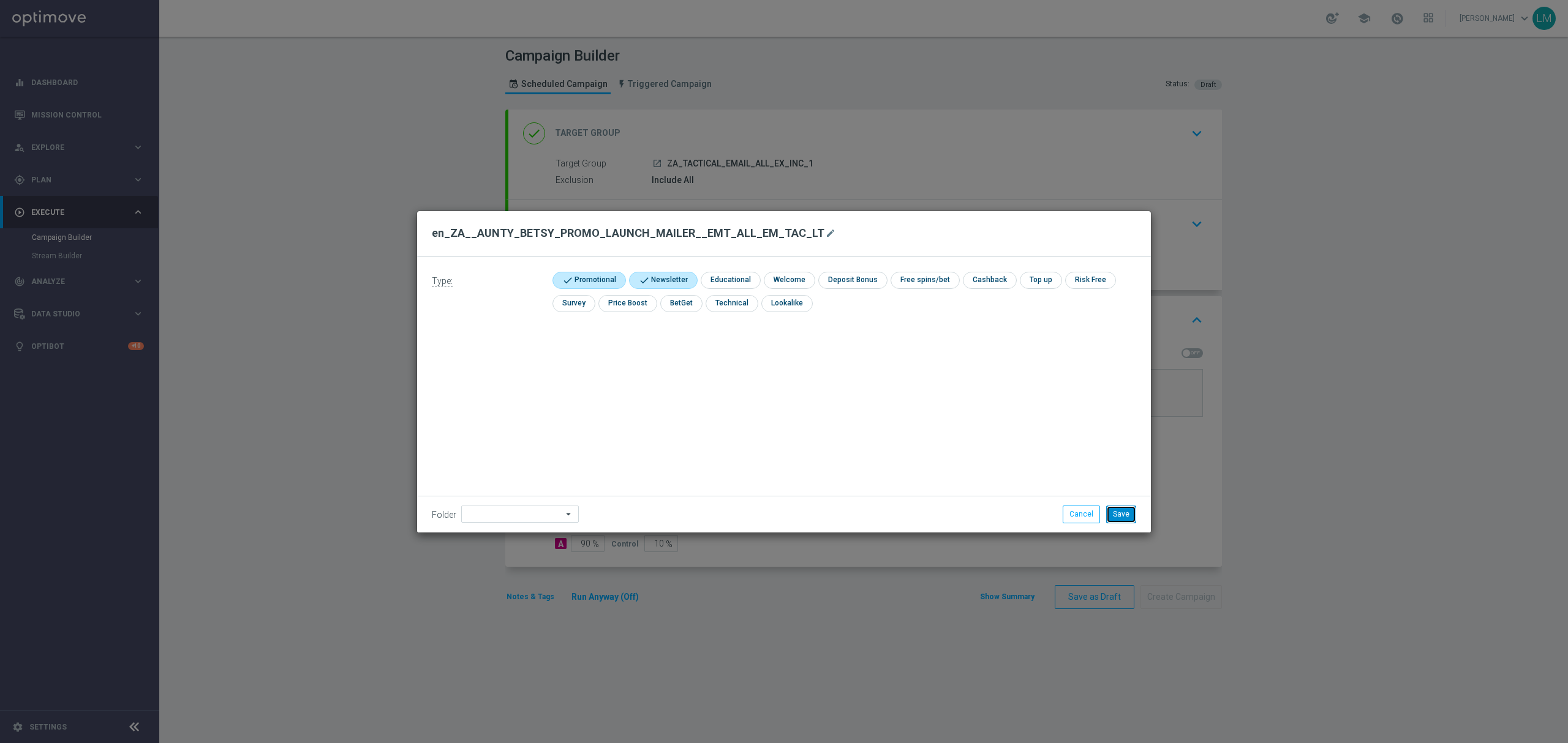
click at [1111, 510] on button "Save" at bounding box center [1121, 514] width 30 height 17
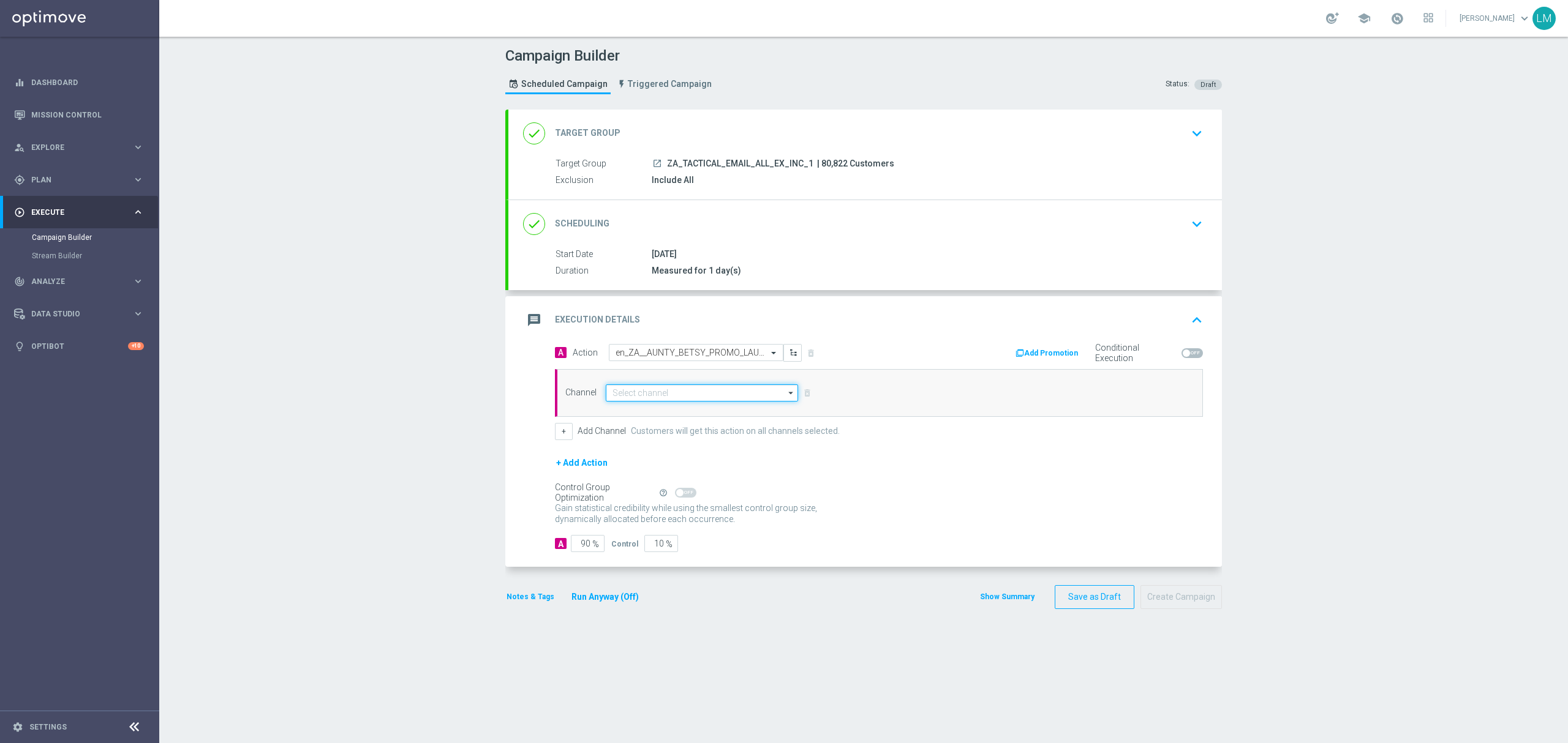
click at [616, 395] on input at bounding box center [702, 393] width 193 height 17
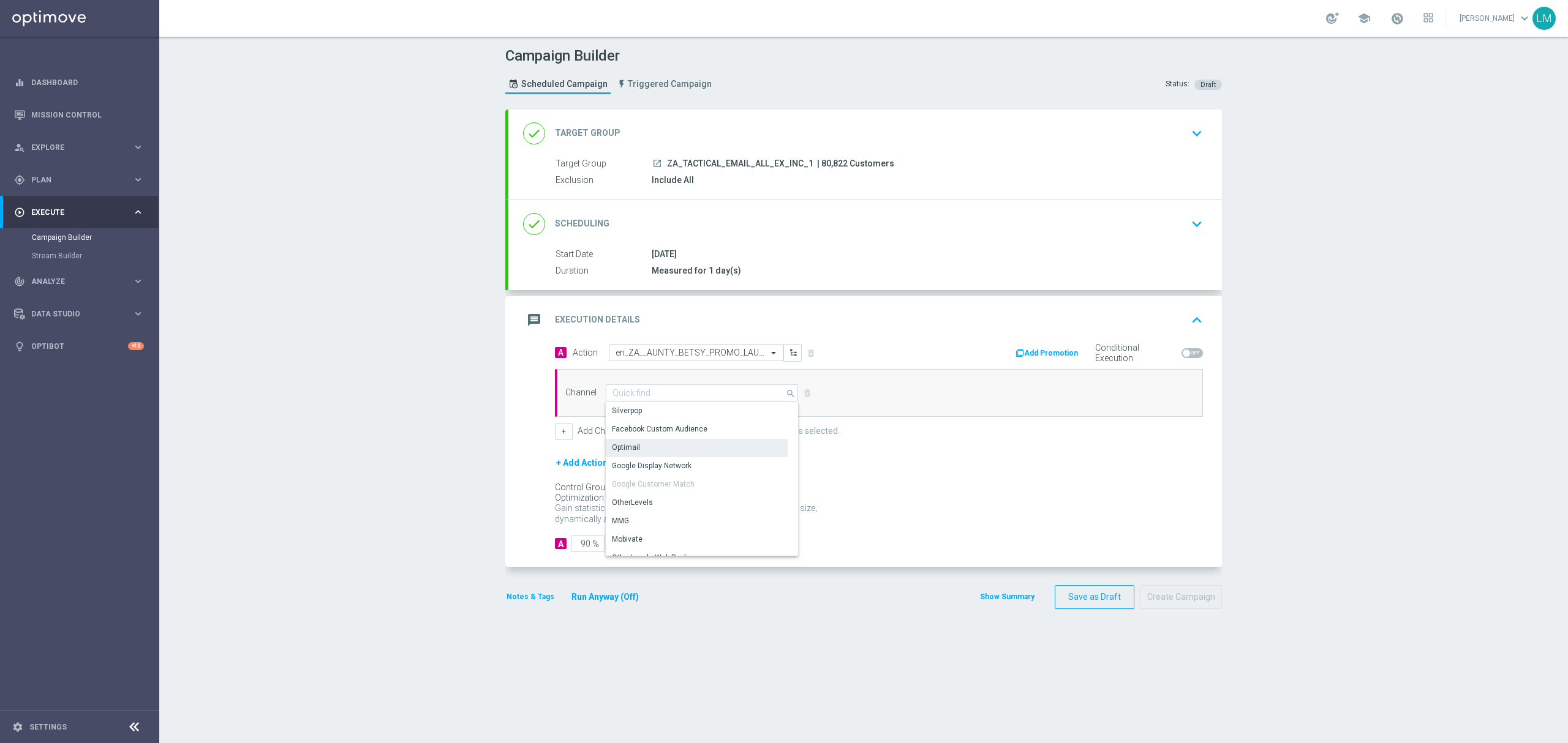
click at [653, 449] on div "Optimail" at bounding box center [696, 447] width 182 height 17
type input "Optimail"
click at [648, 486] on div "+ Add Action" at bounding box center [878, 470] width 648 height 30
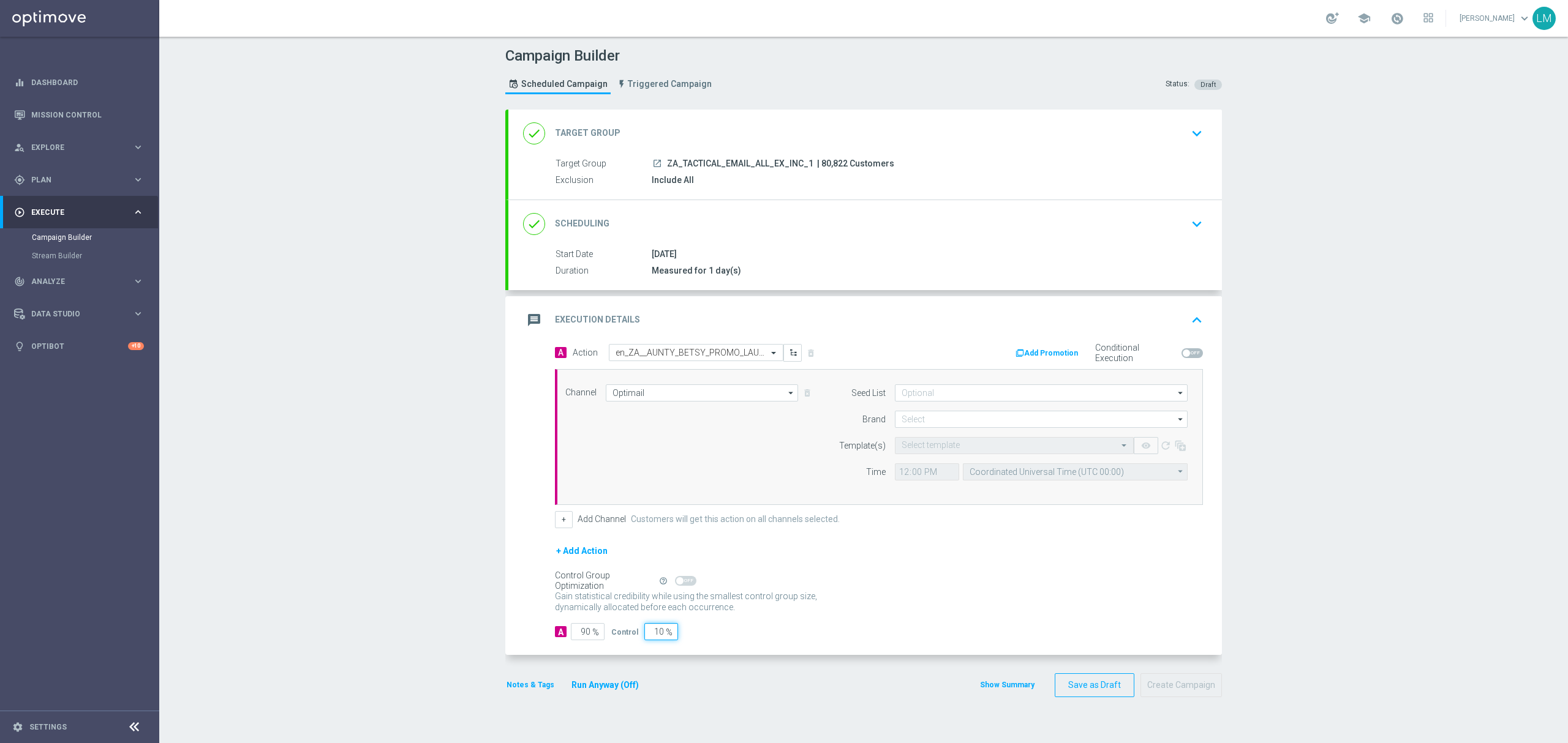
click at [649, 633] on input "10" at bounding box center [661, 632] width 34 height 17
type input "5"
type input "95"
type input "5"
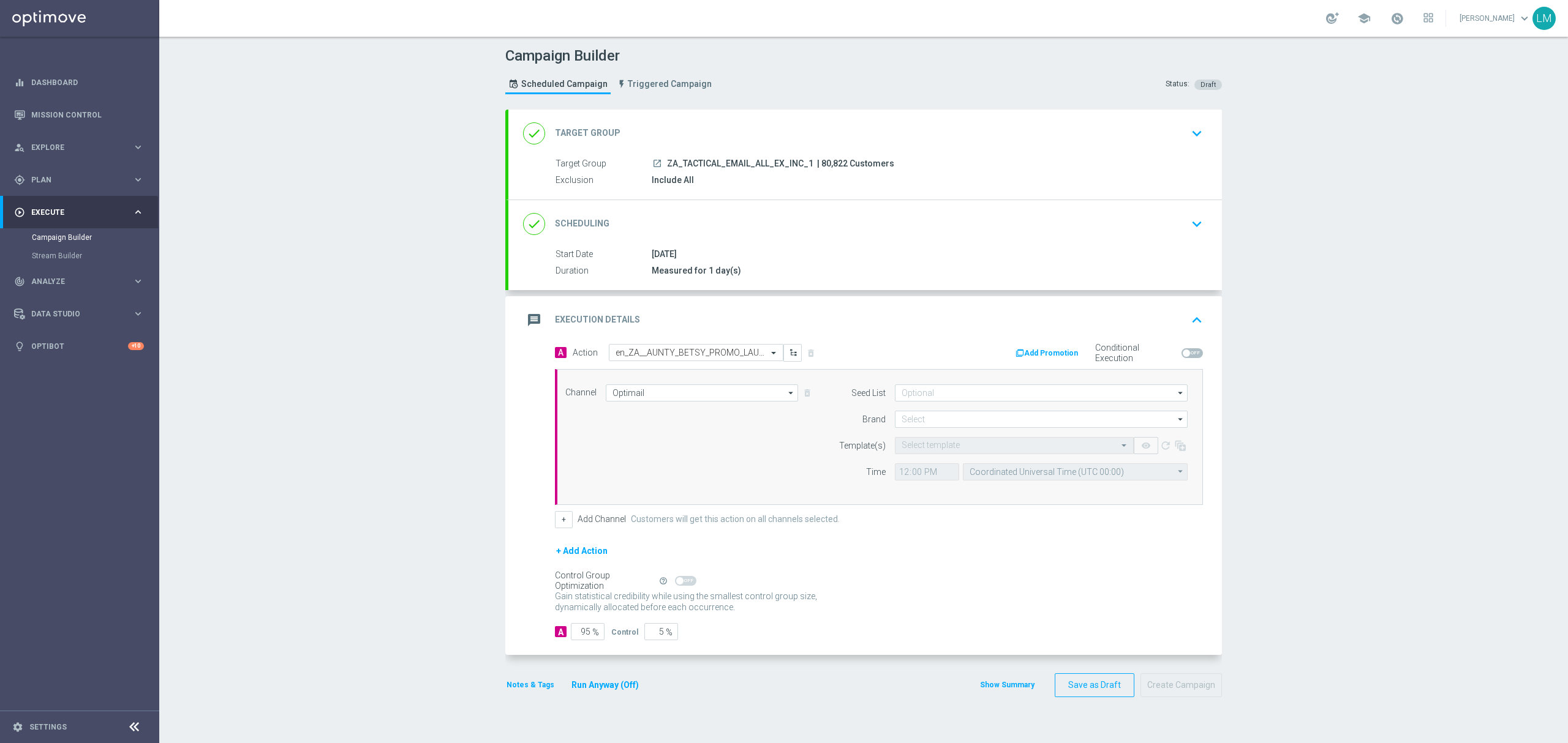
click at [1097, 547] on div "+ Add Action" at bounding box center [878, 559] width 648 height 30
click at [1005, 426] on input at bounding box center [1041, 419] width 293 height 17
click at [979, 455] on div "lottoland" at bounding box center [1041, 456] width 293 height 17
type input "lottoland"
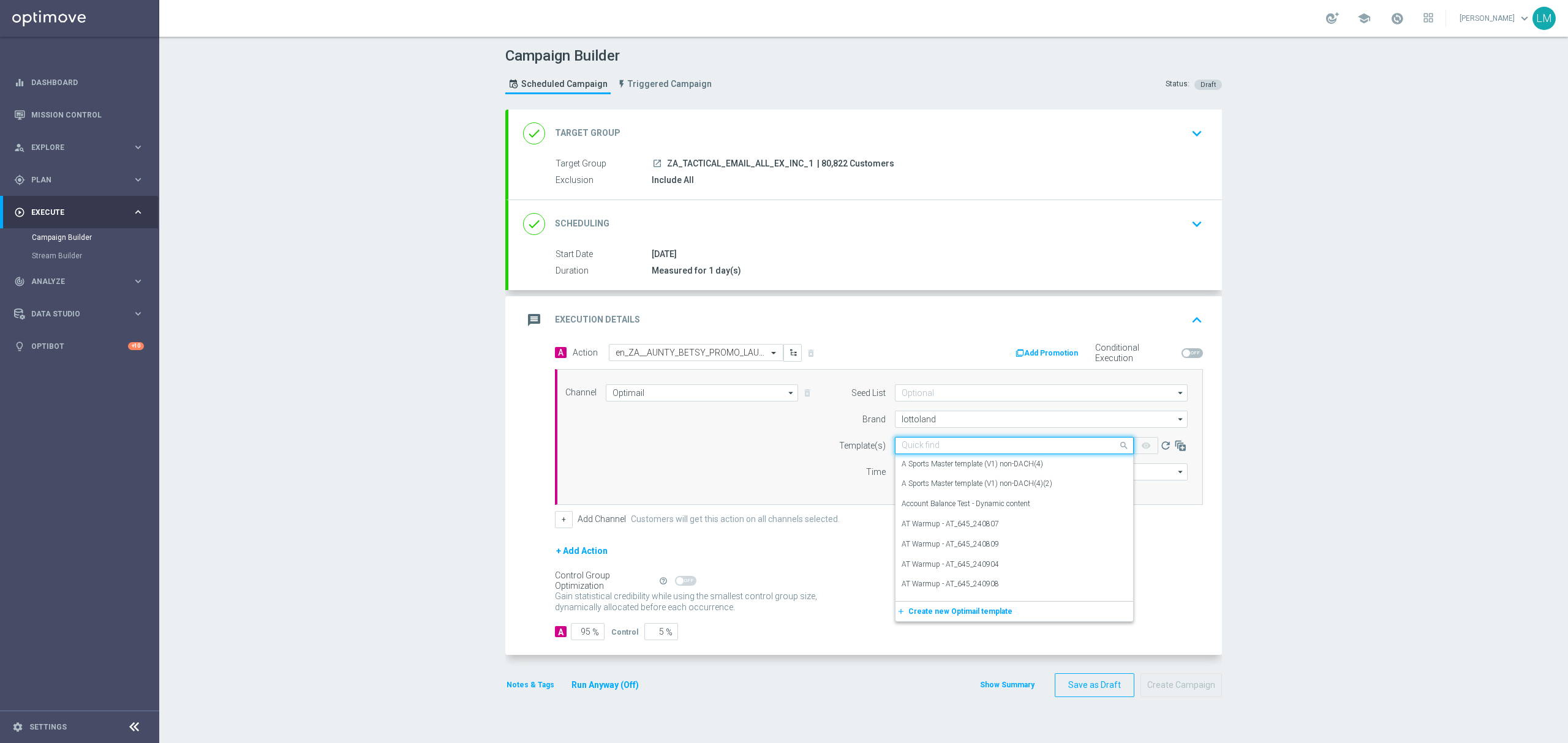
click at [944, 451] on input "text" at bounding box center [1002, 446] width 201 height 11
paste input "en_ZA__AUNTY_BETSY_PROMO_LAUNCH_MAILER__EMT_ALL_EM_TAC_LT"
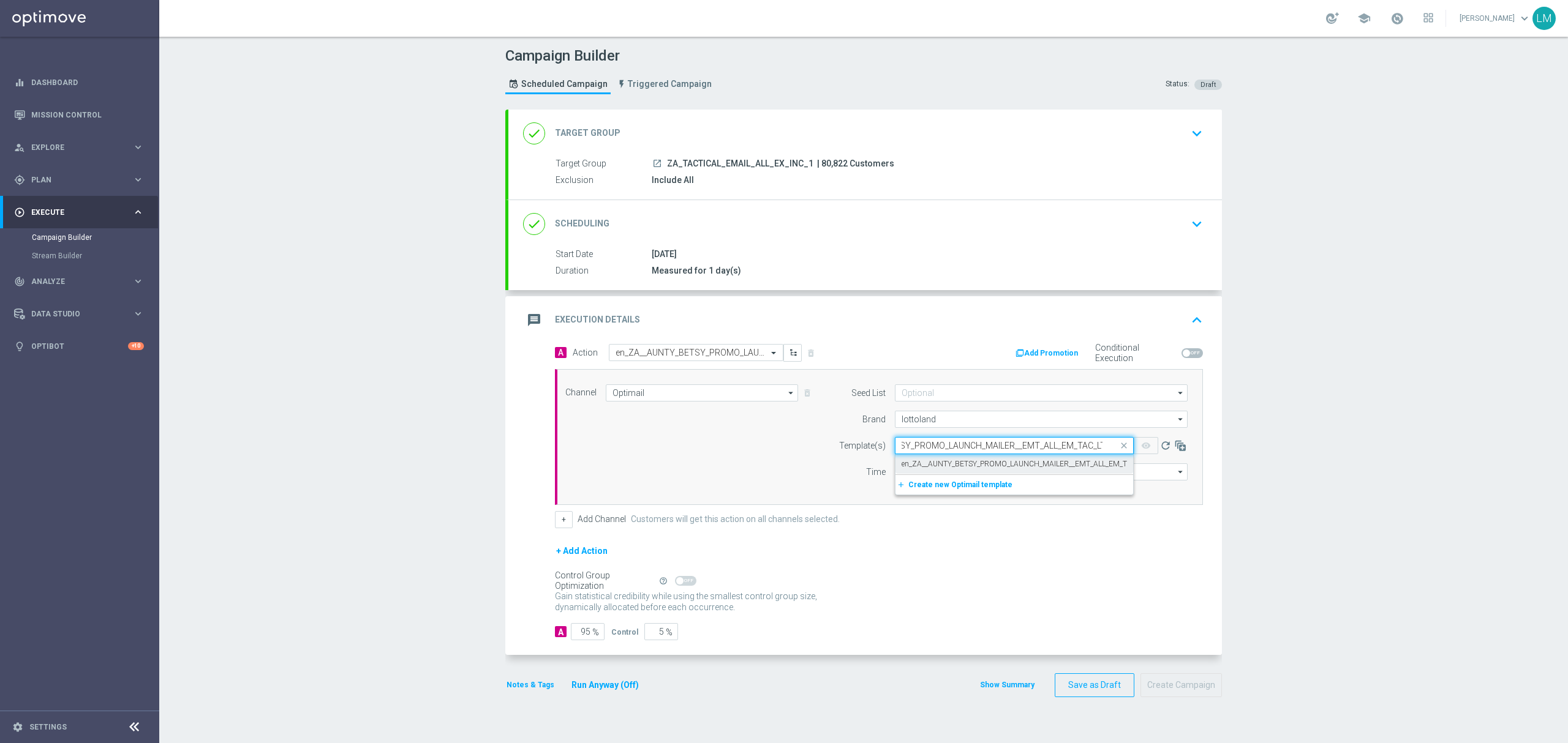
click at [945, 460] on label "en_ZA__AUNTY_BETSY_PROMO_LAUNCH_MAILER__EMT_ALL_EM_TAC_LT" at bounding box center [1024, 464] width 245 height 11
type input "en_ZA__AUNTY_BETSY_PROMO_LAUNCH_MAILER__EMT_ALL_EM_TAC_LT"
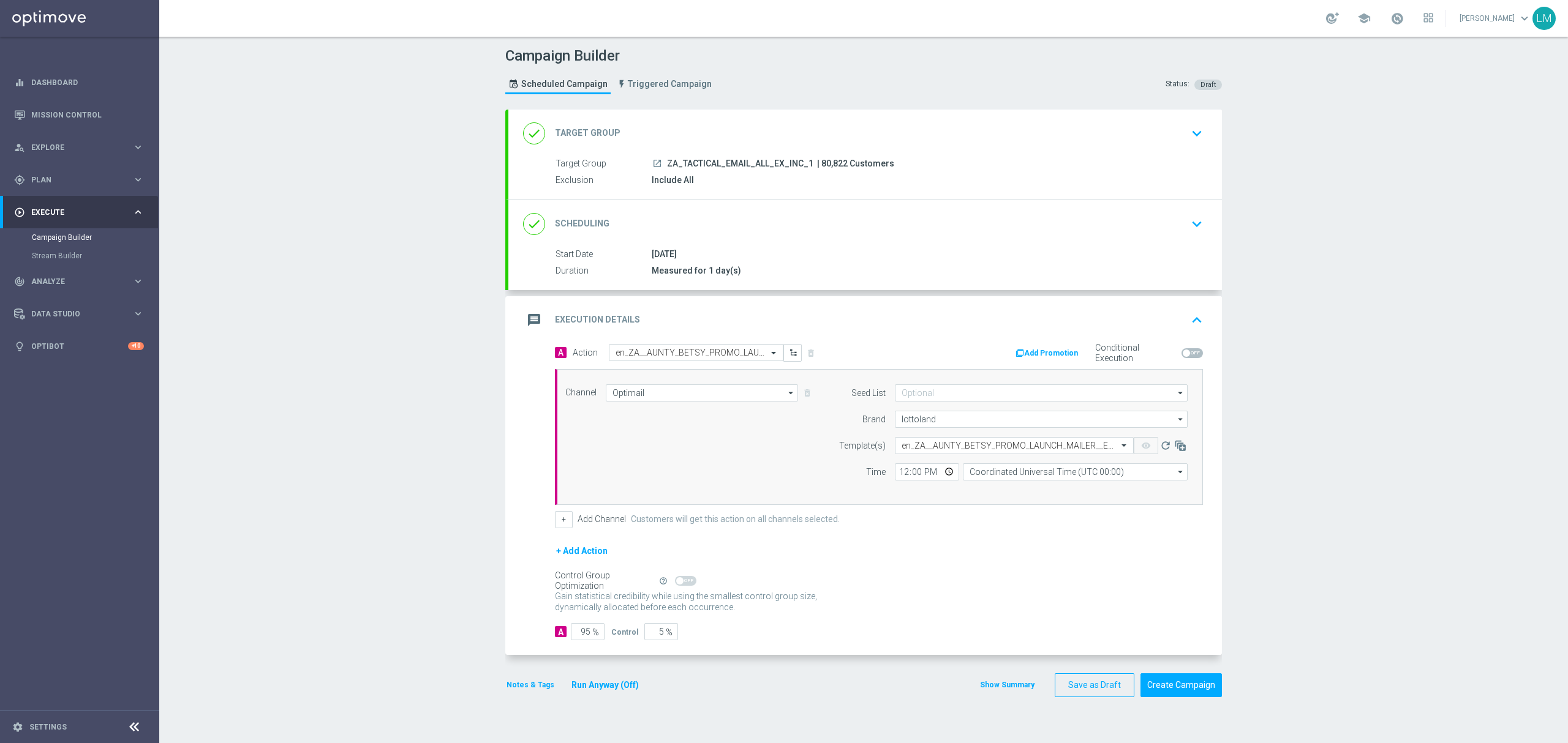
scroll to position [0, 0]
click at [985, 472] on input "Coordinated Universal Time (UTC 00:00)" at bounding box center [1076, 472] width 225 height 17
click at [1011, 493] on div "Central European Time ([GEOGRAPHIC_DATA]) (UTC +02:00)" at bounding box center [1069, 490] width 201 height 11
type input "Central European Time ([GEOGRAPHIC_DATA]) (UTC +02:00)"
click at [944, 471] on input "12:00" at bounding box center [927, 472] width 64 height 17
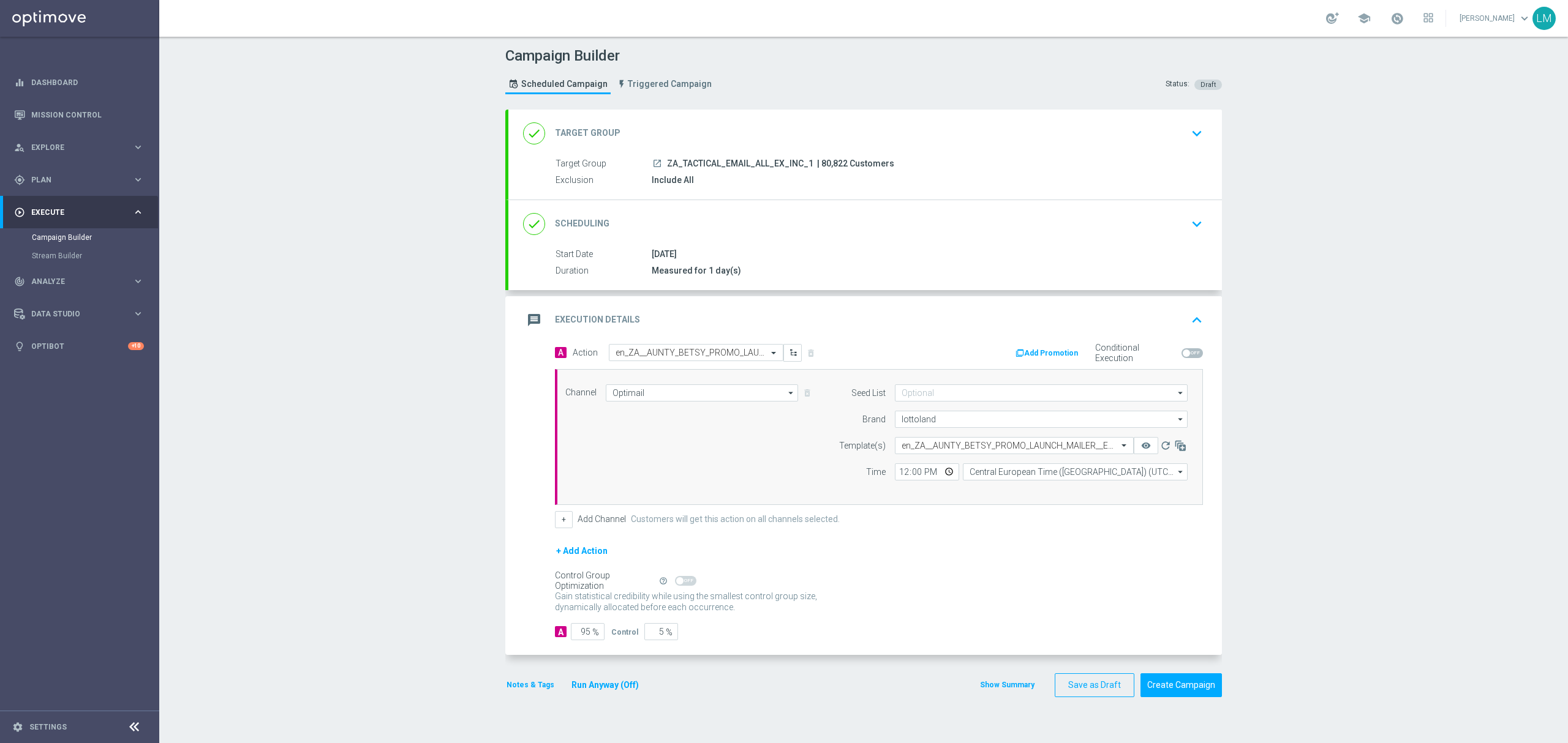
click at [775, 470] on div "Channel Optimail Optimail arrow_drop_down Drag here to set row groups Drag here…" at bounding box center [876, 437] width 641 height 105
click at [1191, 692] on button "Create Campaign" at bounding box center [1181, 685] width 81 height 24
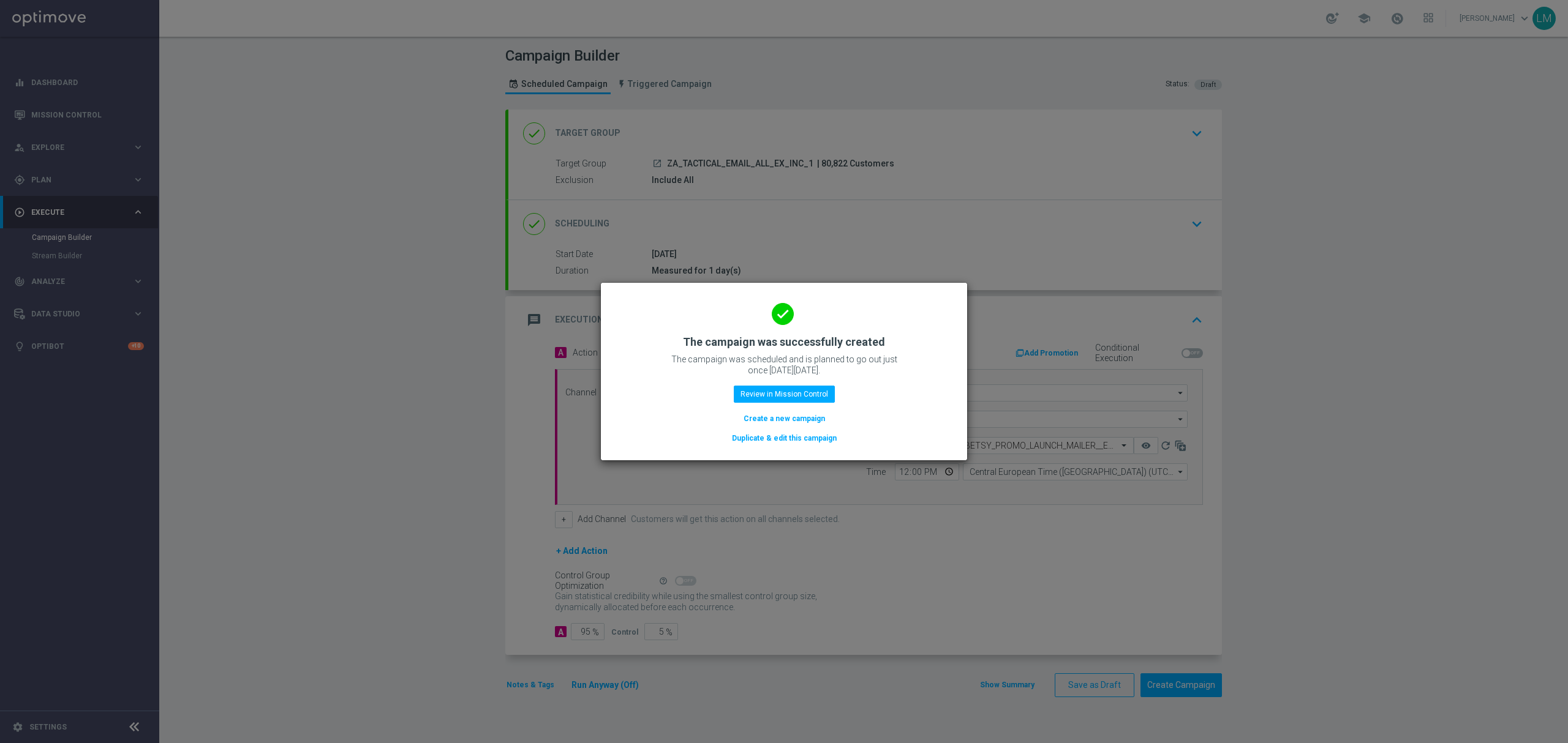
click at [756, 416] on button "Create a new campaign" at bounding box center [784, 419] width 84 height 13
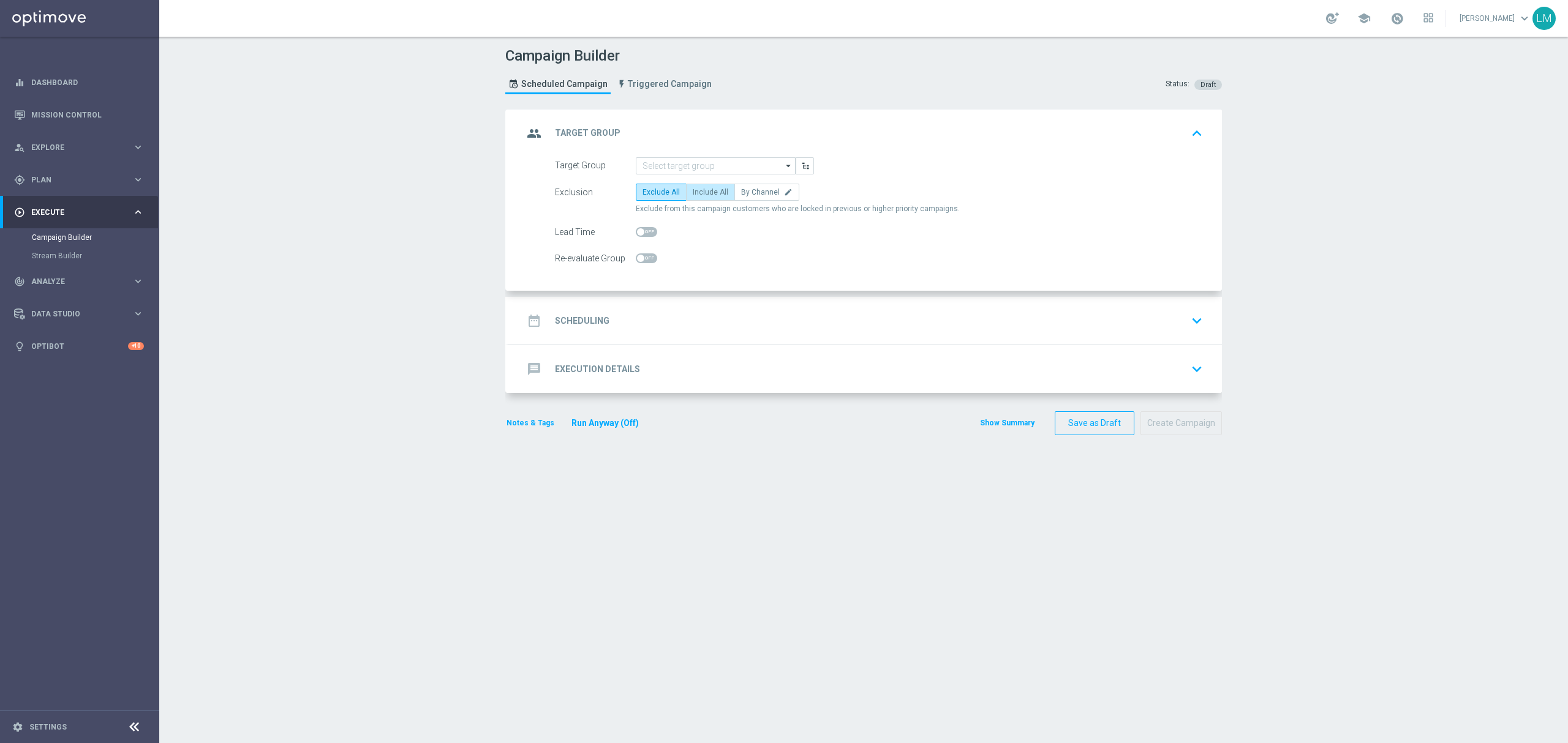
click at [706, 200] on label "Include All" at bounding box center [710, 193] width 49 height 17
click at [701, 198] on input "Include All" at bounding box center [697, 195] width 8 height 8
radio input "true"
click at [696, 167] on input at bounding box center [716, 166] width 160 height 17
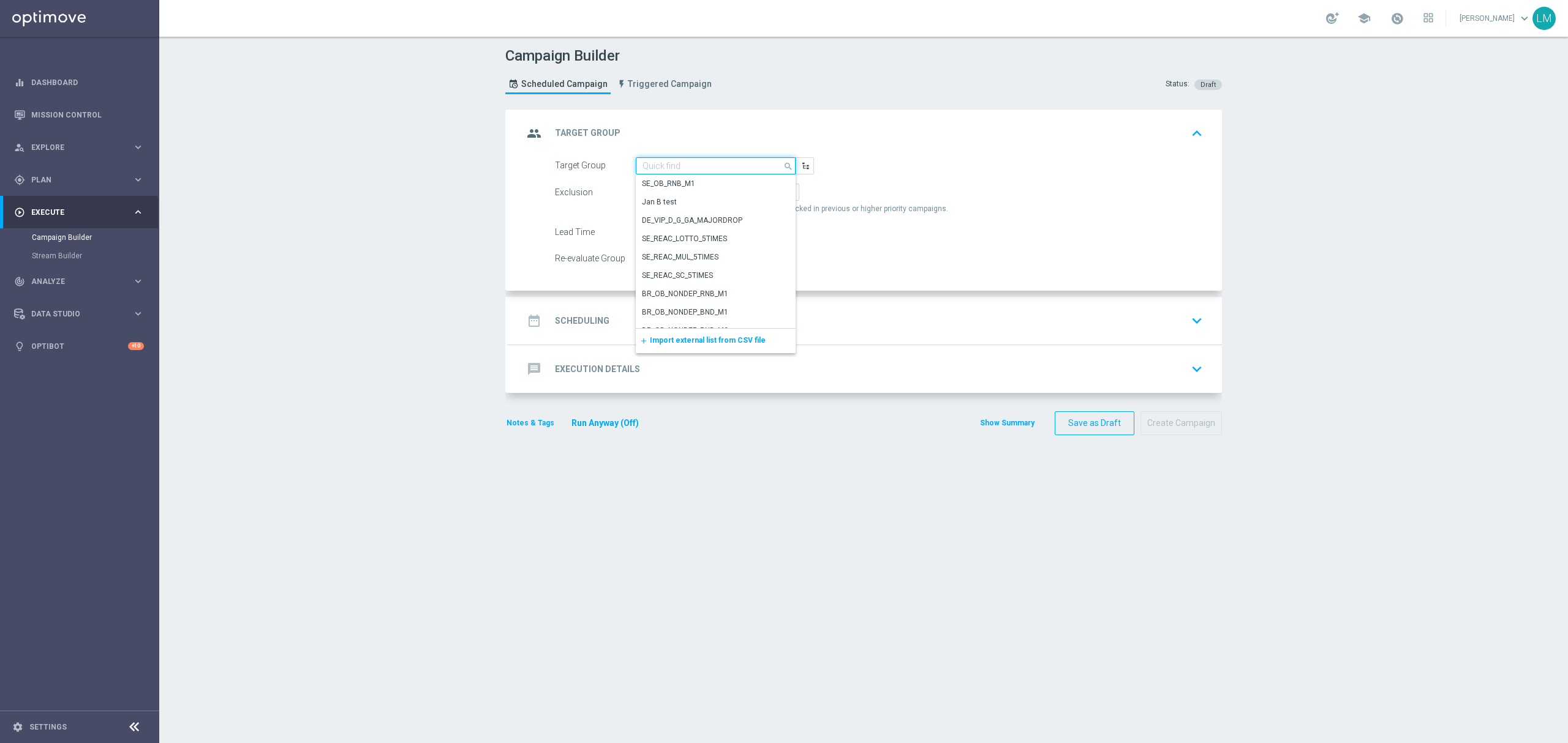
paste input "ZA_TACTICAL_EMAIL_ALL_EX_INC_1"
click at [694, 182] on div "ZA_TACTICAL_EMAIL_ALL_EX_INC_1" at bounding box center [702, 183] width 120 height 11
type input "ZA_TACTICAL_EMAIL_ALL_EX_INC_1"
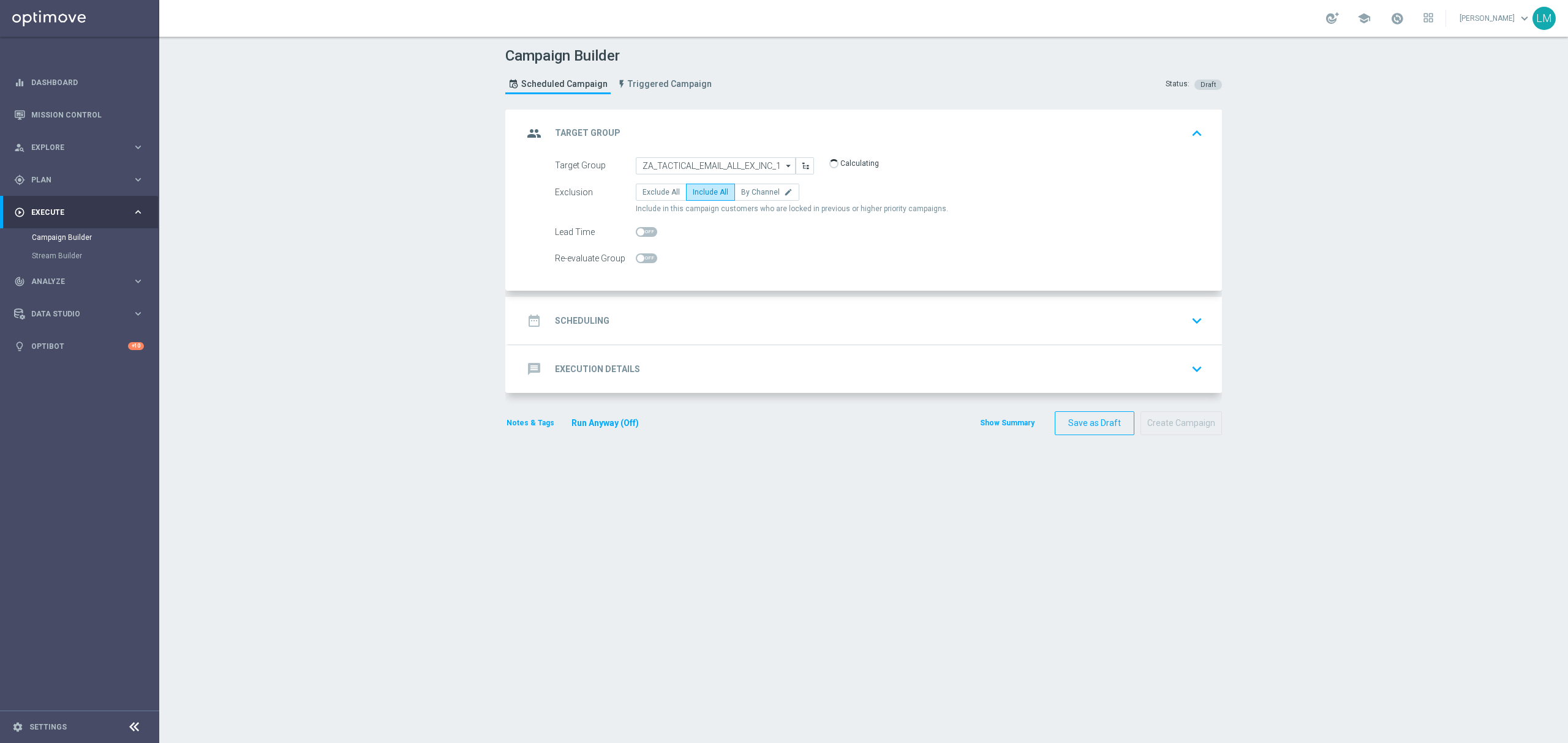
click at [702, 318] on div "date_range Scheduling keyboard_arrow_down" at bounding box center [865, 320] width 684 height 23
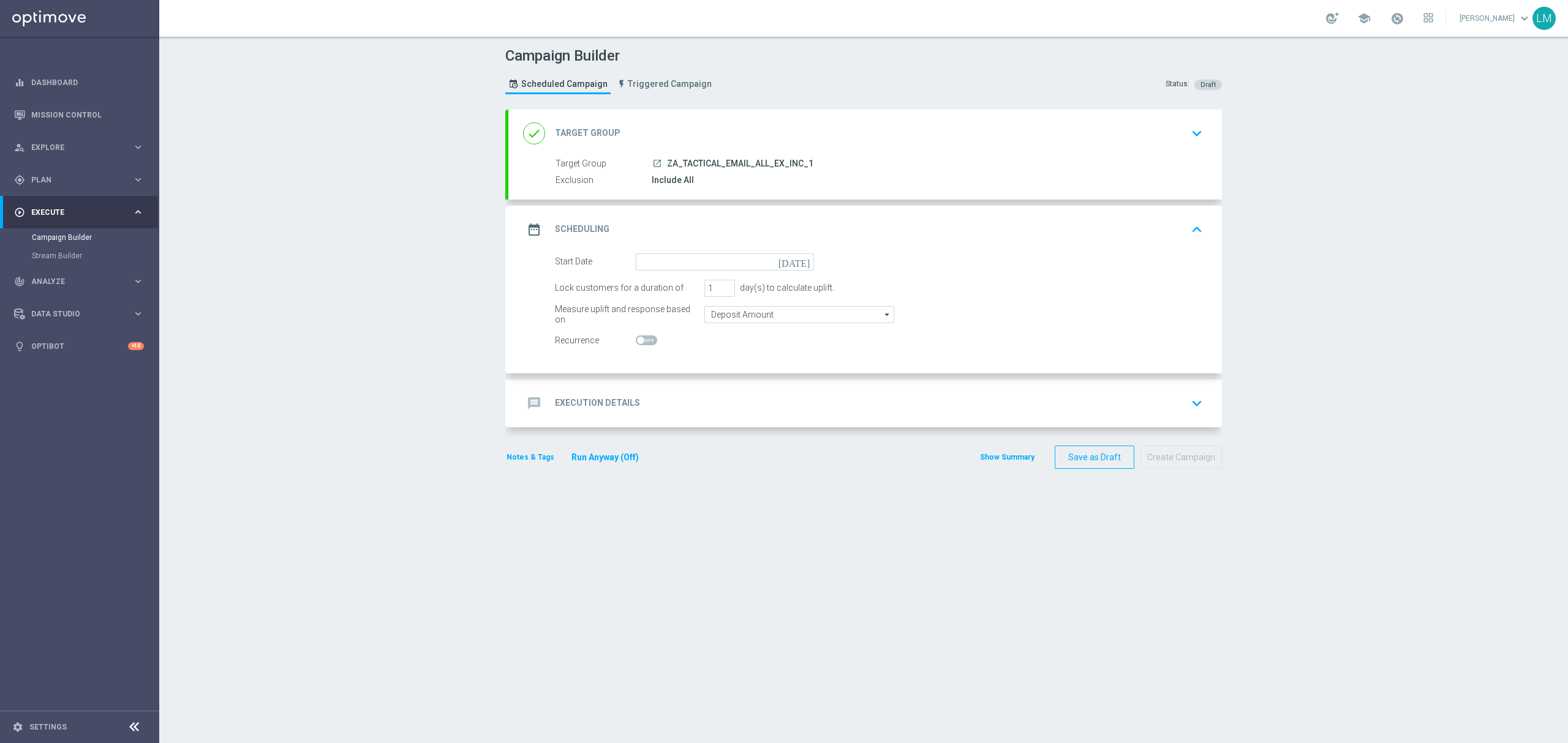
click at [799, 261] on icon "[DATE]" at bounding box center [796, 260] width 36 height 13
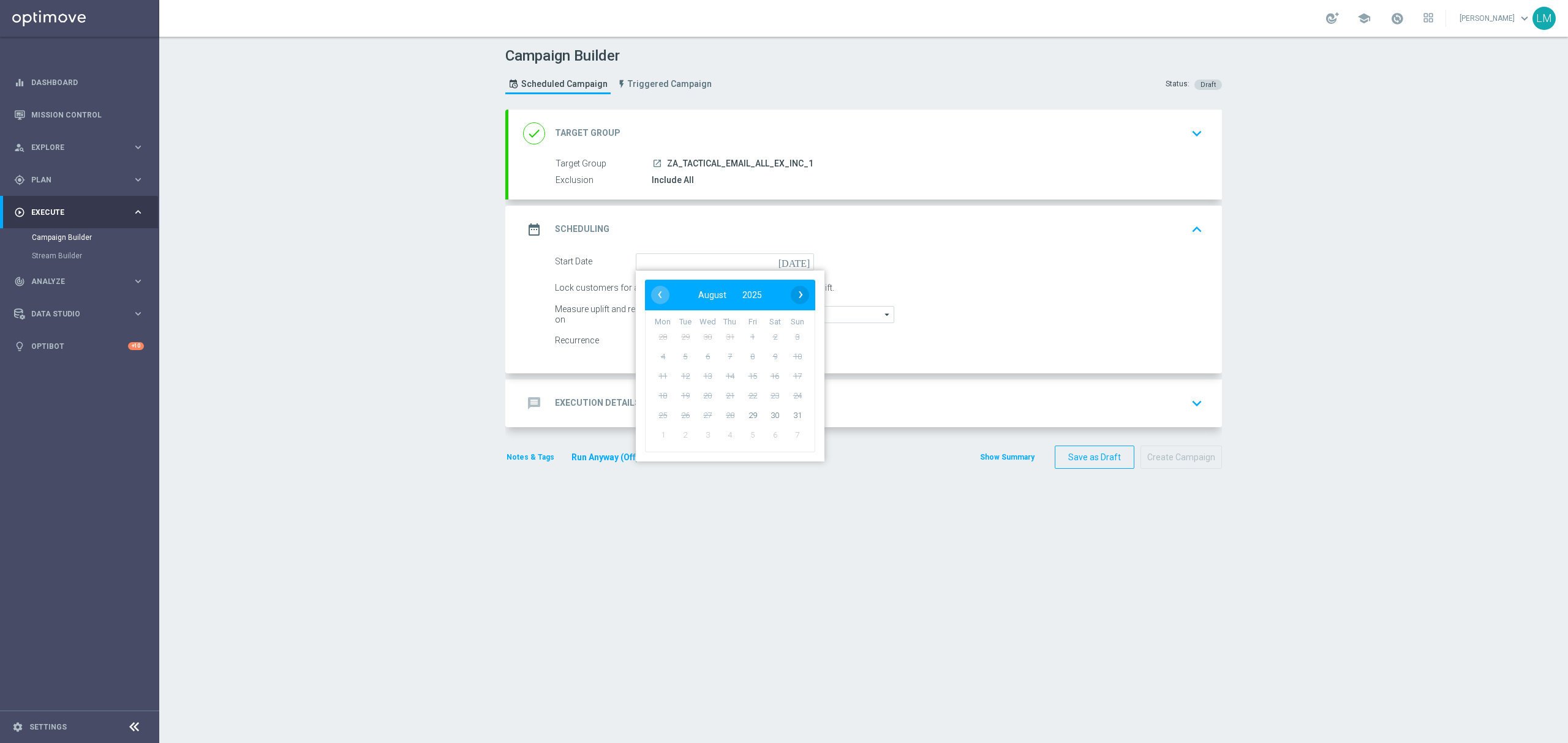
click at [792, 291] on span "›" at bounding box center [801, 294] width 19 height 19
click at [698, 338] on span "3" at bounding box center [708, 337] width 20 height 20
type input "[DATE]"
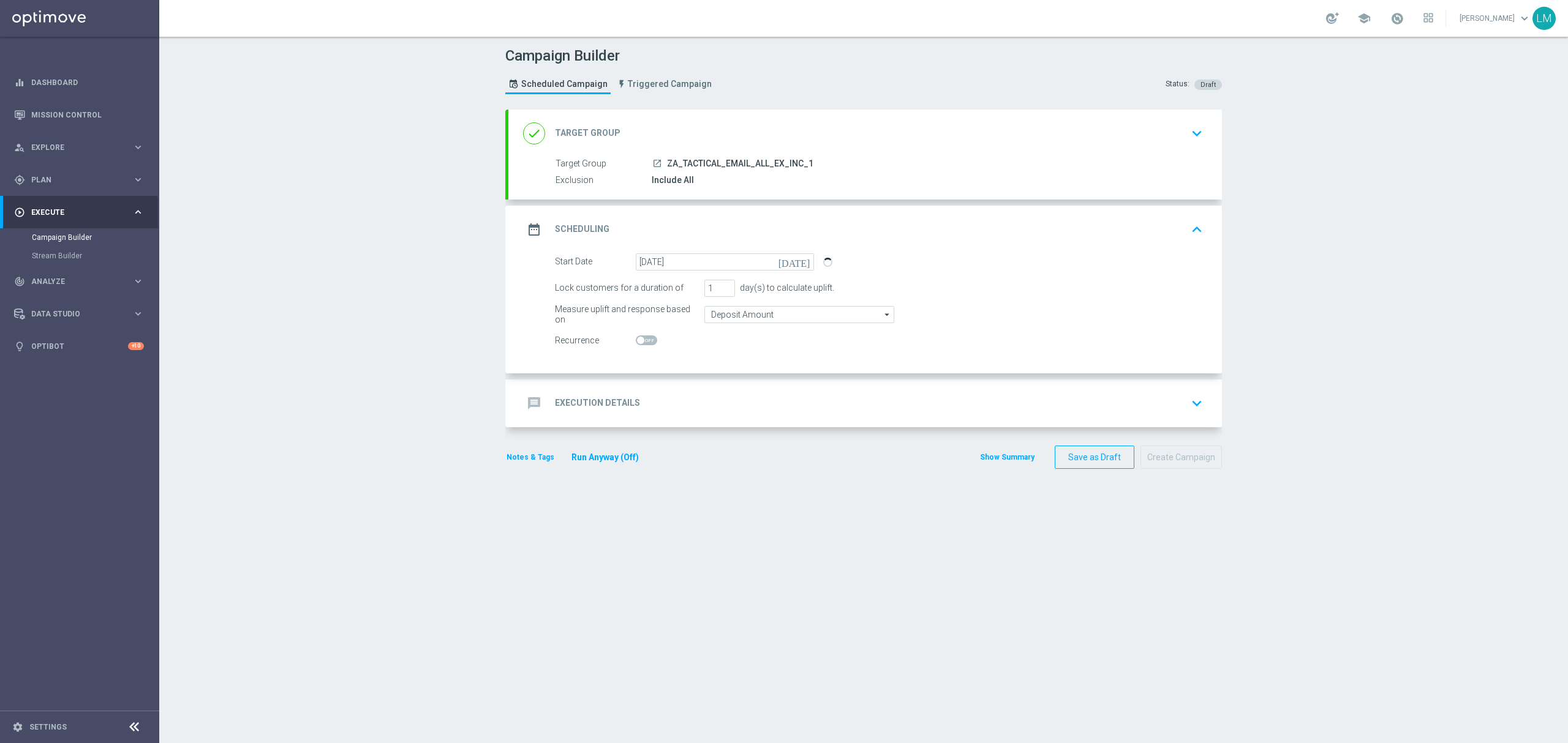
click at [697, 398] on div "message Execution Details keyboard_arrow_down" at bounding box center [865, 403] width 684 height 23
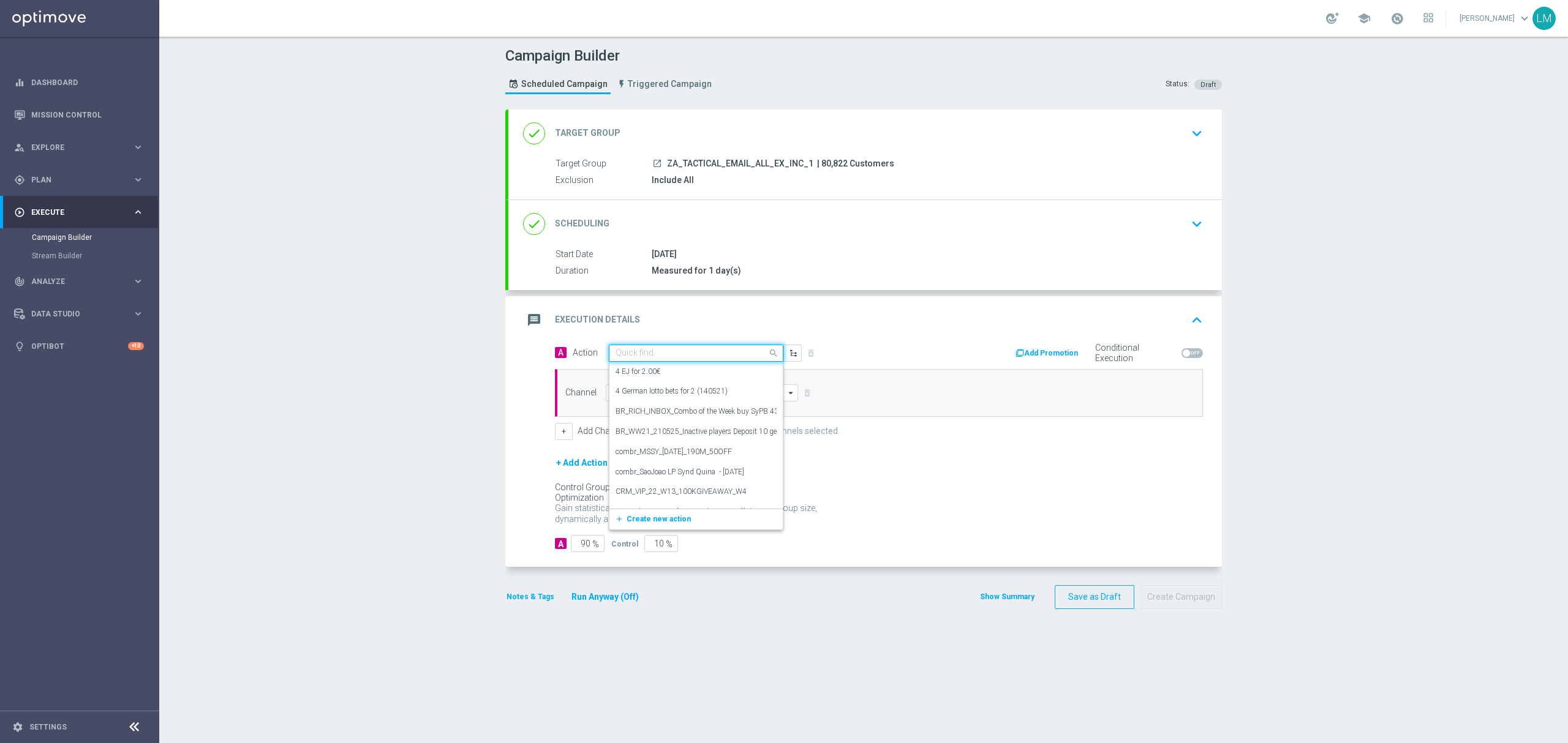
click at [682, 353] on input "text" at bounding box center [684, 354] width 136 height 11
paste input "en_ZA__WACKY_WEDNESDAY_SEPTEMBER25__ALL_EMA_TAC_LT"
type input "en_ZA__WACKY_WEDNESDAY_SEPTEMBER25__ALL_EMA_TAC_LT"
click at [665, 385] on button "add_new Create new action" at bounding box center [694, 391] width 169 height 14
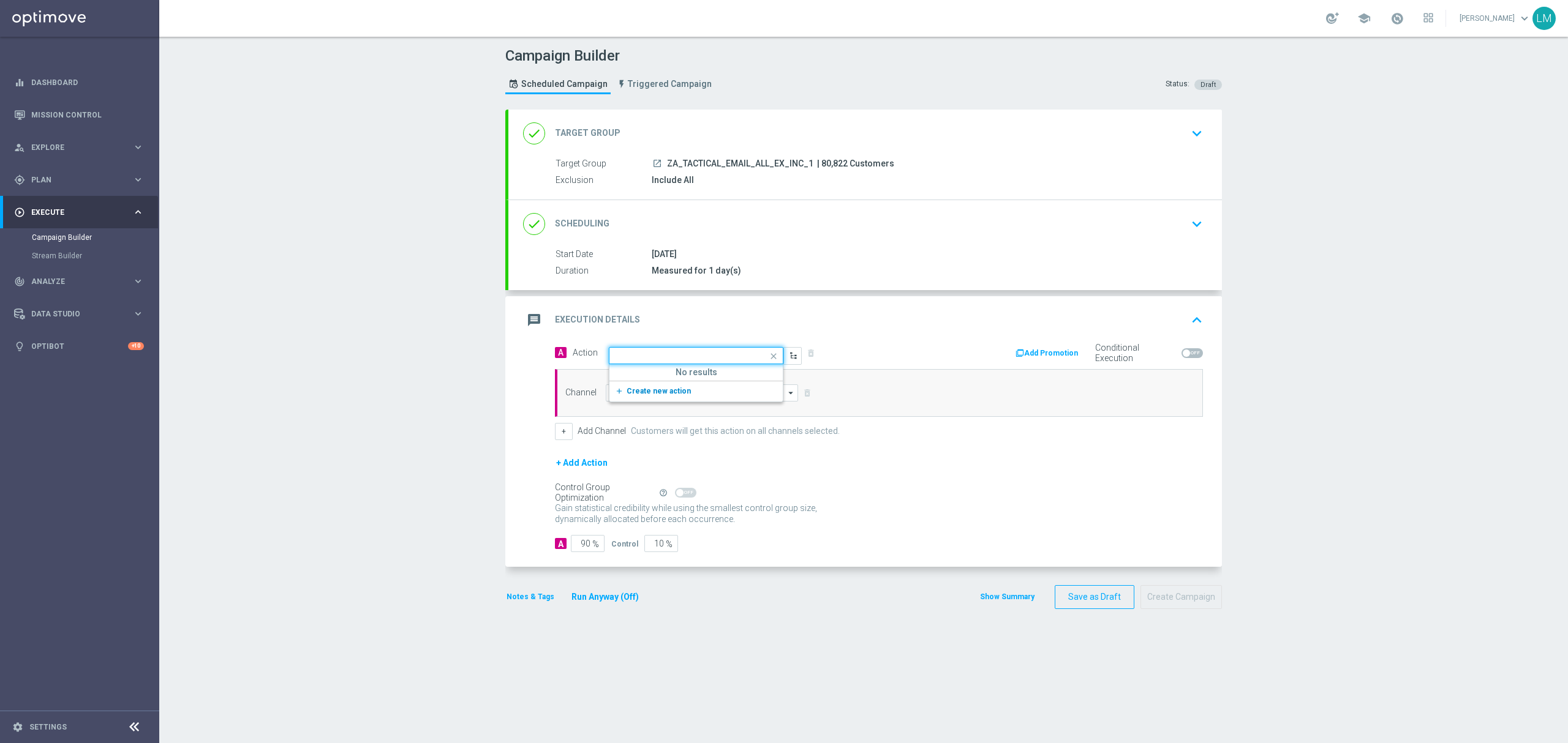
scroll to position [0, 0]
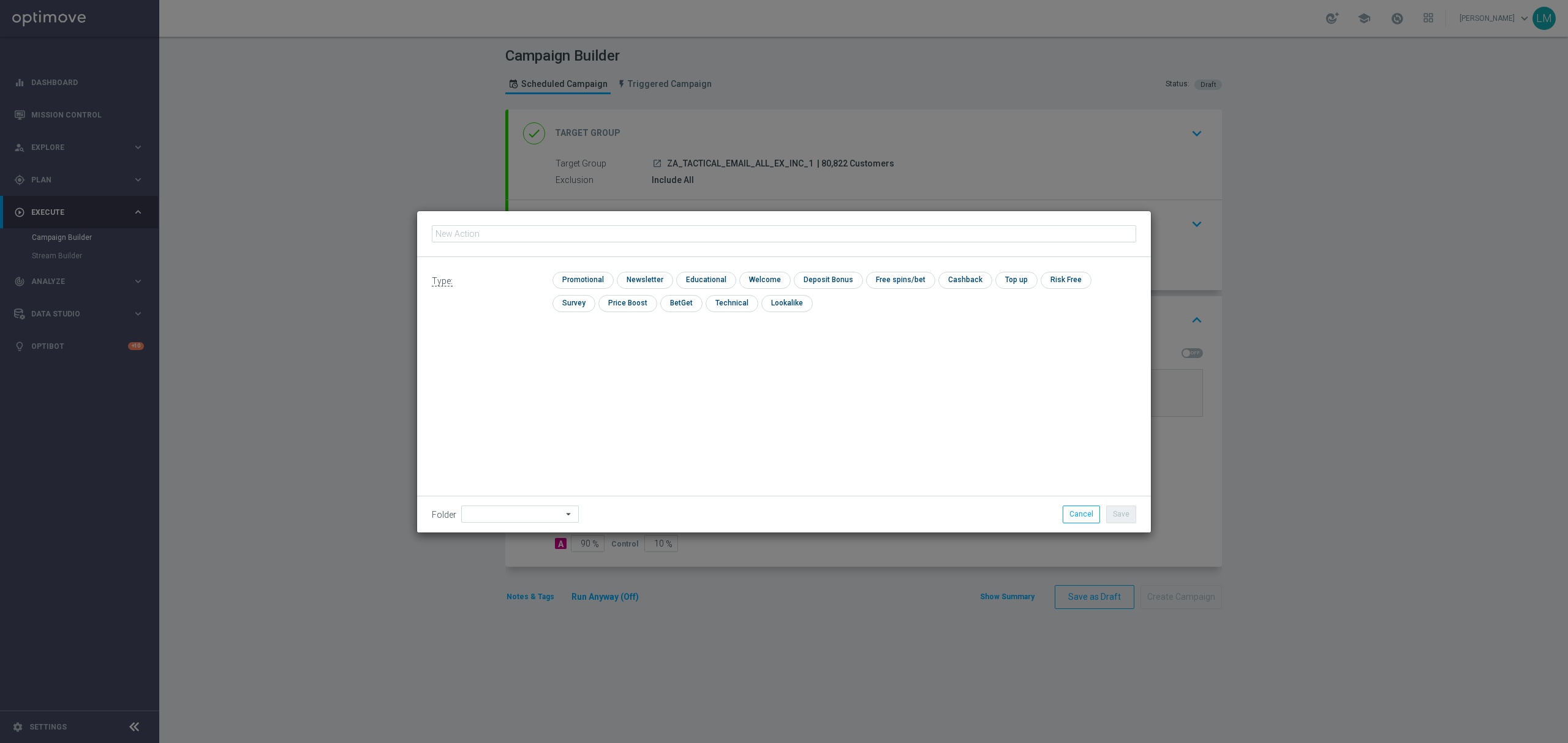
type input "en_ZA__WACKY_WEDNESDAY_SEPTEMBER25__ALL_EMA_TAC_LT"
click at [595, 281] on input "checkbox" at bounding box center [582, 280] width 58 height 17
checkbox input "true"
click at [1125, 514] on button "Save" at bounding box center [1121, 514] width 30 height 17
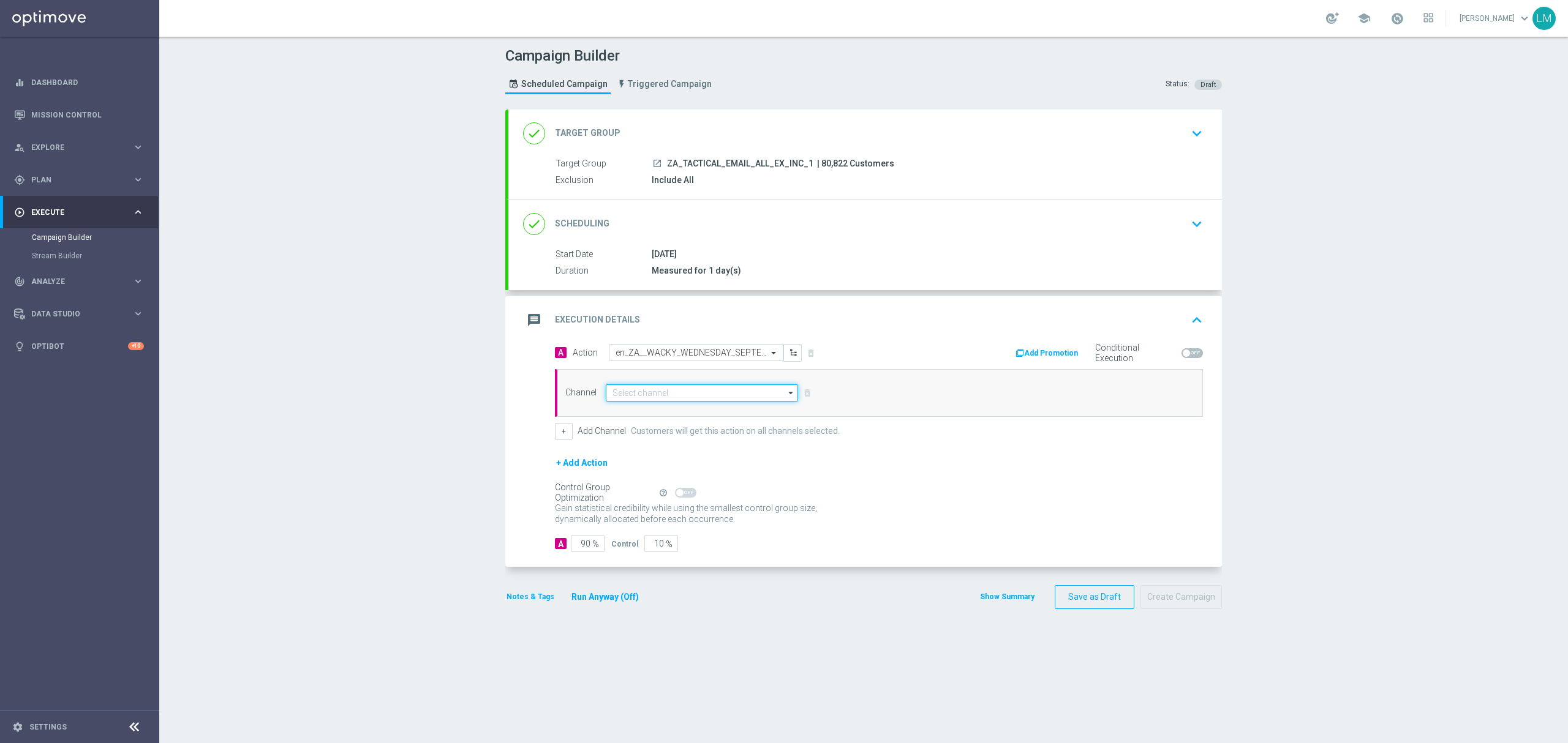
click at [672, 400] on input at bounding box center [702, 393] width 193 height 17
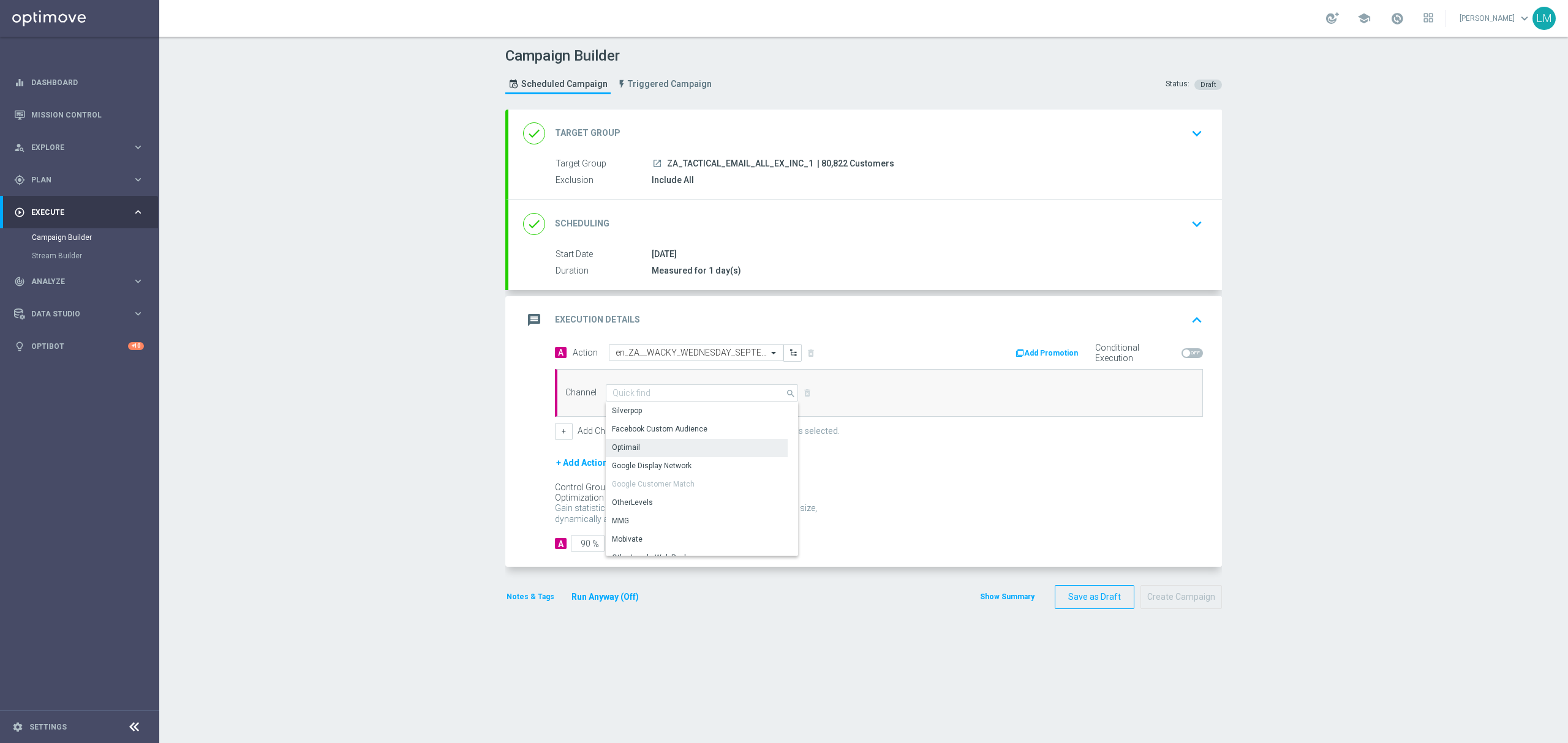
click at [654, 447] on div "Optimail" at bounding box center [696, 447] width 182 height 17
type input "Optimail"
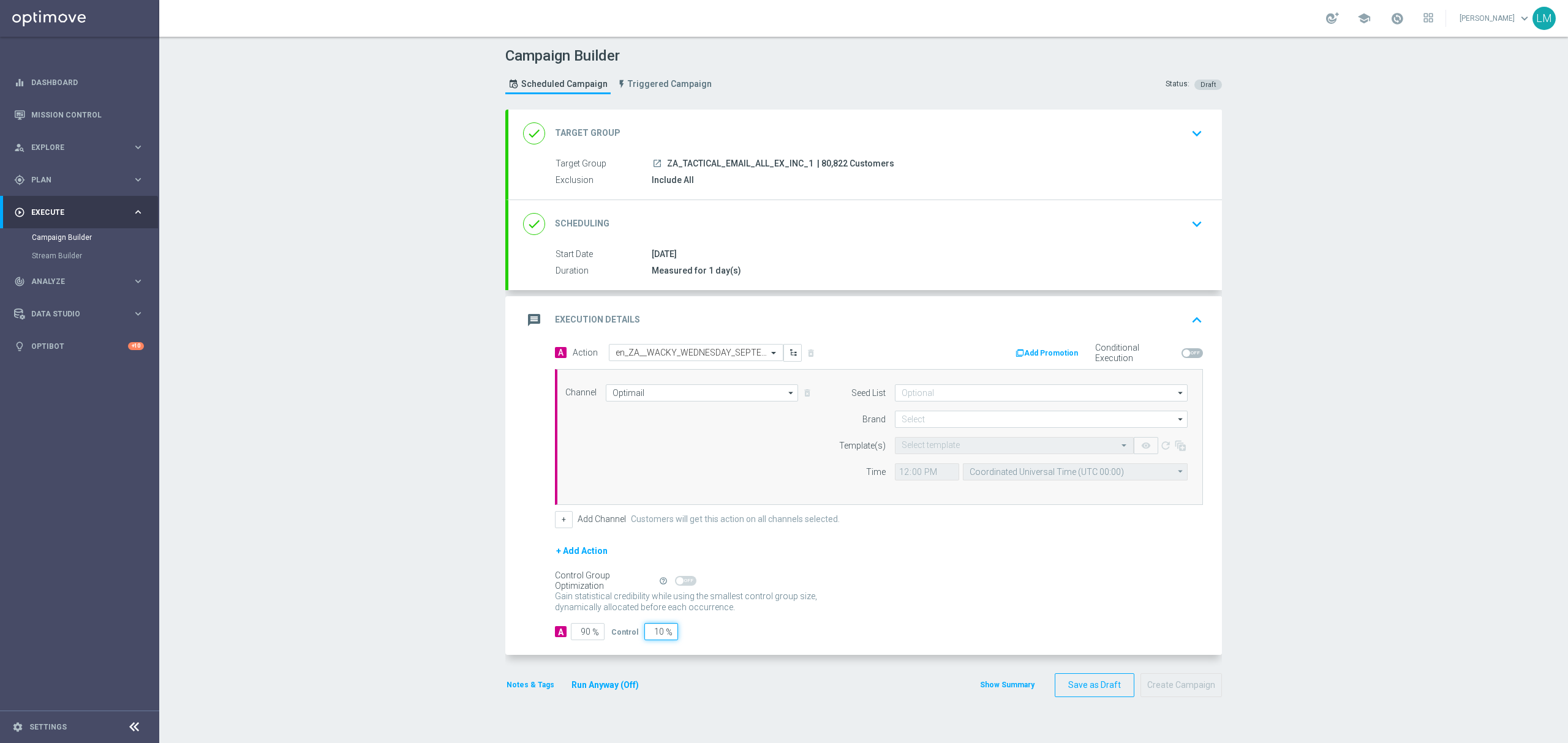
click at [651, 635] on input "10" at bounding box center [661, 632] width 34 height 17
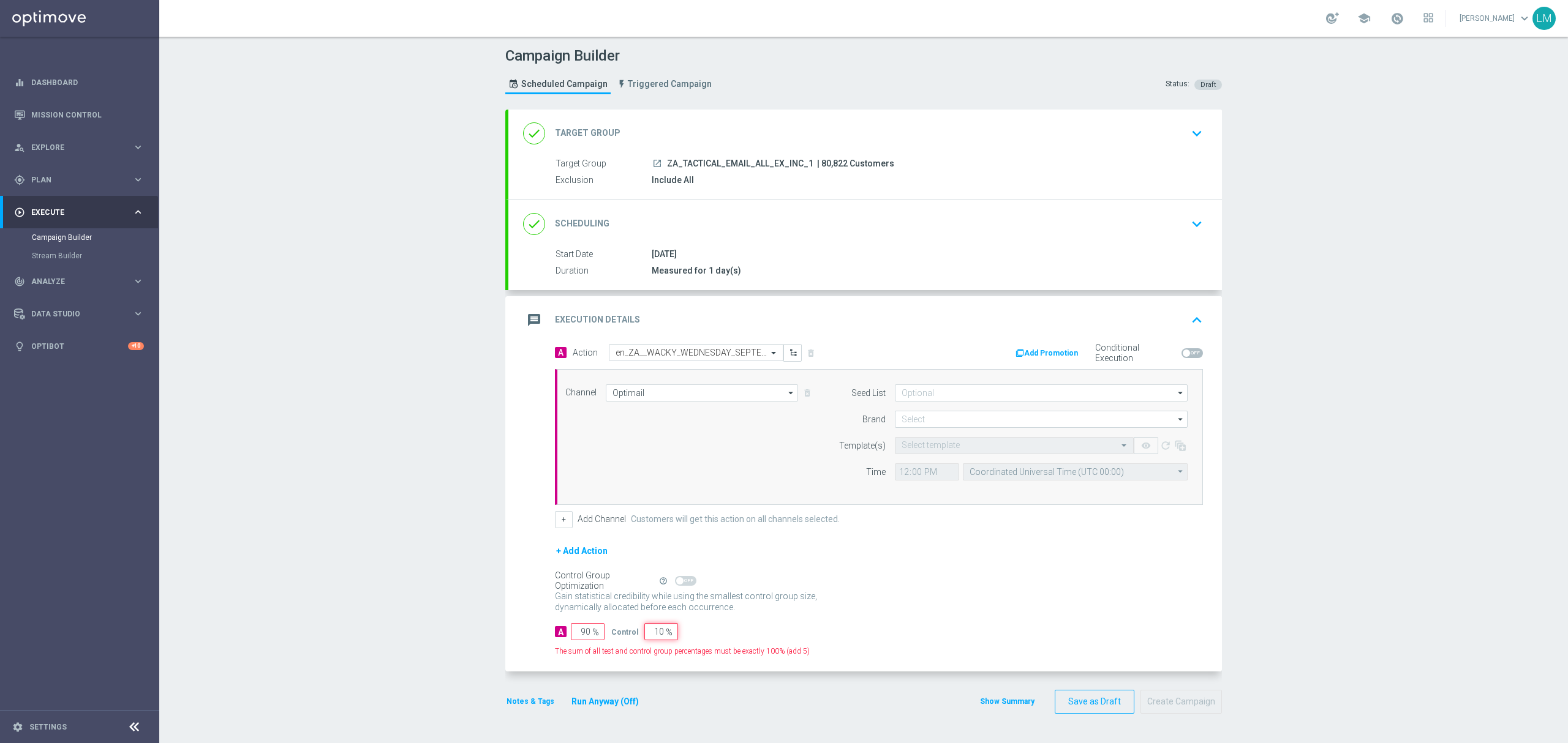
type input "5"
type input "95"
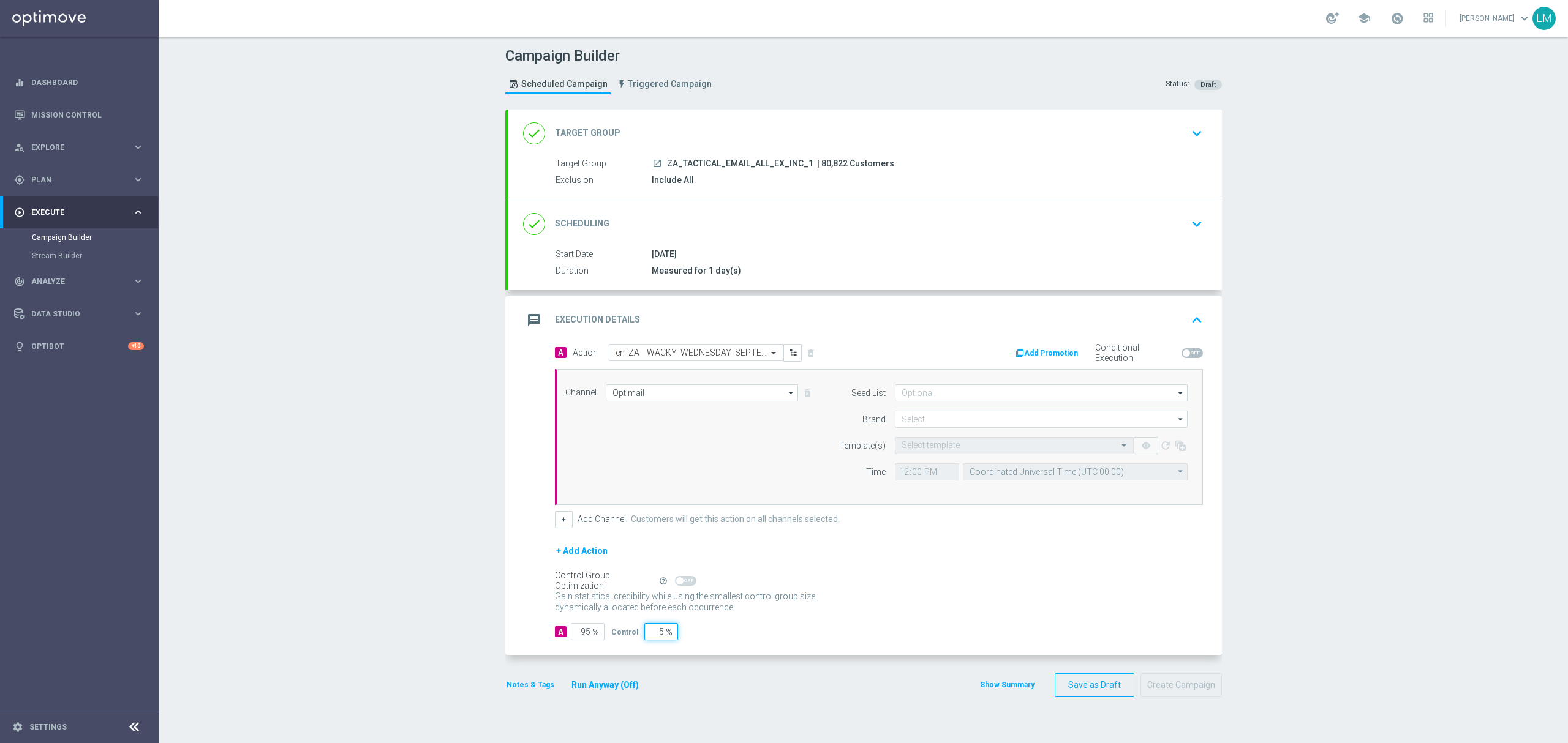
type input "5"
click at [1008, 529] on div "+ Add Channel Customers will get this action on all channels selected." at bounding box center [878, 520] width 648 height 17
click at [962, 414] on input at bounding box center [1041, 419] width 293 height 17
click at [943, 464] on div "lottoland" at bounding box center [1041, 457] width 293 height 19
type input "lottoland"
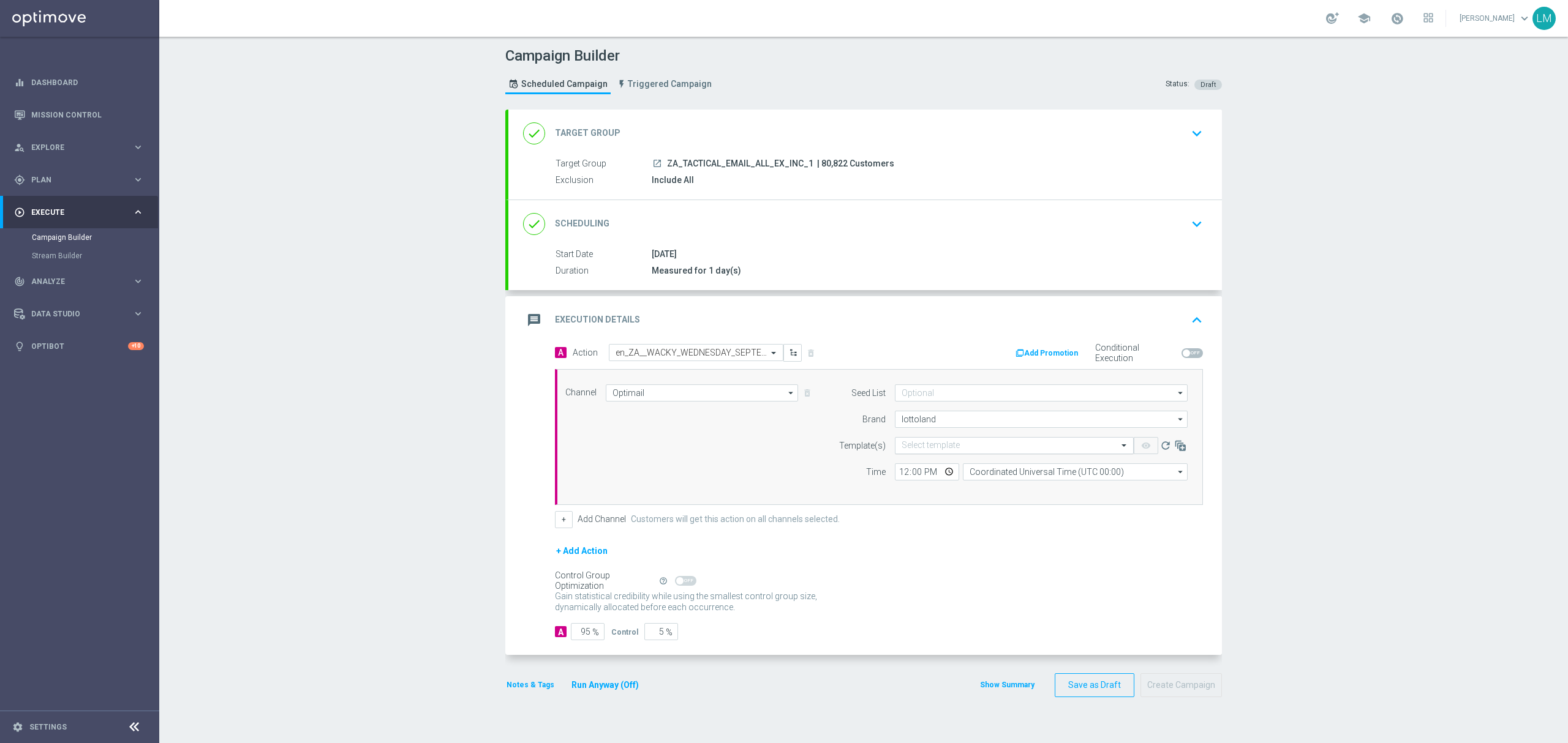
click at [940, 447] on input "text" at bounding box center [1002, 446] width 201 height 11
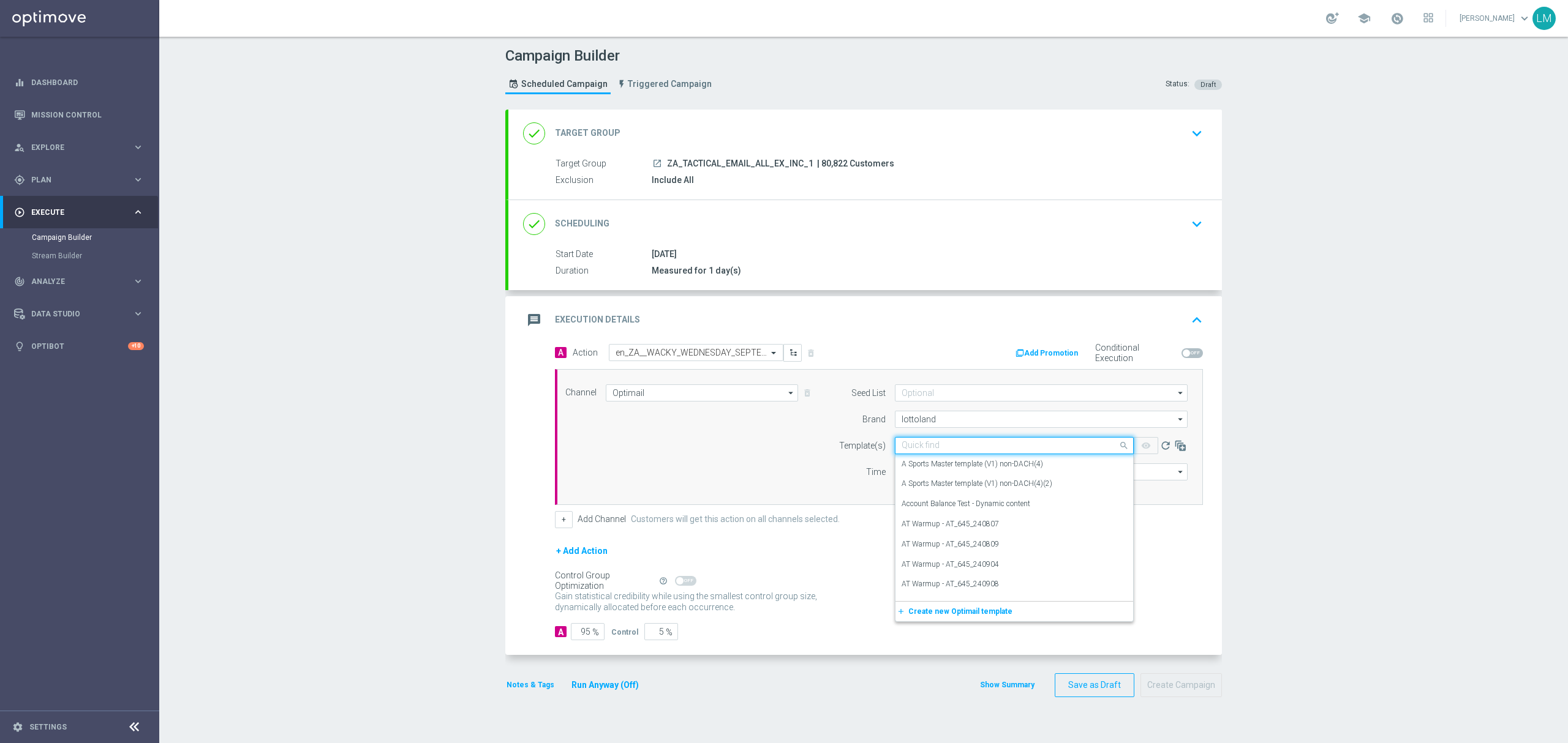
paste input "en_ZA__WACKY_WEDNESDAY_SEPTEMBER25__ALL_EMA_TAC_LT"
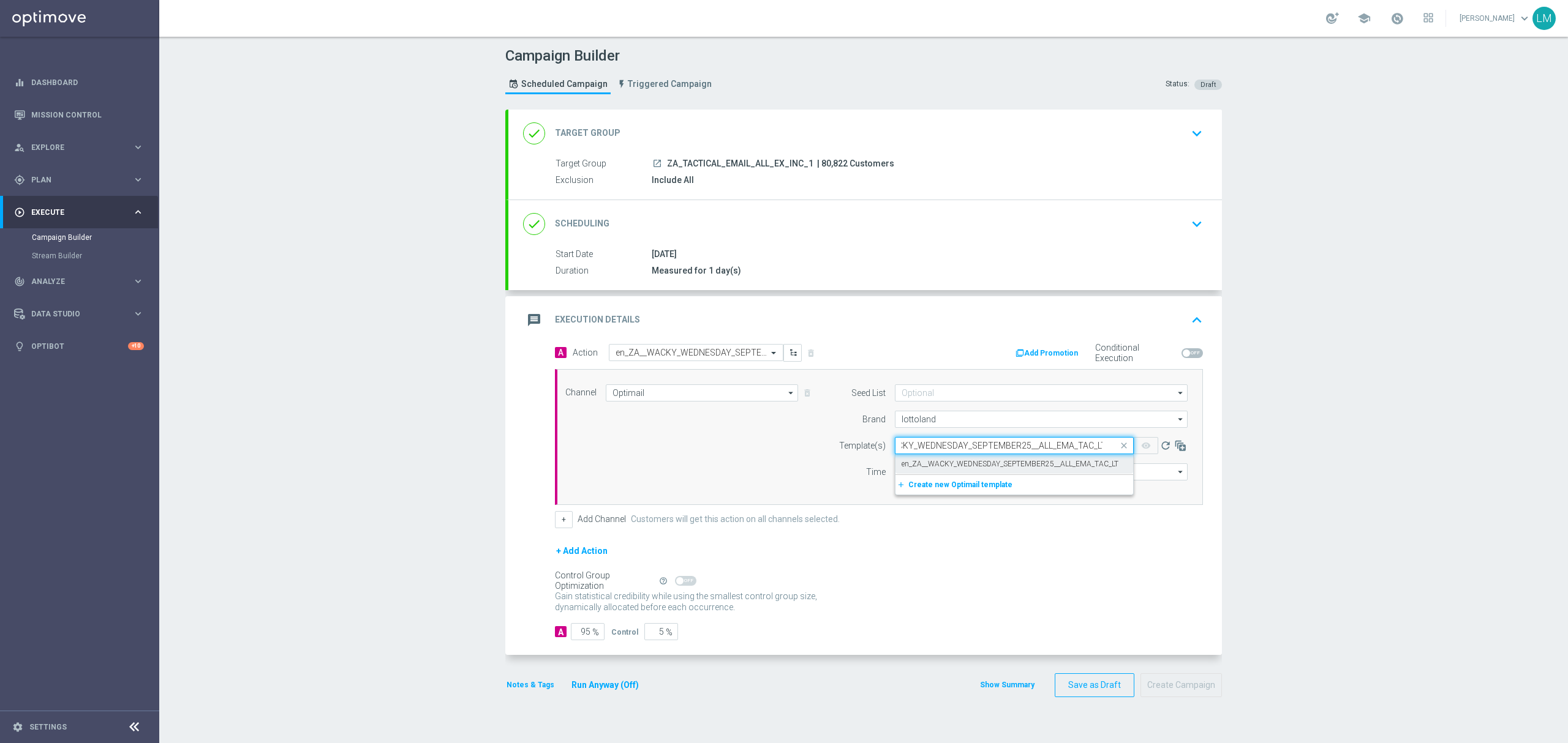
click at [943, 465] on label "en_ZA__WACKY_WEDNESDAY_SEPTEMBER25__ALL_EMA_TAC_LT" at bounding box center [1010, 464] width 217 height 11
type input "en_ZA__WACKY_WEDNESDAY_SEPTEMBER25__ALL_EMA_TAC_LT"
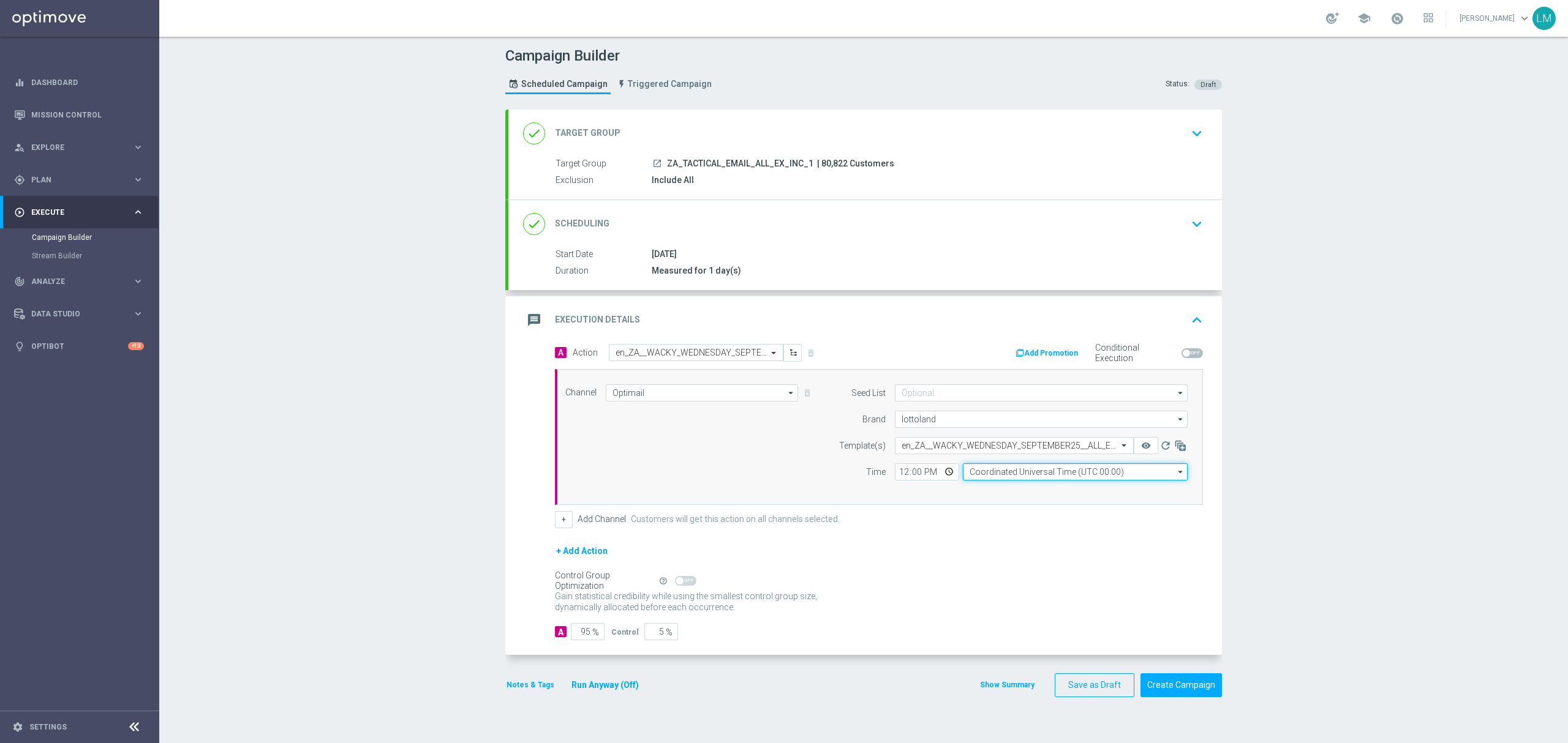
click at [981, 475] on input "Coordinated Universal Time (UTC 00:00)" at bounding box center [1076, 472] width 225 height 17
click at [1009, 492] on div "Central European Time ([GEOGRAPHIC_DATA]) (UTC +02:00)" at bounding box center [1070, 490] width 201 height 11
type input "Central European Time ([GEOGRAPHIC_DATA]) (UTC +02:00)"
click at [790, 480] on div "Channel Optimail Optimail arrow_drop_down Drag here to set row groups Drag here…" at bounding box center [876, 437] width 641 height 105
click at [1207, 687] on button "Create Campaign" at bounding box center [1181, 685] width 81 height 24
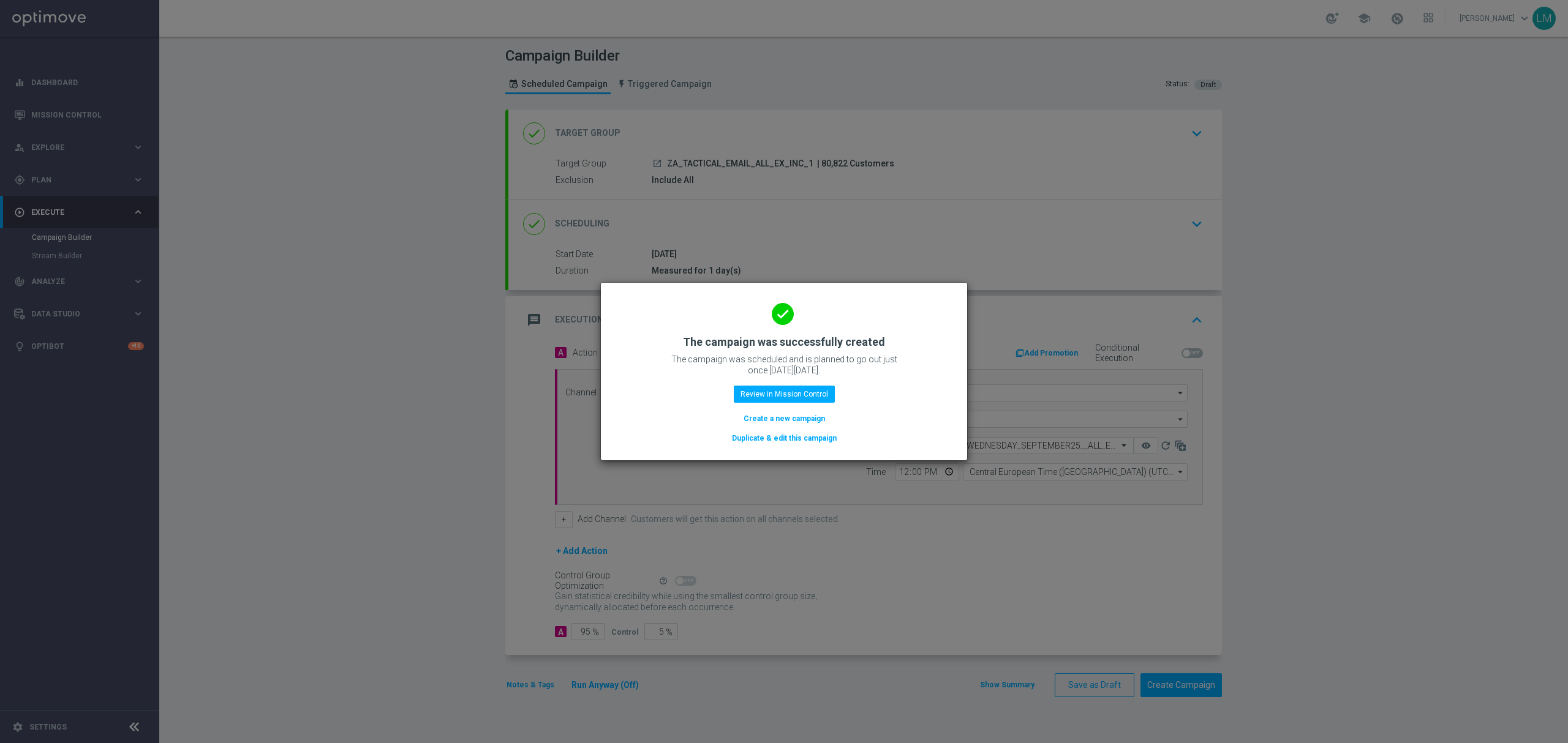
click at [807, 427] on div "done The campaign was successfully created The campaign was scheduled and is pl…" at bounding box center [784, 370] width 337 height 151
click at [807, 423] on button "Create a new campaign" at bounding box center [784, 419] width 84 height 13
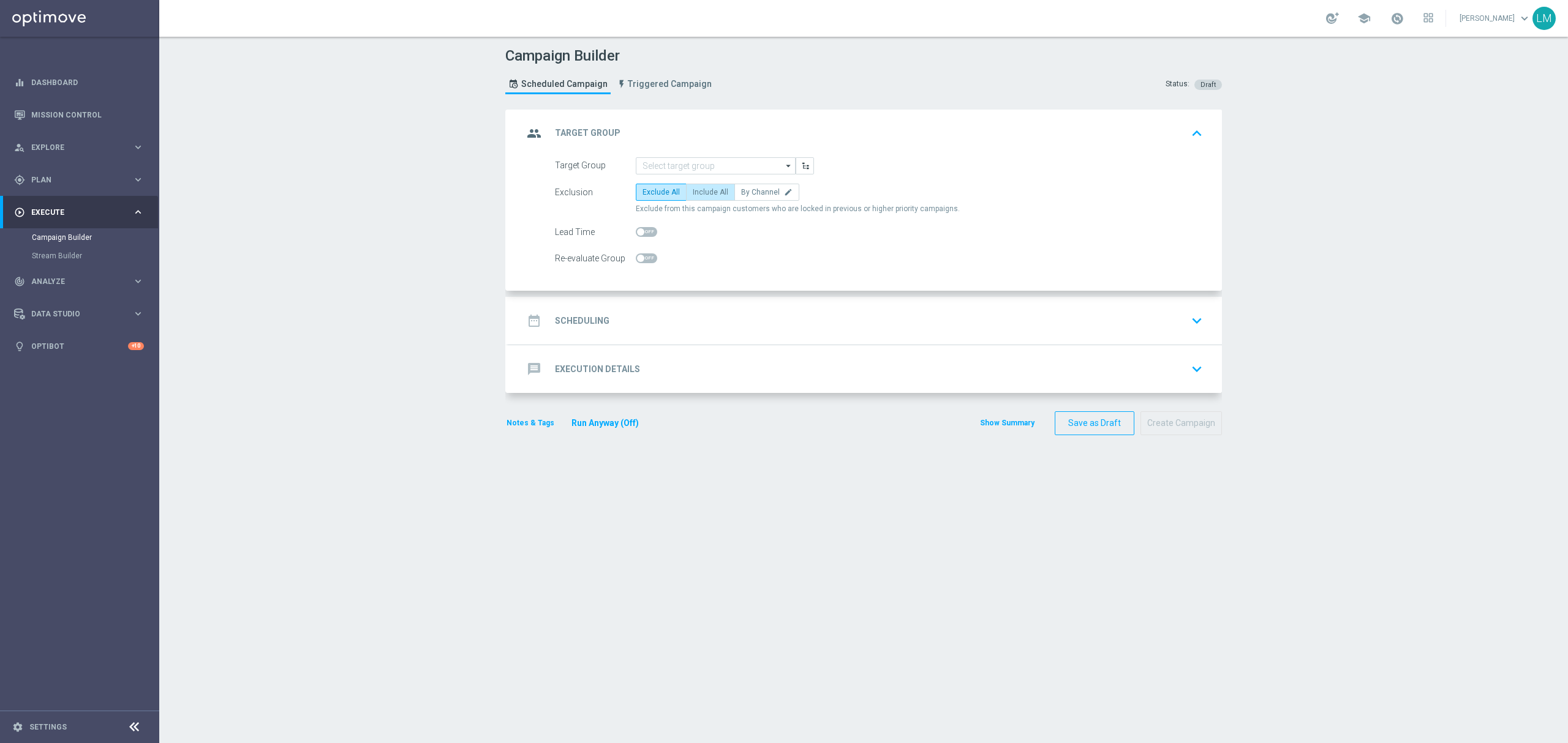
click at [686, 190] on label "Include All" at bounding box center [710, 193] width 49 height 17
click at [693, 191] on input "Include All" at bounding box center [697, 195] width 8 height 8
radio input "true"
click at [686, 172] on input at bounding box center [716, 166] width 160 height 17
paste input "ZA_TACTICAL_EMAIL_GAMES_XSELL_2025"
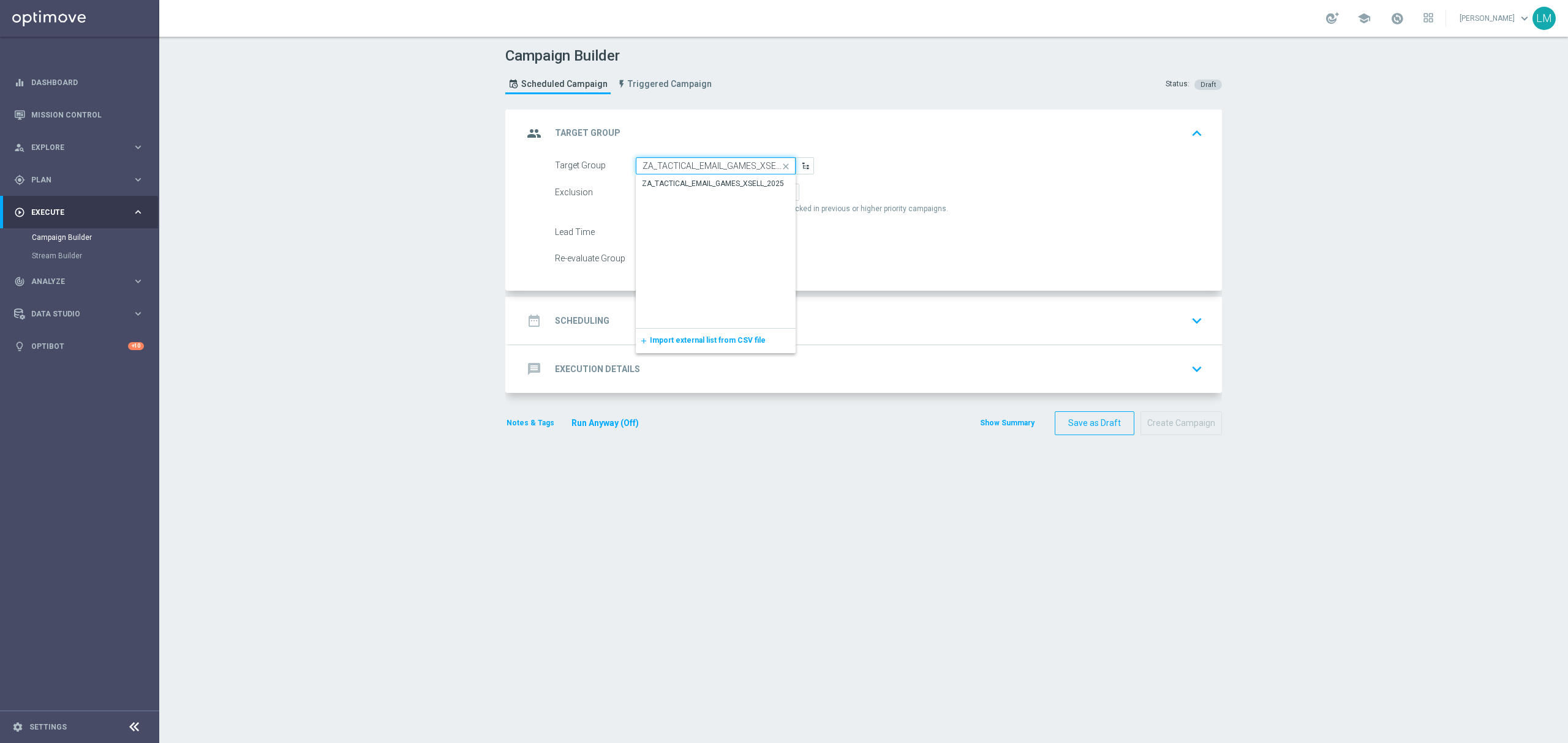
scroll to position [0, 23]
click at [687, 183] on div "ZA_TACTICAL_EMAIL_GAMES_XSELL_2025" at bounding box center [713, 183] width 142 height 11
type input "ZA_TACTICAL_EMAIL_GAMES_XSELL_2025"
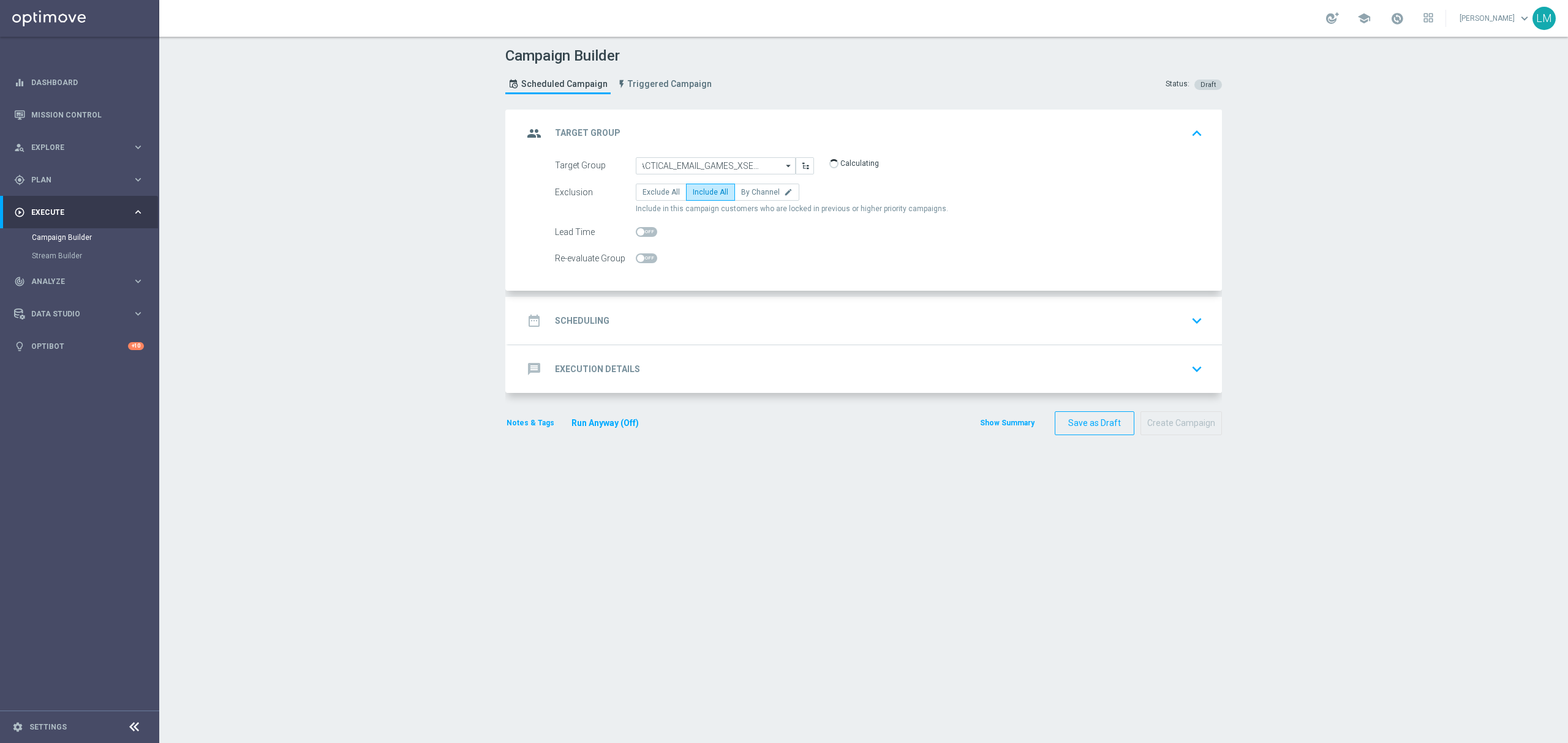
scroll to position [0, 0]
click at [792, 312] on div "date_range Scheduling keyboard_arrow_down" at bounding box center [865, 320] width 684 height 23
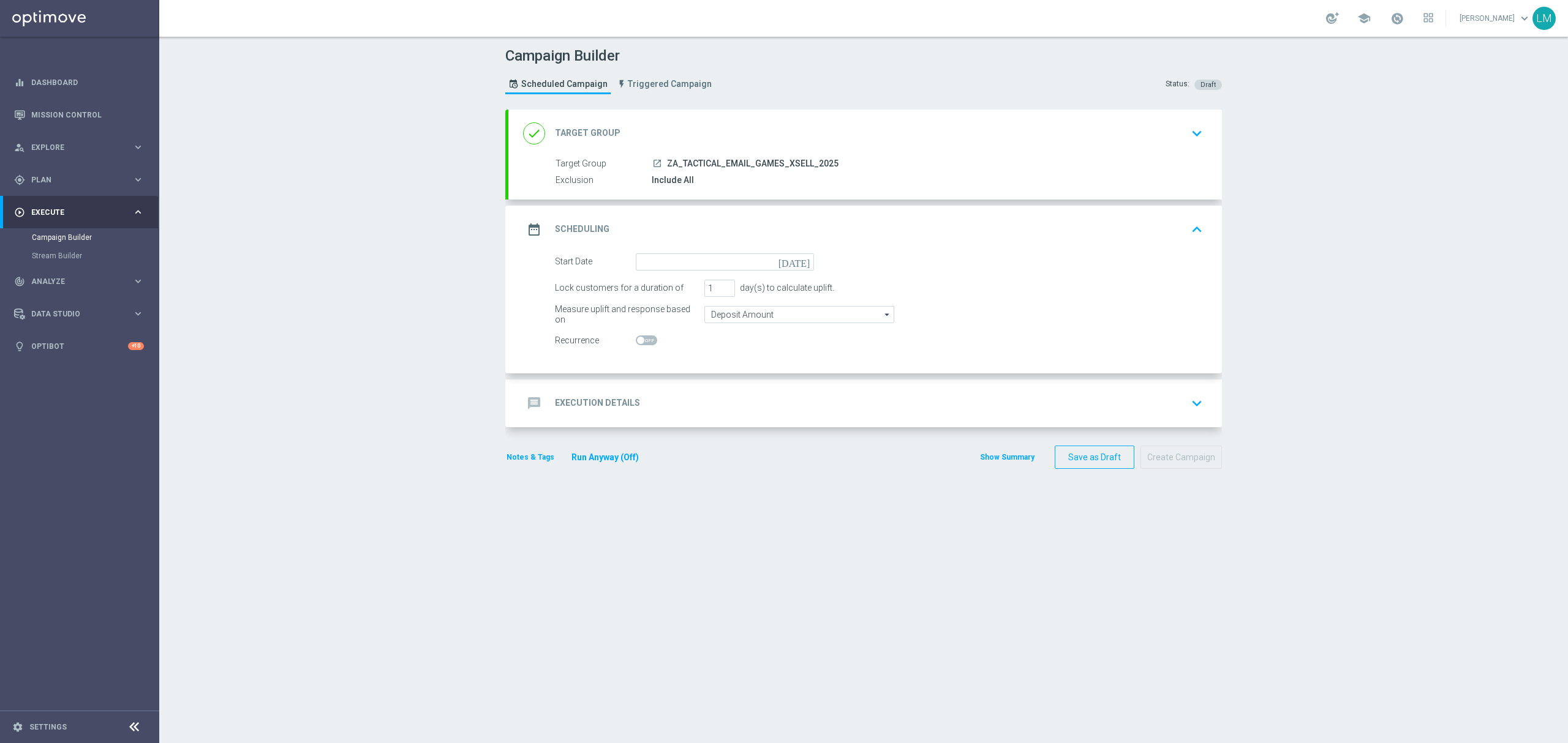
click at [798, 258] on icon "[DATE]" at bounding box center [796, 260] width 36 height 13
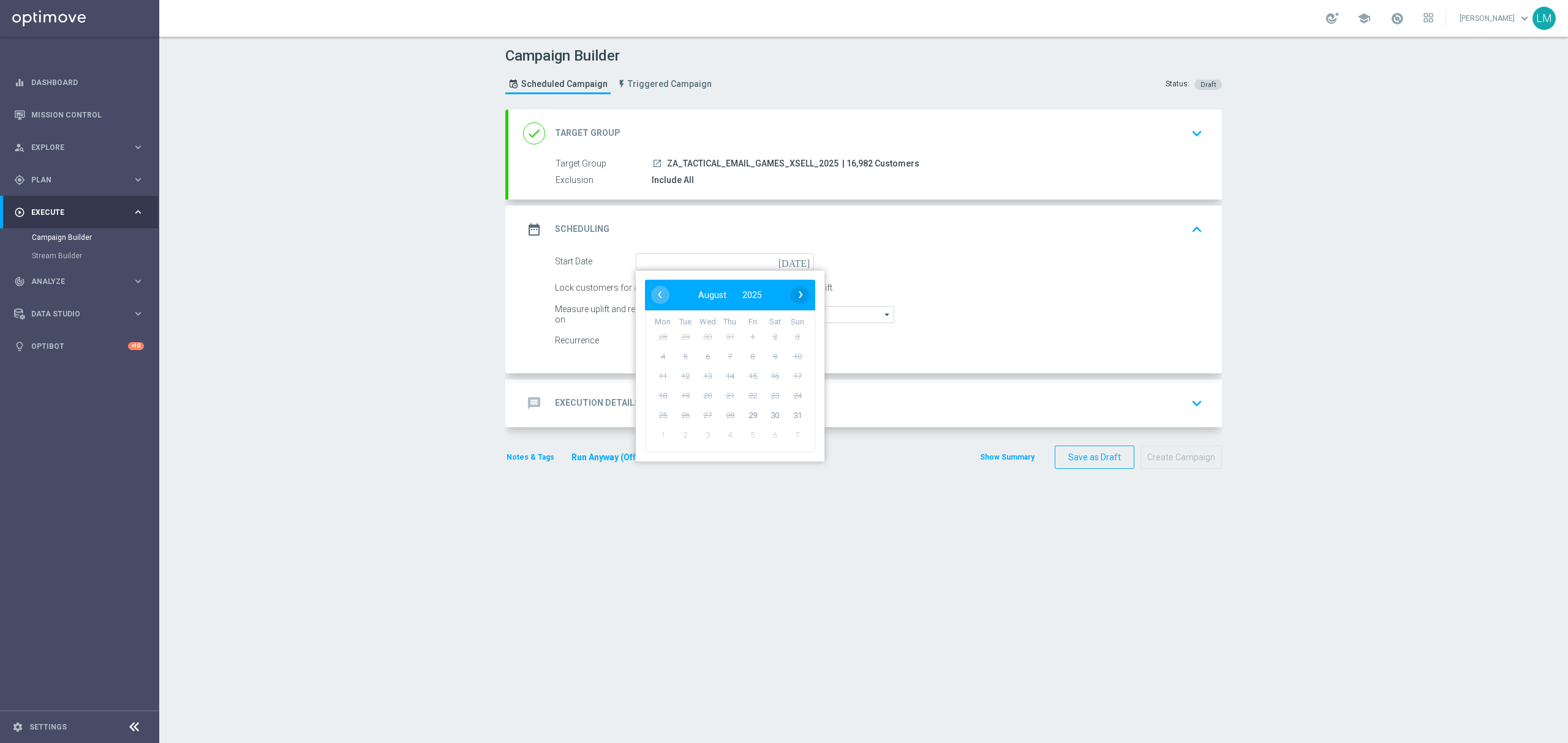
click at [792, 289] on span "›" at bounding box center [801, 294] width 19 height 19
click at [682, 339] on span "2" at bounding box center [686, 337] width 20 height 20
type input "[DATE]"
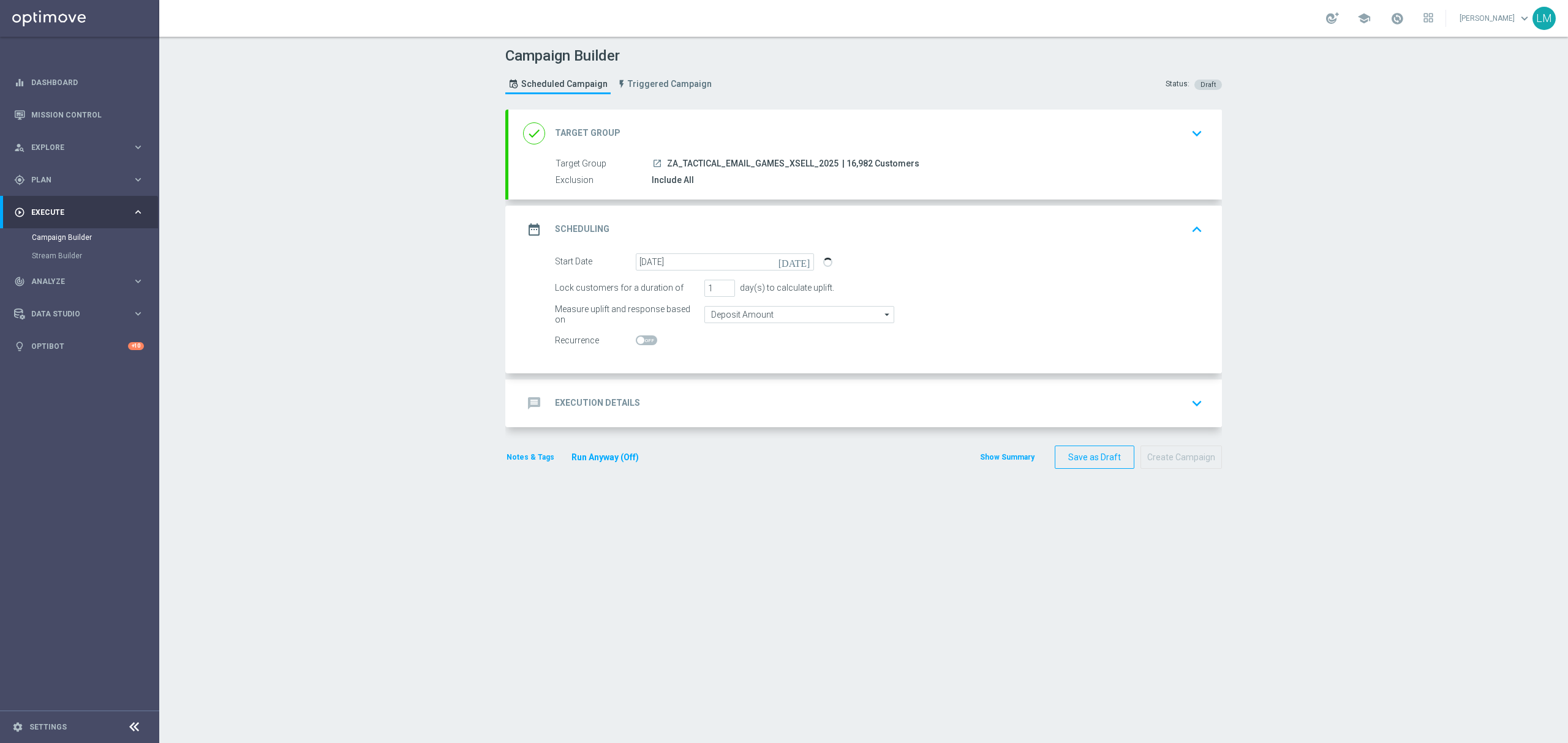
click at [727, 392] on div "message Execution Details keyboard_arrow_down" at bounding box center [865, 404] width 714 height 48
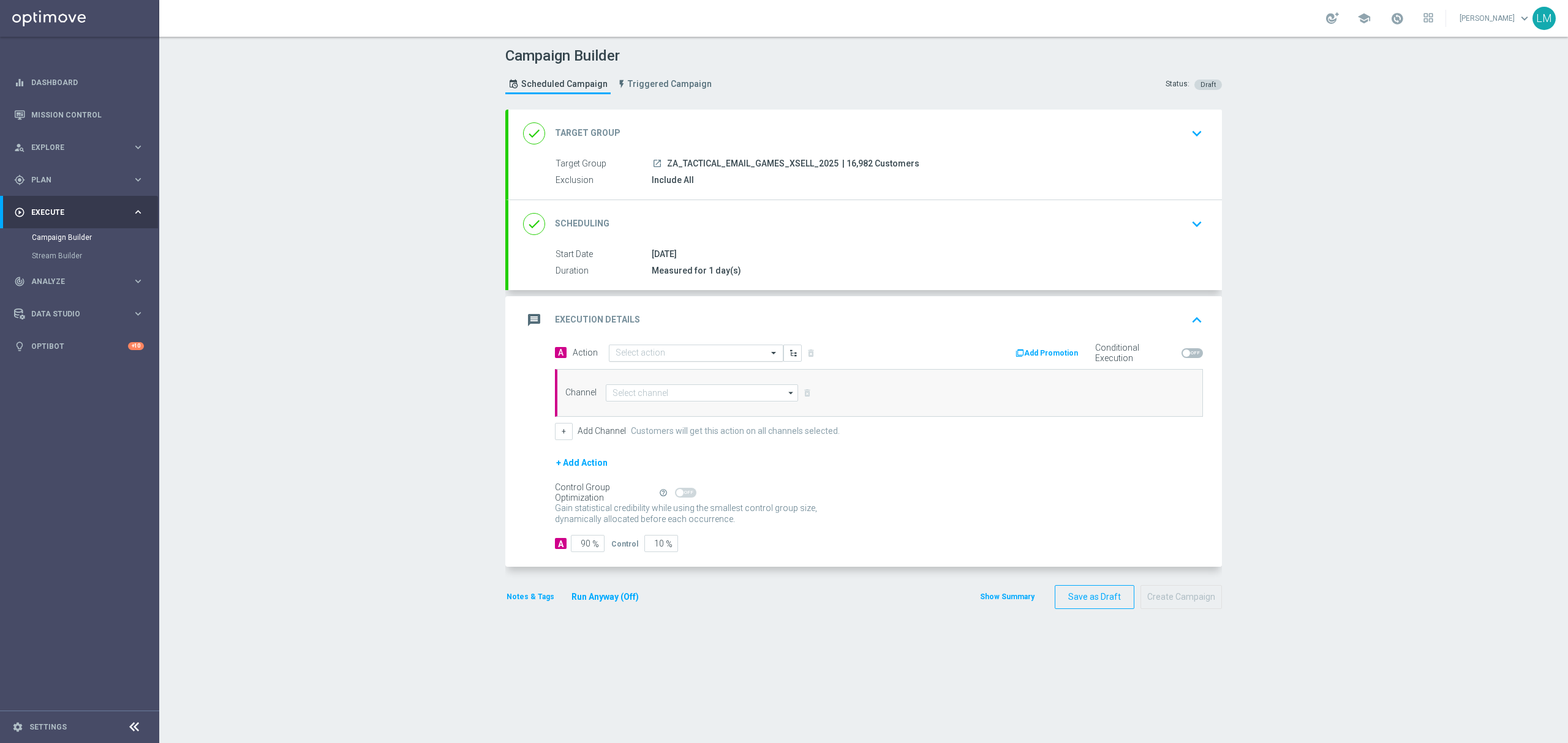
click at [644, 361] on div "Select action" at bounding box center [696, 353] width 175 height 17
paste input "en_ZA__LOTTO_GAMES_XSELL_FREE_SPINS_BONUS_DROP_BIG_BASS_BONANZA__EMT_ALL_EM_TAC…"
type input "en_ZA__LOTTO_GAMES_XSELL_FREE_SPINS_BONUS_DROP_BIG_BASS_BONANZA__EMT_ALL_EM_TAC…"
click at [650, 390] on span "Create new action" at bounding box center [659, 391] width 64 height 9
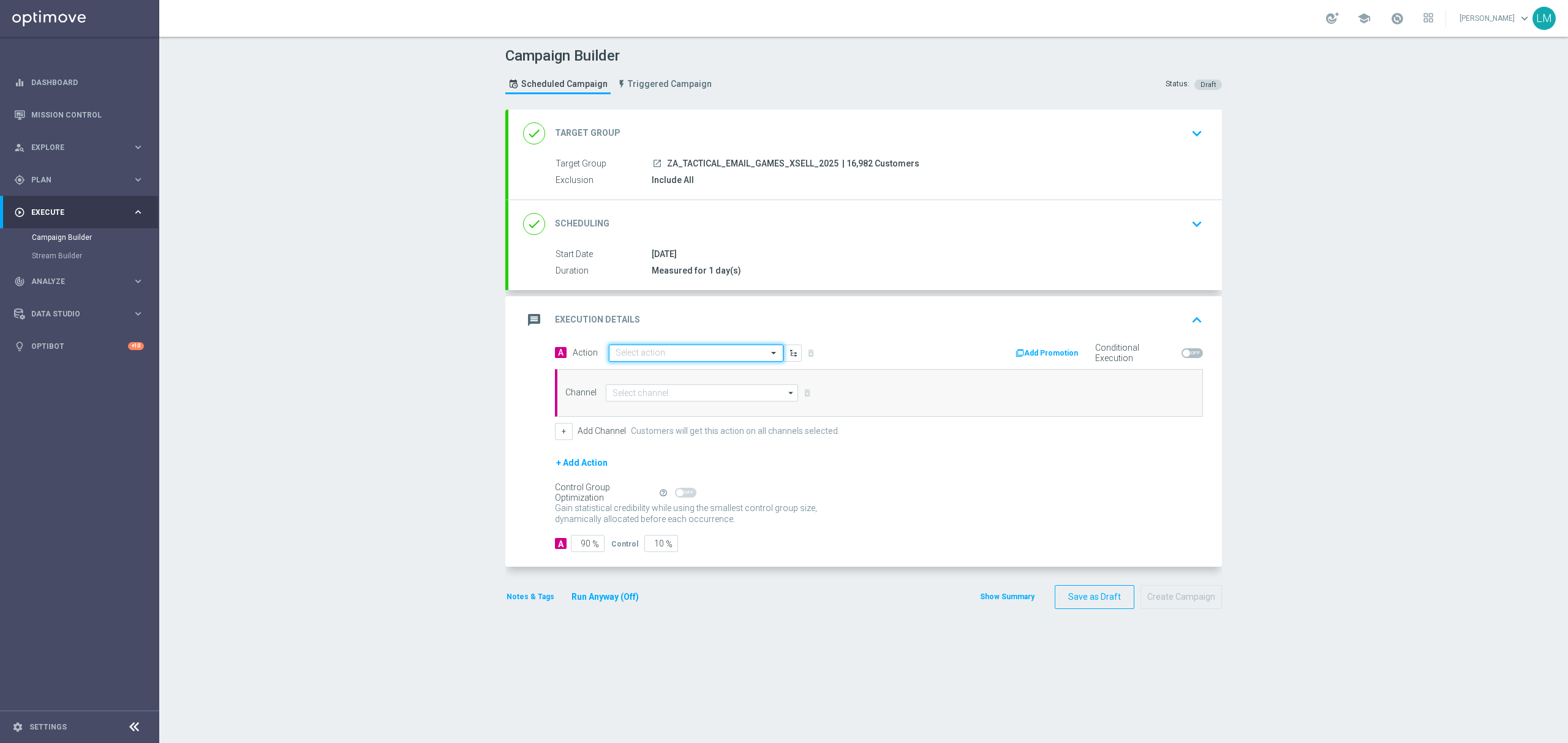
scroll to position [0, 0]
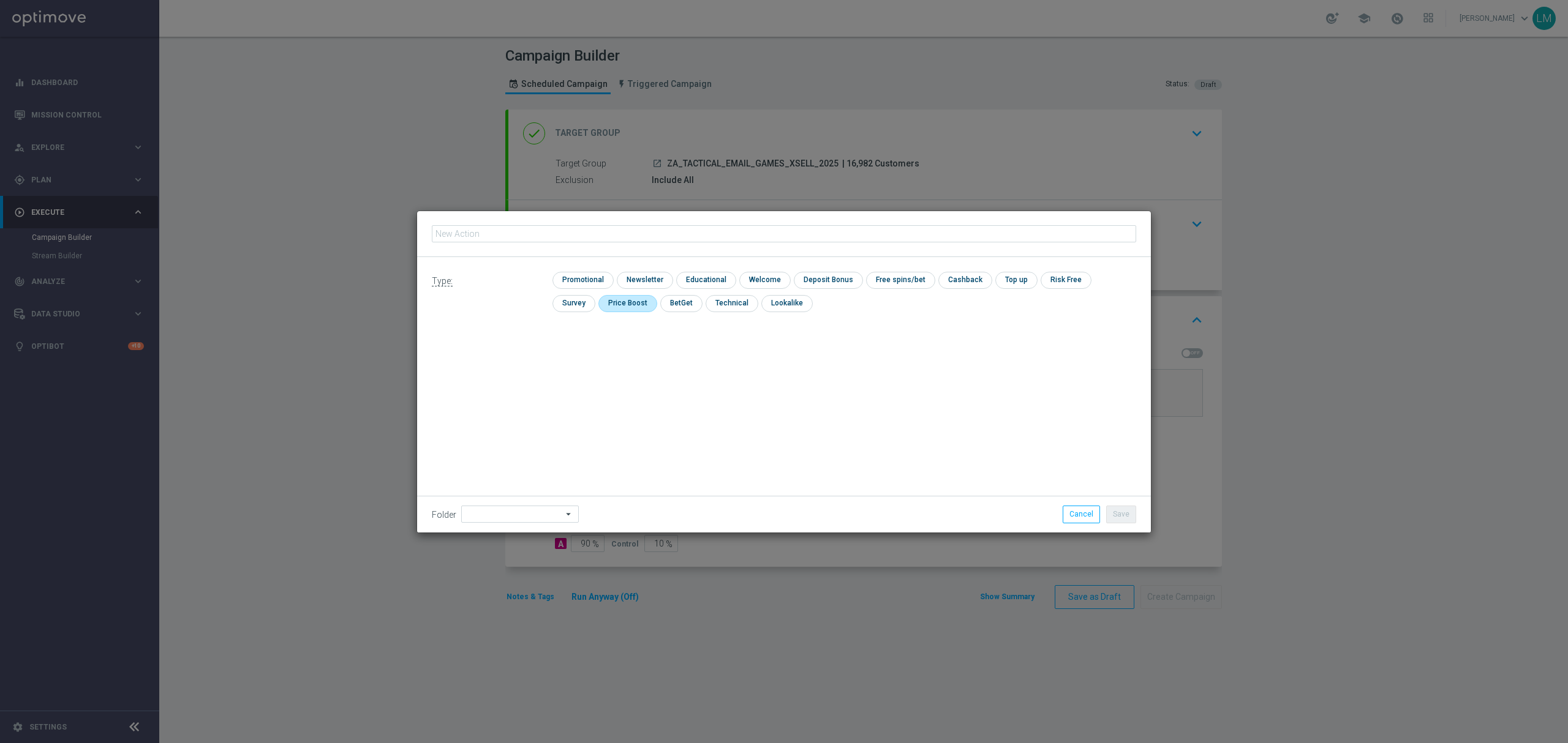
type input "en_ZA__LOTTO_GAMES_XSELL_FREE_SPINS_BONUS_DROP_BIG_BASS_BONANZA__EMT_ALL_EM_TAC…"
click at [590, 282] on input "checkbox" at bounding box center [582, 280] width 58 height 17
checkbox input "true"
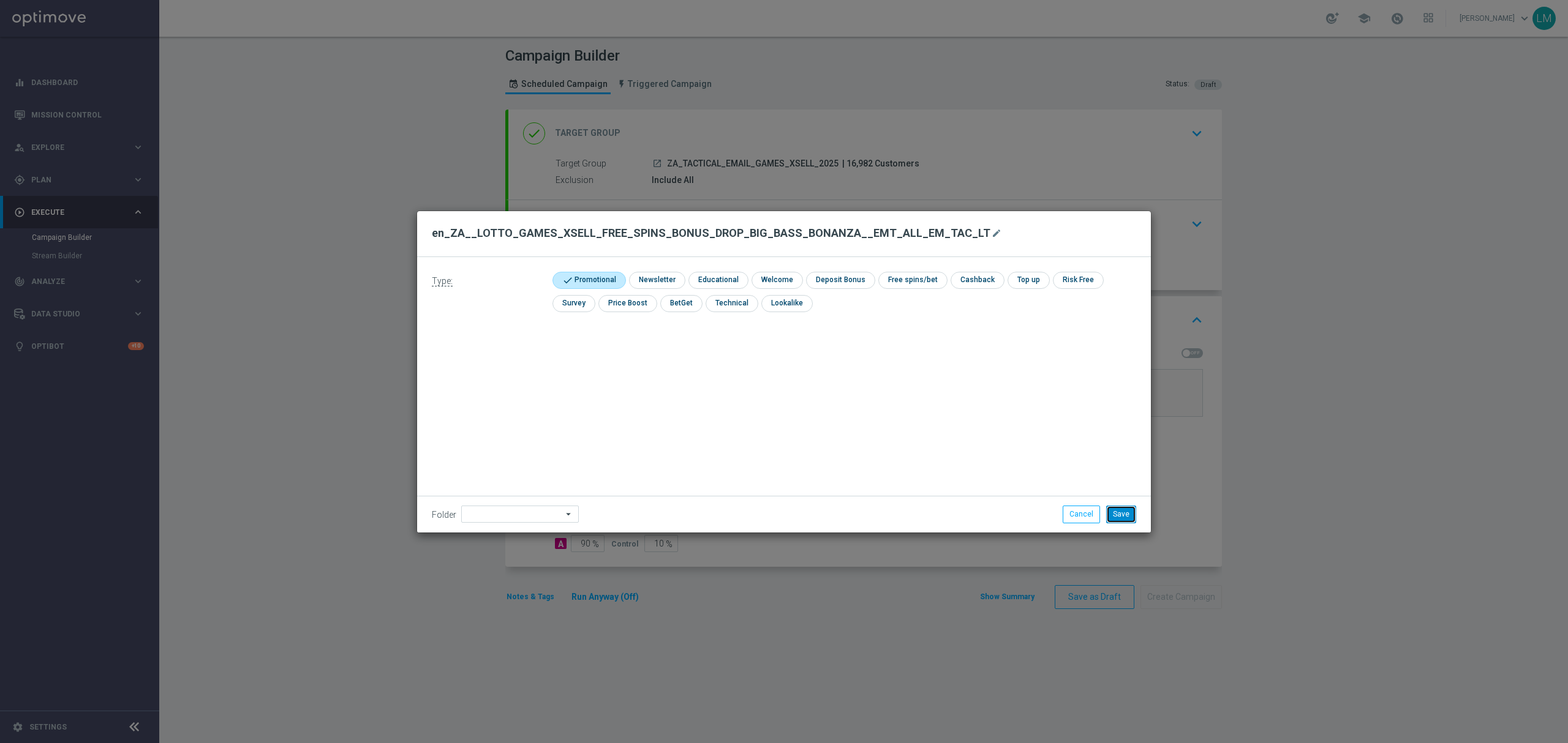
click at [1132, 508] on button "Save" at bounding box center [1121, 514] width 30 height 17
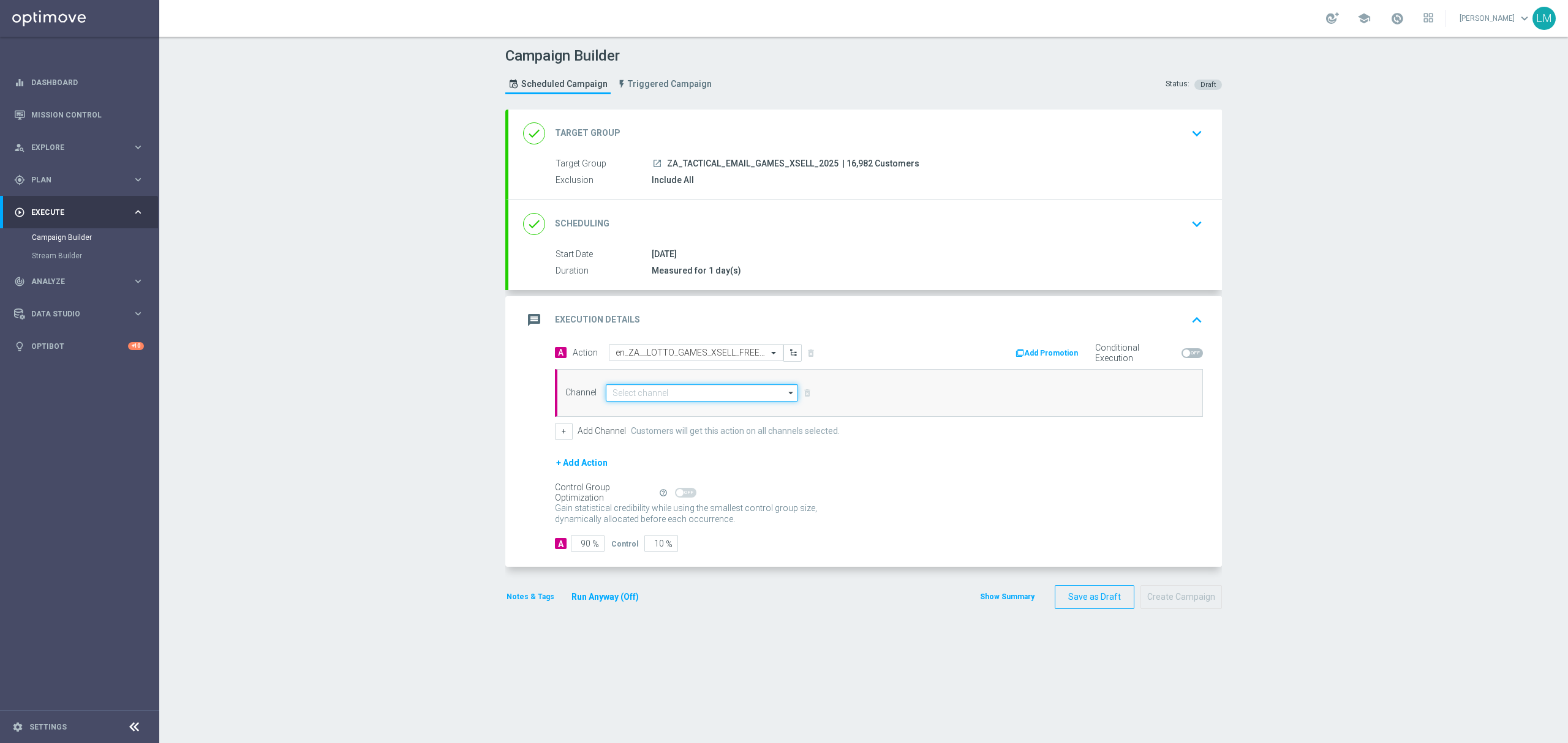
click at [620, 393] on input at bounding box center [702, 393] width 193 height 17
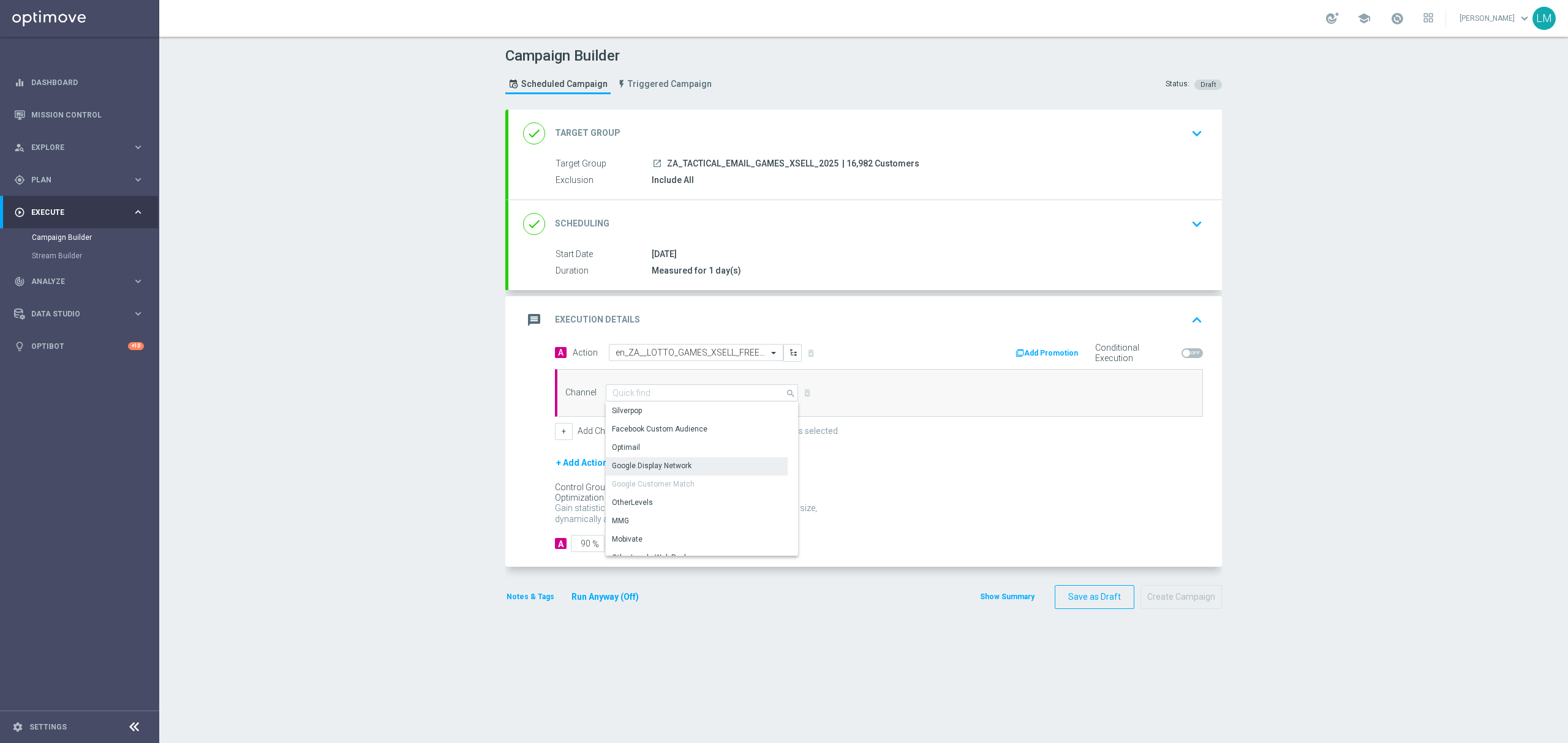
click at [643, 456] on div "Optimail" at bounding box center [696, 447] width 182 height 17
type input "Optimail"
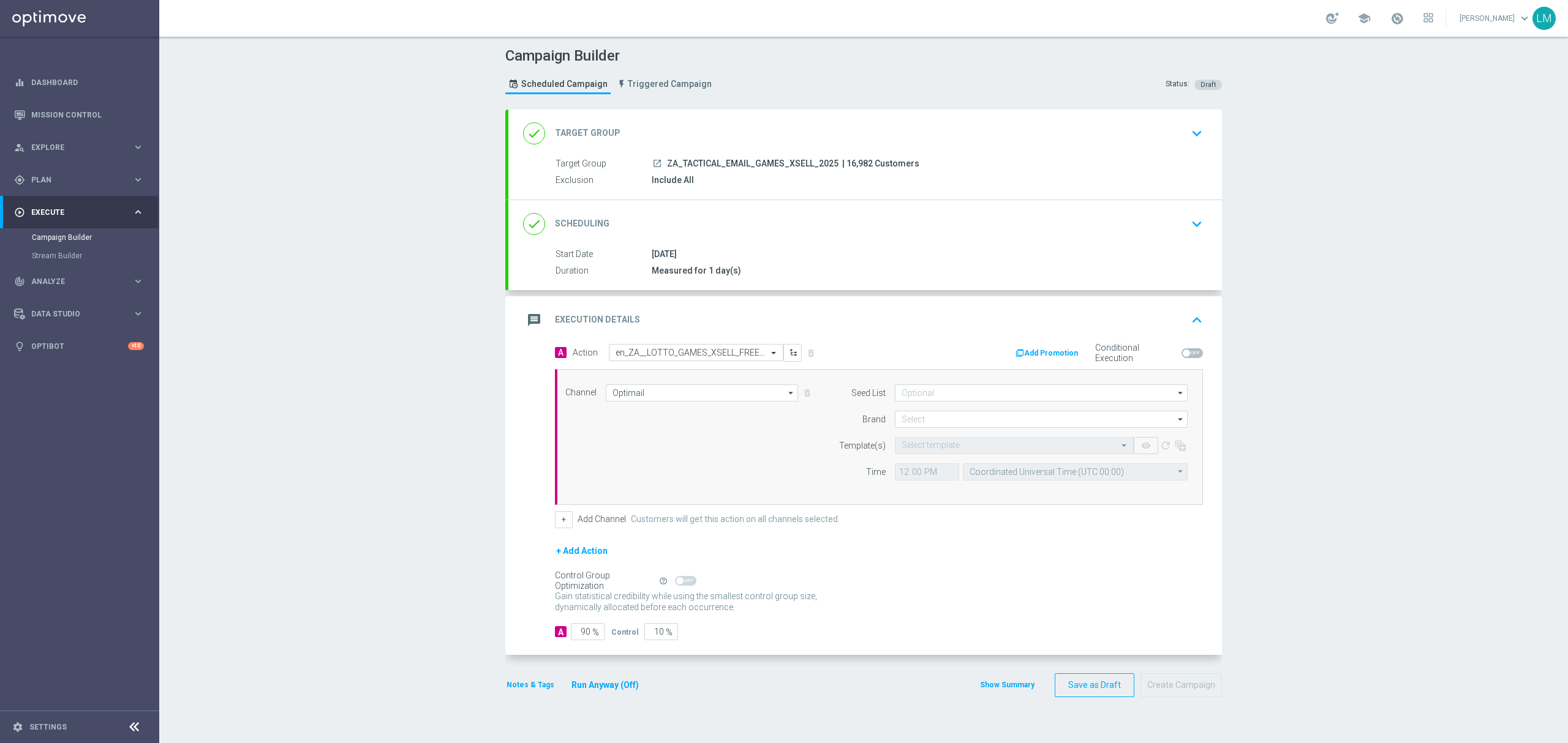
click at [954, 429] on form "Seed List arrow_drop_down Drag here to set row groups Drag here to set column l…" at bounding box center [1010, 432] width 355 height 96
click at [954, 423] on input at bounding box center [1041, 419] width 293 height 17
click at [927, 455] on div "lottoland" at bounding box center [1041, 456] width 293 height 17
type input "lottoland"
click at [1025, 470] on input "Coordinated Universal Time (UTC 00:00)" at bounding box center [1076, 472] width 225 height 17
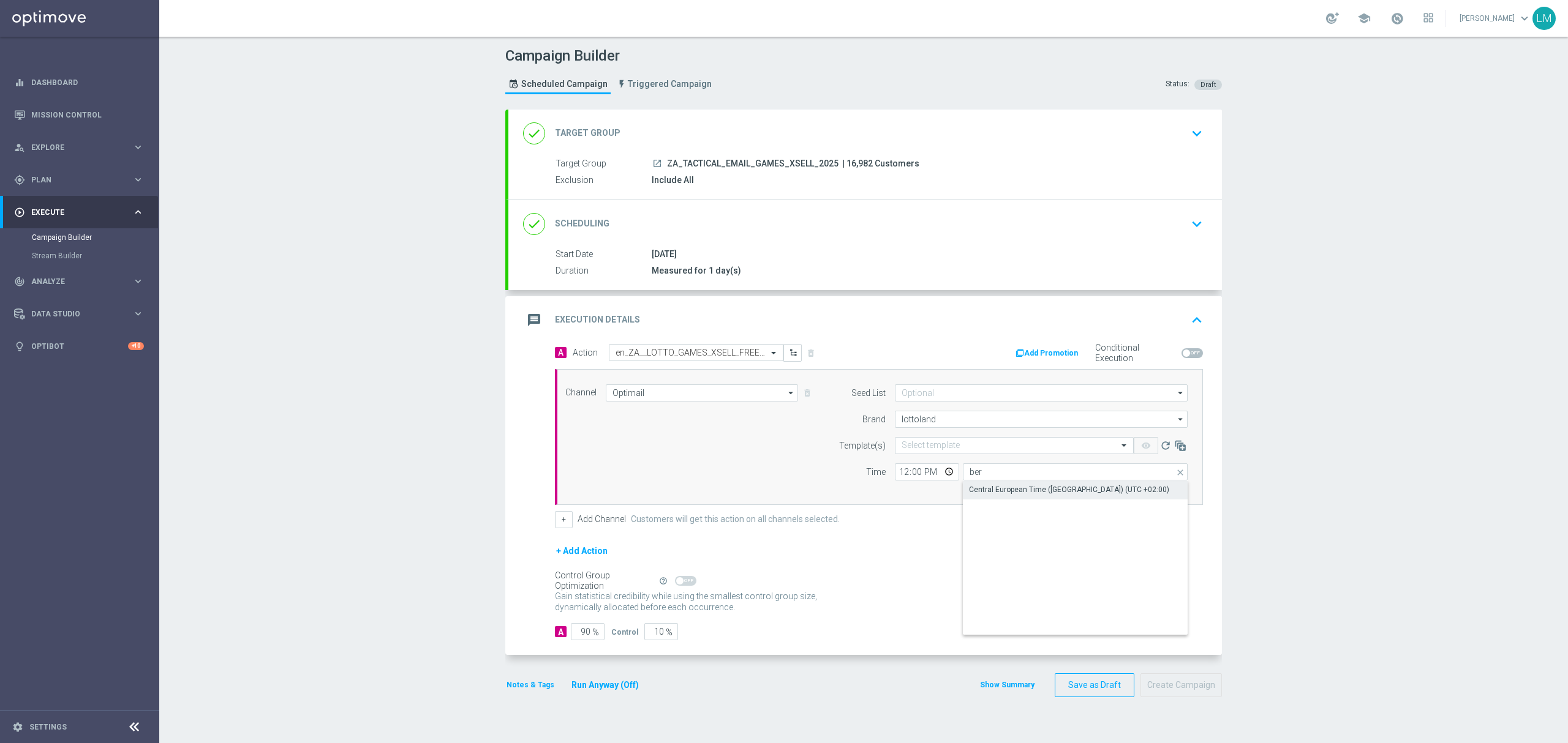
click at [1019, 485] on div "Central European Time ([GEOGRAPHIC_DATA]) (UTC +02:00)" at bounding box center [1076, 490] width 226 height 17
type input "Central European Time ([GEOGRAPHIC_DATA]) (UTC +02:00)"
click at [652, 627] on input "10" at bounding box center [661, 632] width 34 height 17
type input "5"
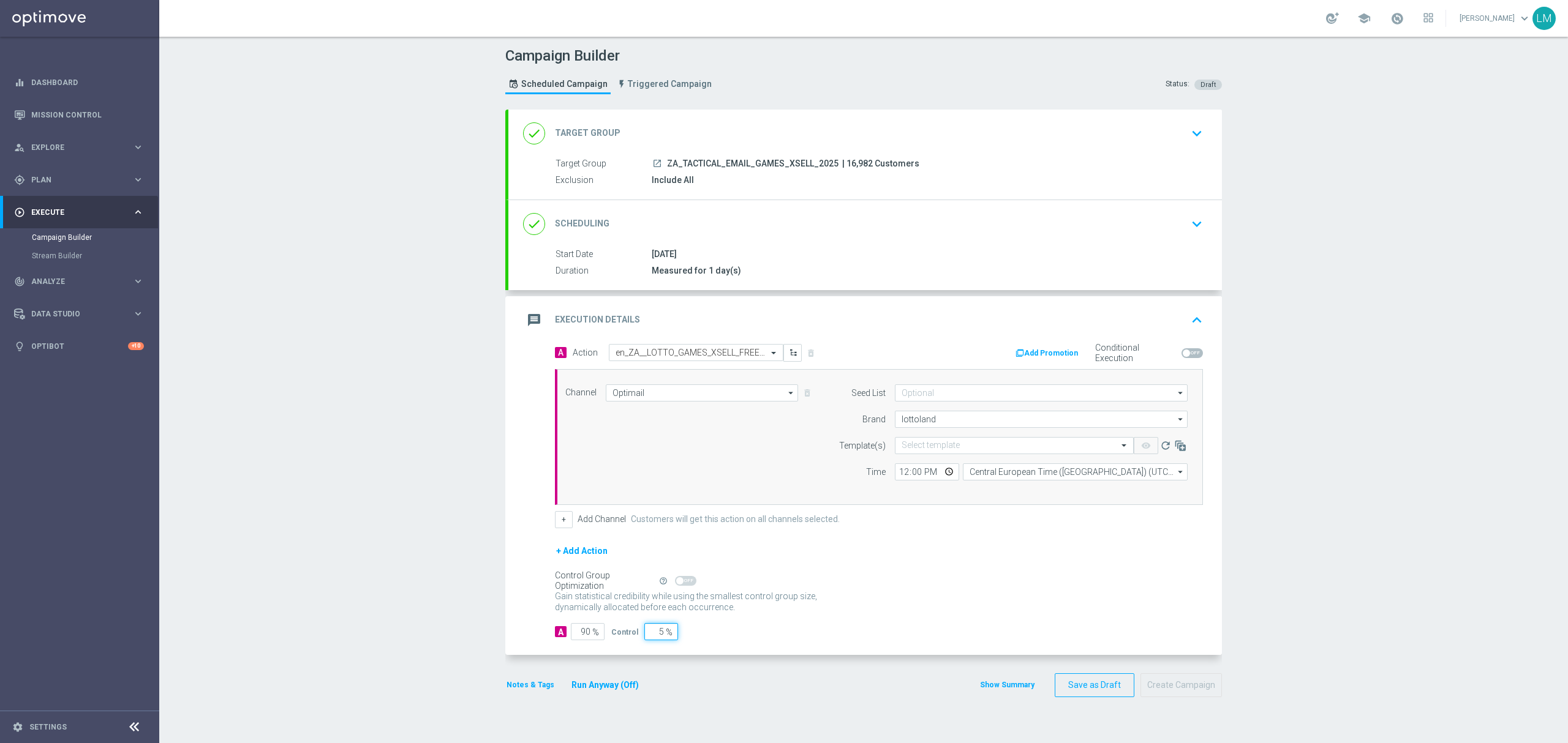
type input "95"
type input "5"
click at [966, 568] on div "+ Add Action" at bounding box center [878, 559] width 648 height 30
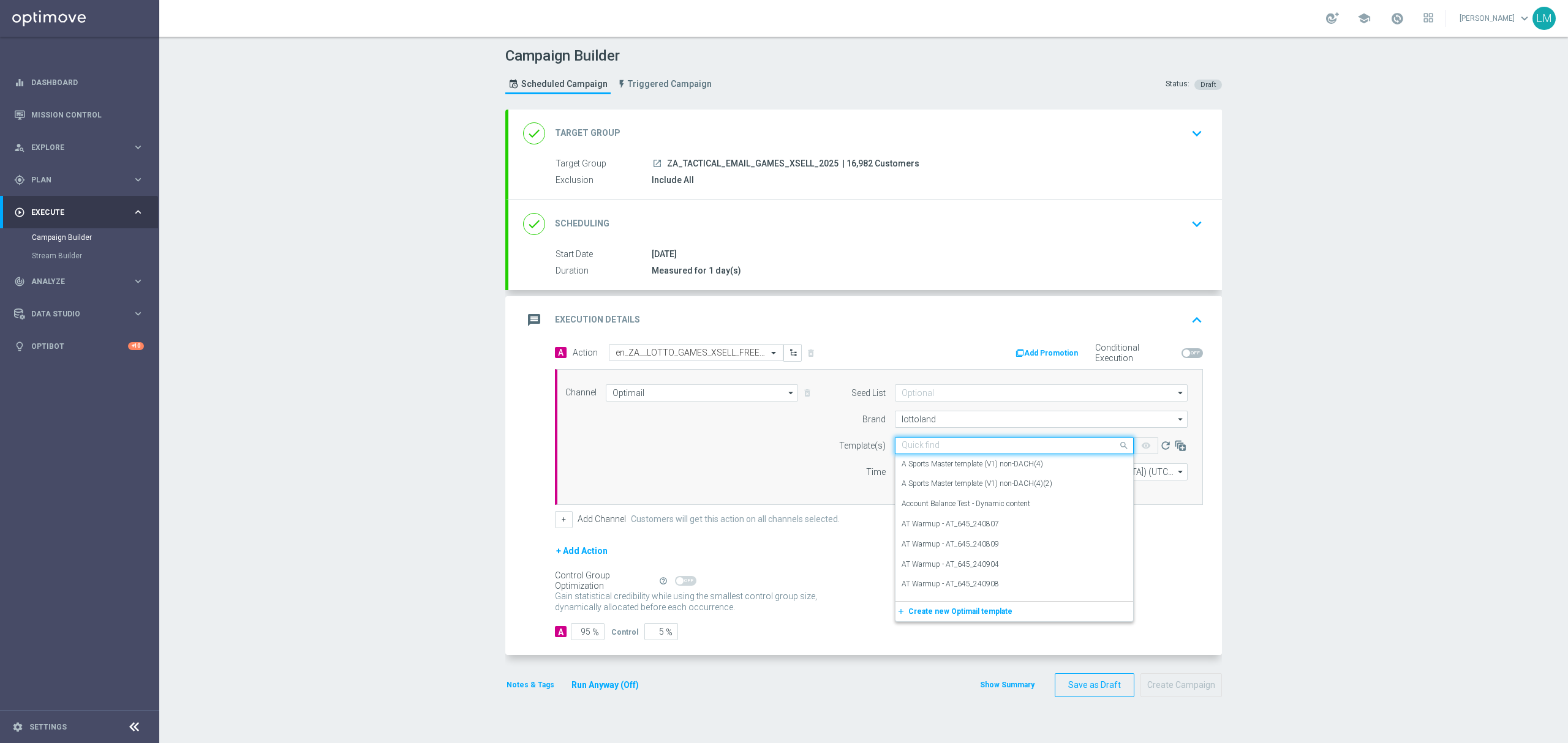
click at [943, 437] on div "Quick find" at bounding box center [1014, 446] width 239 height 17
paste input "en_ZA__LOTTO_GAMES_XSELL_FREE_SPINS_BONUS_DROP_BIG_BASS_BONANZA__EMT_ALL_EM_TAC…"
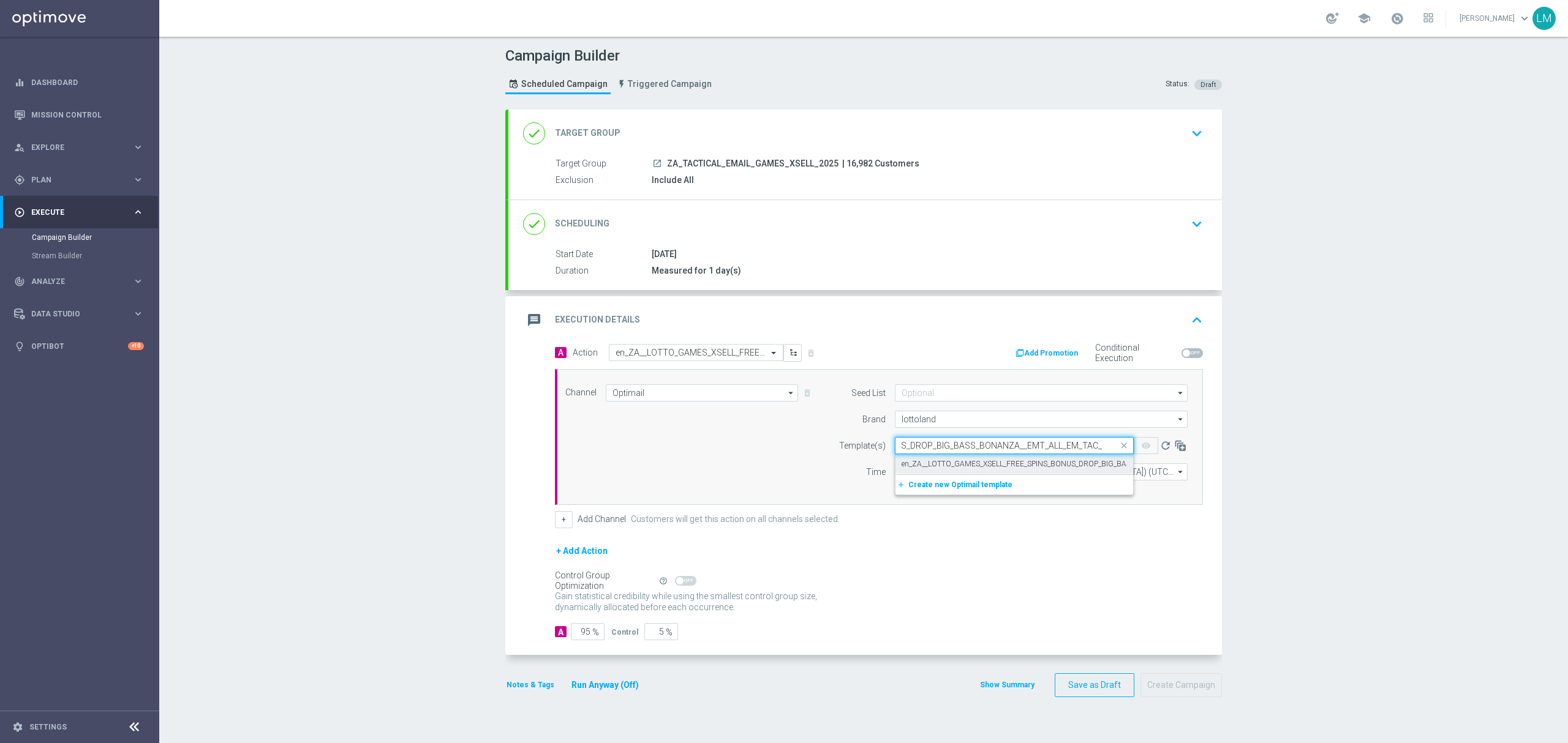
click at [963, 455] on div "en_ZA__LOTTO_GAMES_XSELL_FREE_SPINS_BONUS_DROP_BIG_BASS_BONANZA__EMT_ALL_EM_TAC…" at bounding box center [1014, 464] width 226 height 21
type input "en_ZA__LOTTO_GAMES_XSELL_FREE_SPINS_BONUS_DROP_BIG_BASS_BONANZA__EMT_ALL_EM_TAC…"
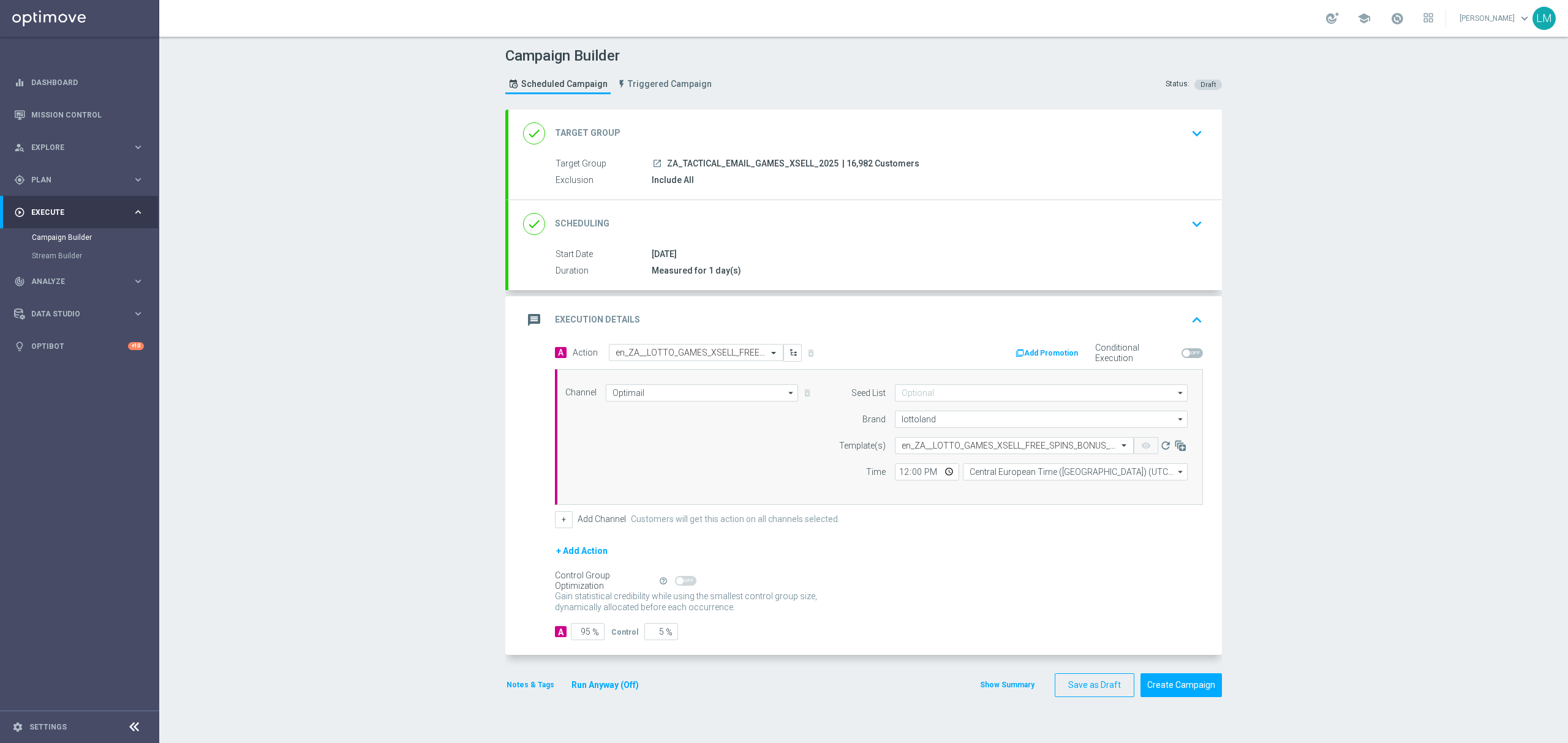
scroll to position [0, 0]
click at [304, 421] on div "Campaign Builder Scheduled Campaign Triggered Campaign Status: Draft done Targe…" at bounding box center [864, 390] width 1408 height 707
click at [1170, 688] on button "Create Campaign" at bounding box center [1181, 685] width 81 height 24
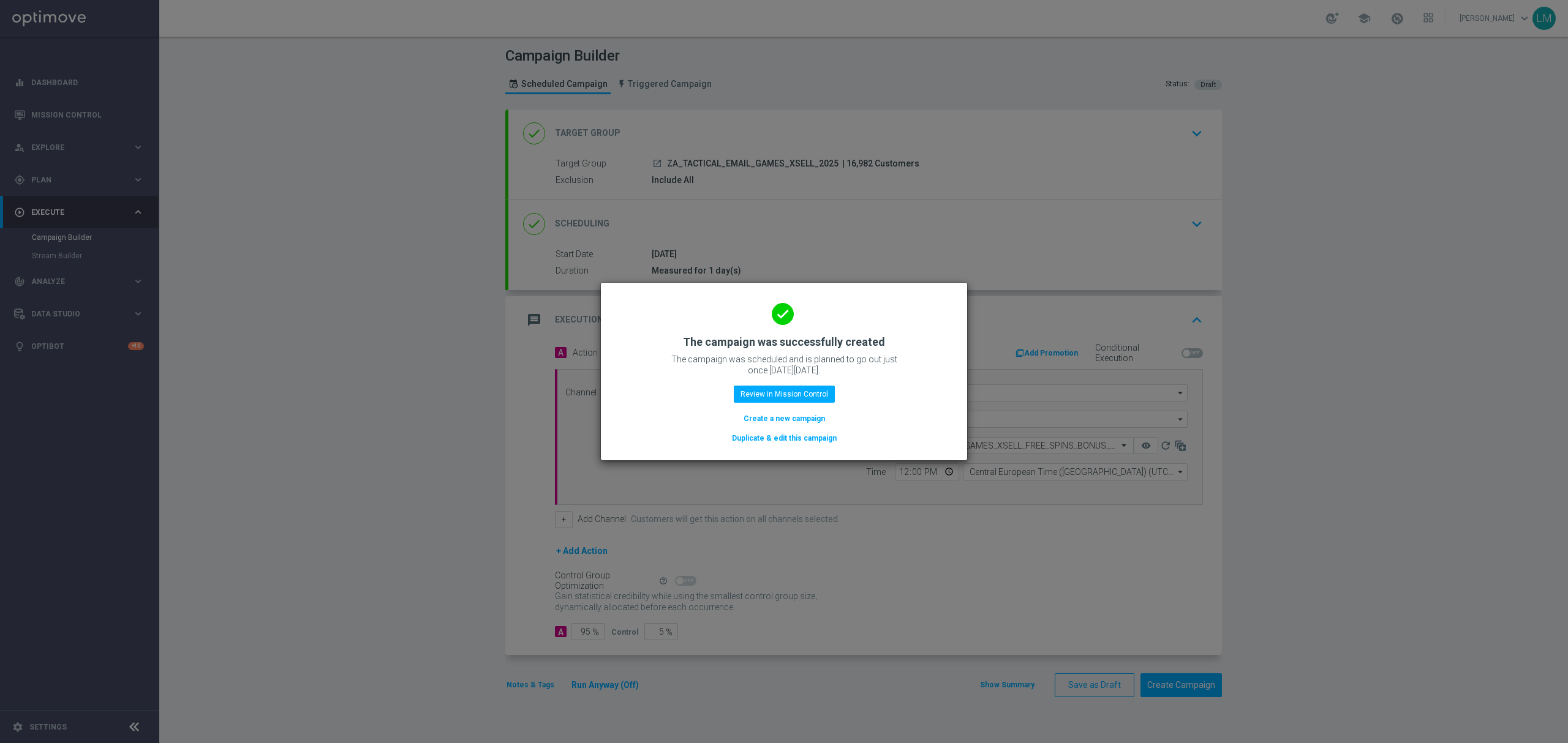
click at [788, 419] on button "Create a new campaign" at bounding box center [784, 419] width 84 height 13
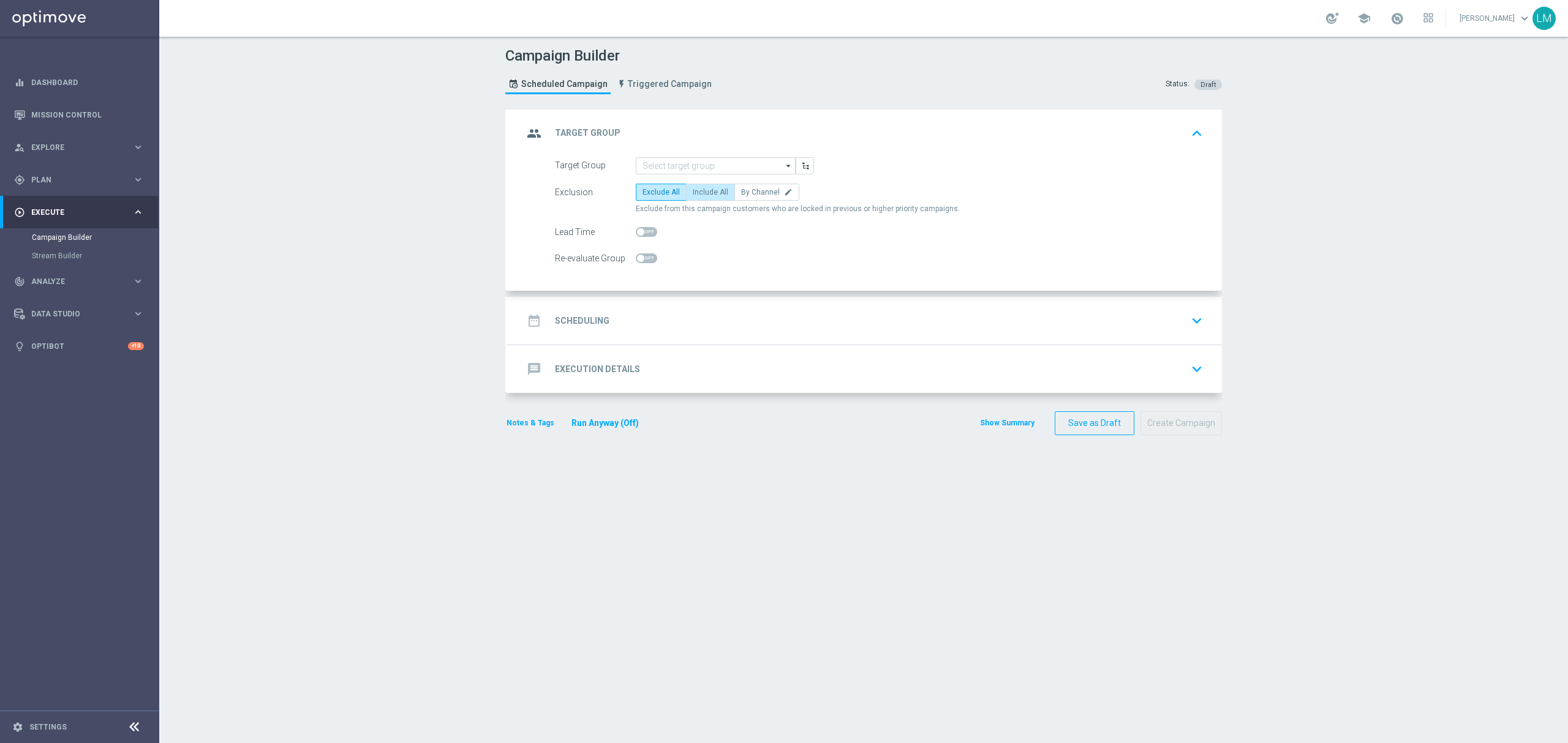
click at [686, 200] on label "Include All" at bounding box center [710, 193] width 49 height 17
click at [693, 198] on input "Include All" at bounding box center [697, 195] width 8 height 8
radio input "true"
click at [682, 174] on input at bounding box center [716, 166] width 160 height 17
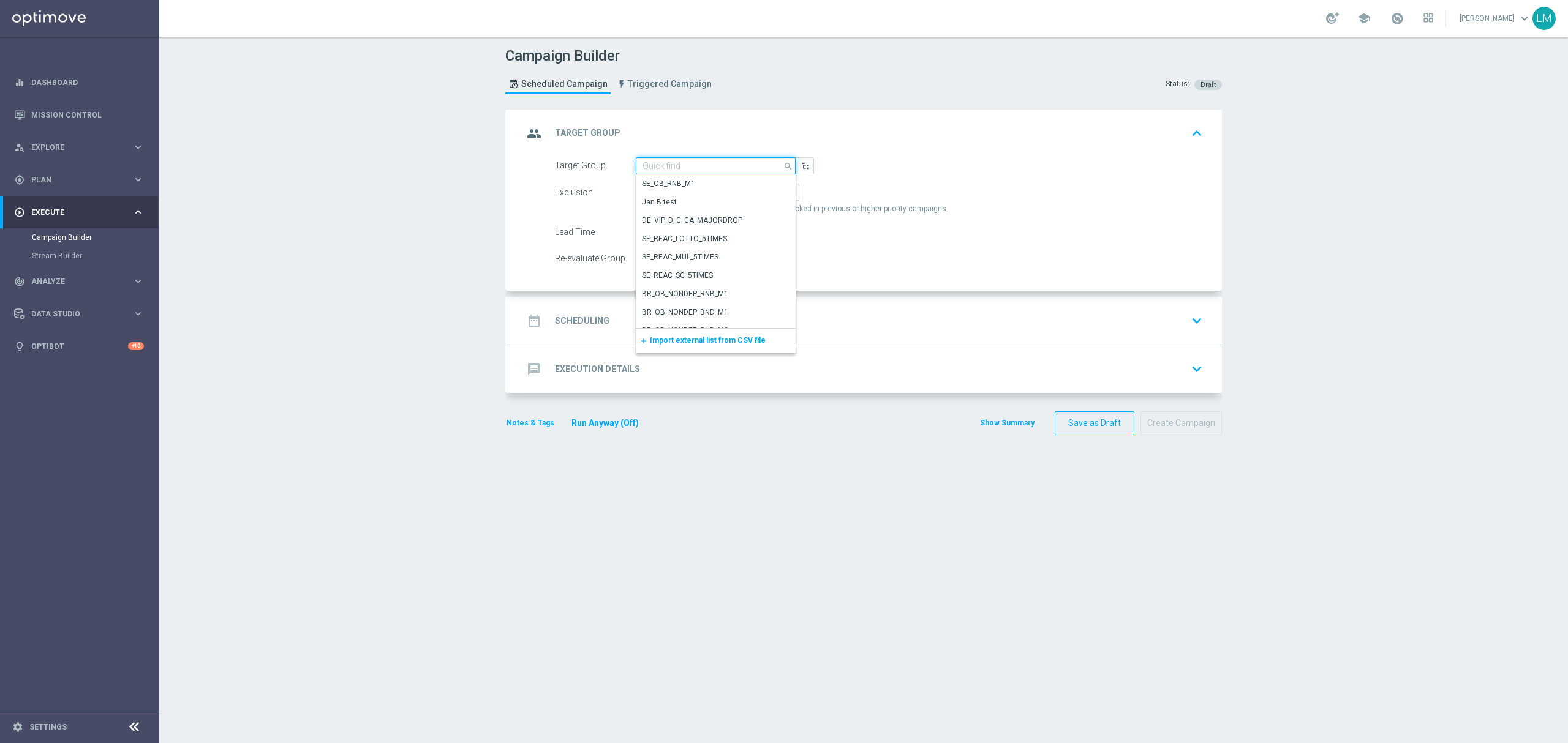
paste input "ZA_TACTICAL_EMAIL_ALL_WITH_TG_EXCLUSIONS_2"
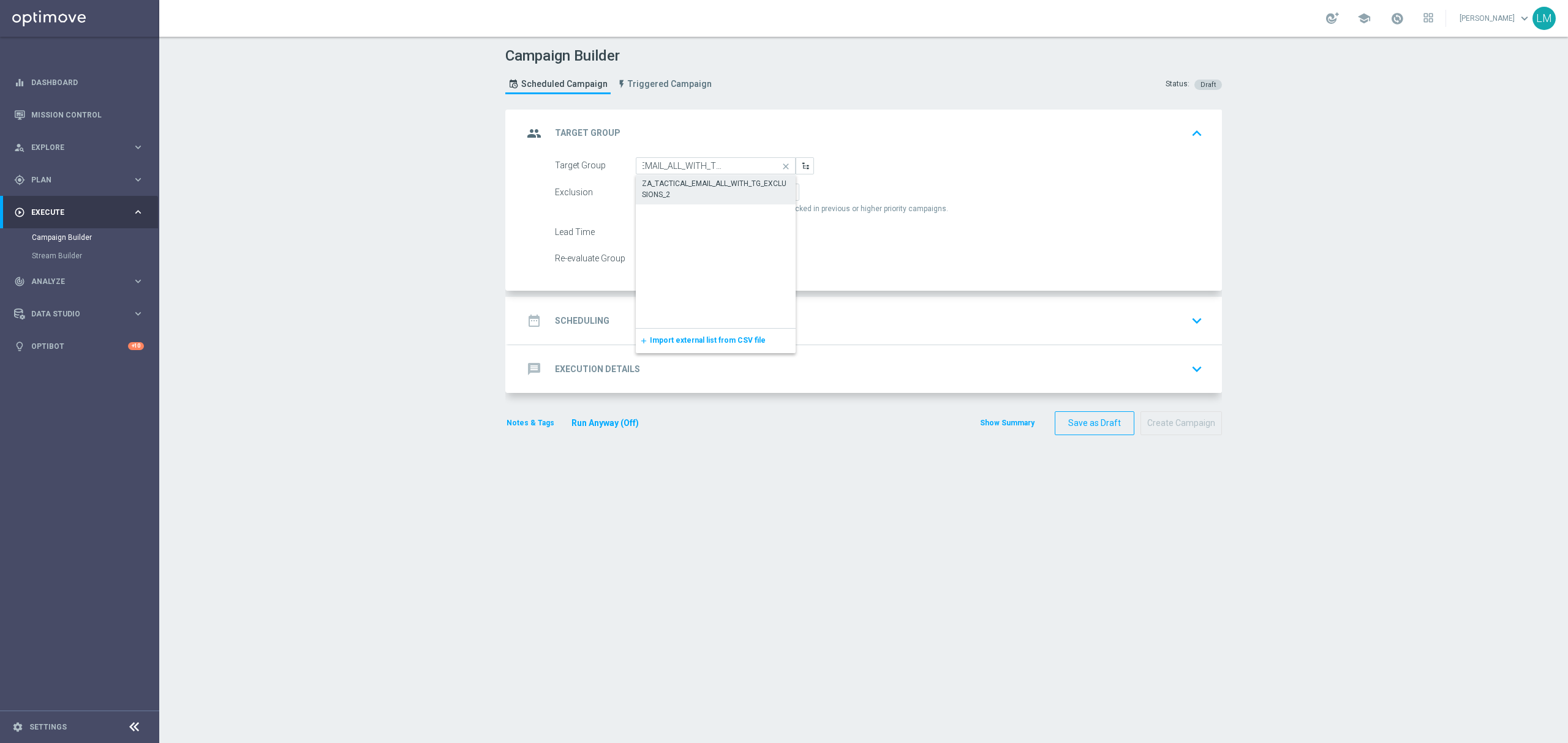
click at [684, 185] on div "ZA_TACTICAL_EMAIL_ALL_WITH_TG_EXCLUSIONS_2" at bounding box center [716, 189] width 148 height 22
type input "ZA_TACTICAL_EMAIL_ALL_WITH_TG_EXCLUSIONS_2"
click at [724, 318] on div "date_range Scheduling keyboard_arrow_down" at bounding box center [865, 320] width 684 height 23
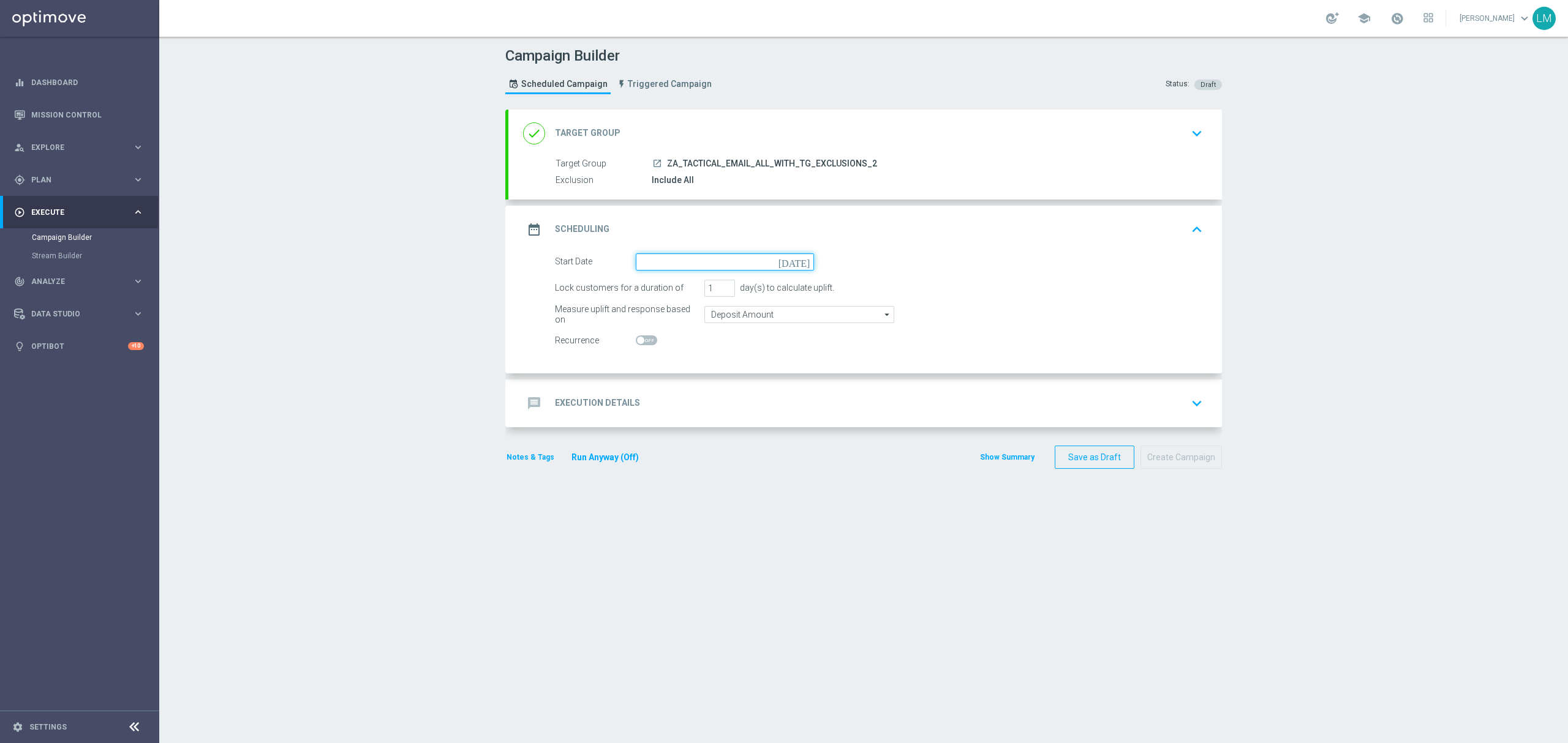
click at [790, 267] on input at bounding box center [725, 262] width 178 height 17
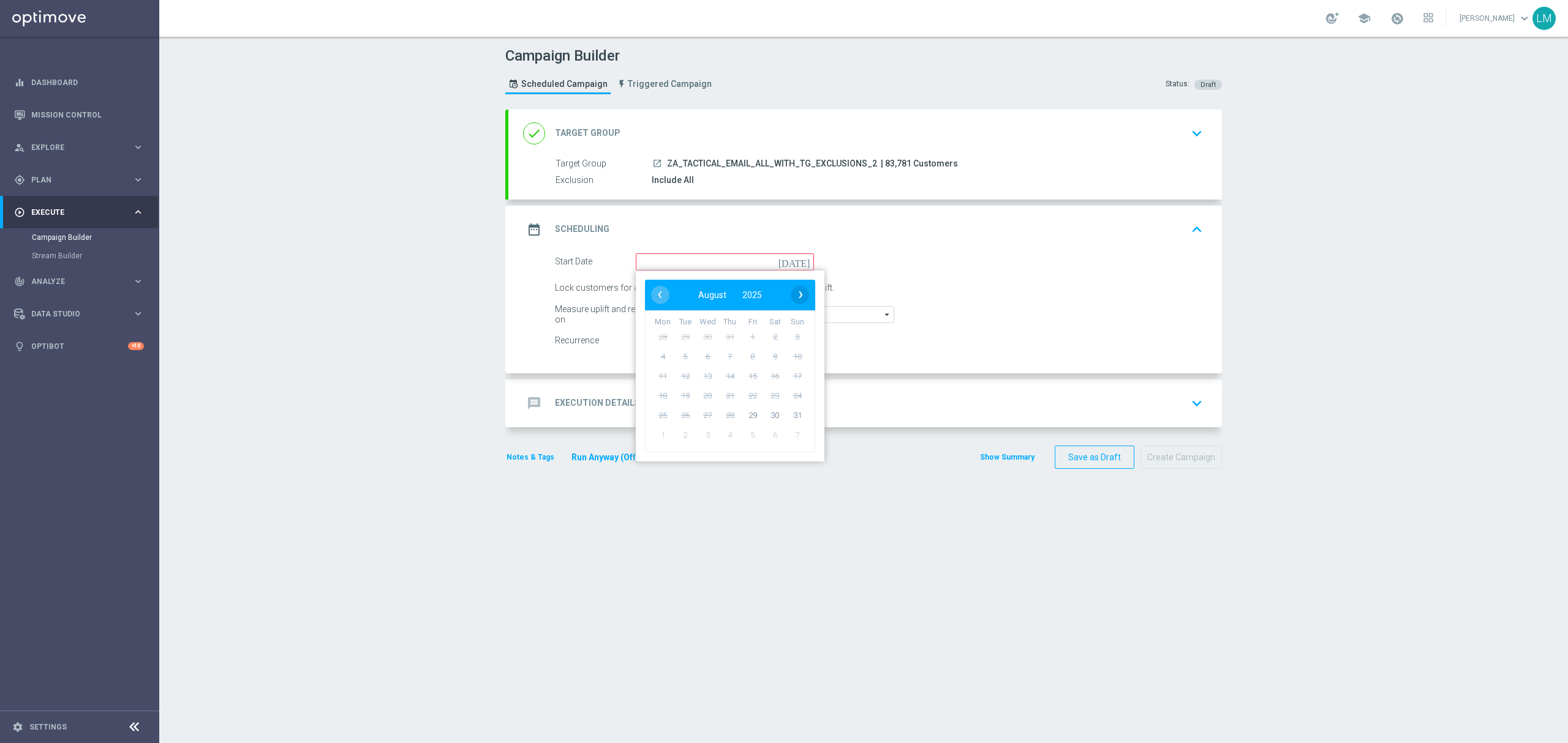
click at [792, 299] on span "›" at bounding box center [801, 294] width 19 height 19
click at [681, 341] on span "2" at bounding box center [686, 337] width 20 height 20
type input "[DATE]"
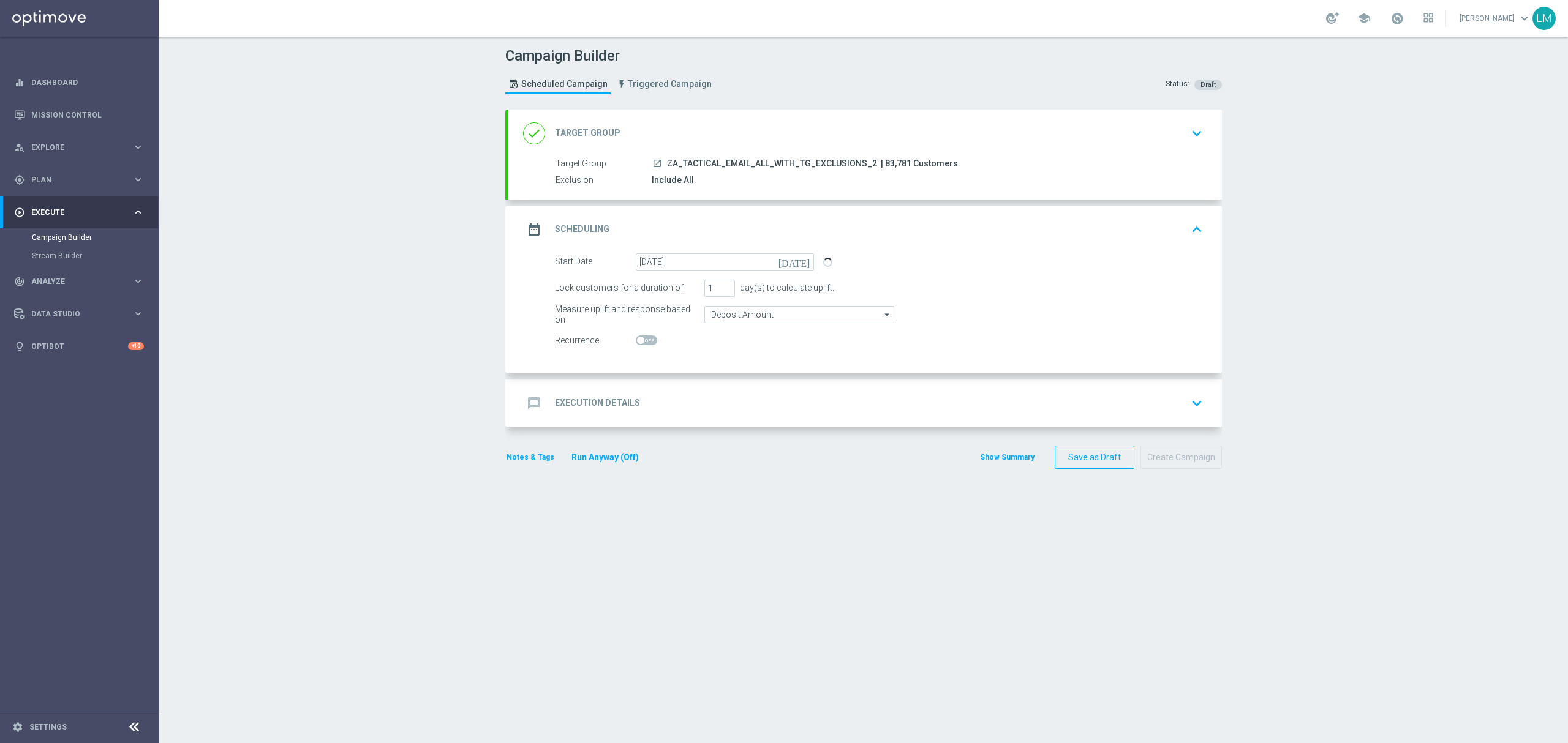
click at [714, 404] on div "message Execution Details keyboard_arrow_down" at bounding box center [865, 403] width 684 height 23
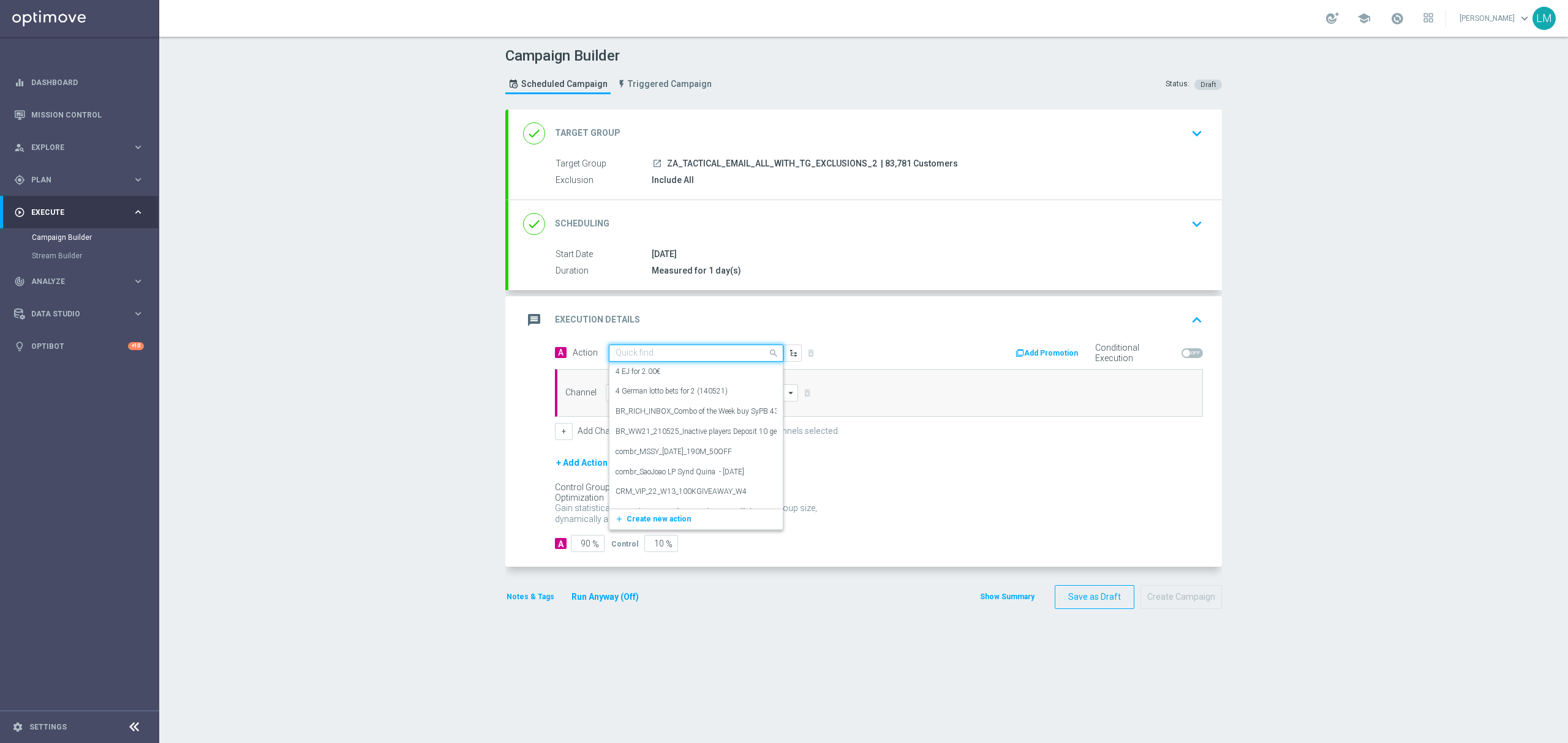
click at [702, 351] on input "text" at bounding box center [684, 354] width 136 height 11
paste input "en_ZA__MYSTERY_BOX_REMINDER_REBRAND__EMT_ALL_EM_TAC_LT"
type input "en_ZA__MYSTERY_BOX_REMINDER_REBRAND__EMT_ALL_EM_TAC_LT"
click at [664, 377] on label "en_ZA__MYSTERY_BOX_REMINDER_REBRAND__EMT_ALL_EM_TAC_LT" at bounding box center [732, 374] width 233 height 11
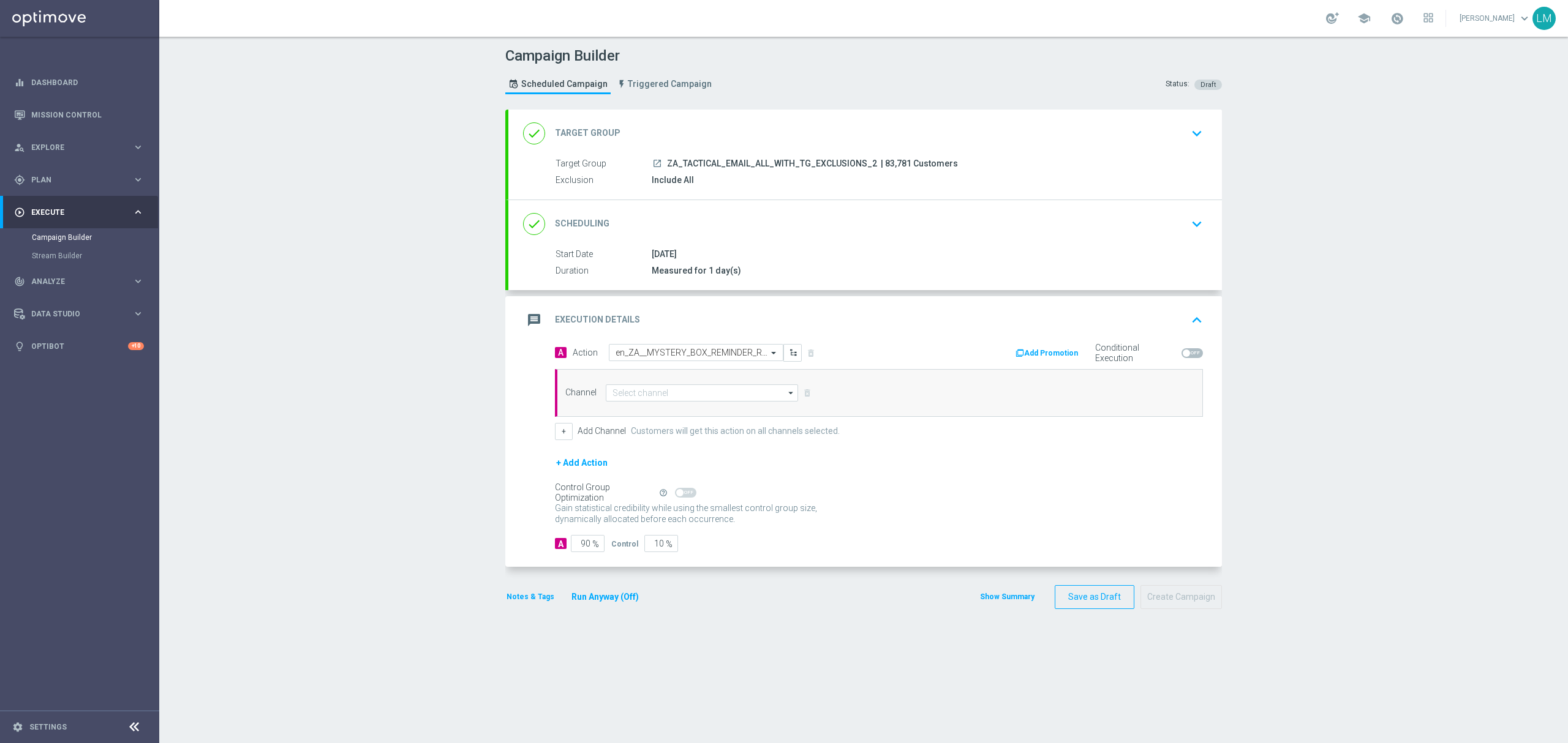
scroll to position [0, 0]
click at [663, 400] on input at bounding box center [702, 393] width 193 height 17
click at [641, 452] on div "Optimail" at bounding box center [696, 447] width 182 height 17
type input "Optimail"
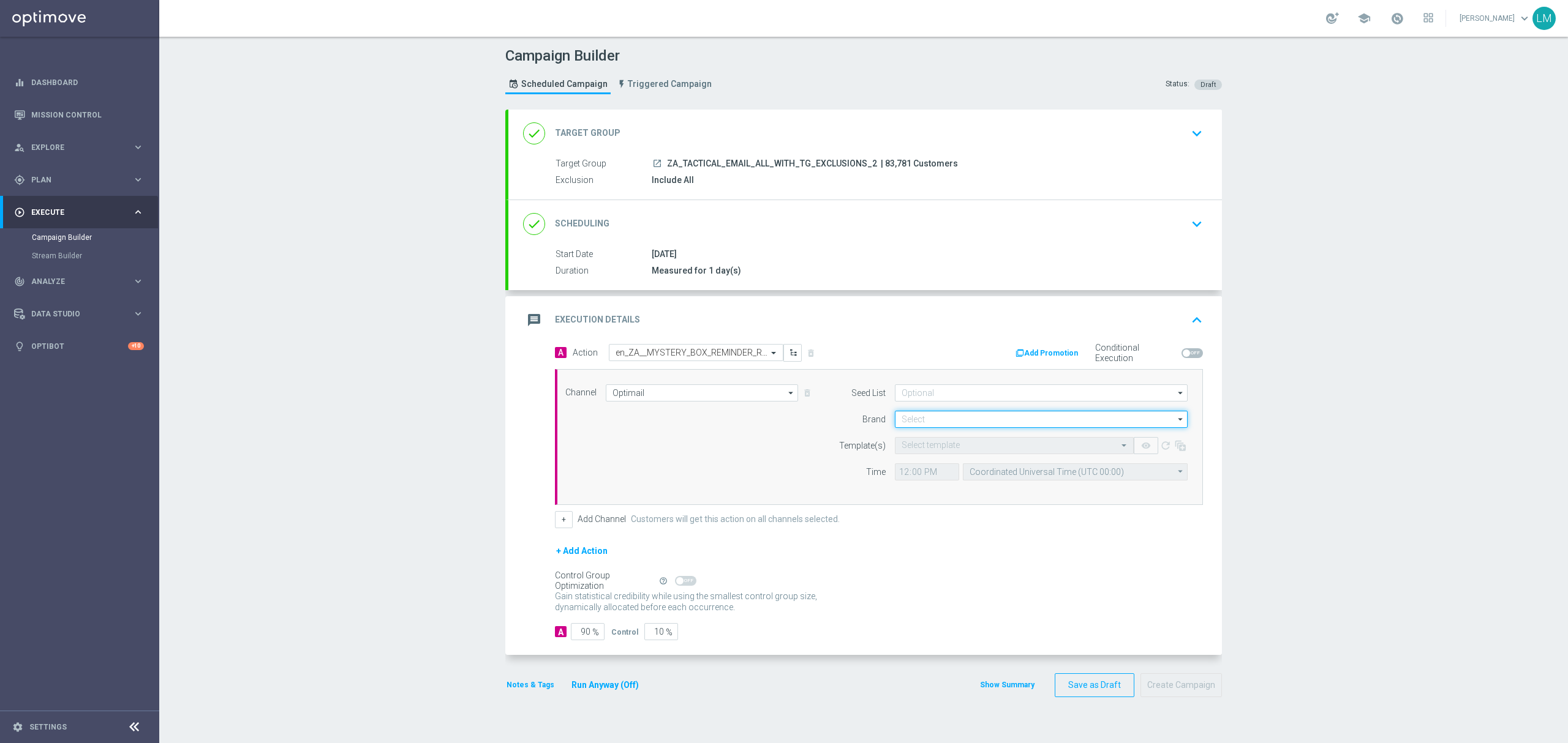
click at [911, 423] on input at bounding box center [1041, 419] width 293 height 17
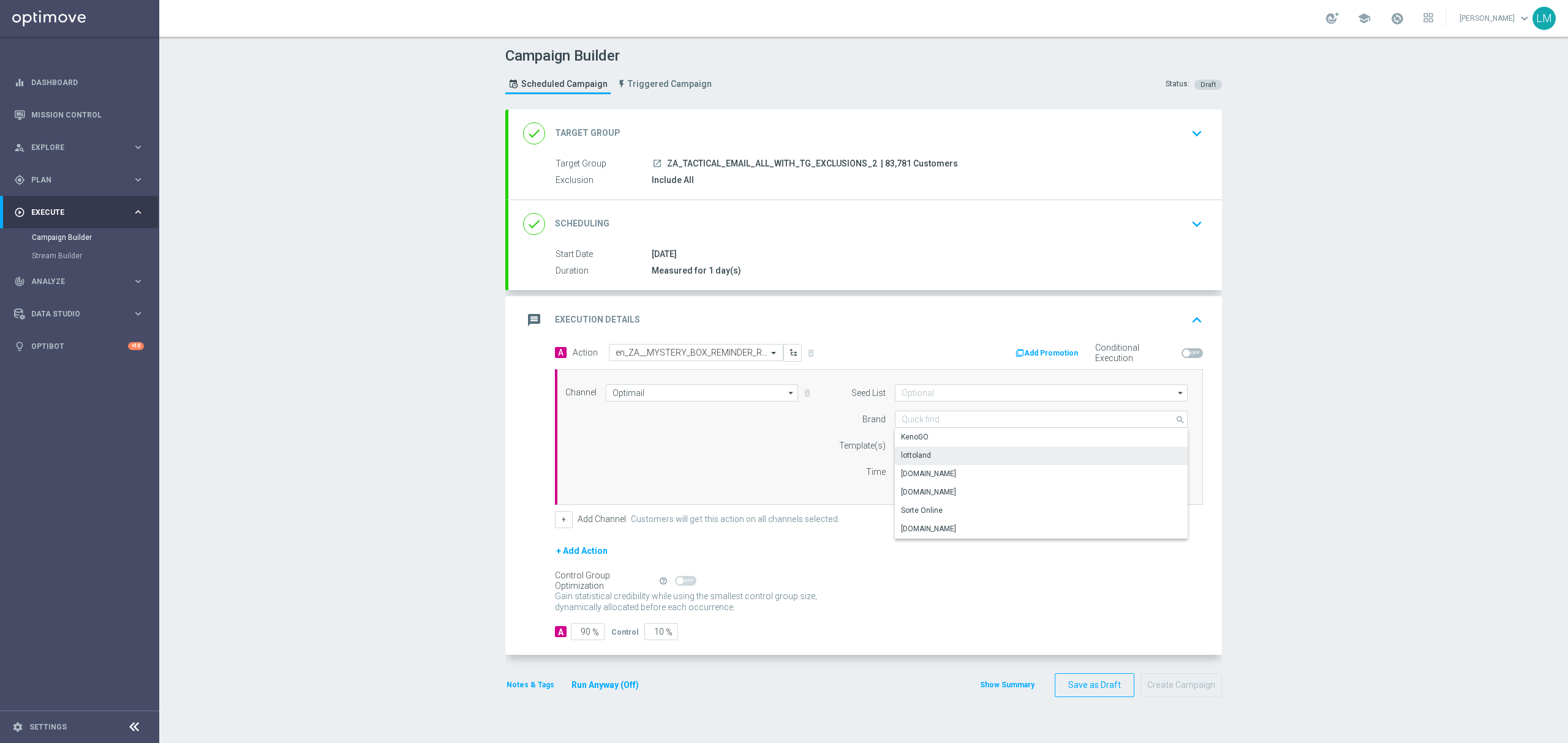
click at [921, 452] on div "lottoland" at bounding box center [915, 455] width 30 height 11
type input "lottoland"
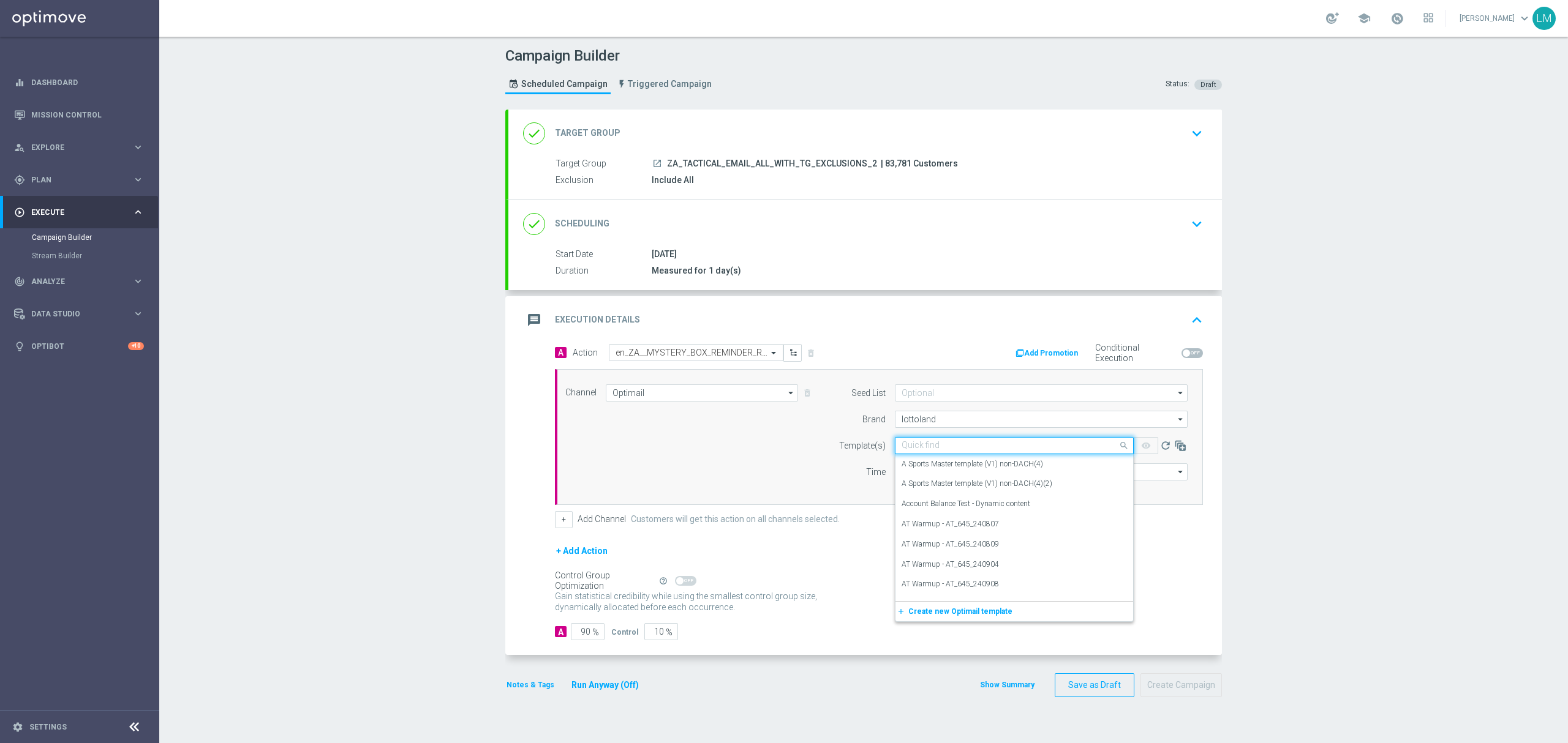
click at [923, 448] on input "text" at bounding box center [1002, 446] width 201 height 11
paste input "en_ZA__MYSTERY_BOX_REMINDER_REBRAND__EMT_ALL_EM_TAC_LT"
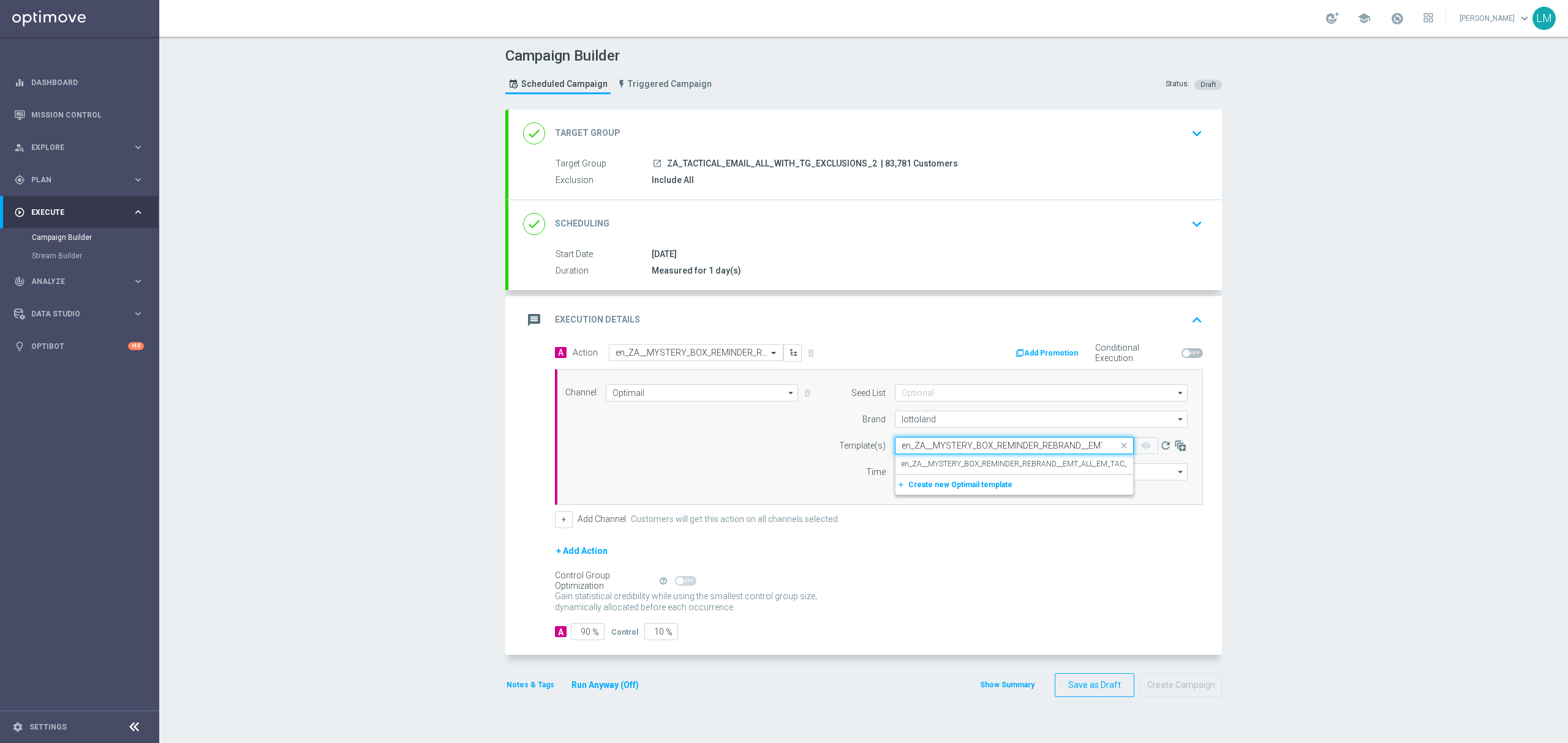
scroll to position [0, 66]
click at [933, 460] on label "en_ZA__MYSTERY_BOX_REMINDER_REBRAND__EMT_ALL_EM_TAC_LT" at bounding box center [1018, 464] width 233 height 11
type input "en_ZA__MYSTERY_BOX_REMINDER_REBRAND__EMT_ALL_EM_TAC_LT"
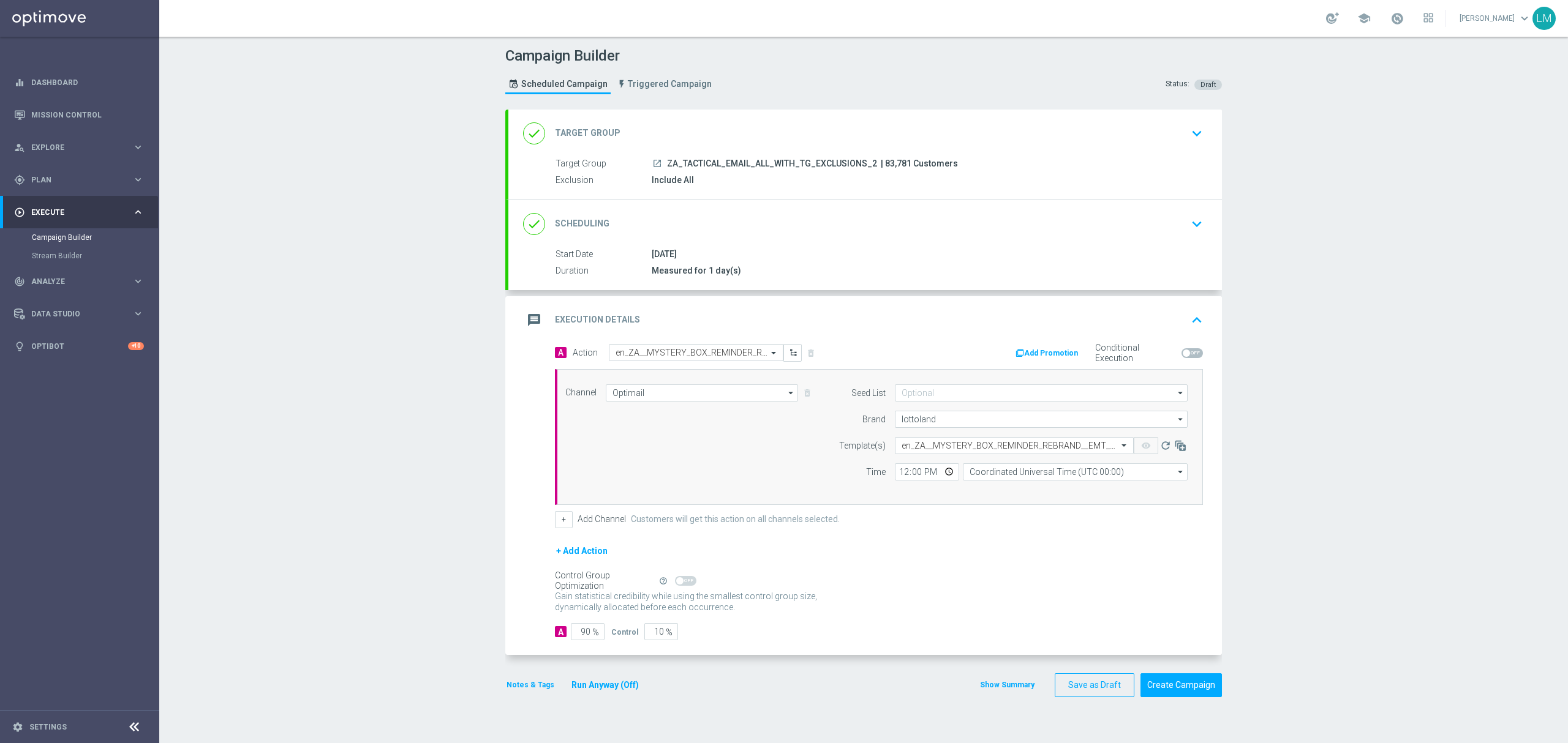
scroll to position [0, 0]
click at [971, 470] on input "Coordinated Universal Time (UTC 00:00)" at bounding box center [1076, 472] width 225 height 17
click at [1005, 498] on div "Central European Time ([GEOGRAPHIC_DATA]) (UTC +02:00)" at bounding box center [1076, 490] width 226 height 17
type input "Central European Time ([GEOGRAPHIC_DATA]) (UTC +02:00)"
click at [648, 636] on input "10" at bounding box center [661, 632] width 34 height 17
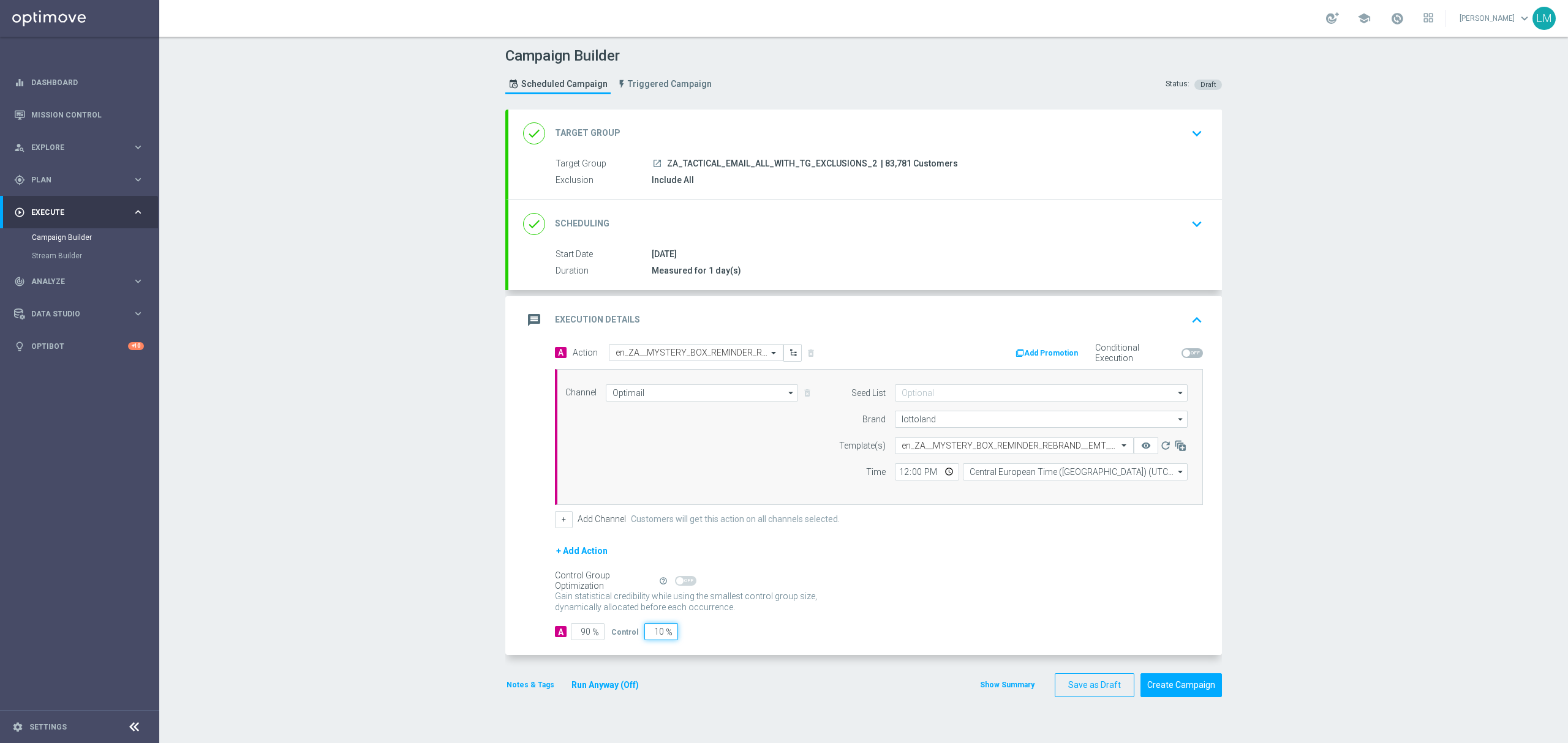
click at [648, 636] on input "10" at bounding box center [661, 632] width 34 height 17
type input "5"
type input "95"
type input "5"
click at [969, 570] on div "+ Add Action" at bounding box center [878, 559] width 648 height 30
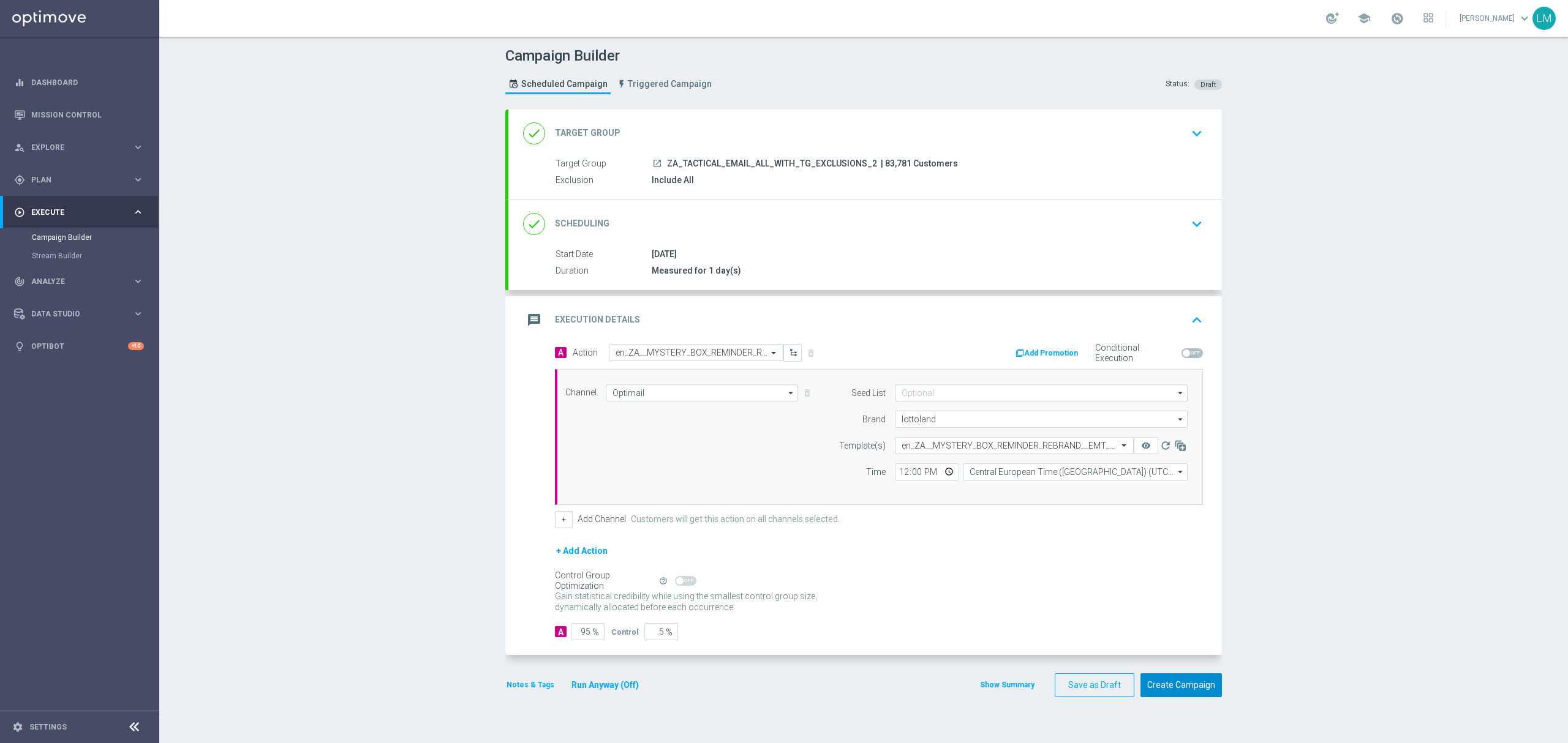
click at [1160, 696] on button "Create Campaign" at bounding box center [1181, 685] width 81 height 24
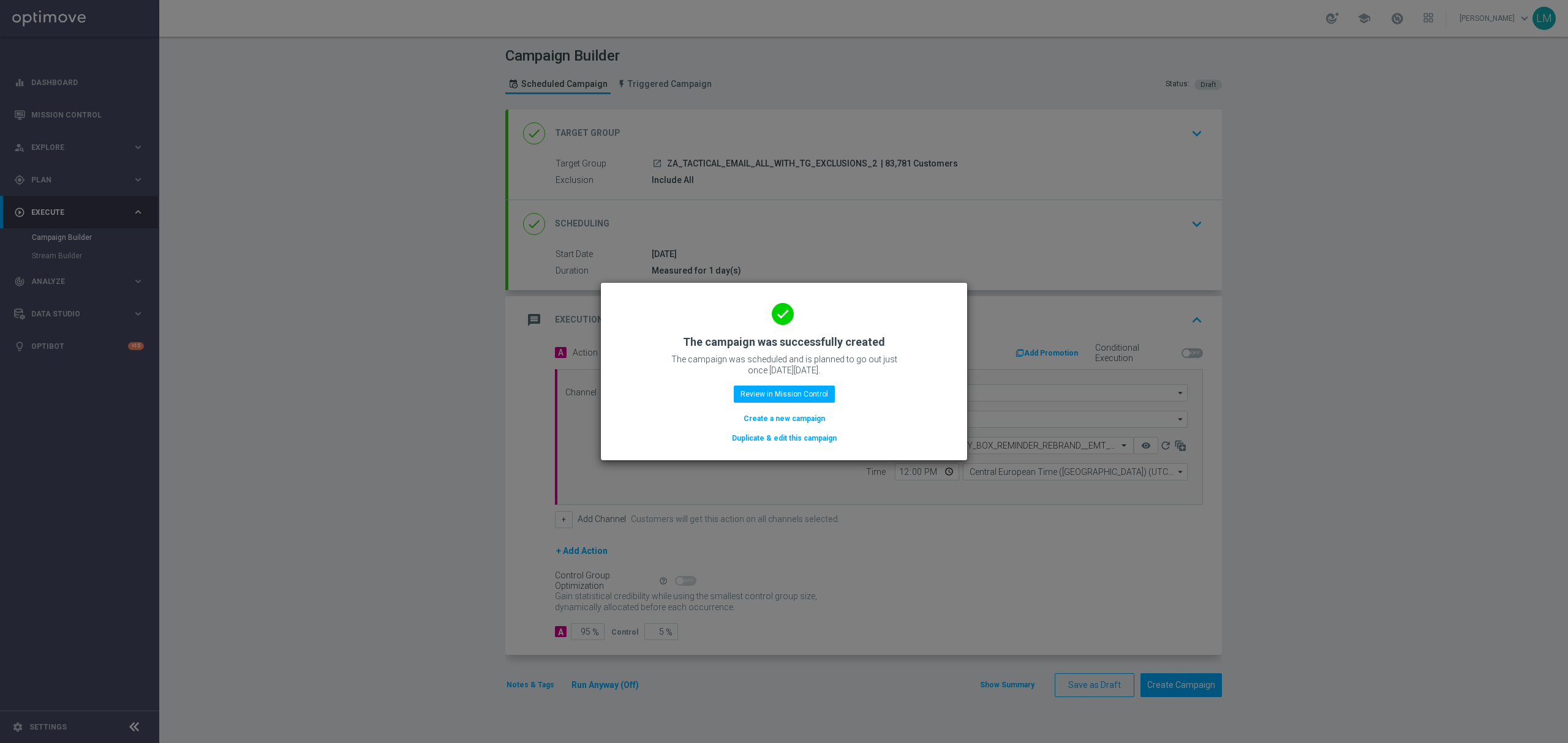
click at [752, 421] on button "Create a new campaign" at bounding box center [784, 419] width 84 height 13
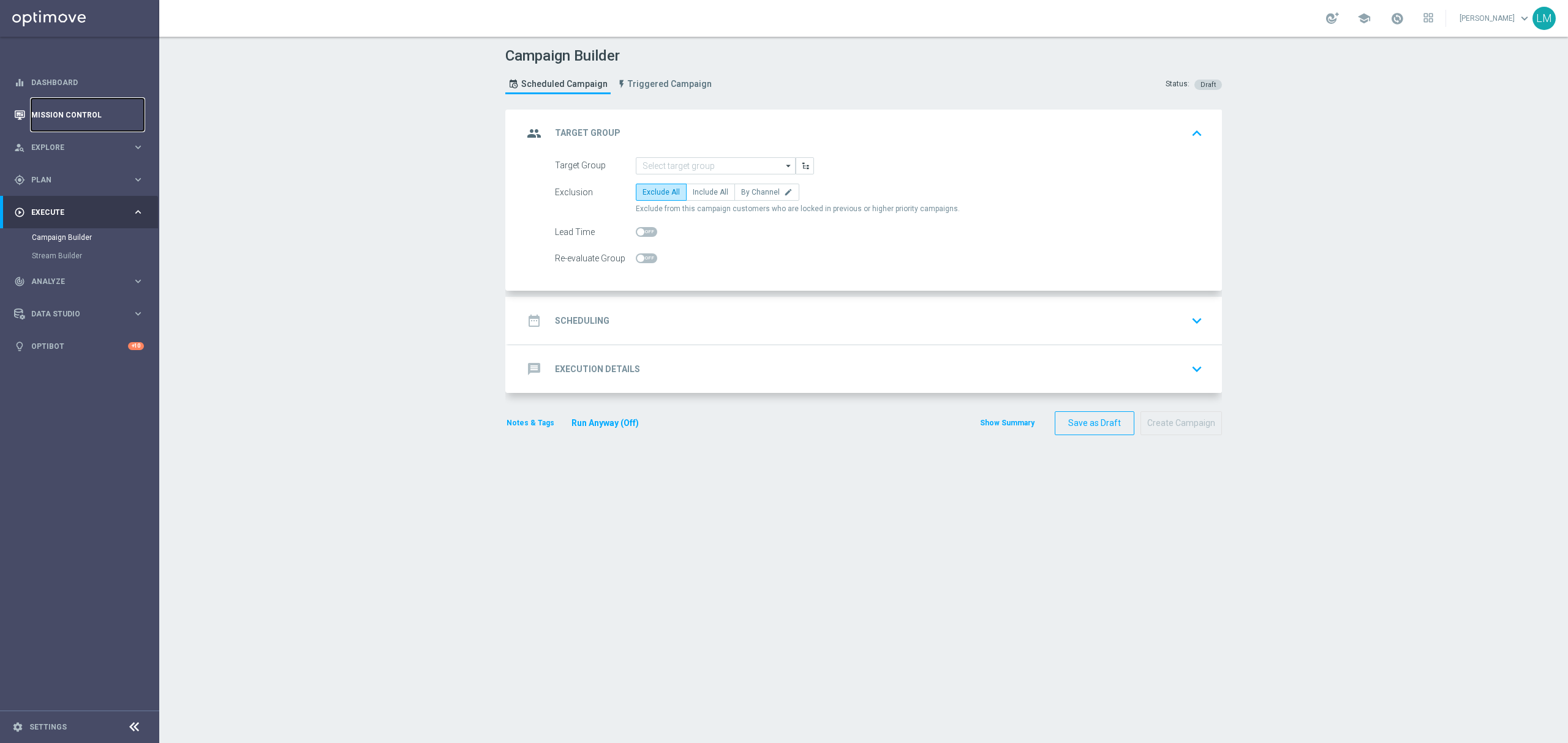
click at [60, 114] on link "Mission Control" at bounding box center [87, 114] width 113 height 32
